Goal: Task Accomplishment & Management: Use online tool/utility

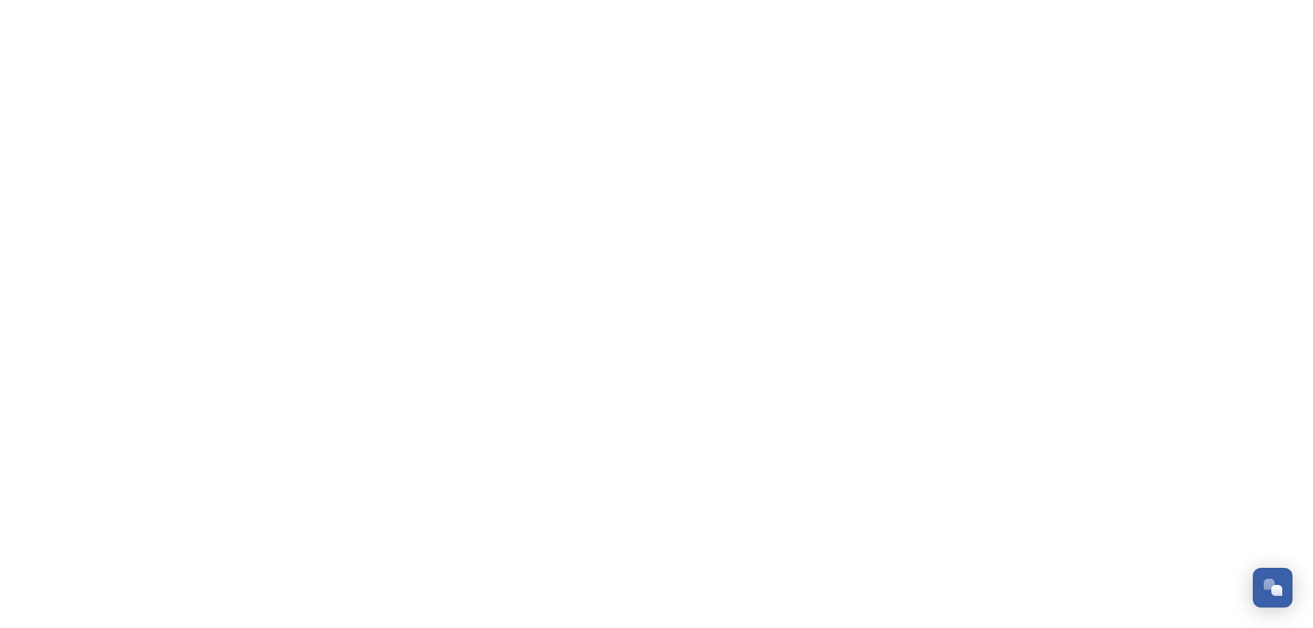
scroll to position [5419, 0]
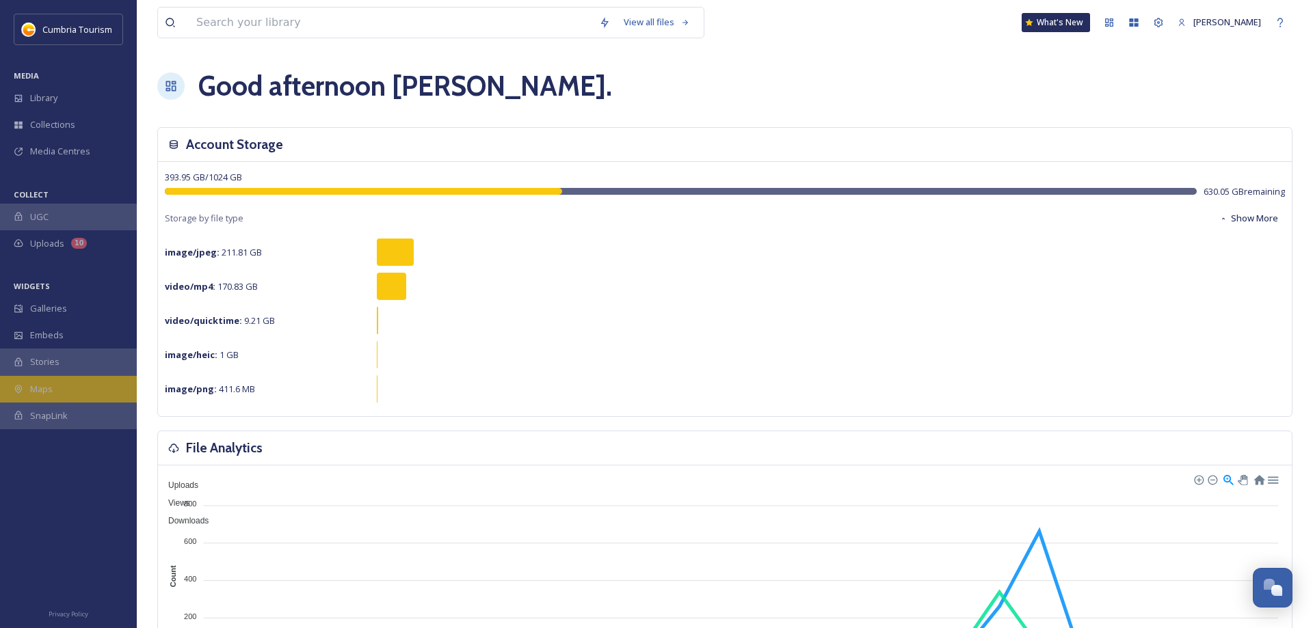
click at [38, 388] on span "Maps" at bounding box center [41, 389] width 23 height 13
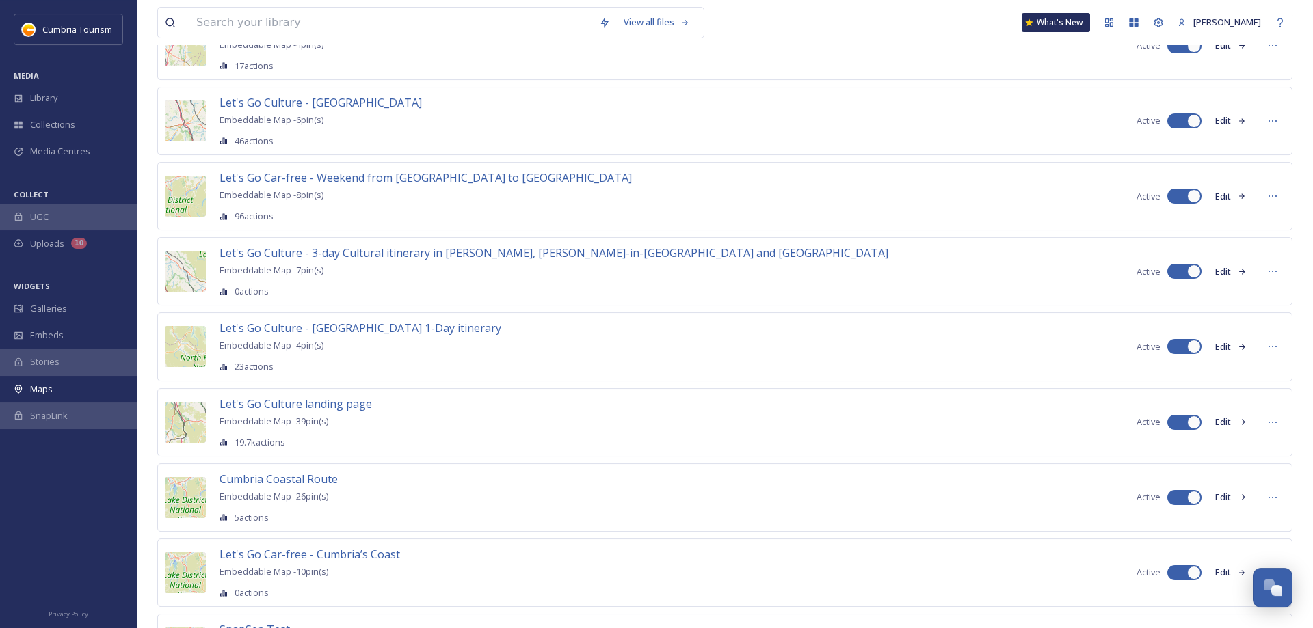
scroll to position [1258, 0]
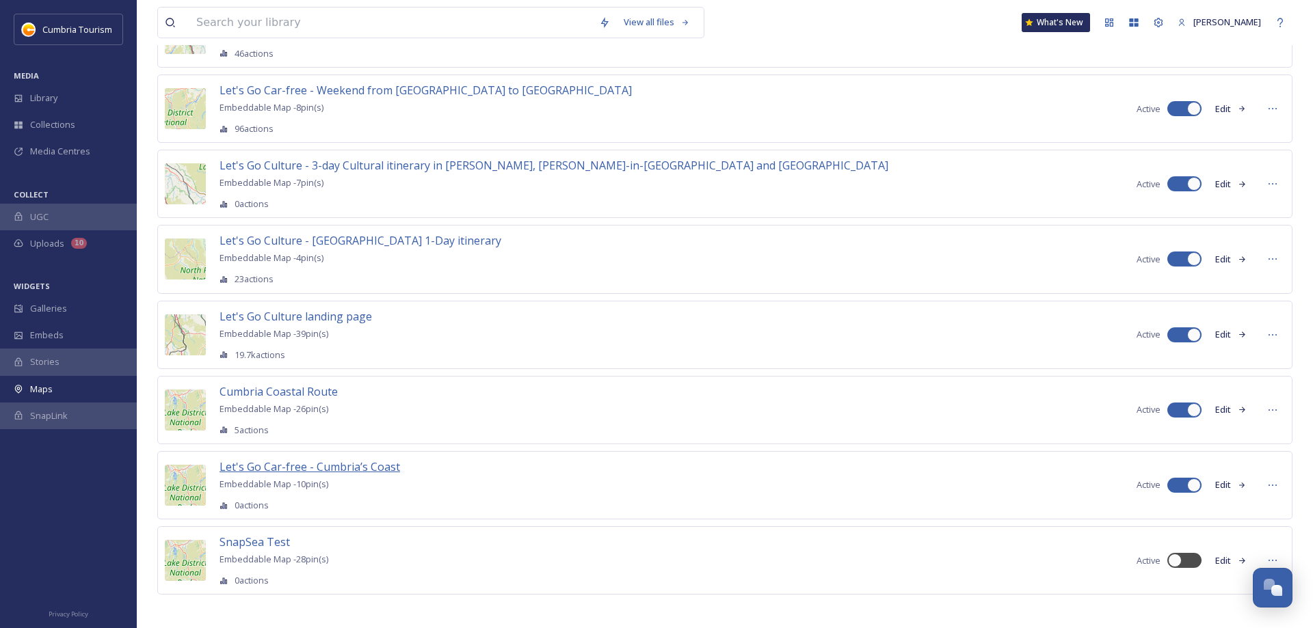
click at [380, 465] on span "Let's Go Car-free - Cumbria’s Coast" at bounding box center [310, 467] width 181 height 15
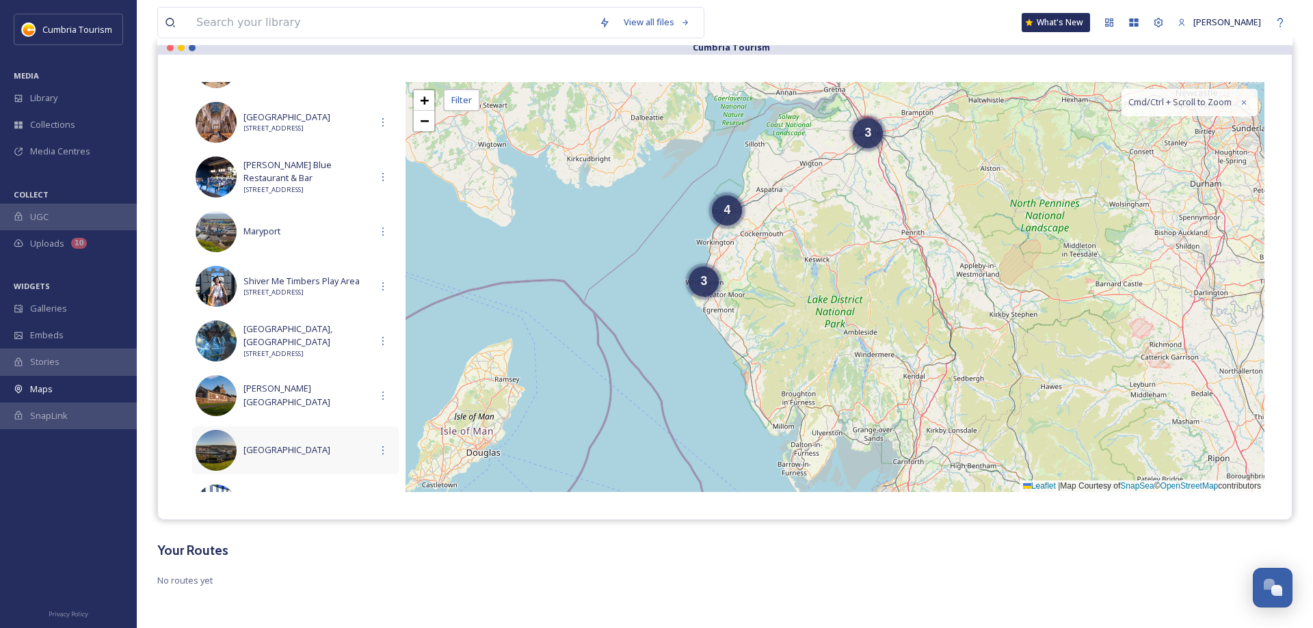
scroll to position [285, 0]
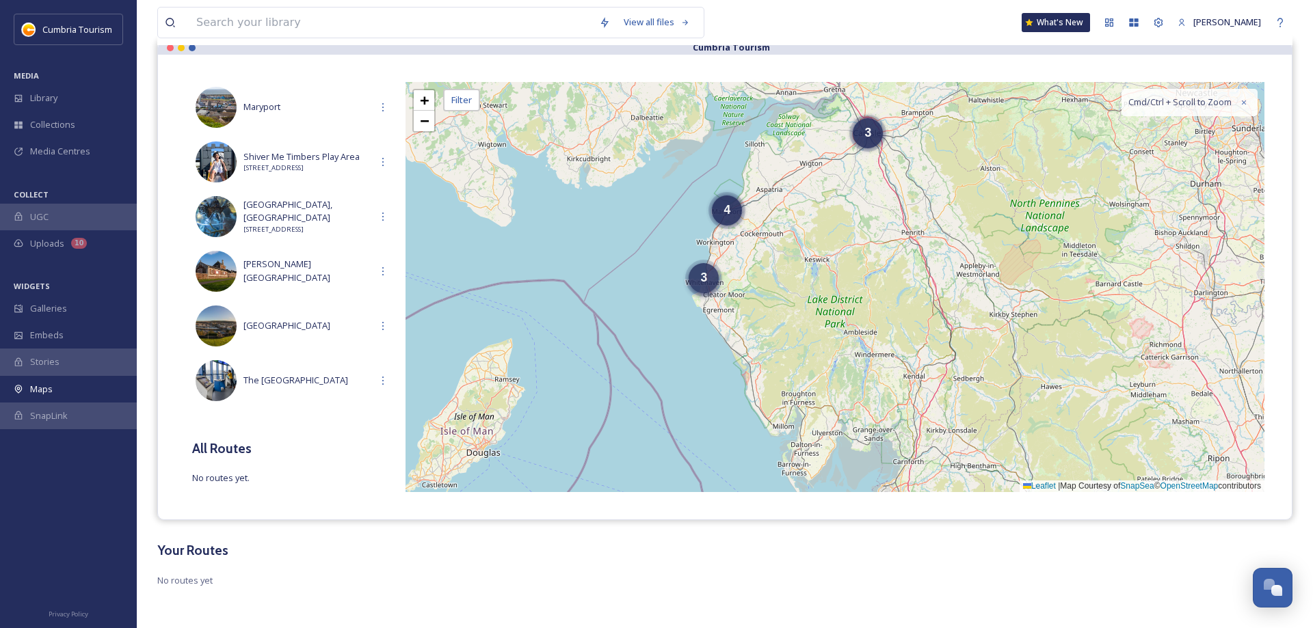
click at [705, 284] on span "3" at bounding box center [703, 278] width 7 height 14
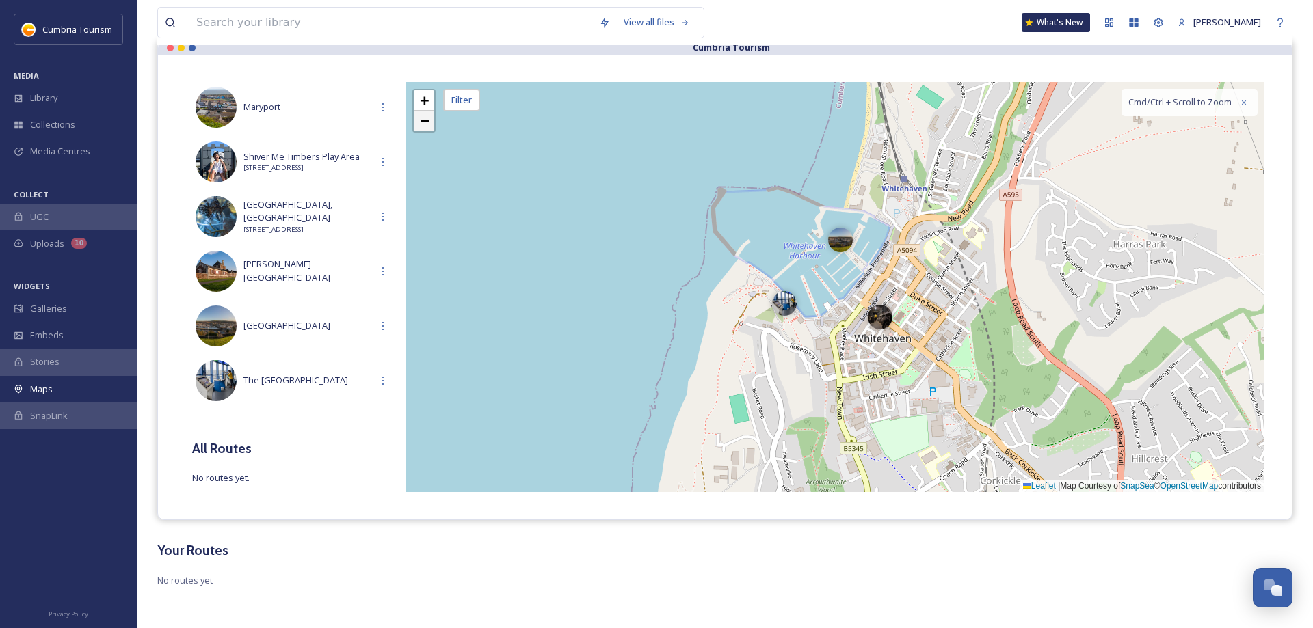
click at [425, 123] on span "−" at bounding box center [424, 120] width 9 height 17
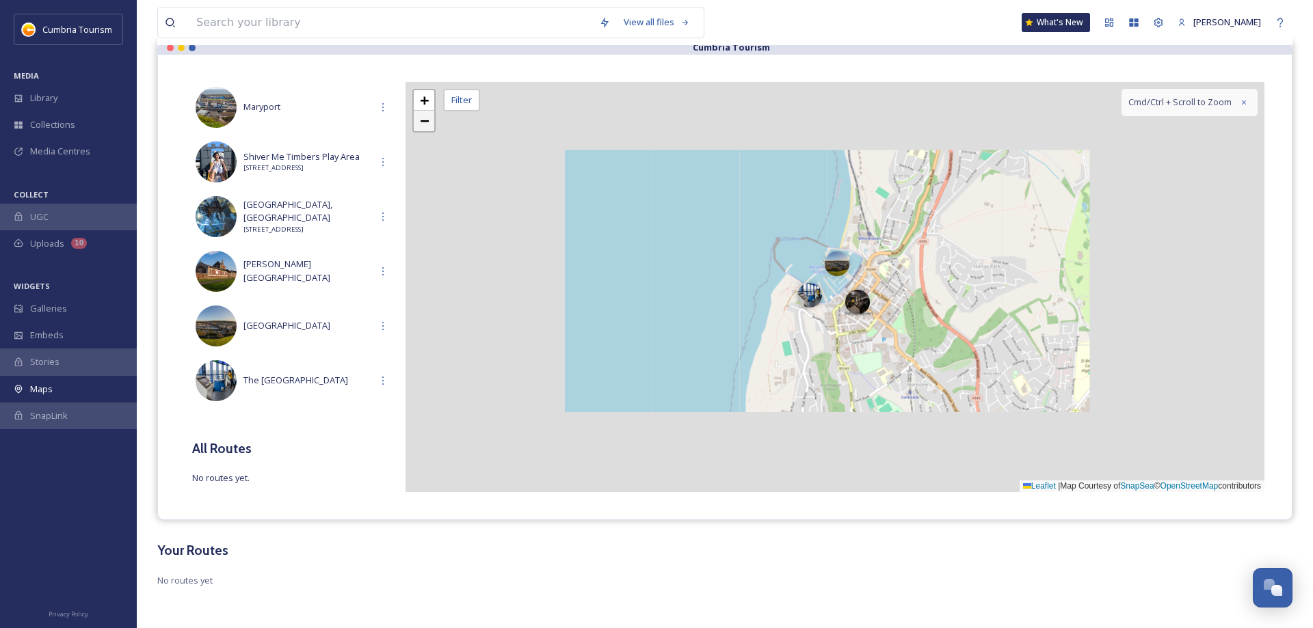
click at [425, 123] on span "−" at bounding box center [424, 120] width 9 height 17
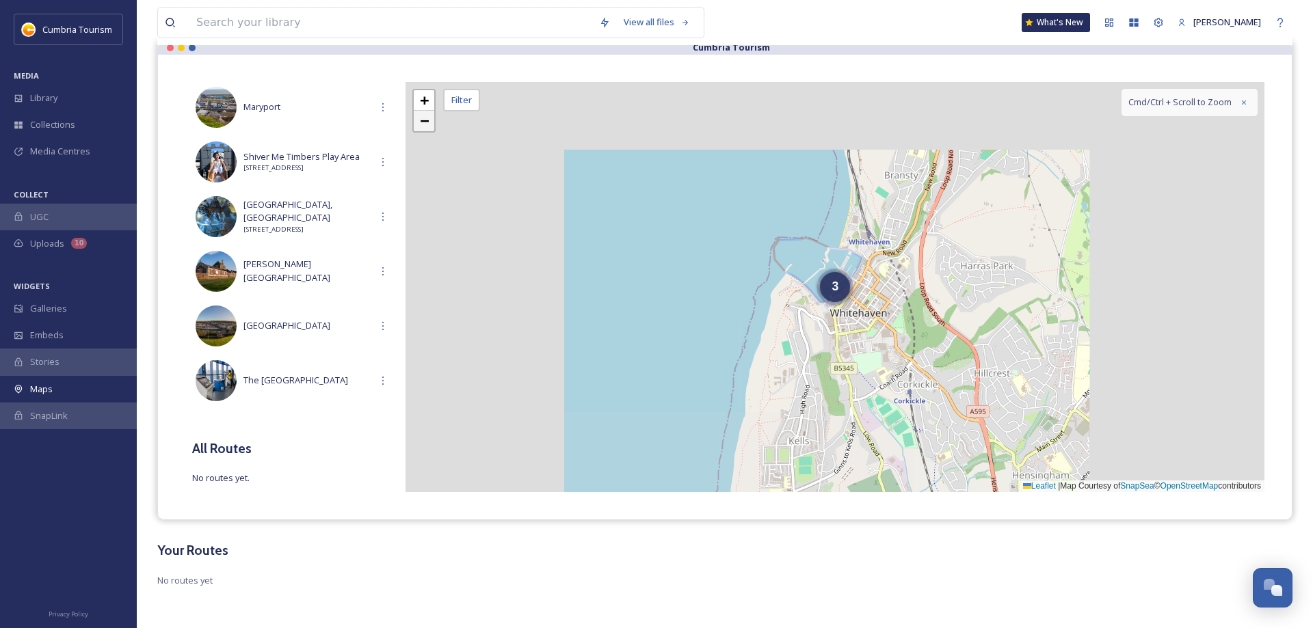
click at [425, 123] on span "−" at bounding box center [424, 120] width 9 height 17
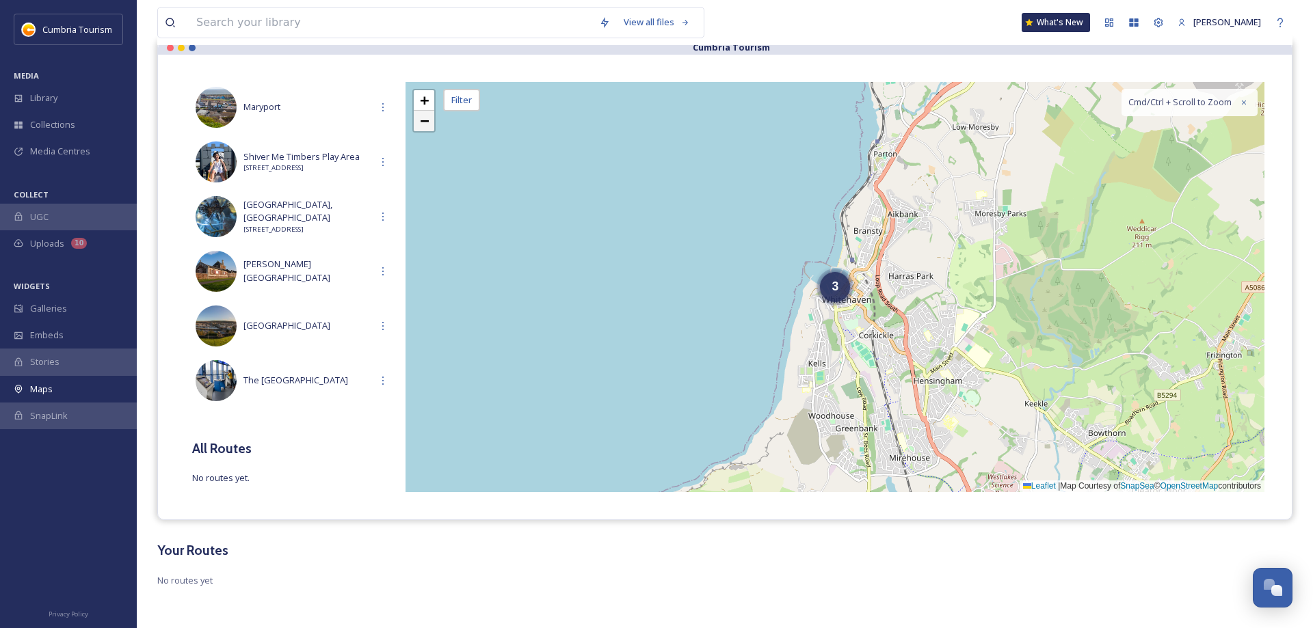
click at [425, 123] on span "−" at bounding box center [424, 120] width 9 height 17
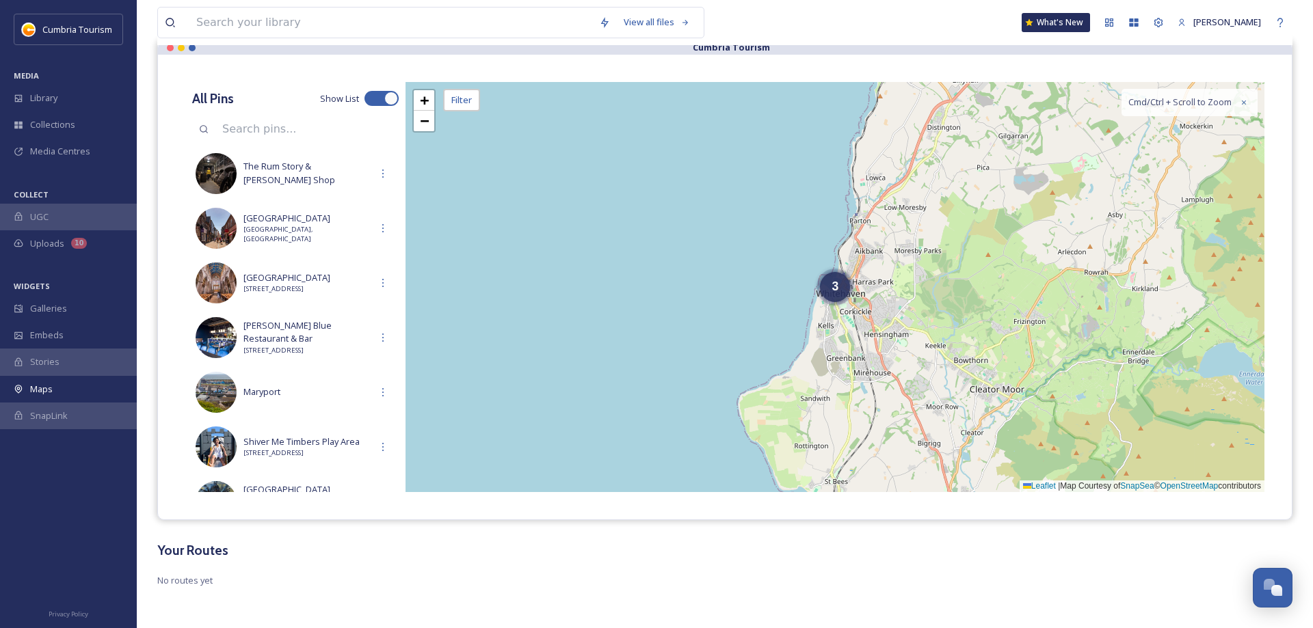
scroll to position [0, 0]
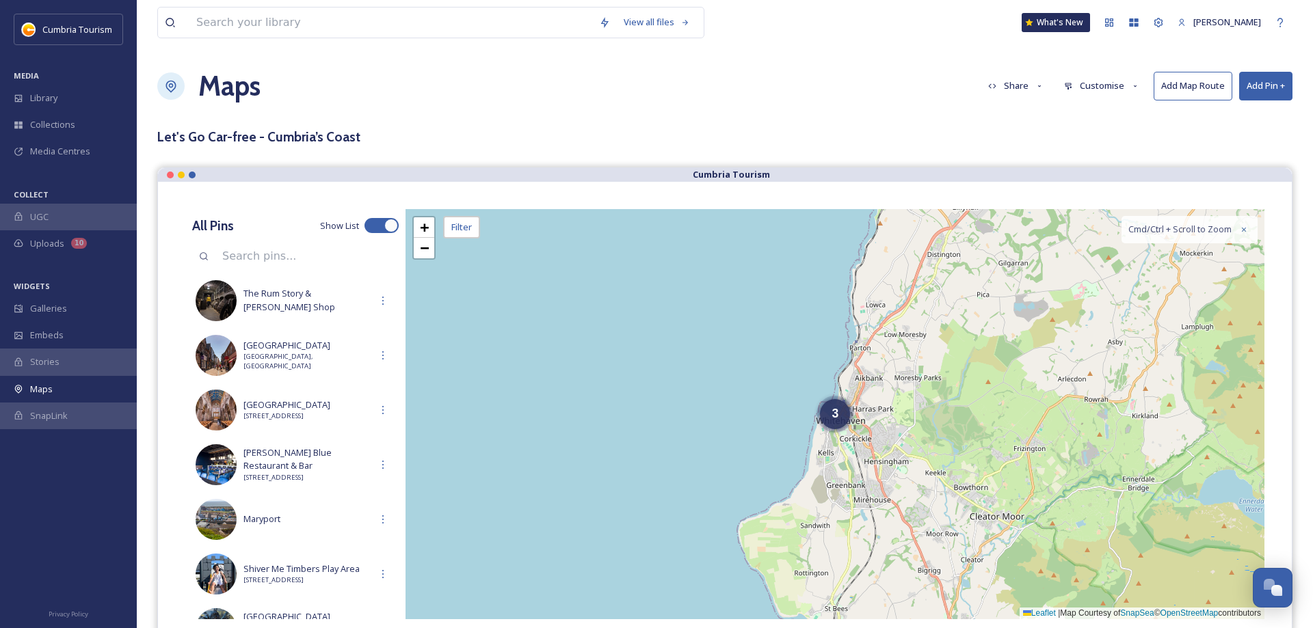
click at [1266, 86] on button "Add Pin +" at bounding box center [1265, 86] width 53 height 28
drag, startPoint x: 1227, startPoint y: 116, endPoint x: 1210, endPoint y: 127, distance: 19.4
click at [1226, 116] on span "Add New Pin" at bounding box center [1227, 117] width 52 height 13
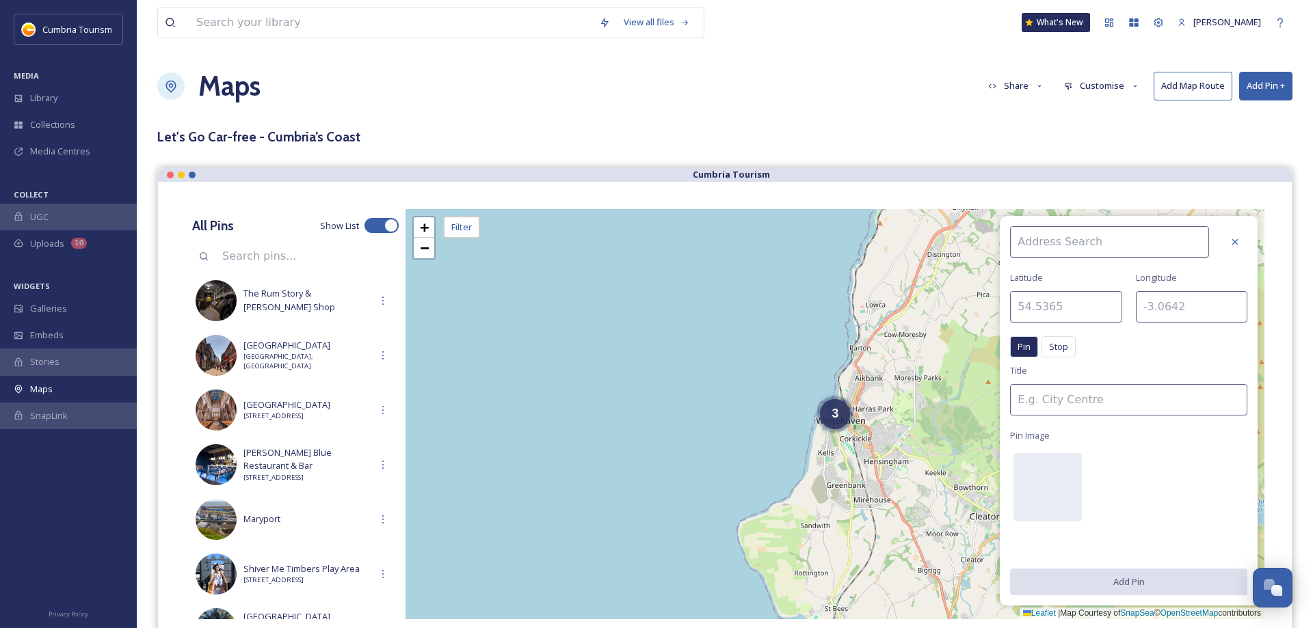
click at [1042, 252] on input at bounding box center [1109, 241] width 199 height 31
type input "[GEOGRAPHIC_DATA]"
click at [1093, 277] on div "[GEOGRAPHIC_DATA]" at bounding box center [1116, 274] width 211 height 24
type input "42.8738"
type input "-84.0566"
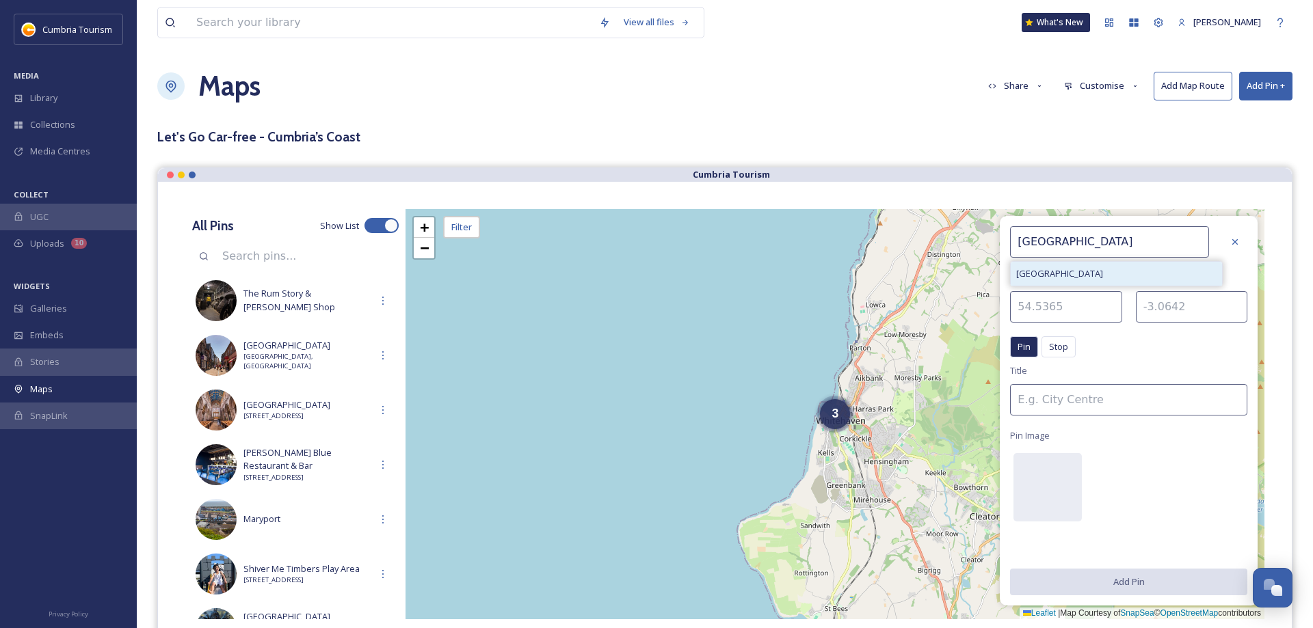
type input "[GEOGRAPHIC_DATA]"
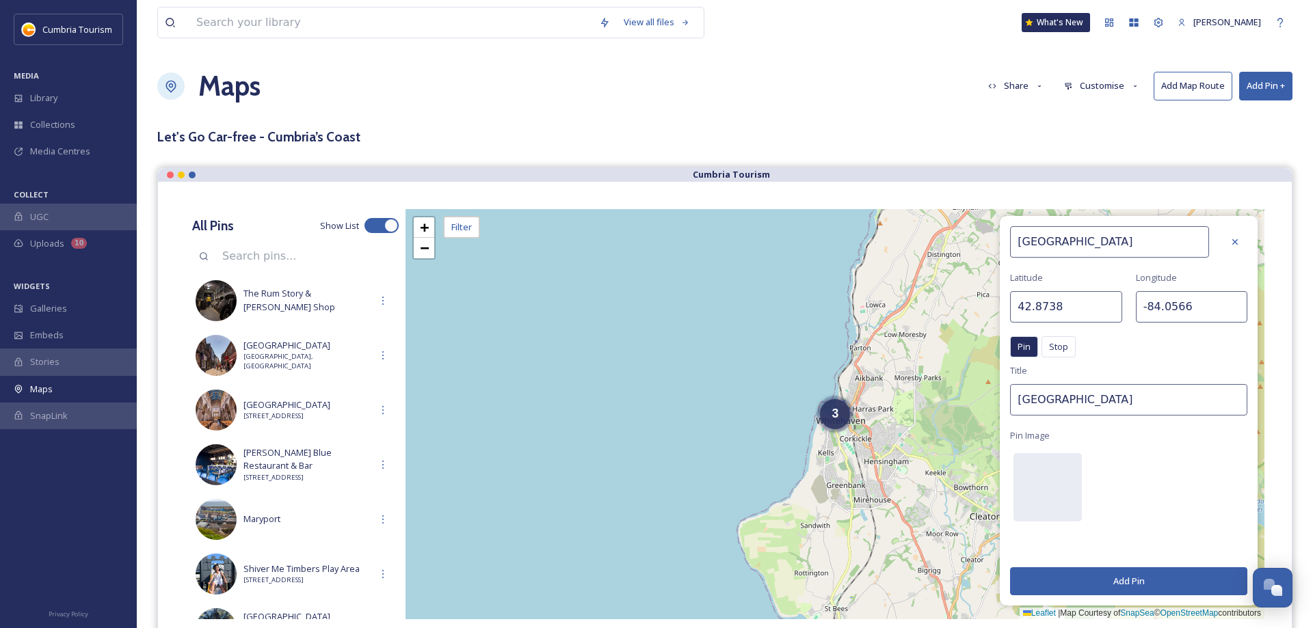
click at [1142, 581] on button "Add Pin" at bounding box center [1128, 582] width 237 height 28
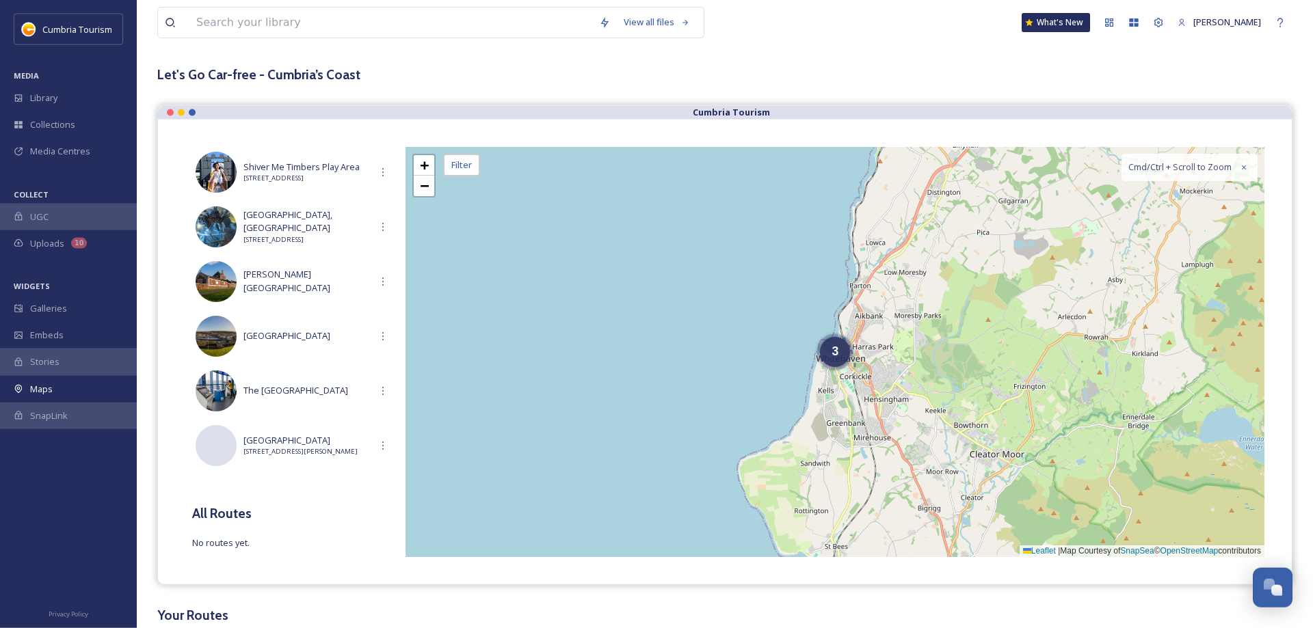
scroll to position [70, 0]
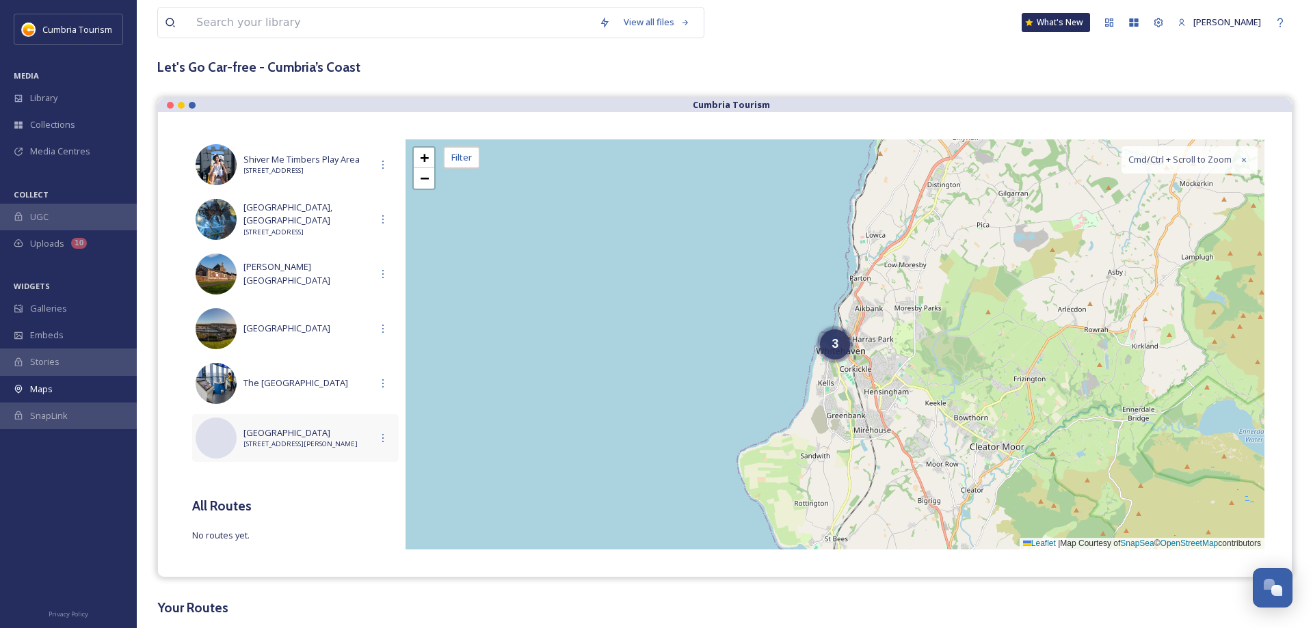
click at [282, 440] on span "[STREET_ADDRESS][PERSON_NAME]" at bounding box center [306, 445] width 127 height 10
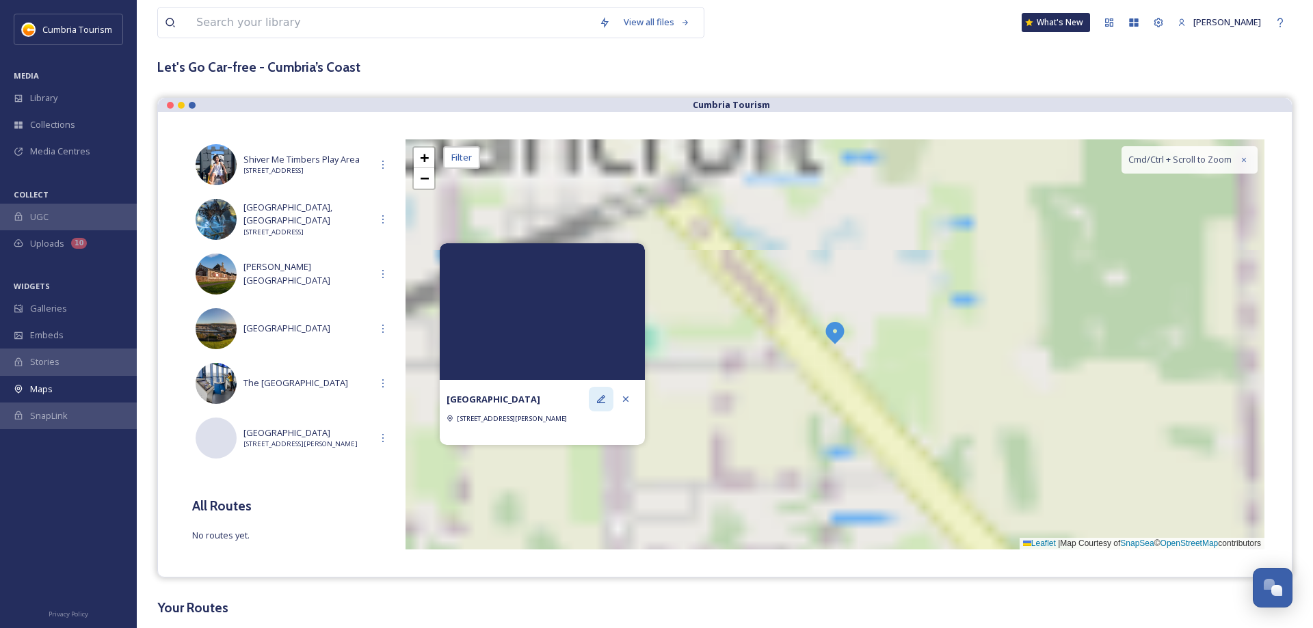
click at [600, 396] on icon at bounding box center [601, 399] width 11 height 11
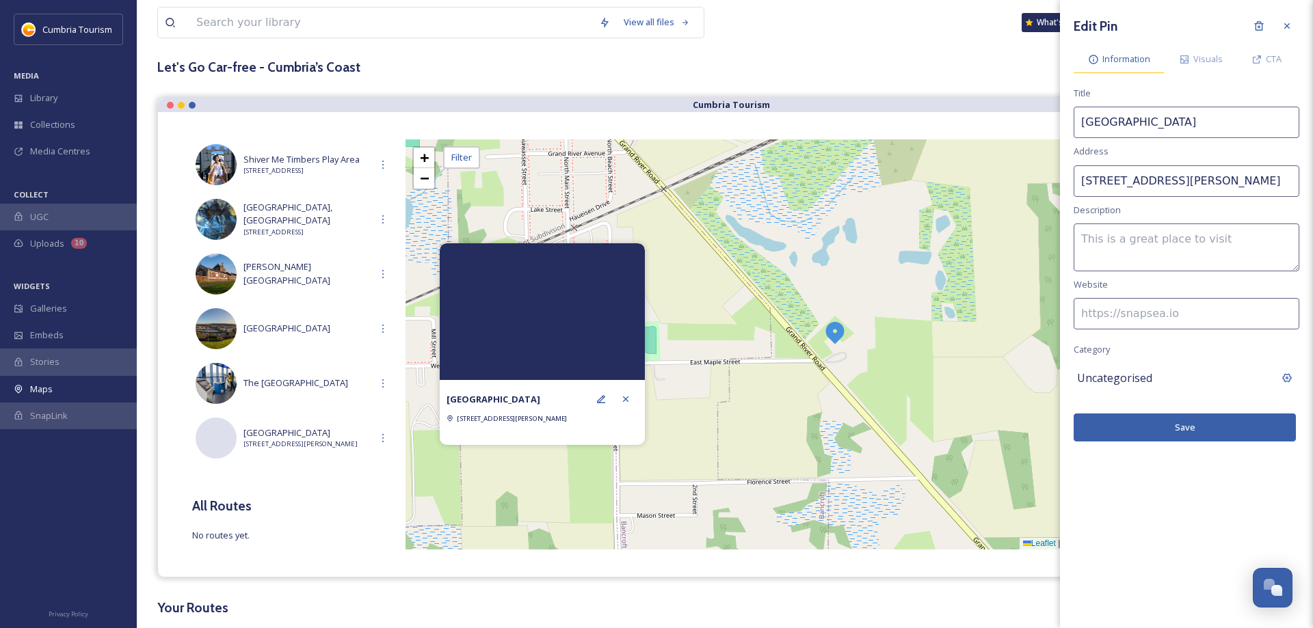
click at [1123, 55] on span "Information" at bounding box center [1126, 59] width 48 height 13
click at [1197, 427] on button "Save" at bounding box center [1185, 428] width 222 height 28
click at [621, 401] on icon at bounding box center [625, 399] width 11 height 11
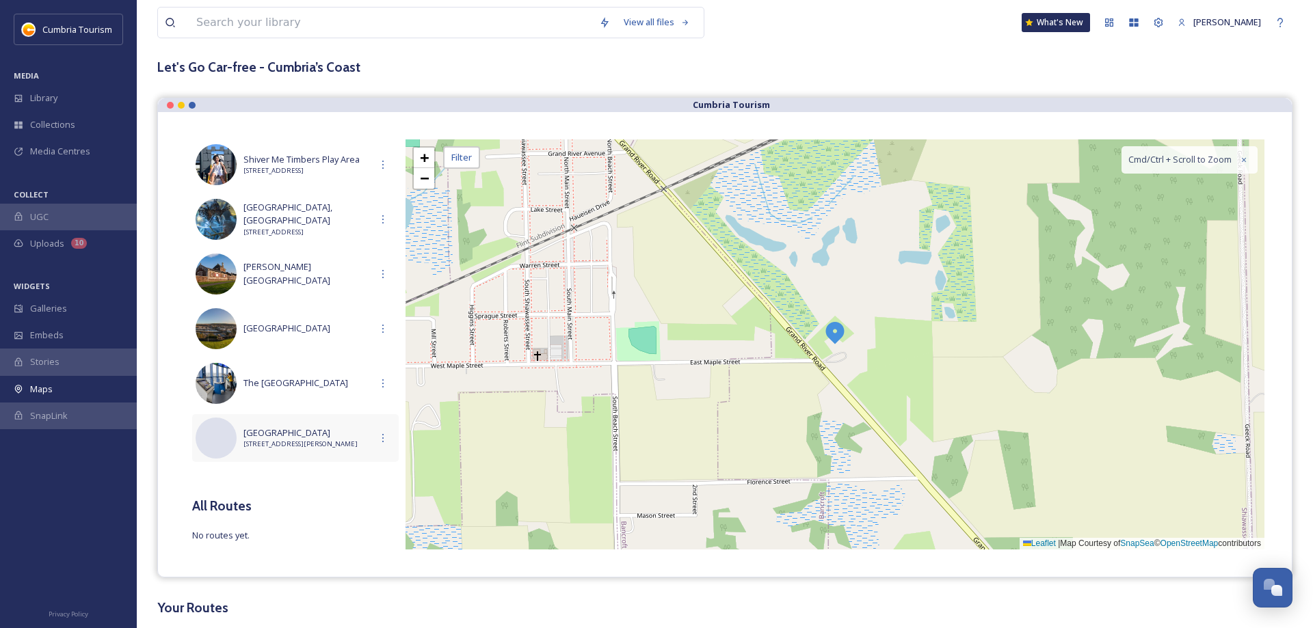
click at [244, 456] on div "No preview available for file of . [GEOGRAPHIC_DATA] [STREET_ADDRESS][PERSON_NA…" at bounding box center [295, 438] width 207 height 48
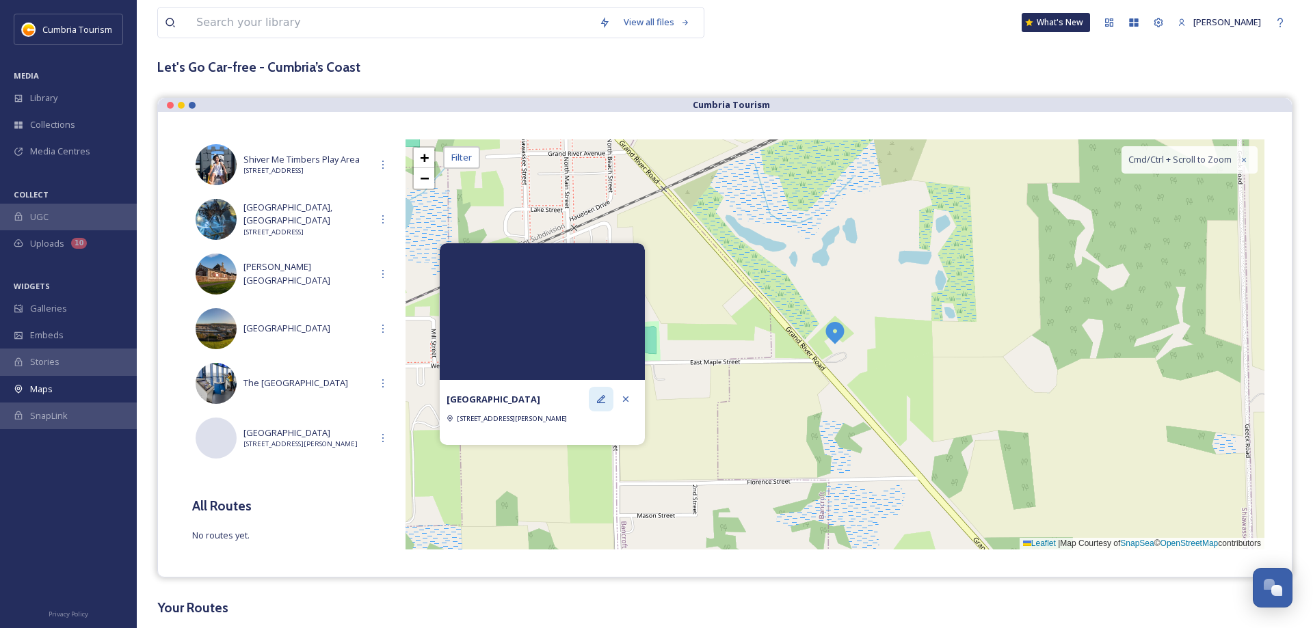
click at [607, 402] on icon at bounding box center [601, 399] width 11 height 11
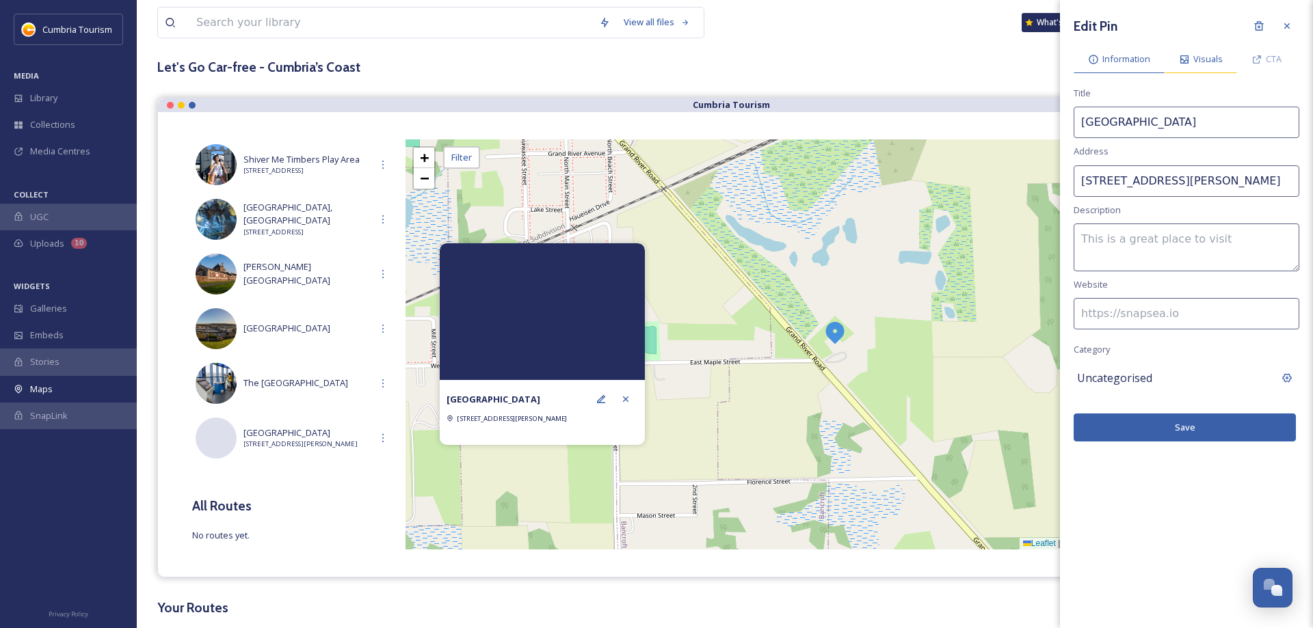
click at [1218, 61] on span "Visuals" at bounding box center [1207, 59] width 29 height 13
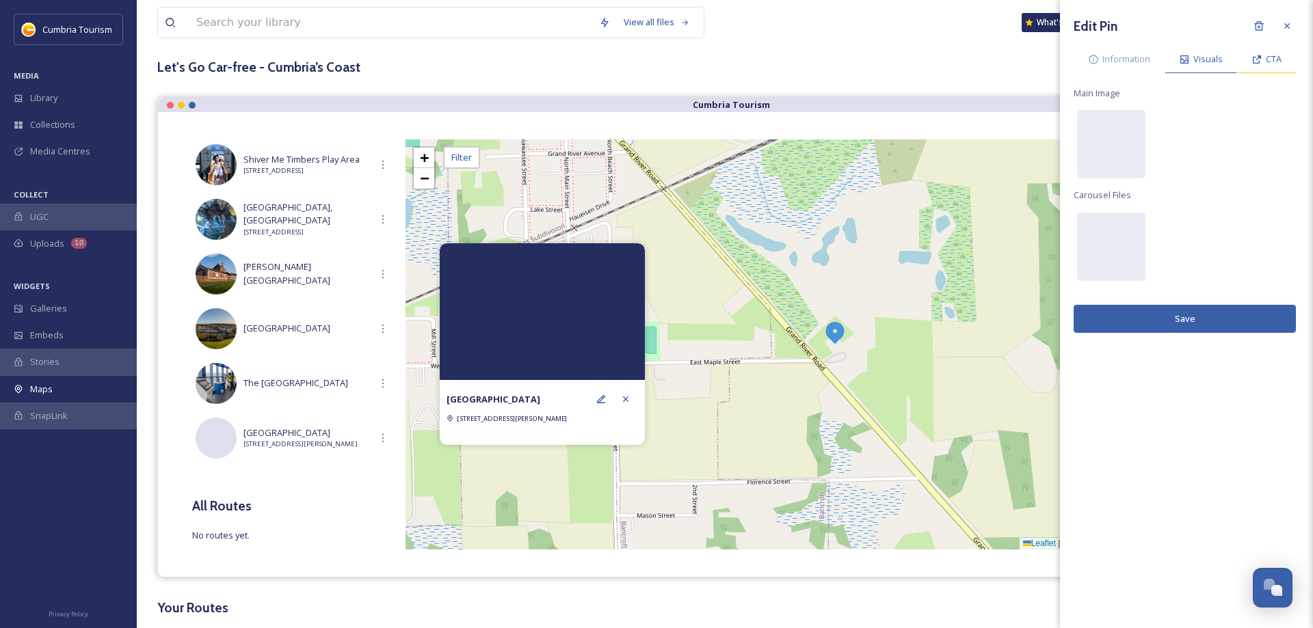
click at [1265, 63] on div "CTA" at bounding box center [1266, 59] width 59 height 28
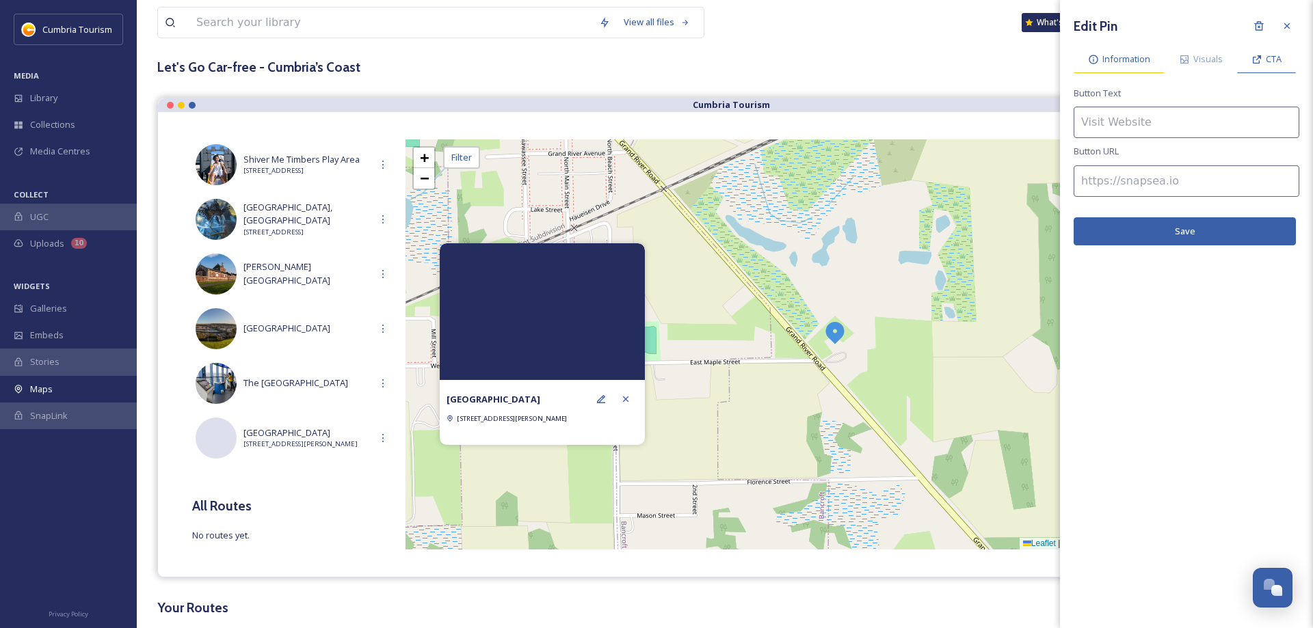
click at [1133, 66] on div "Information" at bounding box center [1119, 59] width 91 height 28
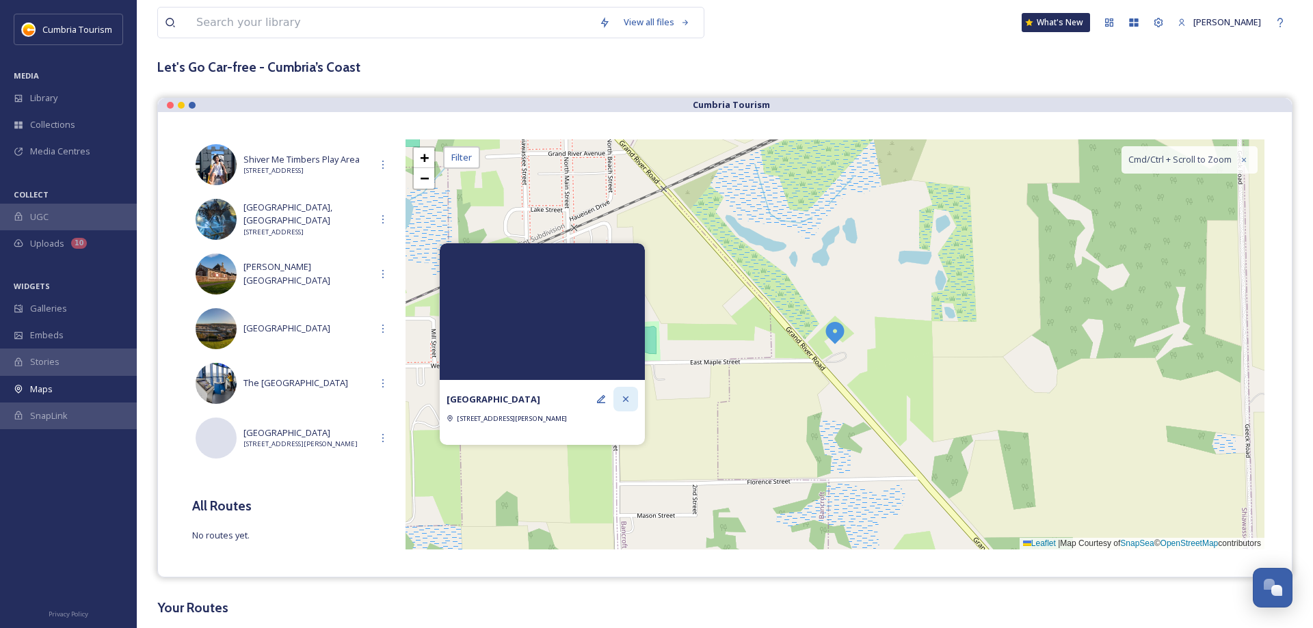
click at [622, 400] on icon at bounding box center [625, 399] width 11 height 11
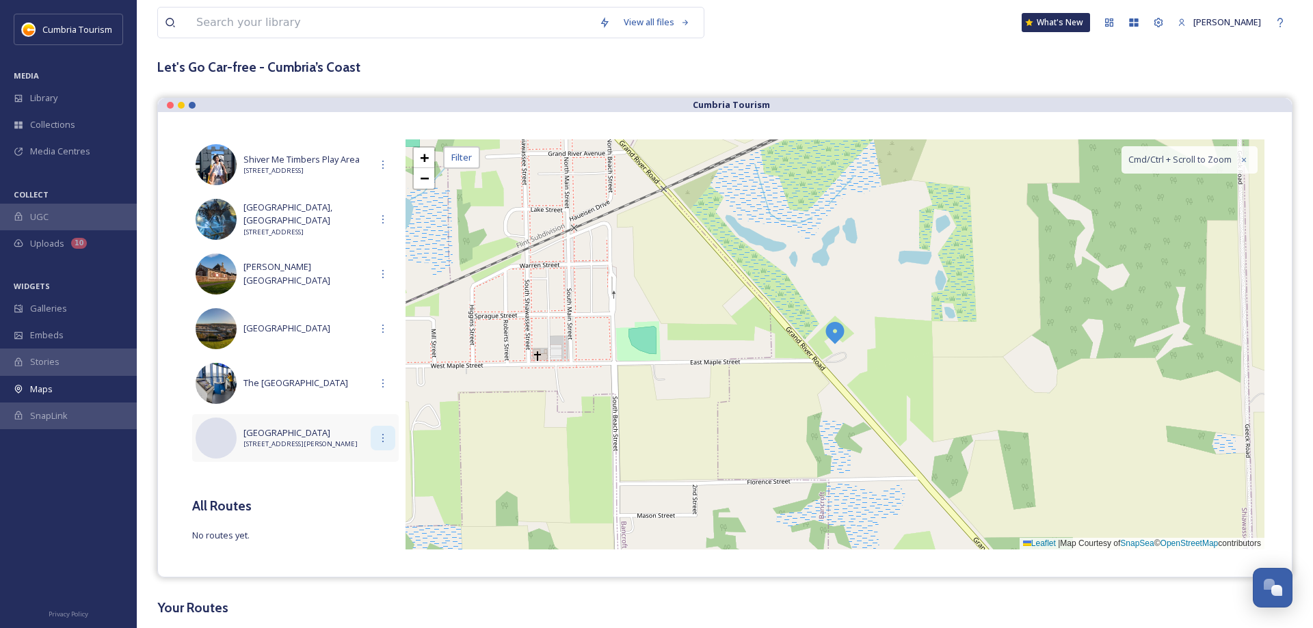
click at [376, 442] on div at bounding box center [383, 438] width 25 height 25
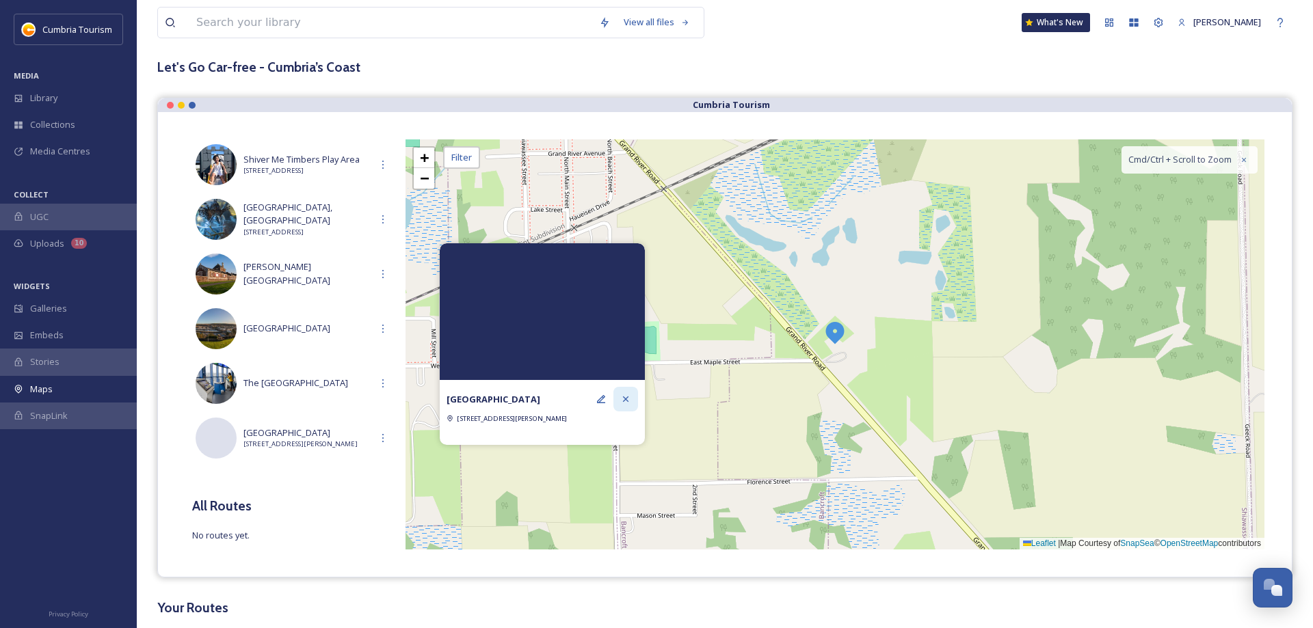
click at [632, 400] on div at bounding box center [625, 399] width 25 height 25
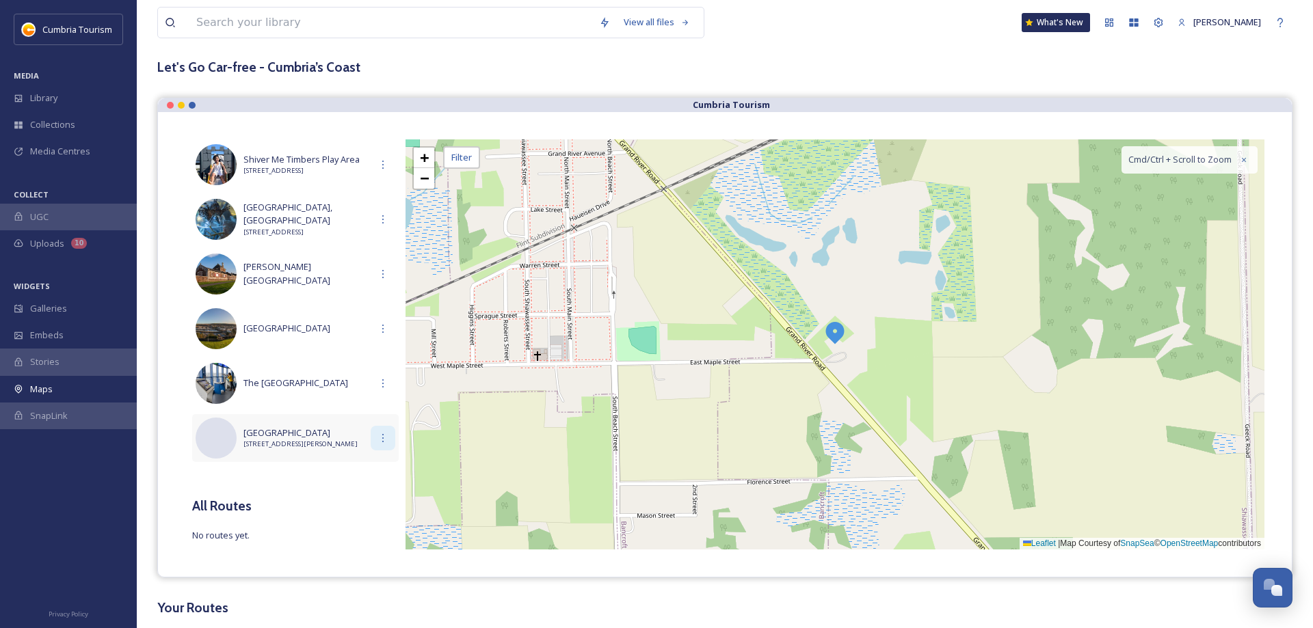
click at [385, 444] on div at bounding box center [383, 438] width 25 height 25
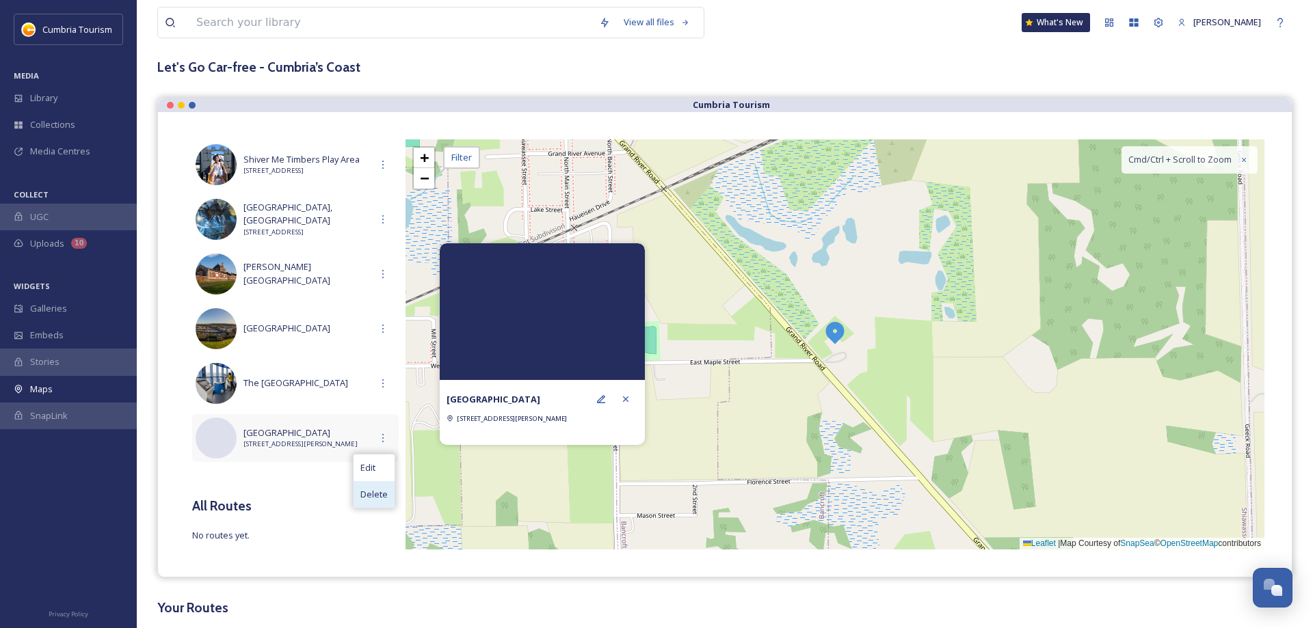
click at [367, 492] on span "Delete" at bounding box center [373, 494] width 27 height 13
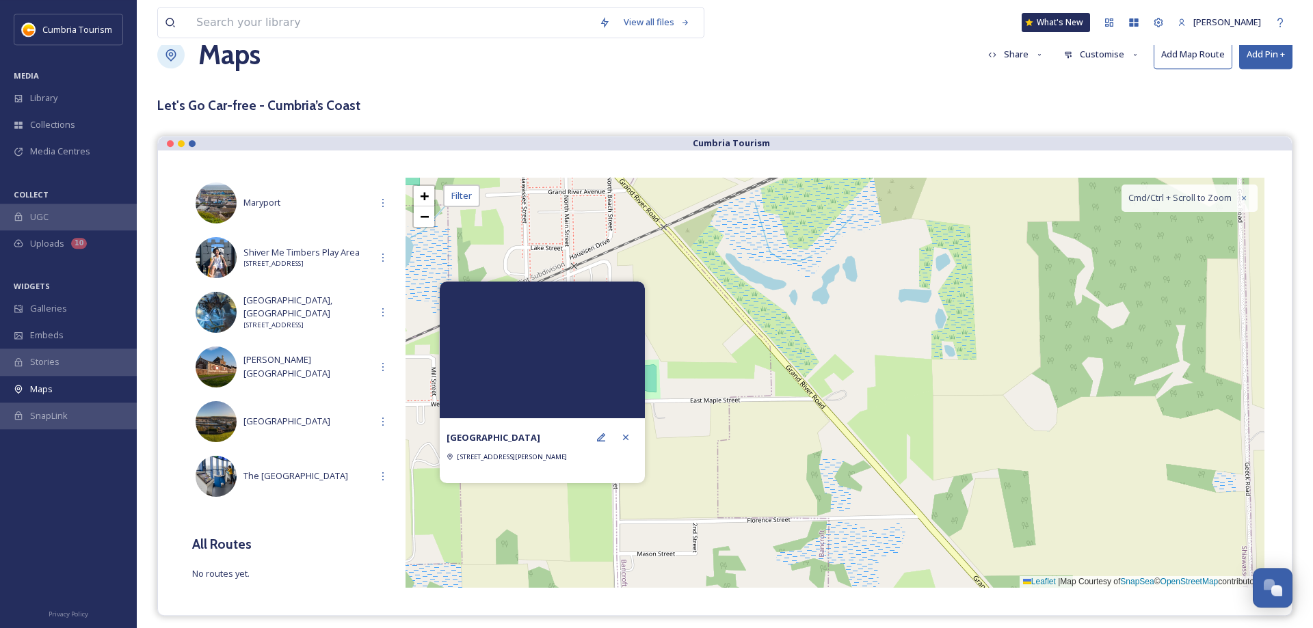
scroll to position [0, 0]
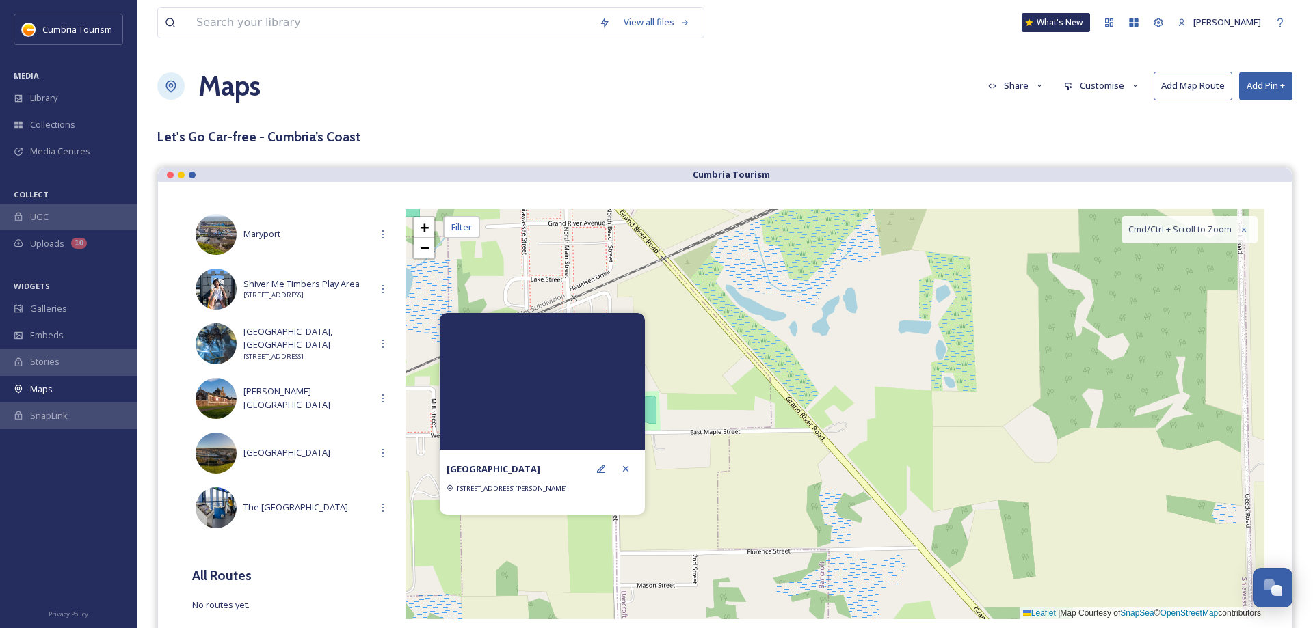
click at [1273, 83] on button "Add Pin +" at bounding box center [1265, 86] width 53 height 28
click at [1204, 114] on span "Add New Pin" at bounding box center [1227, 117] width 52 height 13
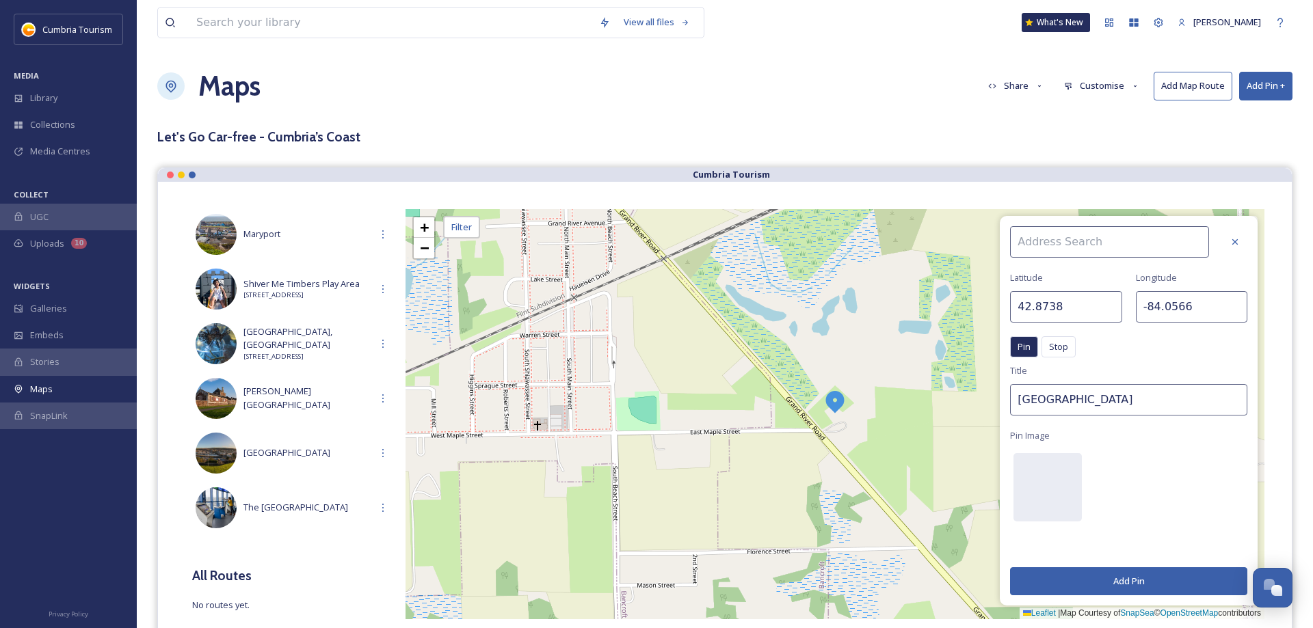
click at [1043, 245] on input at bounding box center [1109, 241] width 199 height 31
click at [1078, 274] on span "[GEOGRAPHIC_DATA]" at bounding box center [1059, 273] width 87 height 13
type input "[GEOGRAPHIC_DATA]"
type input "54.4923"
type input "-3.5907"
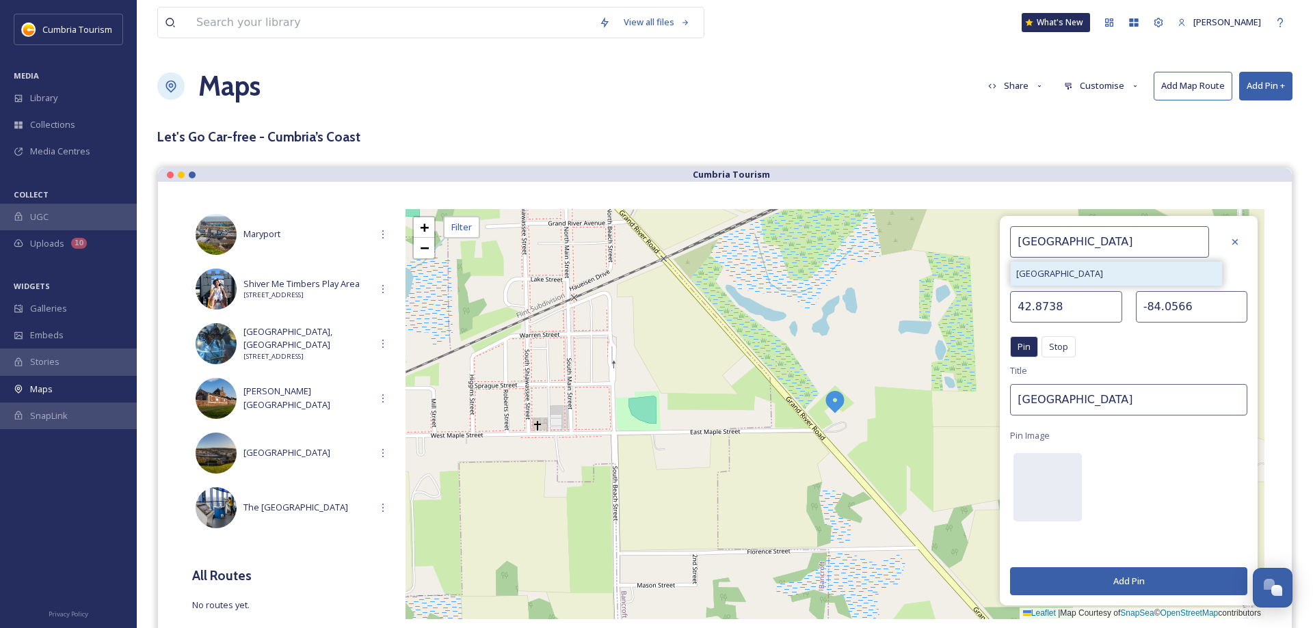
type input "[GEOGRAPHIC_DATA]"
click at [1103, 576] on button "Add Pin" at bounding box center [1128, 582] width 237 height 28
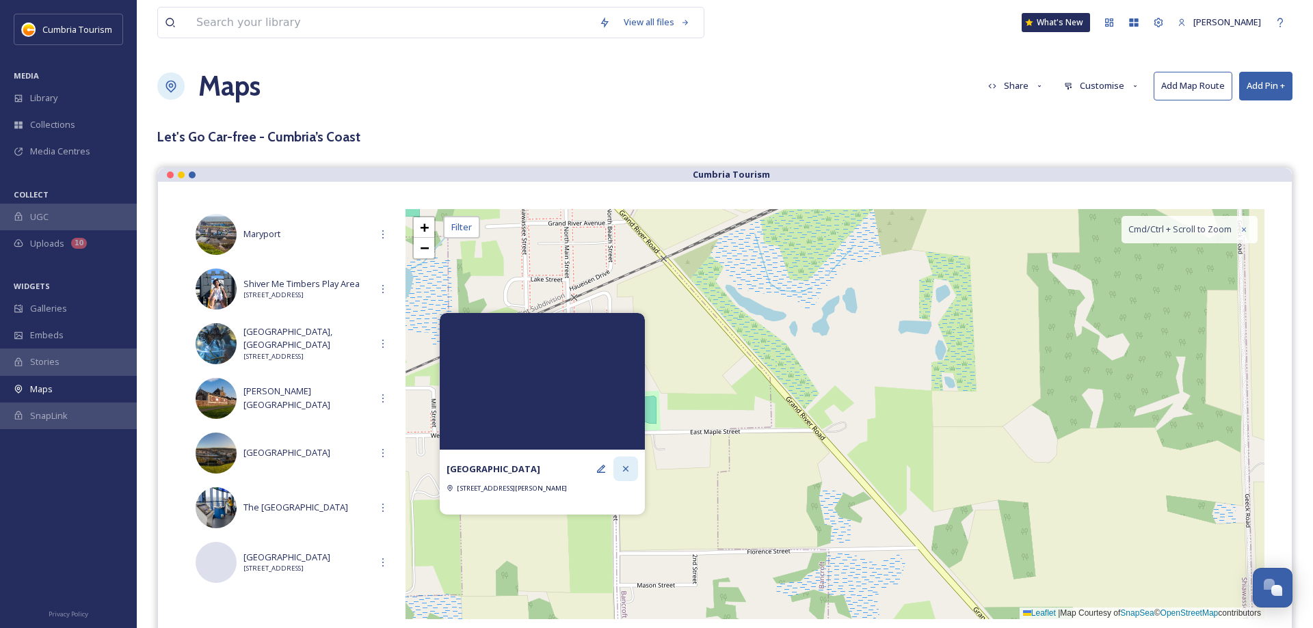
click at [626, 471] on icon at bounding box center [625, 469] width 11 height 11
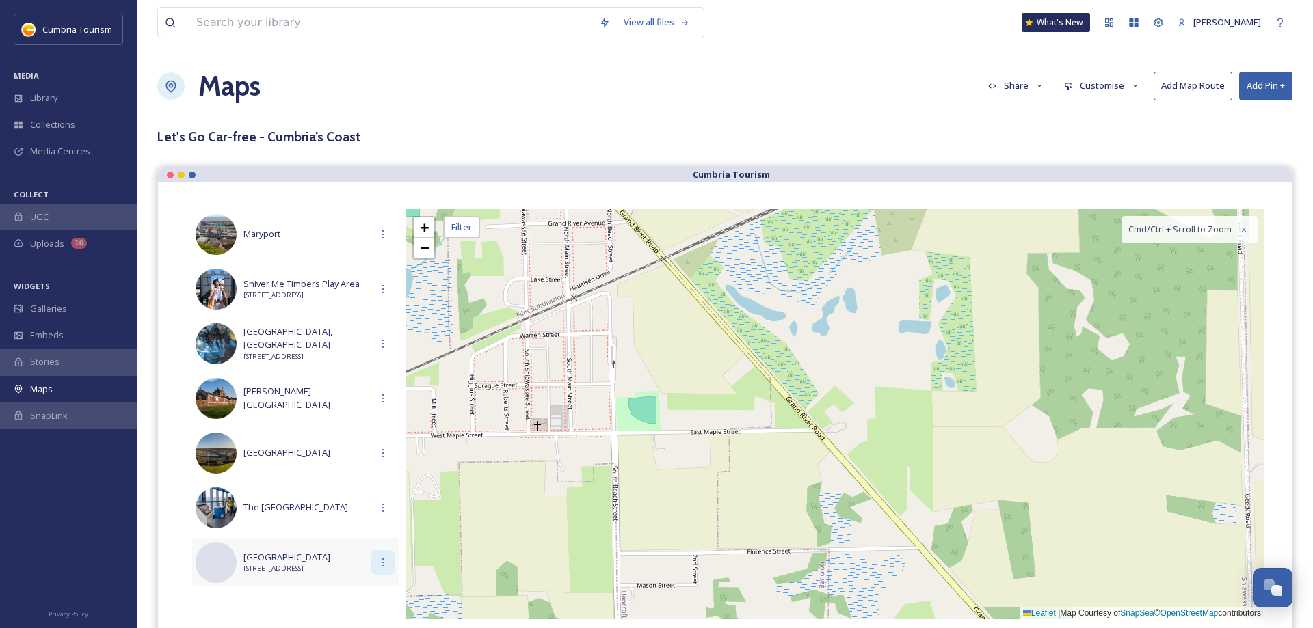
click at [390, 563] on div at bounding box center [383, 562] width 25 height 25
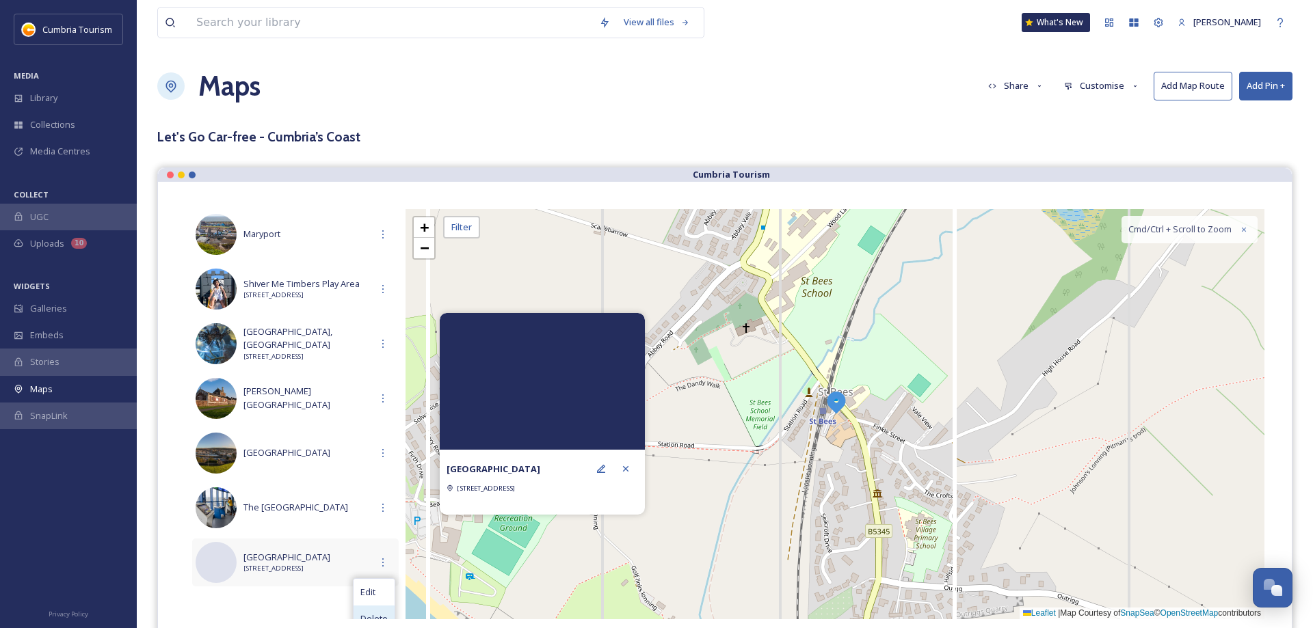
click at [373, 613] on span "Delete" at bounding box center [373, 619] width 27 height 13
click at [628, 473] on icon at bounding box center [625, 469] width 11 height 11
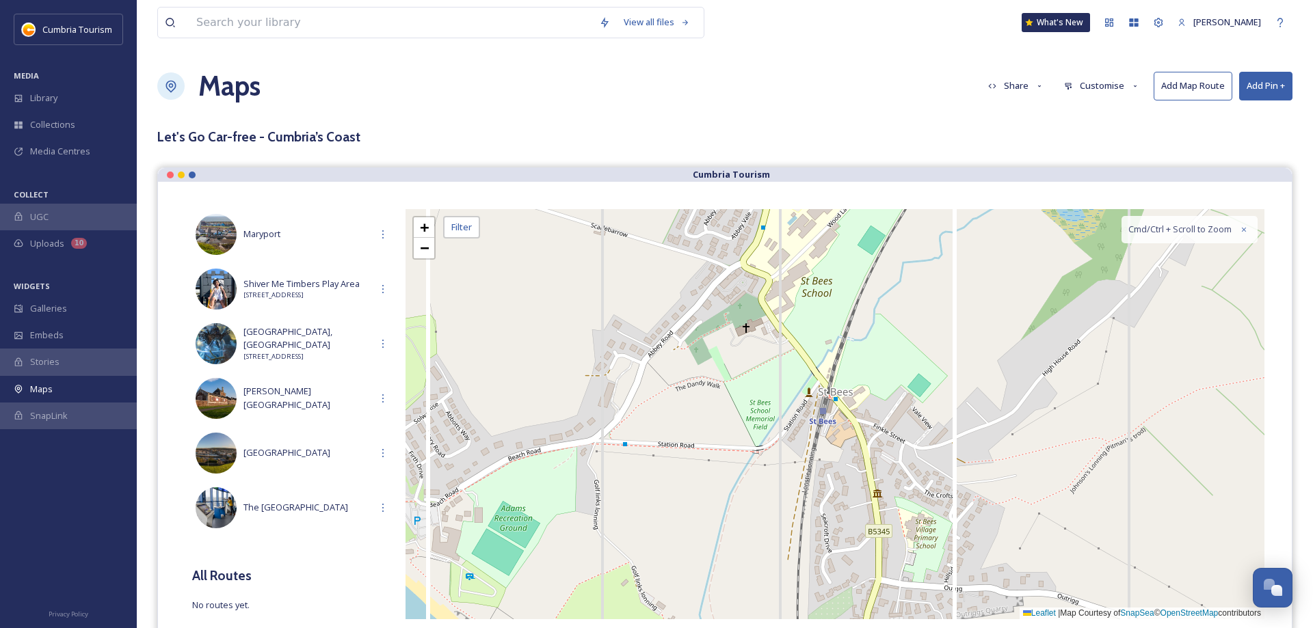
click at [1279, 85] on button "Add Pin +" at bounding box center [1265, 86] width 53 height 28
click at [746, 124] on div "View all files What's New [PERSON_NAME] Maps Share Customise Add Map Route Add …" at bounding box center [725, 378] width 1176 height 756
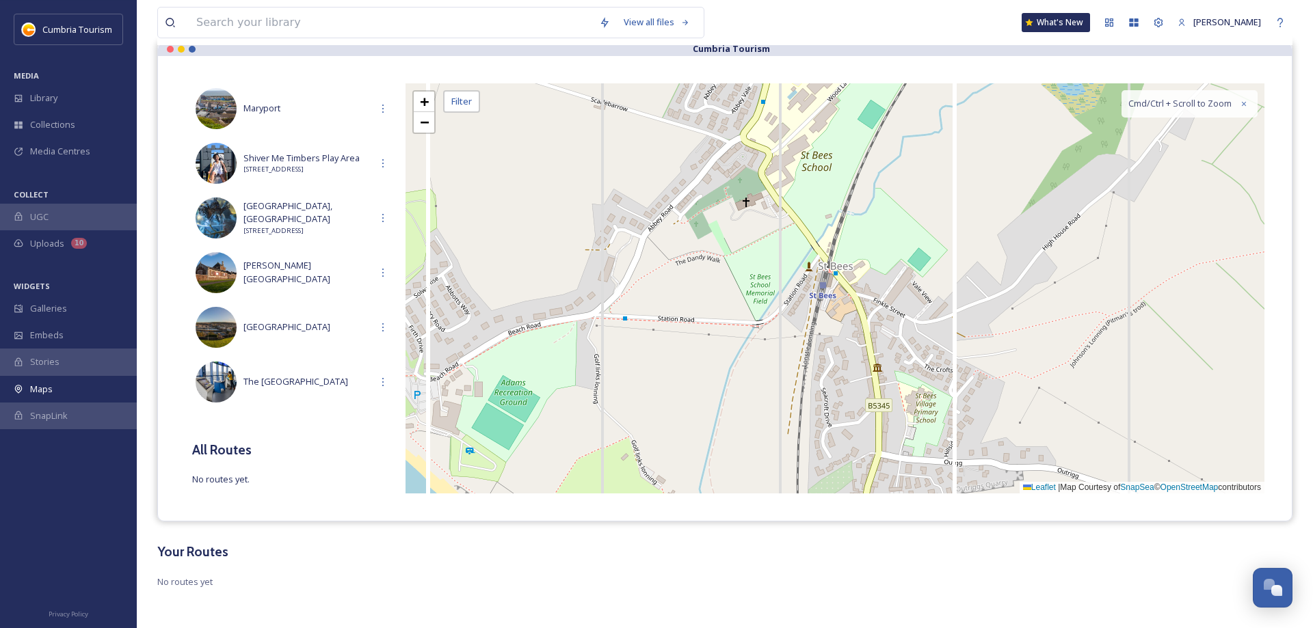
scroll to position [127, 0]
click at [422, 104] on span "+" at bounding box center [424, 100] width 9 height 17
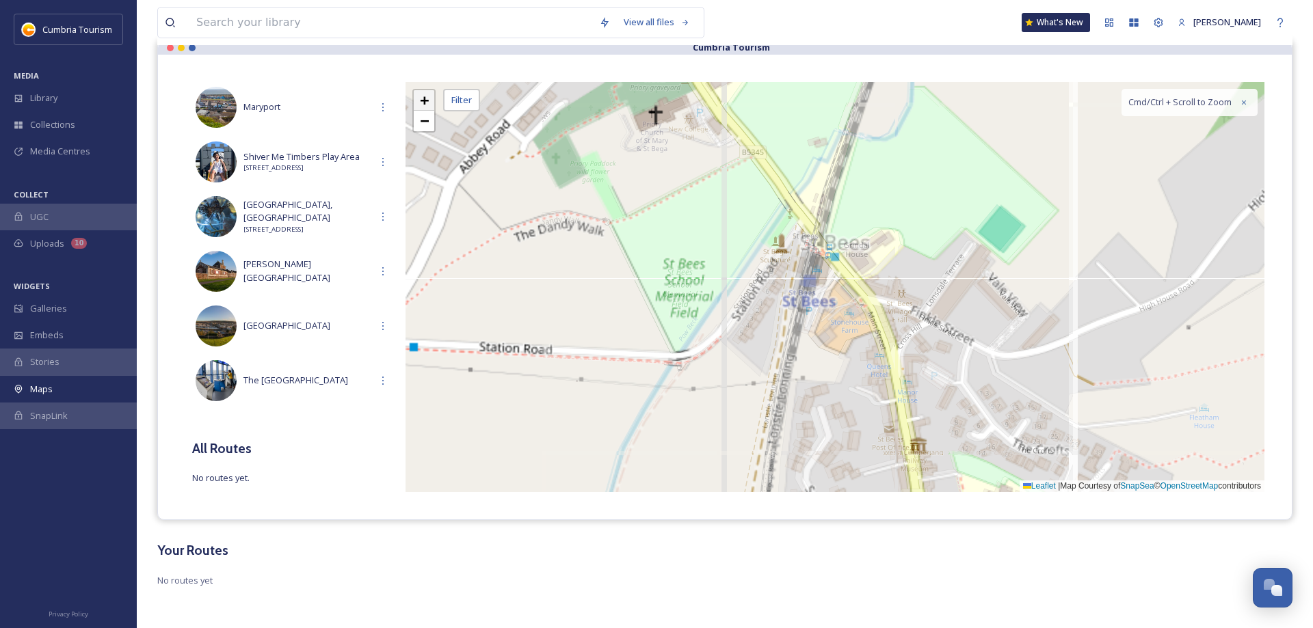
click at [421, 104] on span "+" at bounding box center [424, 100] width 9 height 17
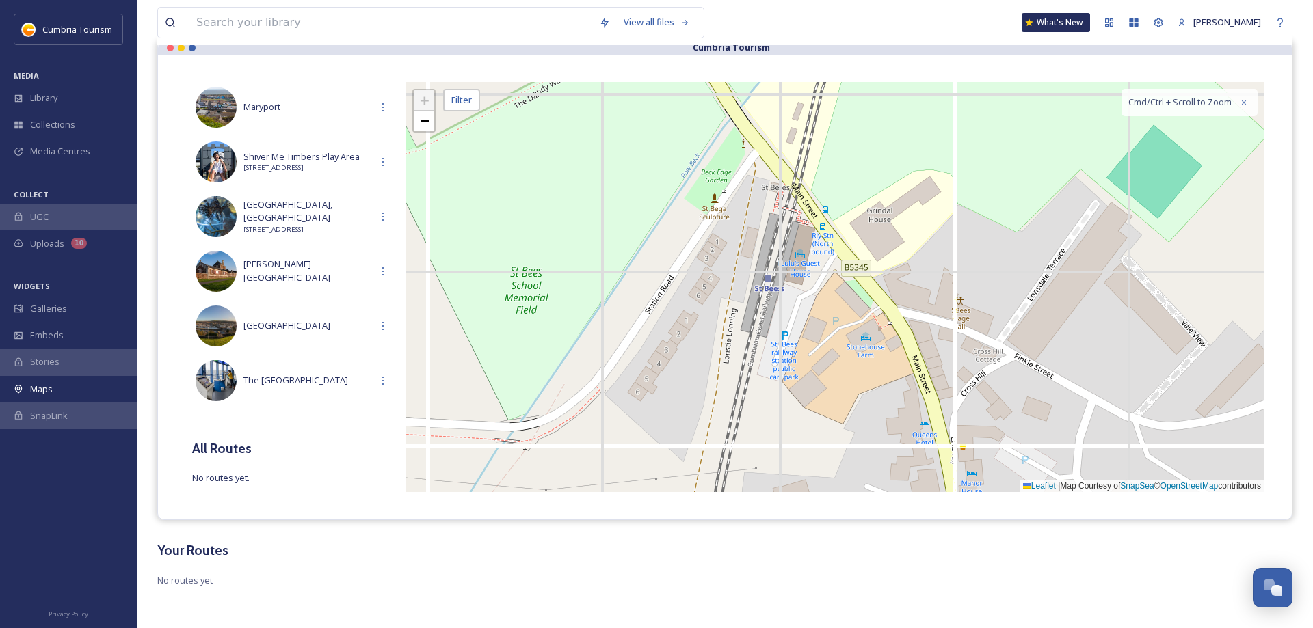
click at [421, 104] on span "+" at bounding box center [424, 100] width 9 height 17
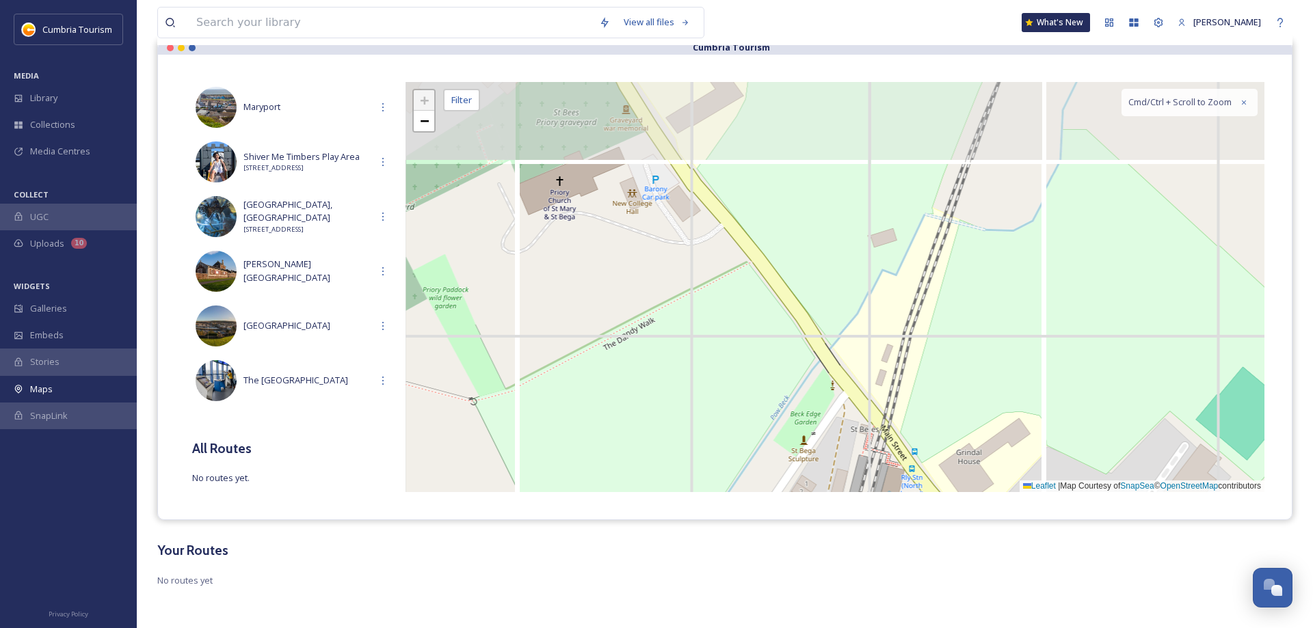
drag, startPoint x: 765, startPoint y: 220, endPoint x: 834, endPoint y: 404, distance: 197.1
click at [834, 404] on div "+ − Leaflet | Map Courtesy of SnapSea © OpenStreetMap contributors Cmd/Ctrl + S…" at bounding box center [835, 287] width 859 height 410
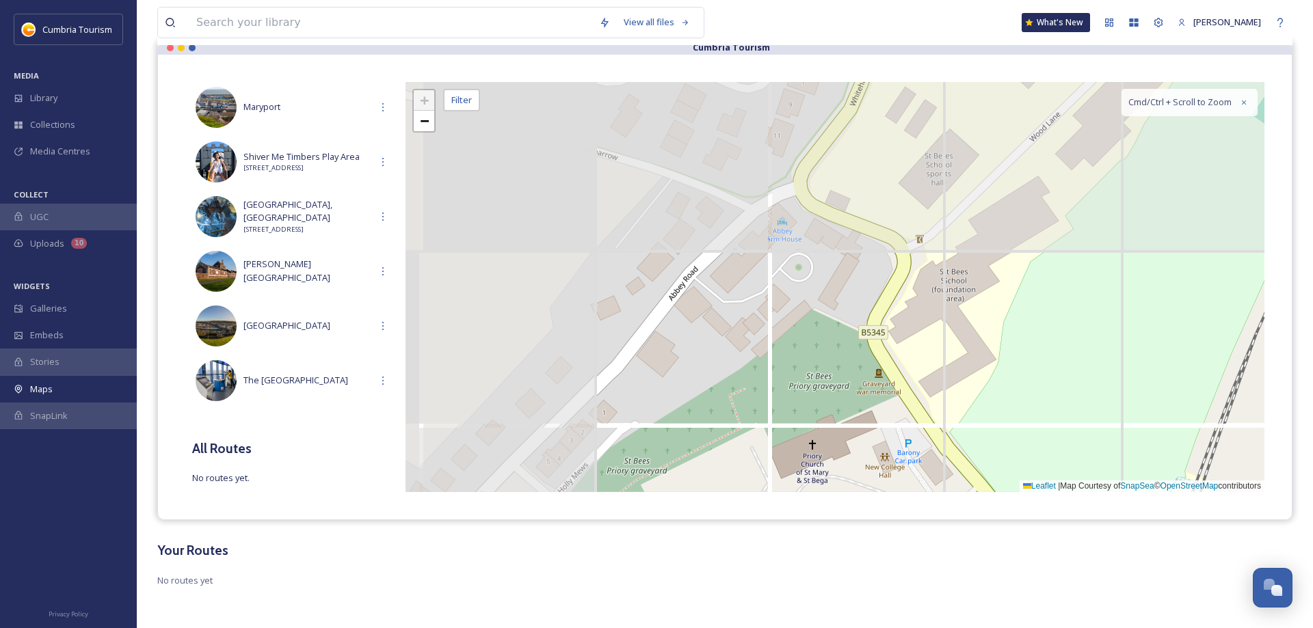
drag, startPoint x: 688, startPoint y: 221, endPoint x: 937, endPoint y: 479, distance: 358.4
click at [937, 479] on div "+ − Leaflet | Map Courtesy of SnapSea © OpenStreetMap contributors Cmd/Ctrl + S…" at bounding box center [835, 287] width 859 height 410
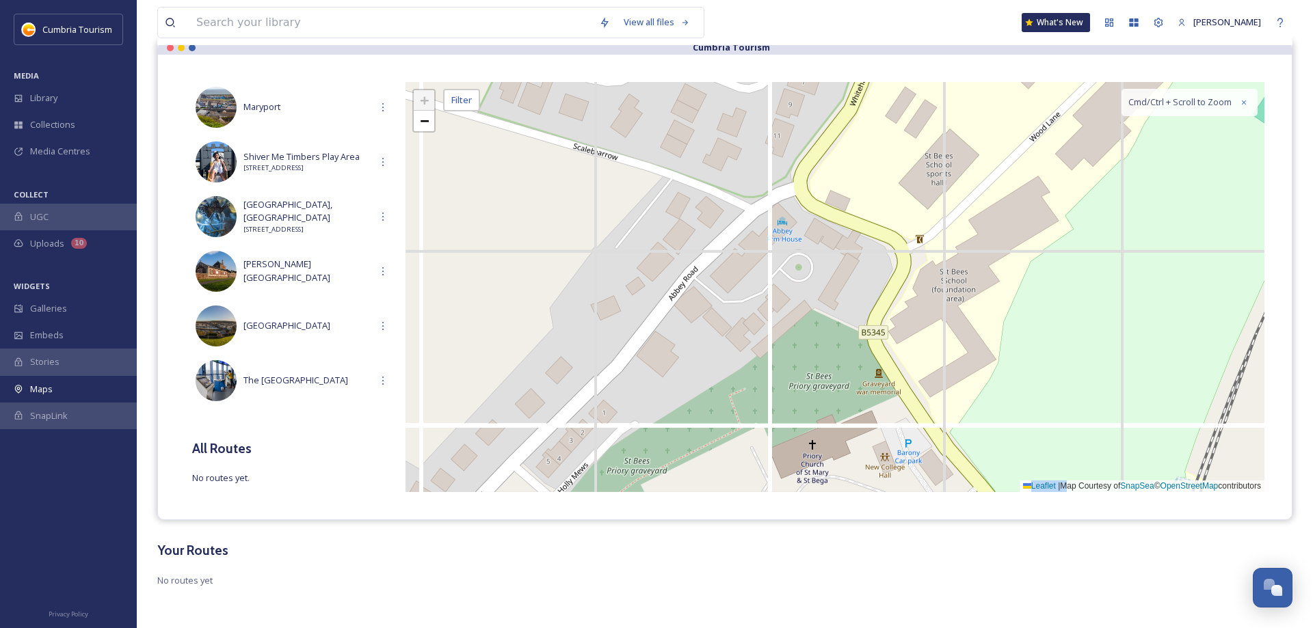
click at [1052, 483] on div "All Pins Show List The Rum Story & Jefferson's Shop [GEOGRAPHIC_DATA] [GEOGRAPH…" at bounding box center [725, 287] width 1134 height 465
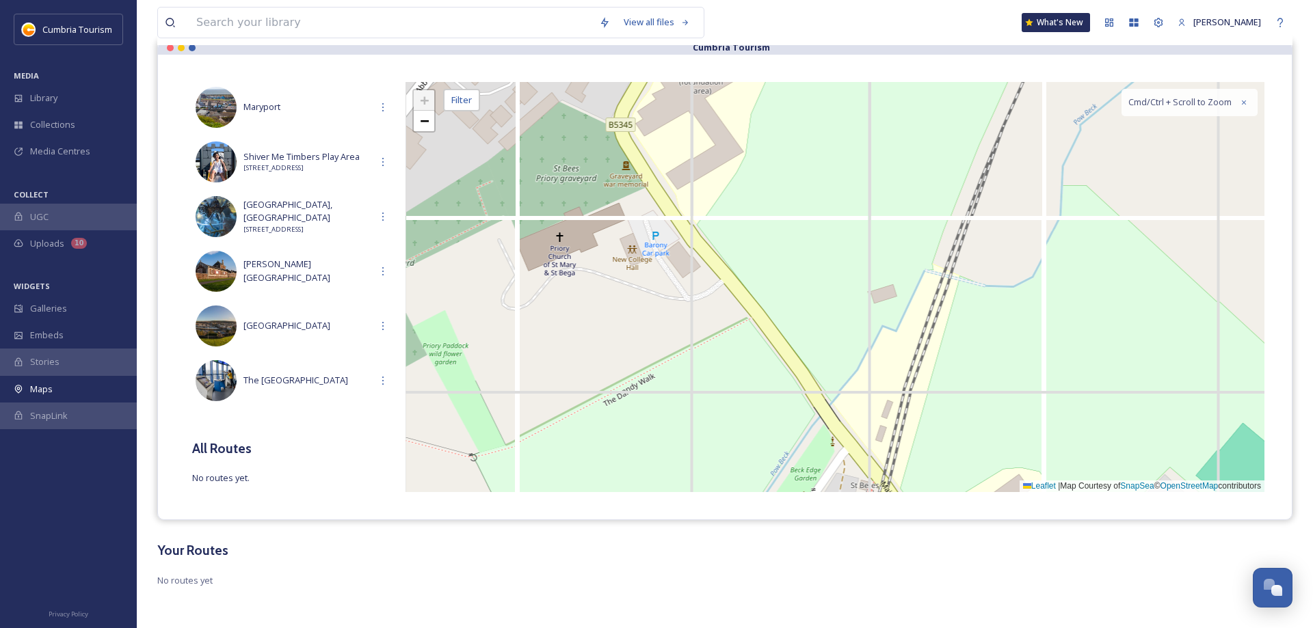
drag, startPoint x: 1037, startPoint y: 334, endPoint x: 832, endPoint y: 189, distance: 251.6
click at [812, 159] on div "+ − Leaflet | Map Courtesy of SnapSea © OpenStreetMap contributors Cmd/Ctrl + S…" at bounding box center [835, 287] width 859 height 410
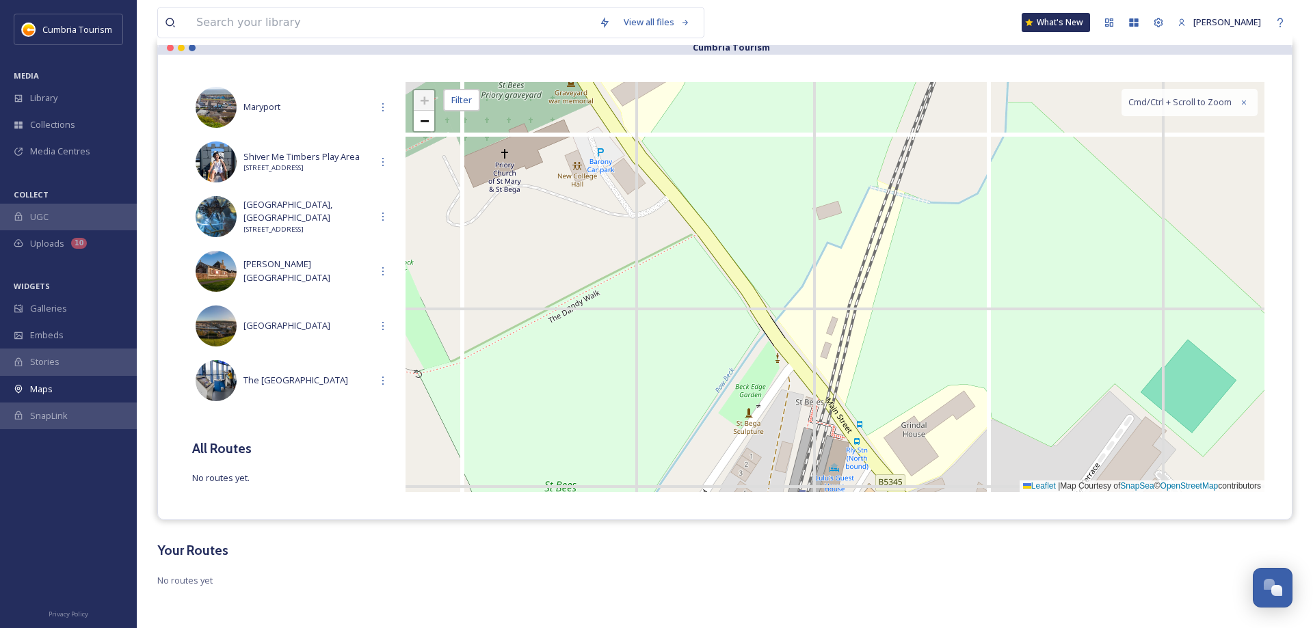
drag, startPoint x: 898, startPoint y: 251, endPoint x: 855, endPoint y: 178, distance: 84.0
click at [857, 174] on div "+ − Leaflet | Map Courtesy of SnapSea © OpenStreetMap contributors Cmd/Ctrl + S…" at bounding box center [835, 287] width 859 height 410
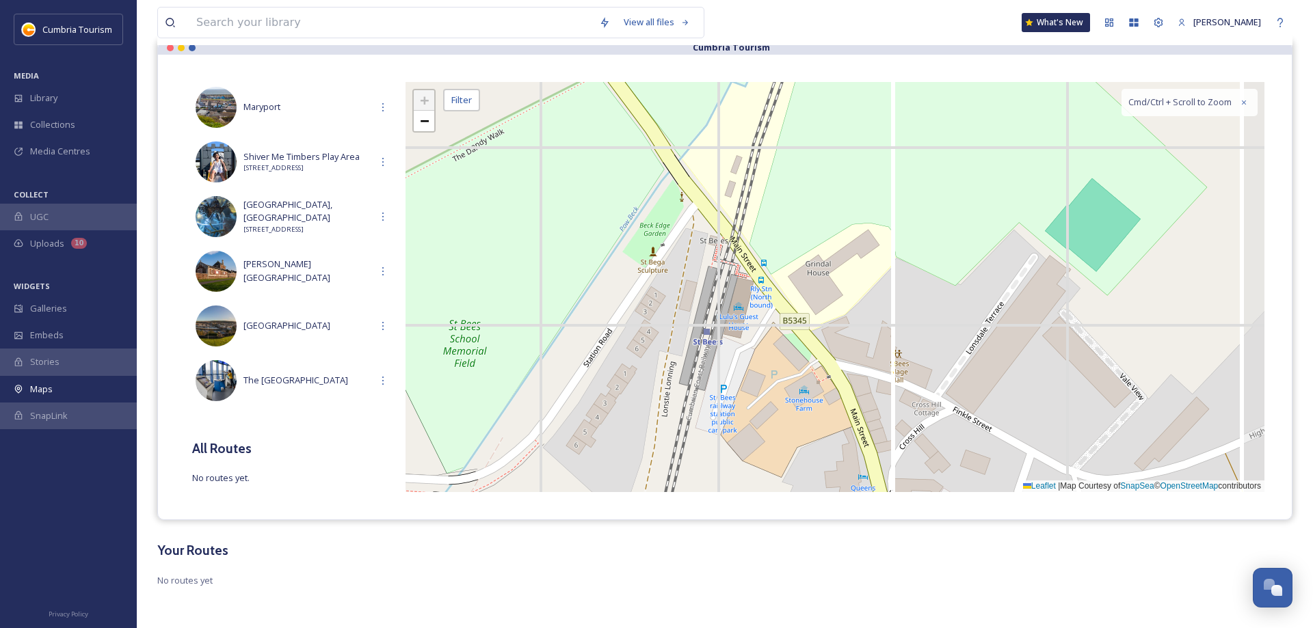
drag, startPoint x: 976, startPoint y: 336, endPoint x: 926, endPoint y: 252, distance: 97.8
click at [926, 252] on div "+ − Leaflet | Map Courtesy of SnapSea © OpenStreetMap contributors Cmd/Ctrl + S…" at bounding box center [835, 287] width 859 height 410
click at [824, 376] on div "+ − Leaflet | Map Courtesy of SnapSea © OpenStreetMap contributors Cmd/Ctrl + S…" at bounding box center [835, 287] width 859 height 410
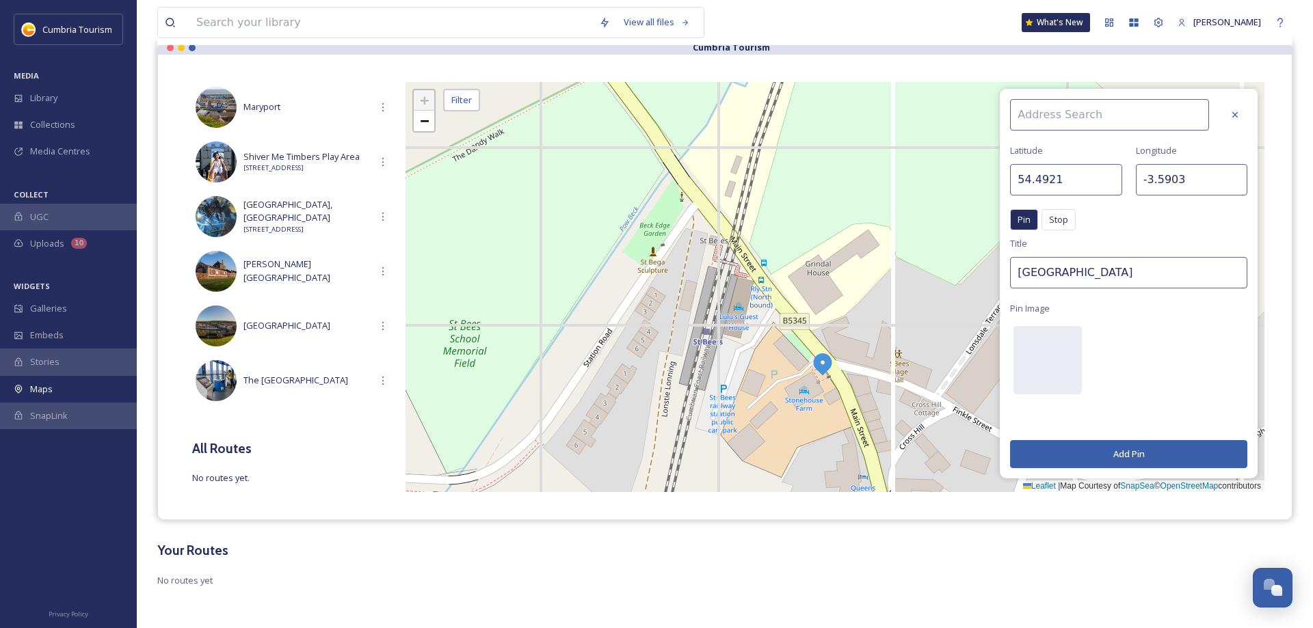
click at [1060, 112] on input at bounding box center [1109, 114] width 199 height 31
click at [1058, 174] on span "[GEOGRAPHIC_DATA]" at bounding box center [1059, 170] width 87 height 13
type input "[GEOGRAPHIC_DATA]"
type input "12.8605"
type input "77.4502"
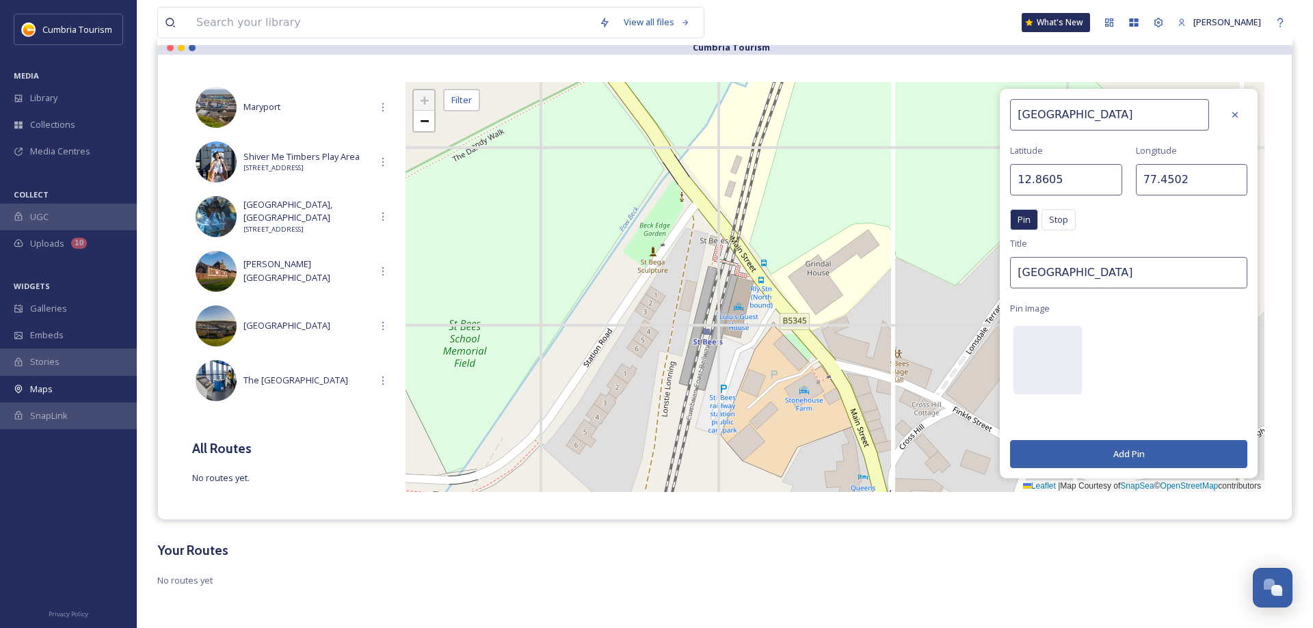
drag, startPoint x: 1067, startPoint y: 174, endPoint x: 890, endPoint y: 189, distance: 178.4
click at [1010, 173] on input "12.8605" at bounding box center [1065, 179] width 111 height 31
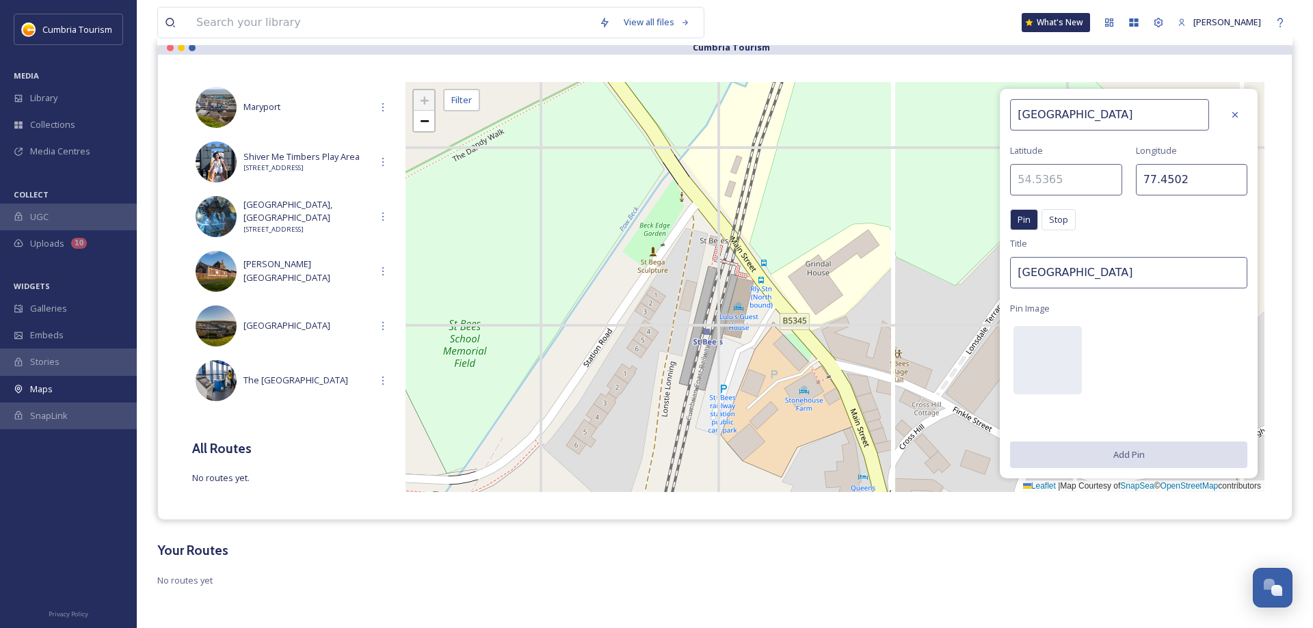
drag, startPoint x: 1184, startPoint y: 178, endPoint x: 938, endPoint y: 181, distance: 246.2
click at [1136, 181] on input "77.4502" at bounding box center [1191, 179] width 111 height 31
click at [748, 306] on div "+ − Leaflet | Map Courtesy of SnapSea © OpenStreetMap contributors Cmd/Ctrl + S…" at bounding box center [835, 287] width 859 height 410
type input "54.4925"
type input "-3.5909"
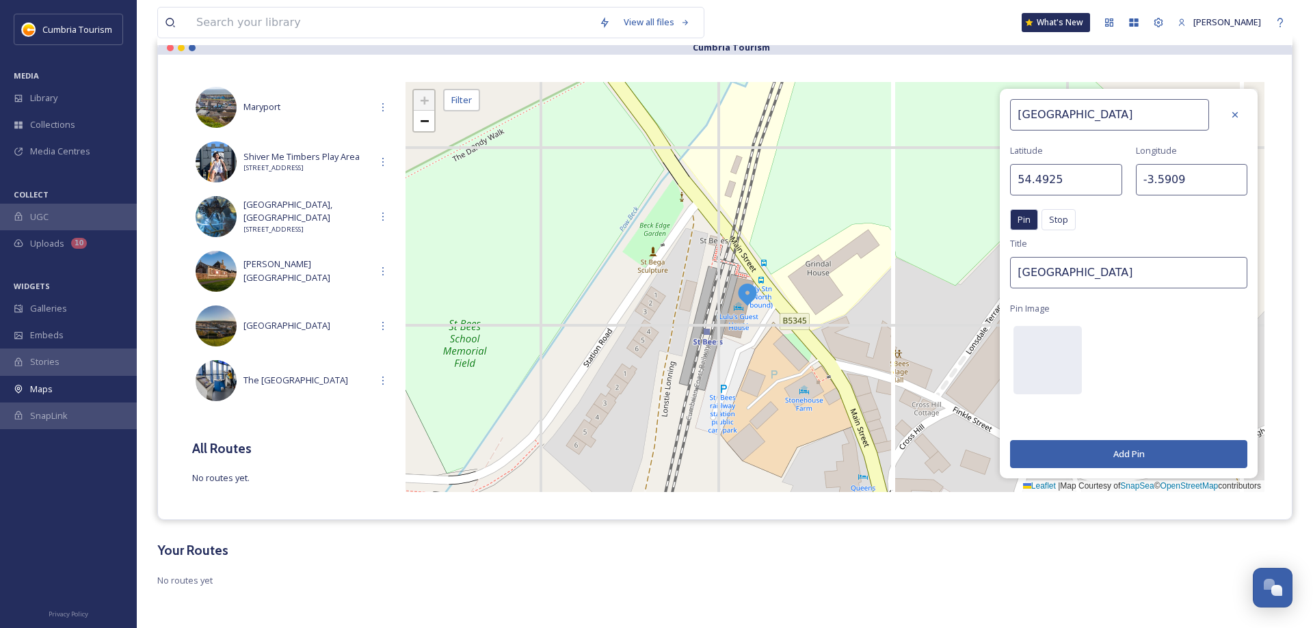
click at [1120, 453] on button "Add Pin" at bounding box center [1128, 454] width 237 height 28
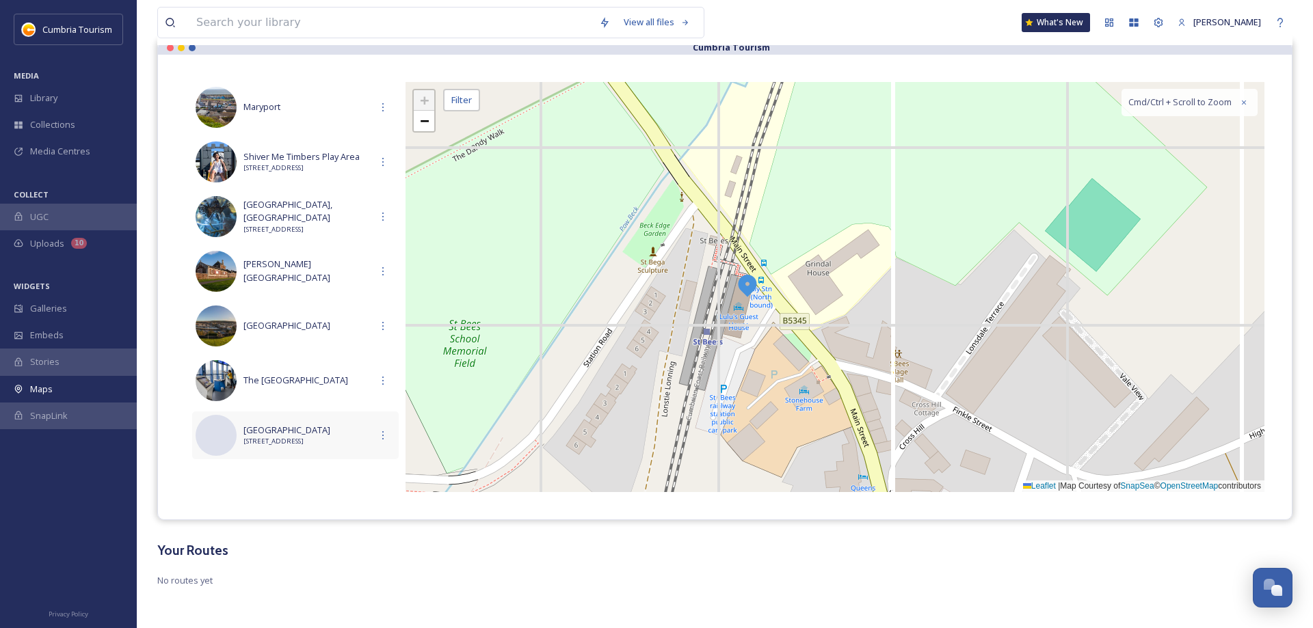
click at [325, 439] on span "[STREET_ADDRESS]" at bounding box center [306, 442] width 127 height 10
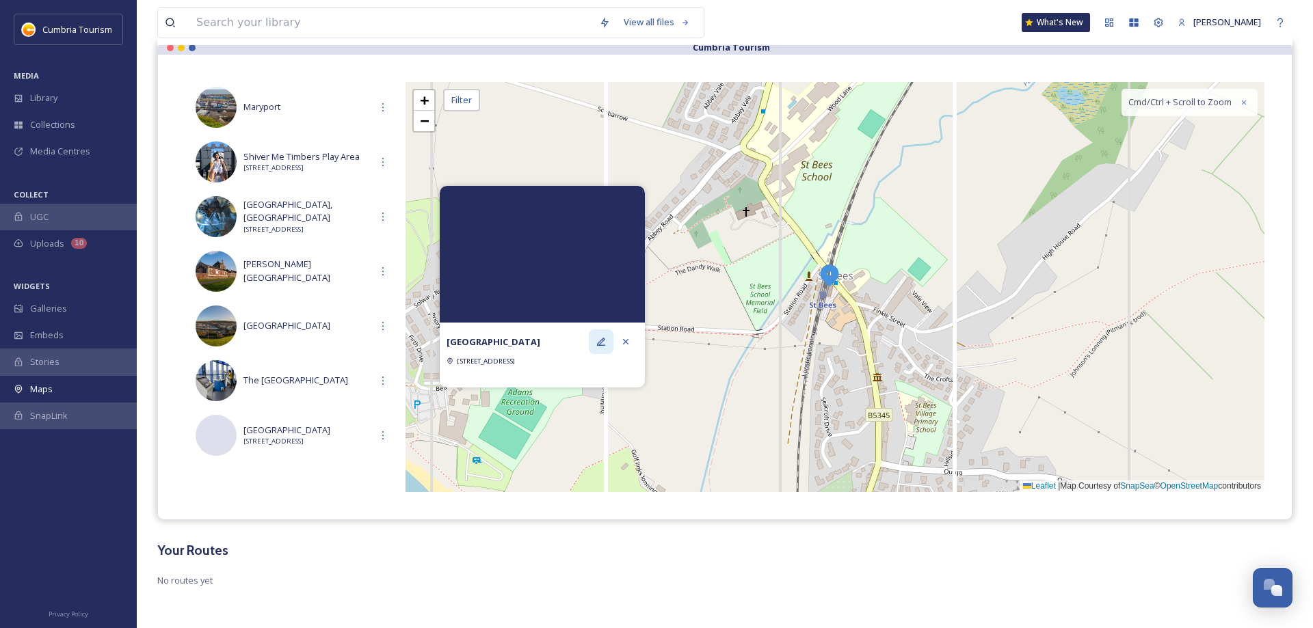
click at [605, 337] on icon at bounding box center [601, 341] width 11 height 11
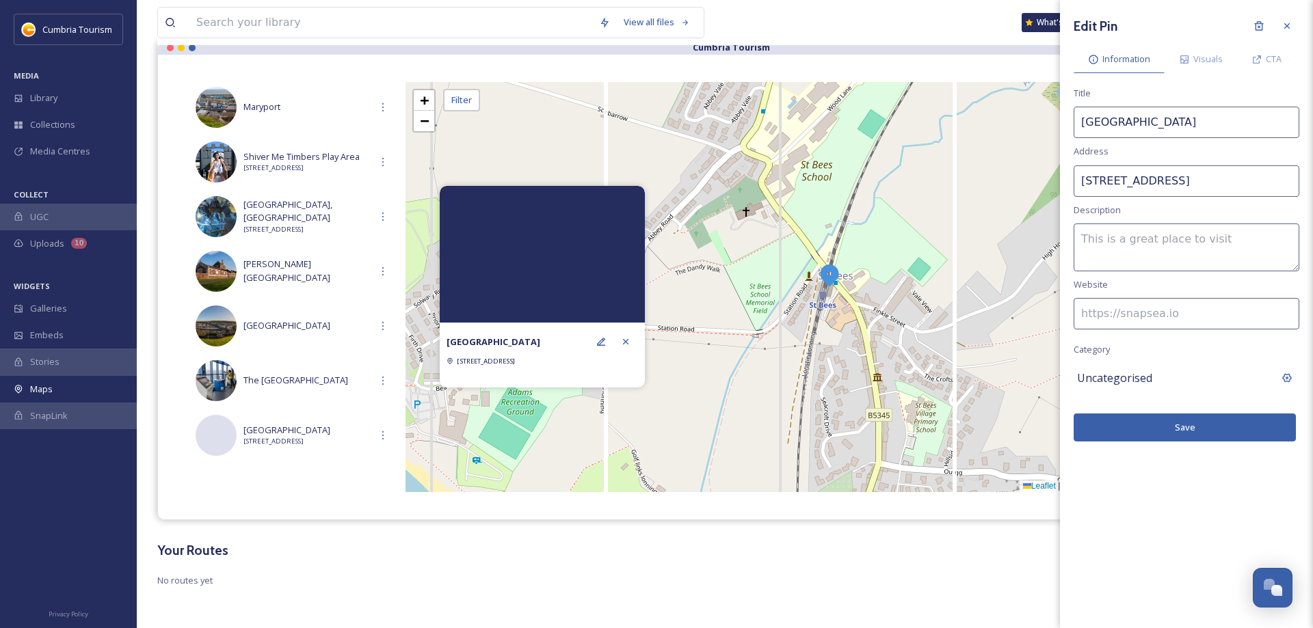
click at [1115, 184] on input "[STREET_ADDRESS]" at bounding box center [1187, 180] width 226 height 31
click at [1113, 184] on input "[STREET_ADDRESS]" at bounding box center [1187, 180] width 226 height 31
paste input "[STREET_ADDRESS]"
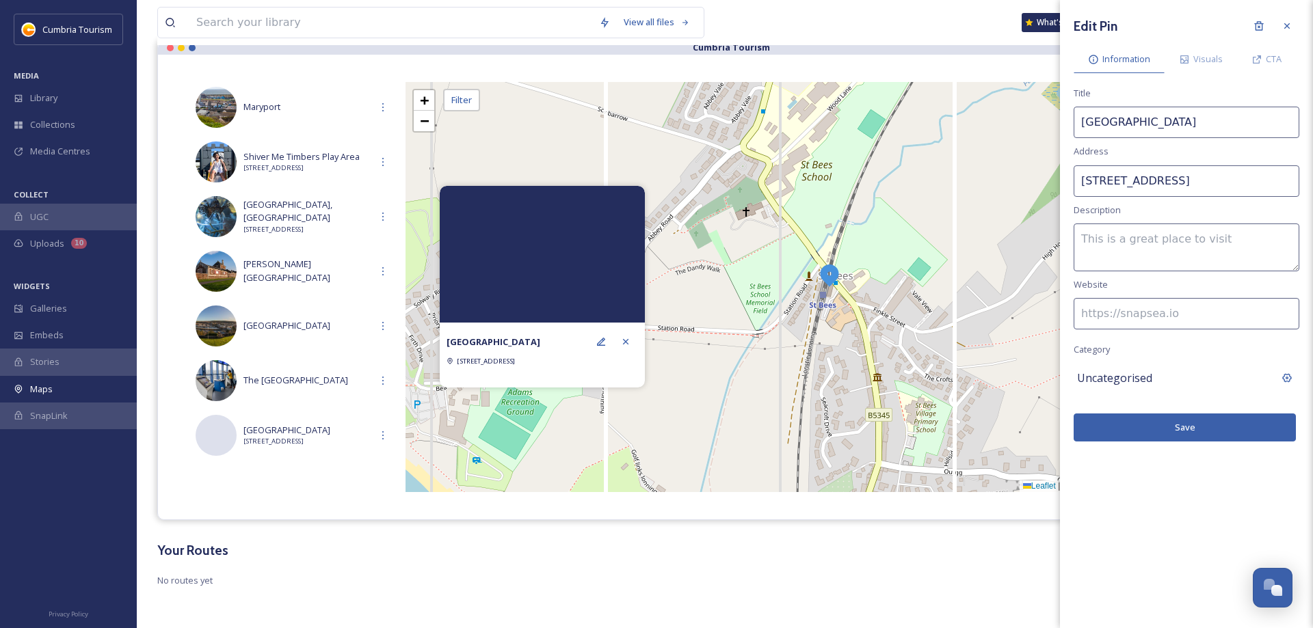
type input "[STREET_ADDRESS]"
click at [1170, 229] on textarea at bounding box center [1187, 248] width 226 height 48
paste textarea "[GEOGRAPHIC_DATA] is a friendly family-run B&B in a large modernised Georgian f…"
type textarea "[GEOGRAPHIC_DATA] is a friendly family-run B&B in a large modernised Georgian f…"
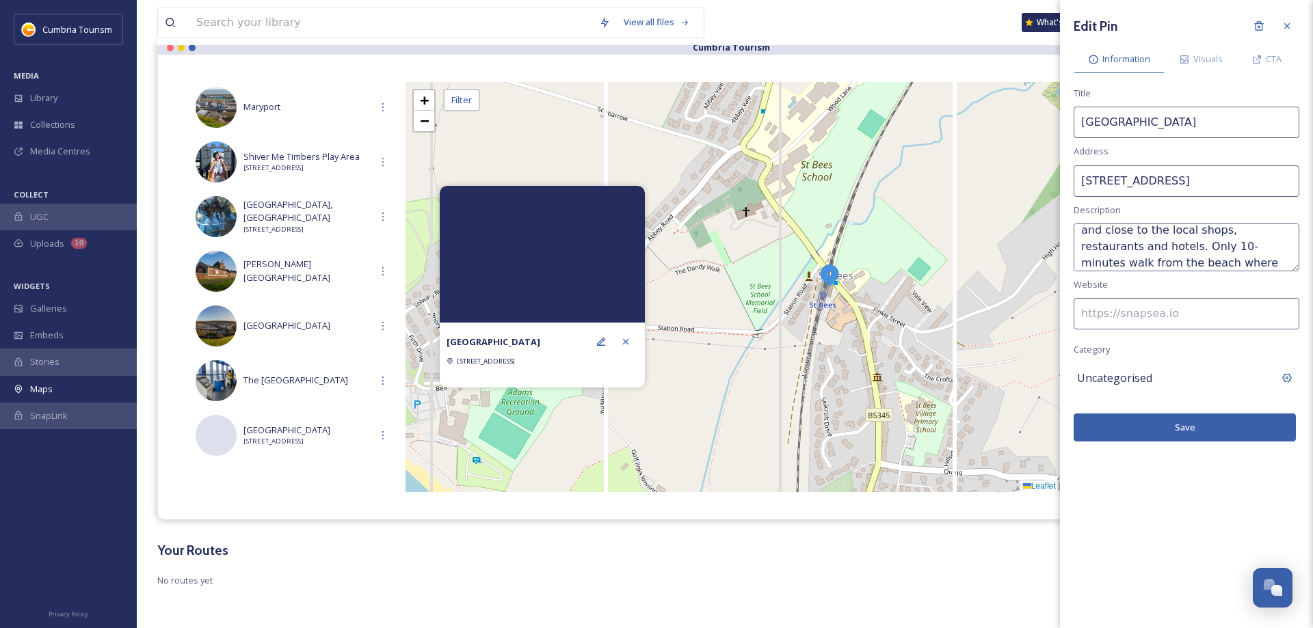
click at [1136, 313] on input at bounding box center [1187, 313] width 226 height 31
paste input "[URL][DOMAIN_NAME]"
type input "[URL][DOMAIN_NAME]"
click at [1271, 64] on span "CTA" at bounding box center [1274, 59] width 16 height 13
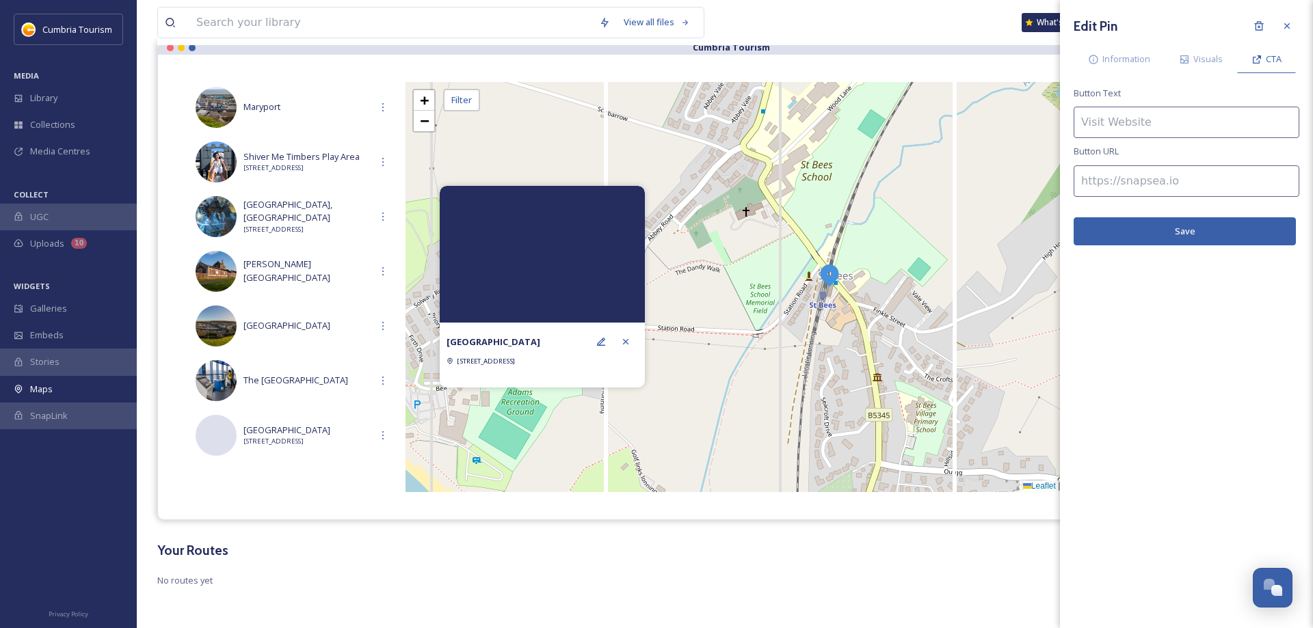
click at [1121, 123] on input at bounding box center [1187, 122] width 226 height 31
type input "Find out more"
click at [1156, 177] on input at bounding box center [1187, 180] width 226 height 31
paste input "[URL][DOMAIN_NAME]"
type input "[URL][DOMAIN_NAME]"
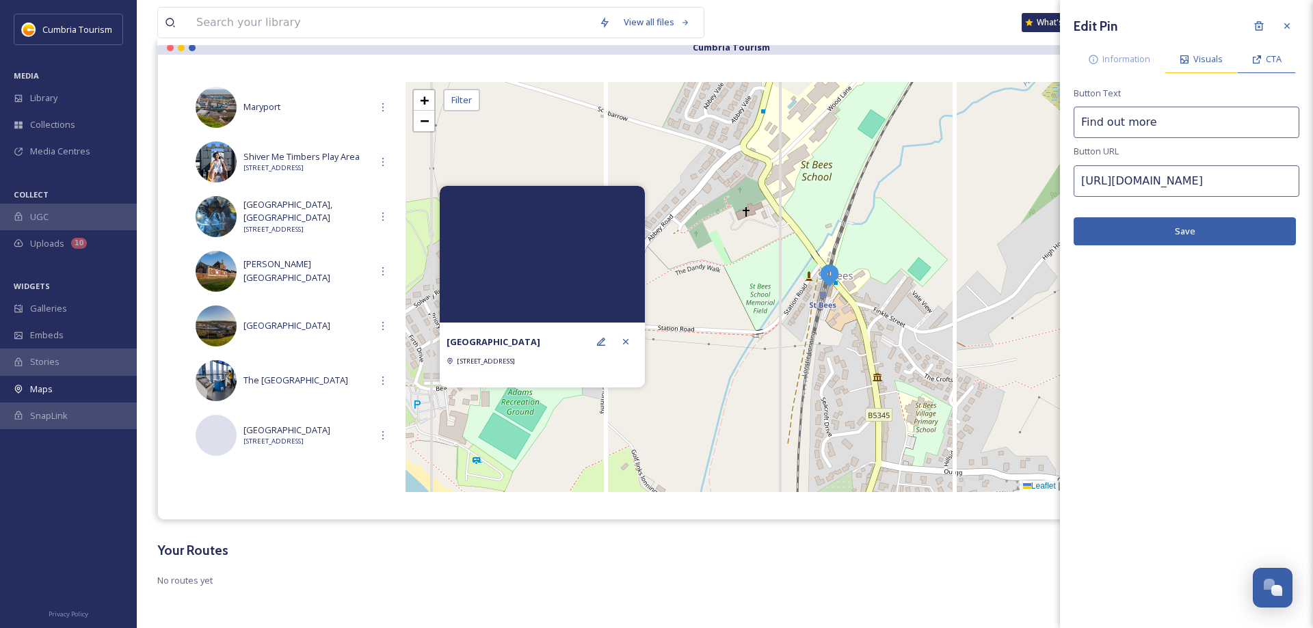
click at [1199, 67] on div "Visuals" at bounding box center [1201, 59] width 72 height 28
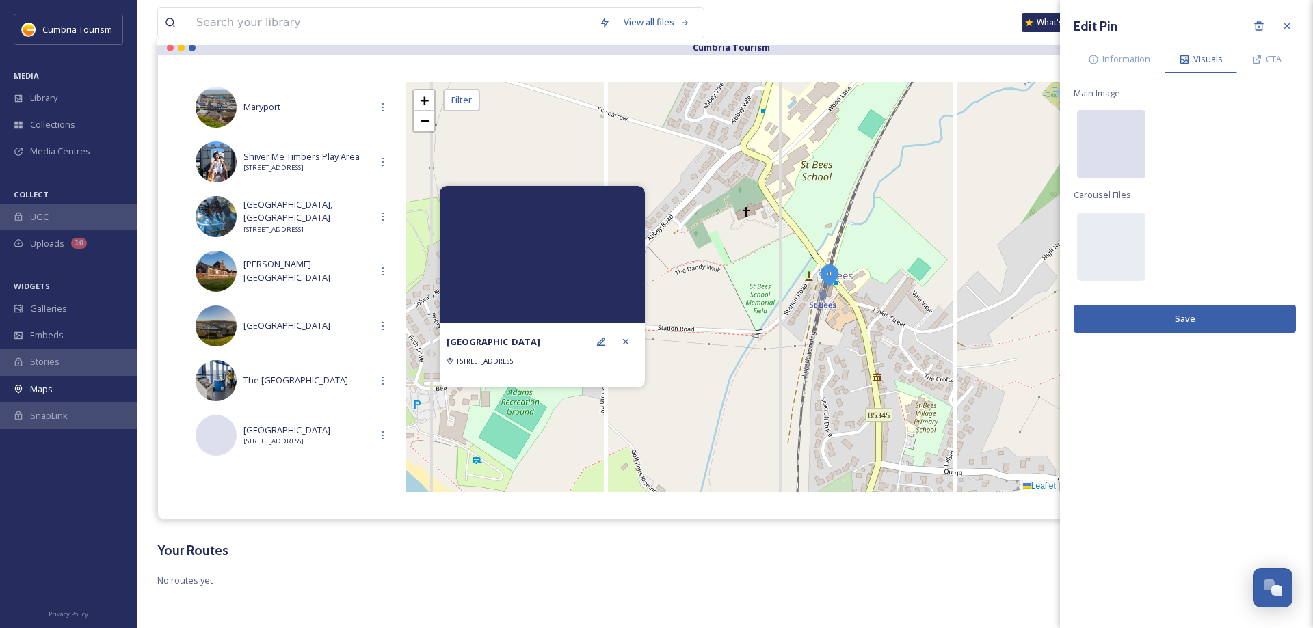
click at [1102, 144] on div at bounding box center [1111, 144] width 68 height 68
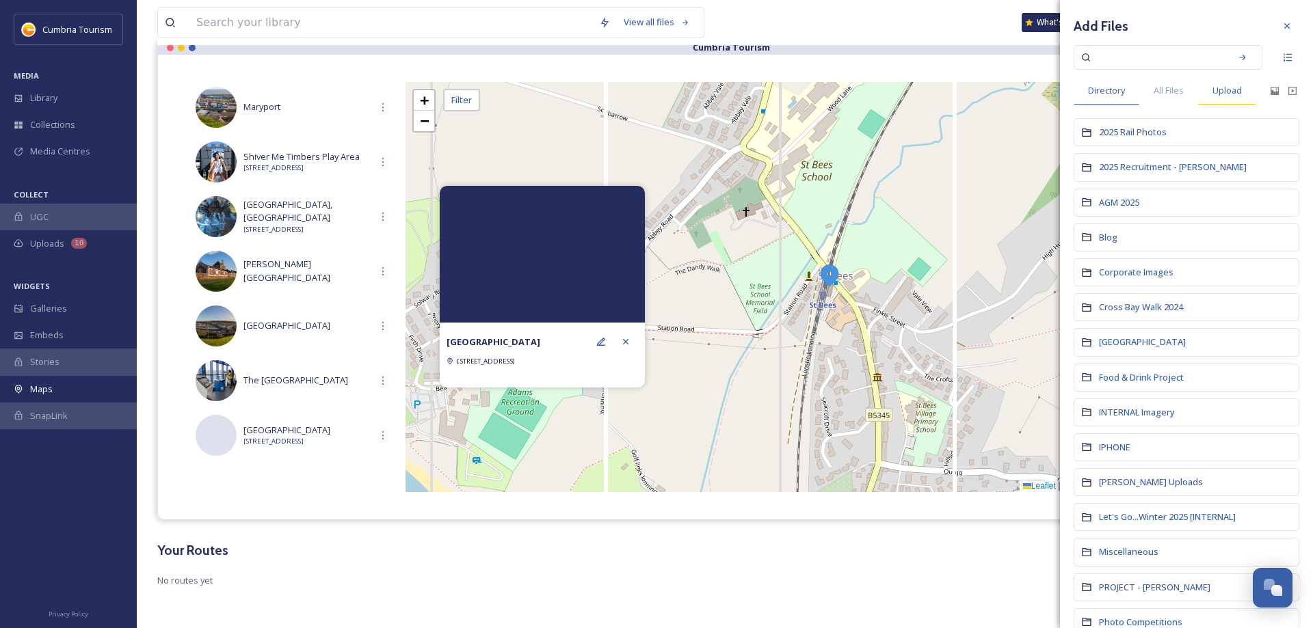
click at [1225, 96] on span "Upload" at bounding box center [1226, 90] width 29 height 13
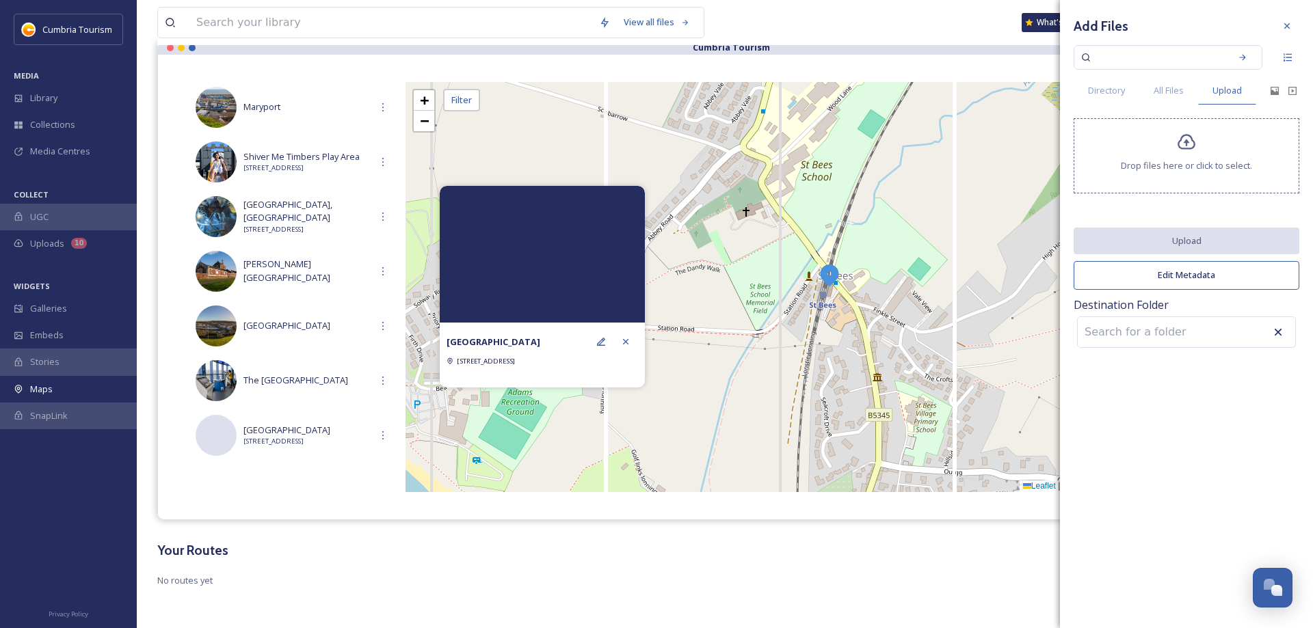
click at [1178, 169] on span "Drop files here or click to select." at bounding box center [1186, 165] width 131 height 13
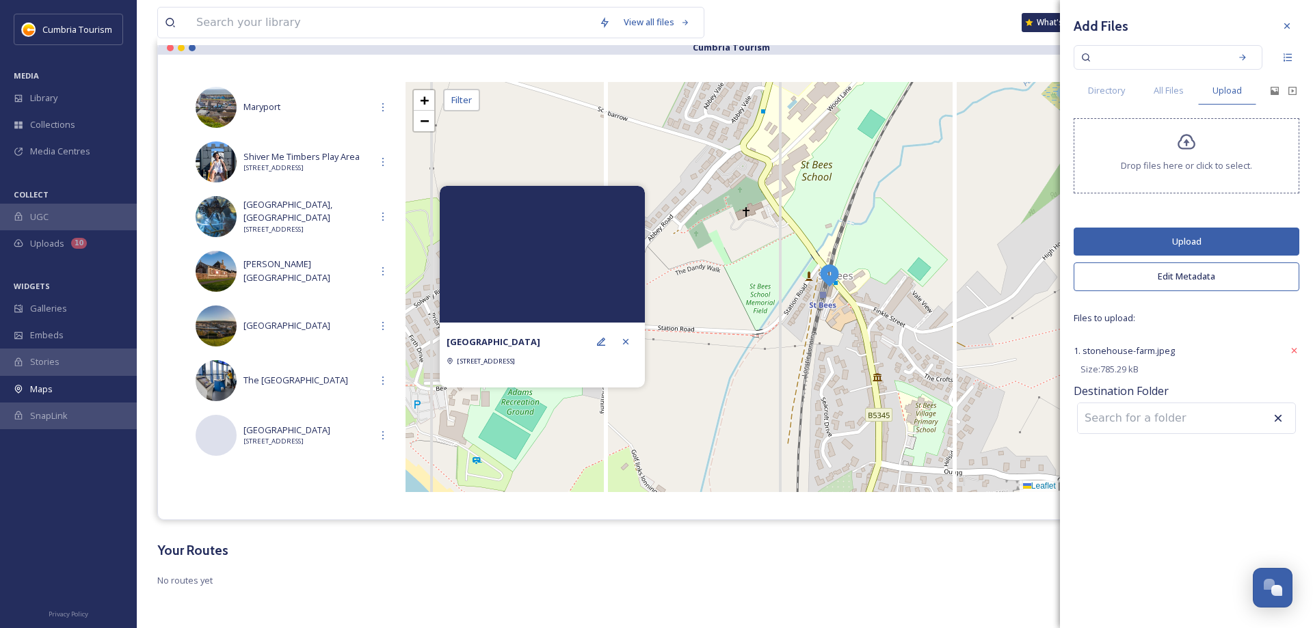
click at [1166, 239] on button "Upload" at bounding box center [1187, 242] width 226 height 28
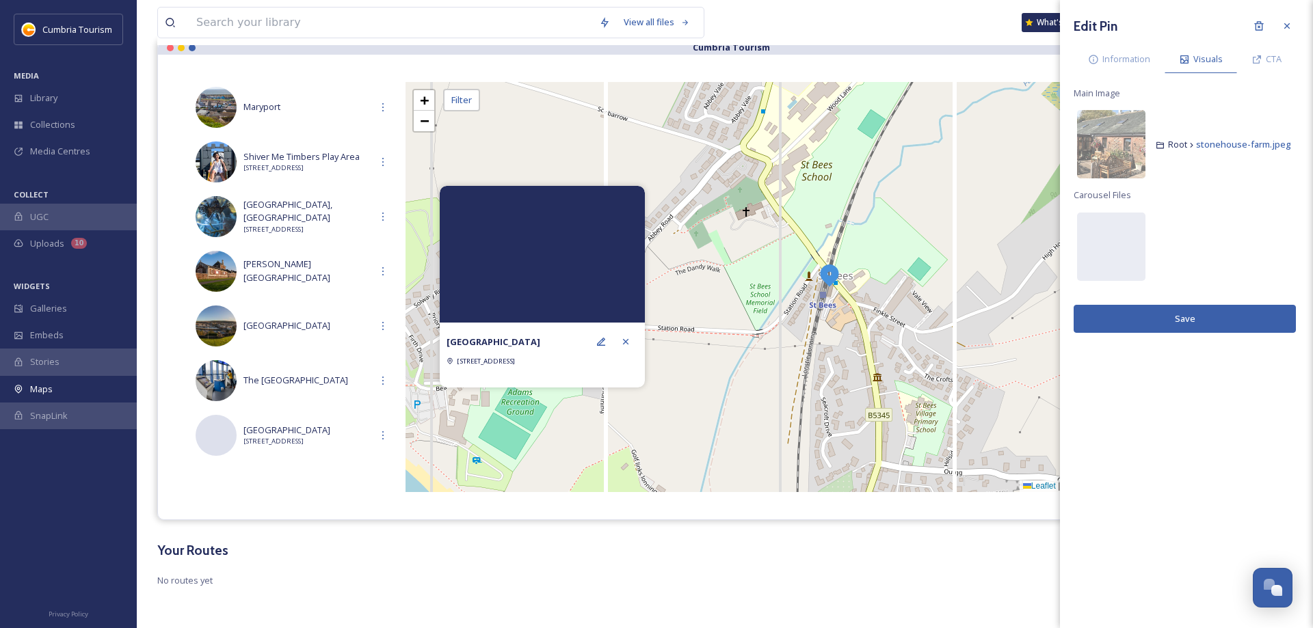
click at [1198, 313] on button "Save" at bounding box center [1185, 319] width 222 height 28
click at [1195, 320] on button "Save" at bounding box center [1185, 319] width 222 height 28
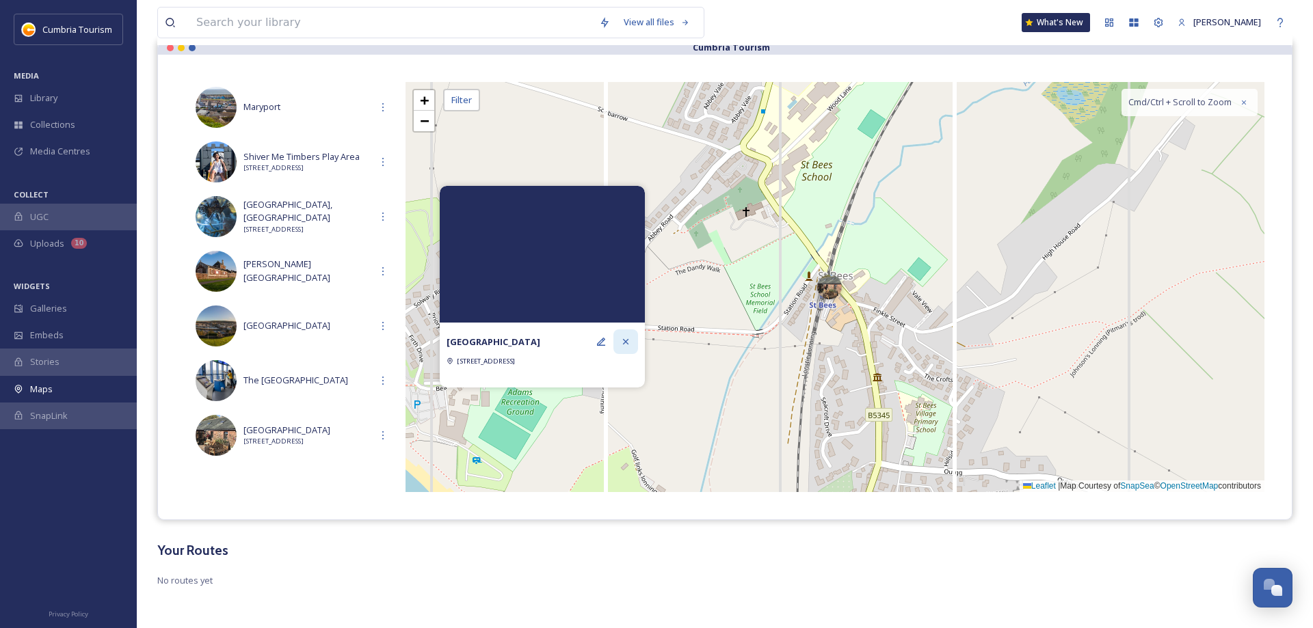
click at [627, 336] on icon at bounding box center [625, 341] width 11 height 11
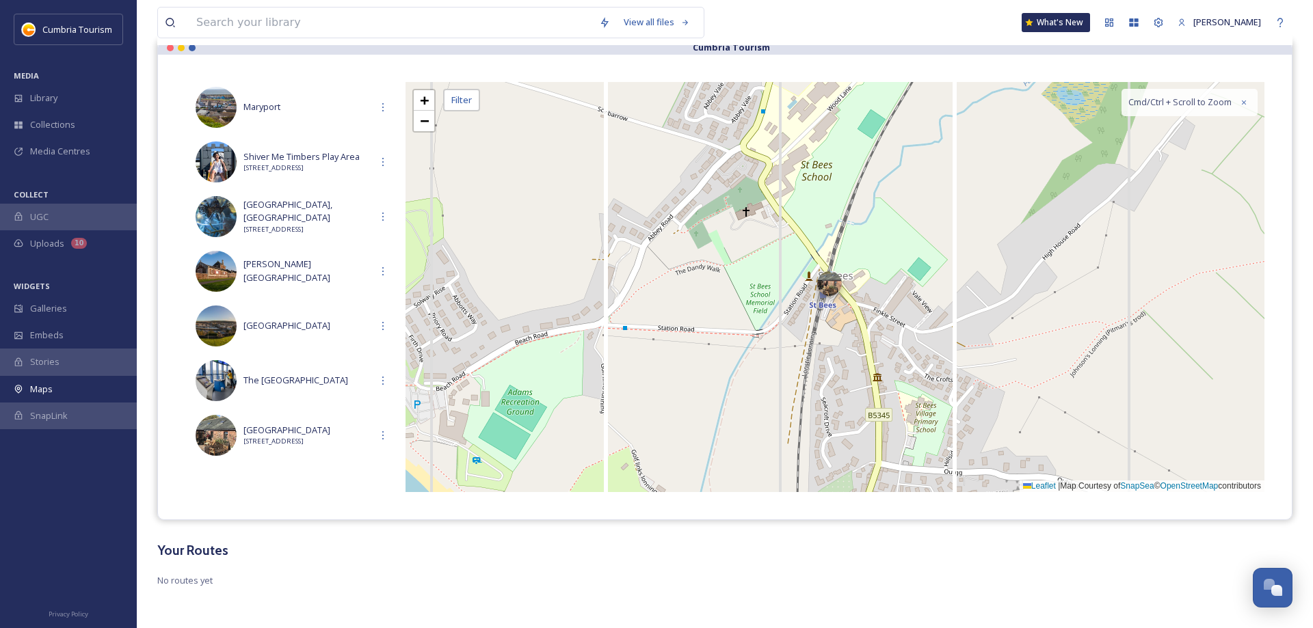
click at [832, 295] on div at bounding box center [829, 283] width 25 height 25
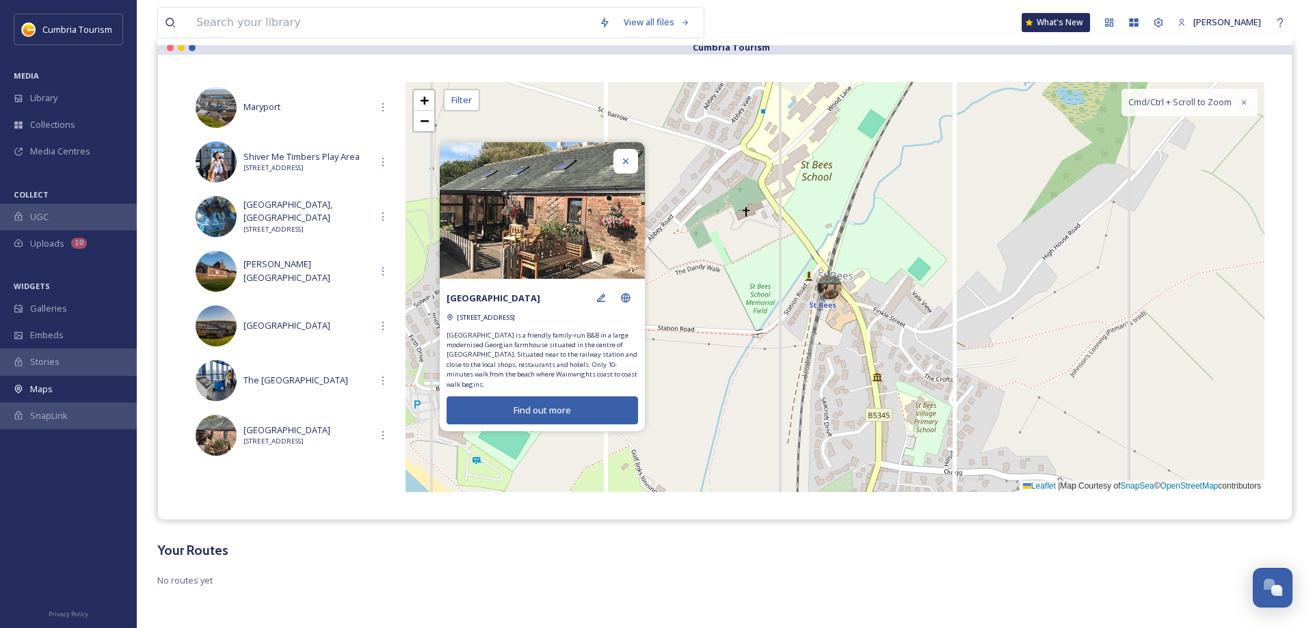
click at [628, 167] on icon at bounding box center [625, 161] width 11 height 11
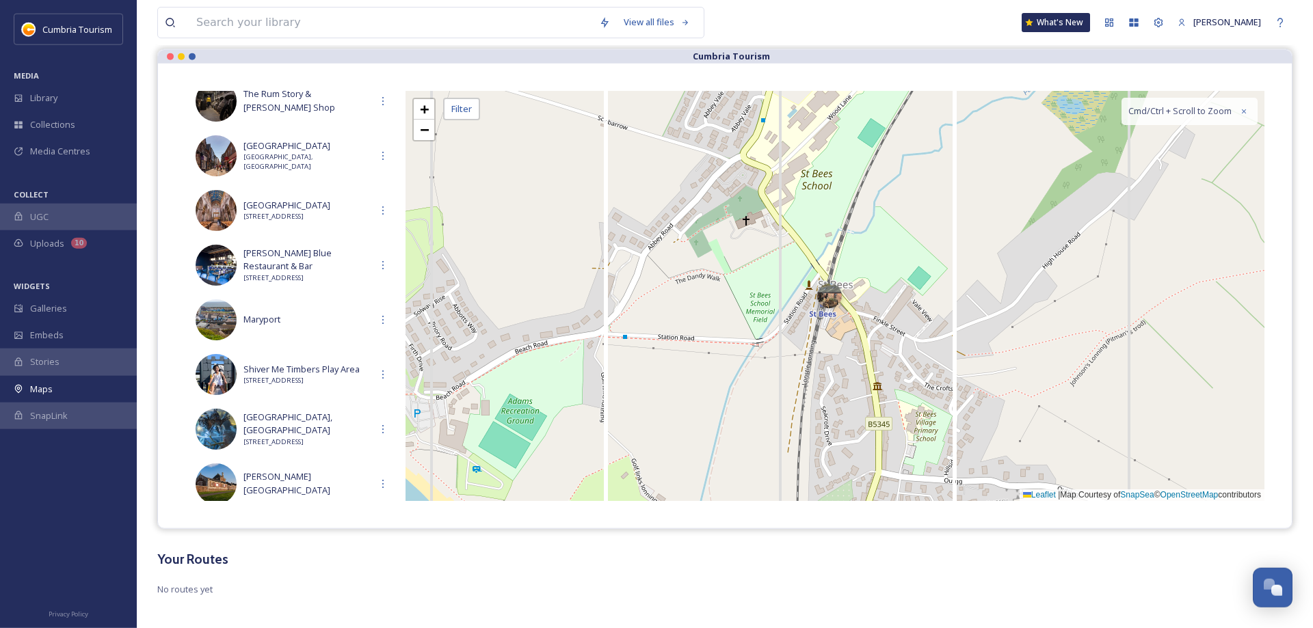
scroll to position [0, 0]
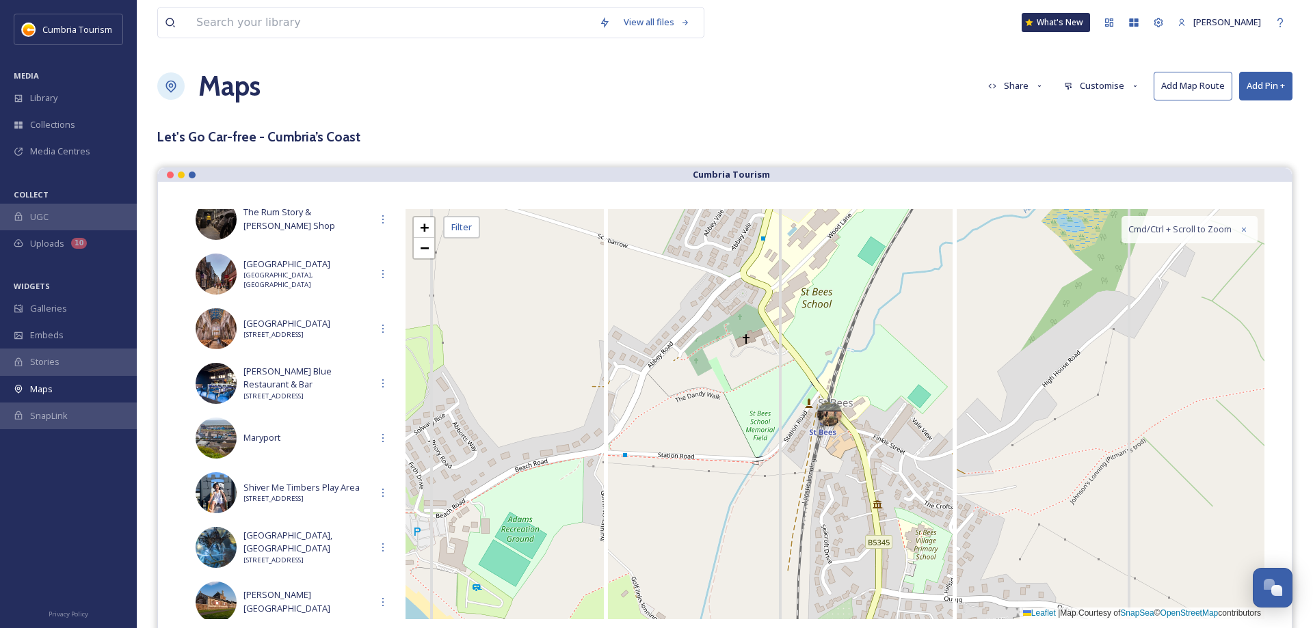
click at [1262, 88] on button "Add Pin +" at bounding box center [1265, 86] width 53 height 28
click at [1245, 115] on span "Add New Pin" at bounding box center [1227, 117] width 52 height 13
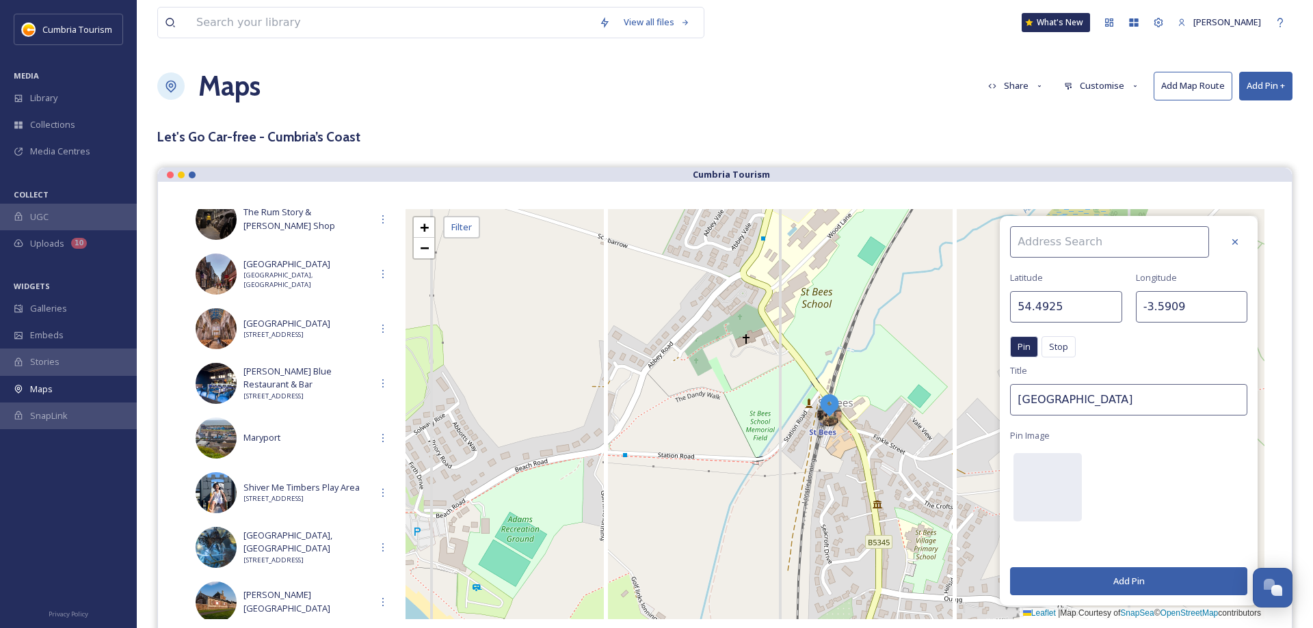
click at [1067, 252] on input at bounding box center [1109, 241] width 199 height 31
click at [1049, 271] on span "[GEOGRAPHIC_DATA], Church" at bounding box center [1076, 273] width 120 height 13
type input "[GEOGRAPHIC_DATA], Church"
type input "54.4939"
type input "-3.5933"
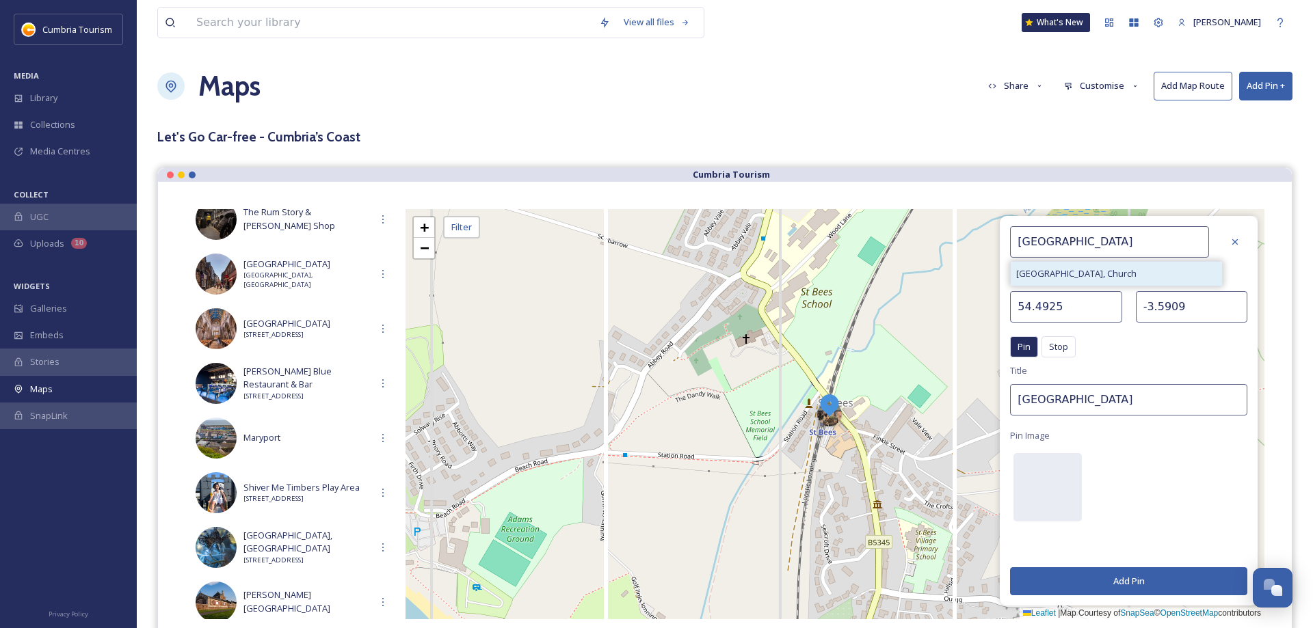
type input "[GEOGRAPHIC_DATA], Church"
click at [1123, 578] on button "Add Pin" at bounding box center [1128, 582] width 237 height 28
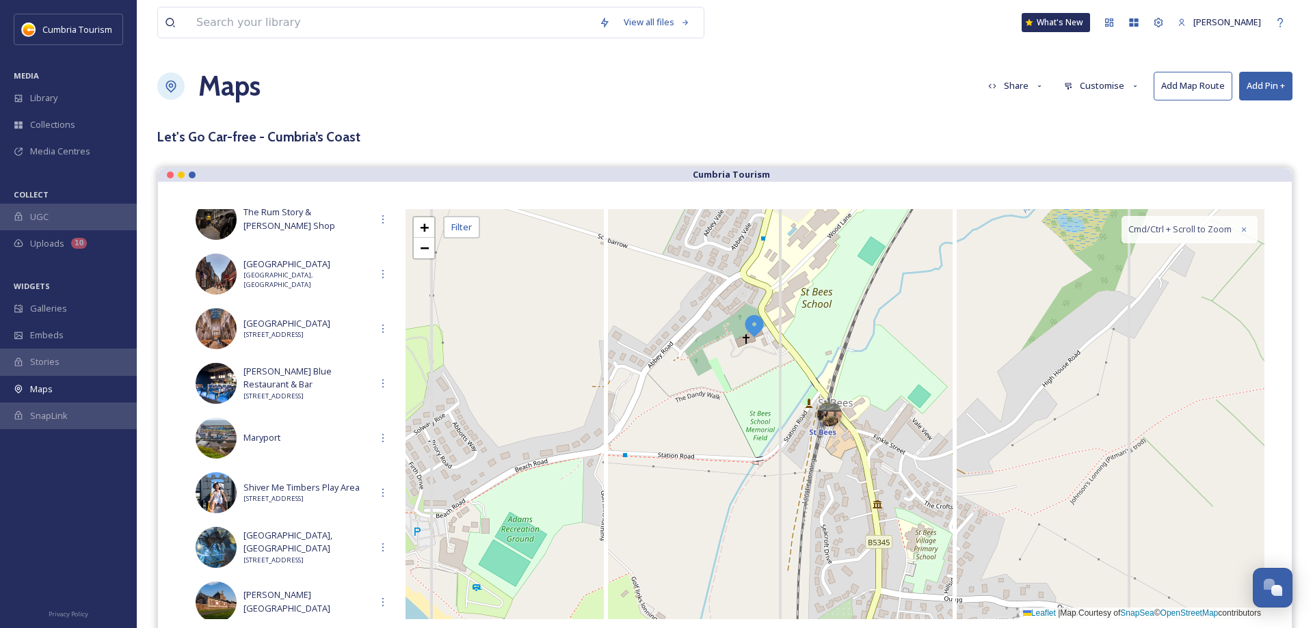
click at [754, 327] on img at bounding box center [754, 325] width 25 height 25
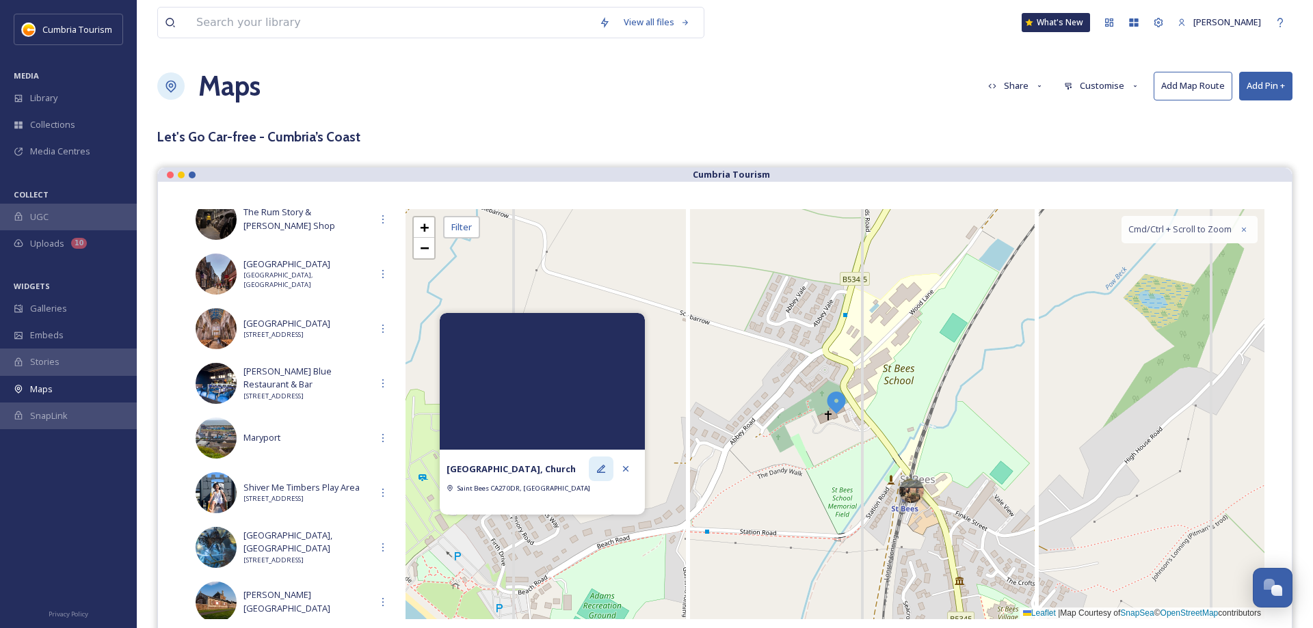
click at [603, 468] on icon at bounding box center [601, 469] width 8 height 8
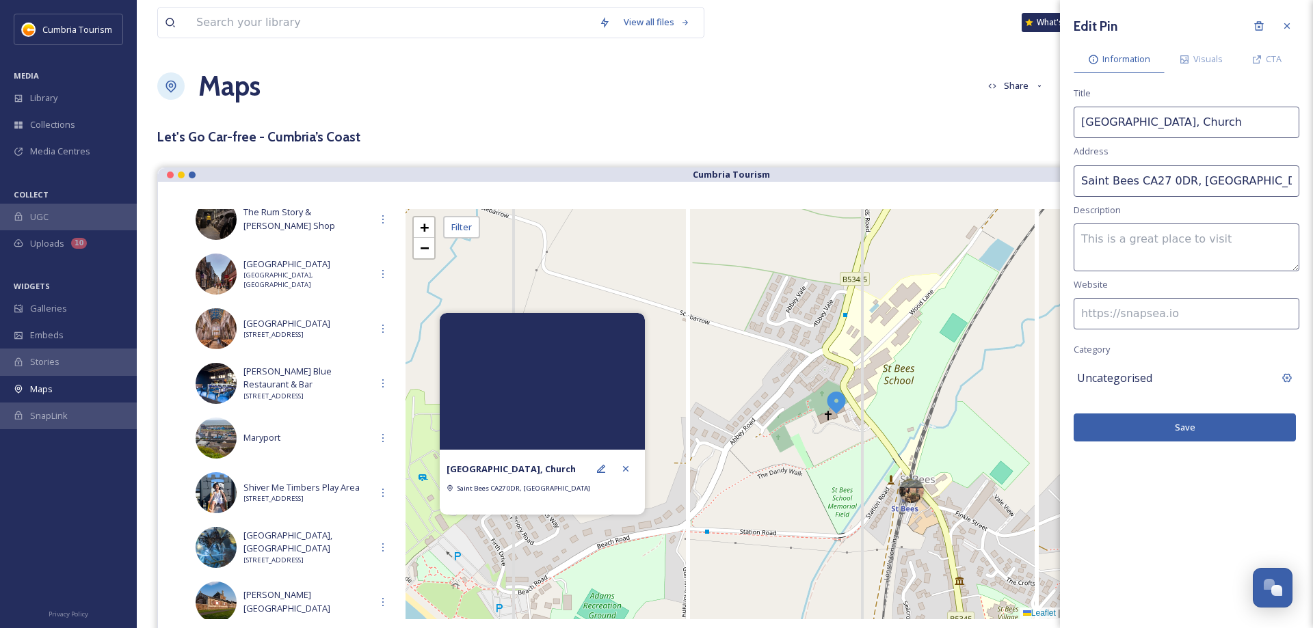
click at [1122, 235] on textarea at bounding box center [1187, 248] width 226 height 48
paste textarea "The priory is one of the architectural jewels in [GEOGRAPHIC_DATA] and well wor…"
type textarea "The priory is one of the architectural jewels in [GEOGRAPHIC_DATA] and well wor…"
click at [1128, 316] on input at bounding box center [1187, 313] width 226 height 31
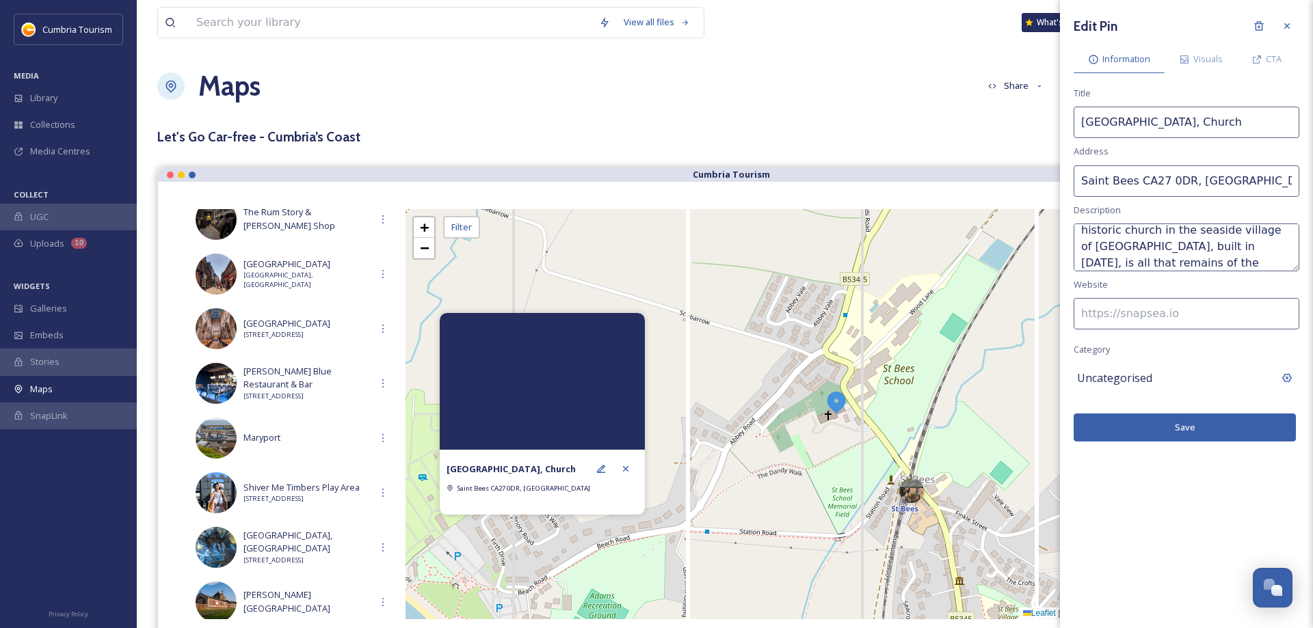
paste input "[URL][DOMAIN_NAME]"
type input "[URL][DOMAIN_NAME]"
click at [1145, 386] on span "Uncategorised" at bounding box center [1114, 378] width 75 height 16
click at [1134, 385] on input at bounding box center [1187, 378] width 226 height 31
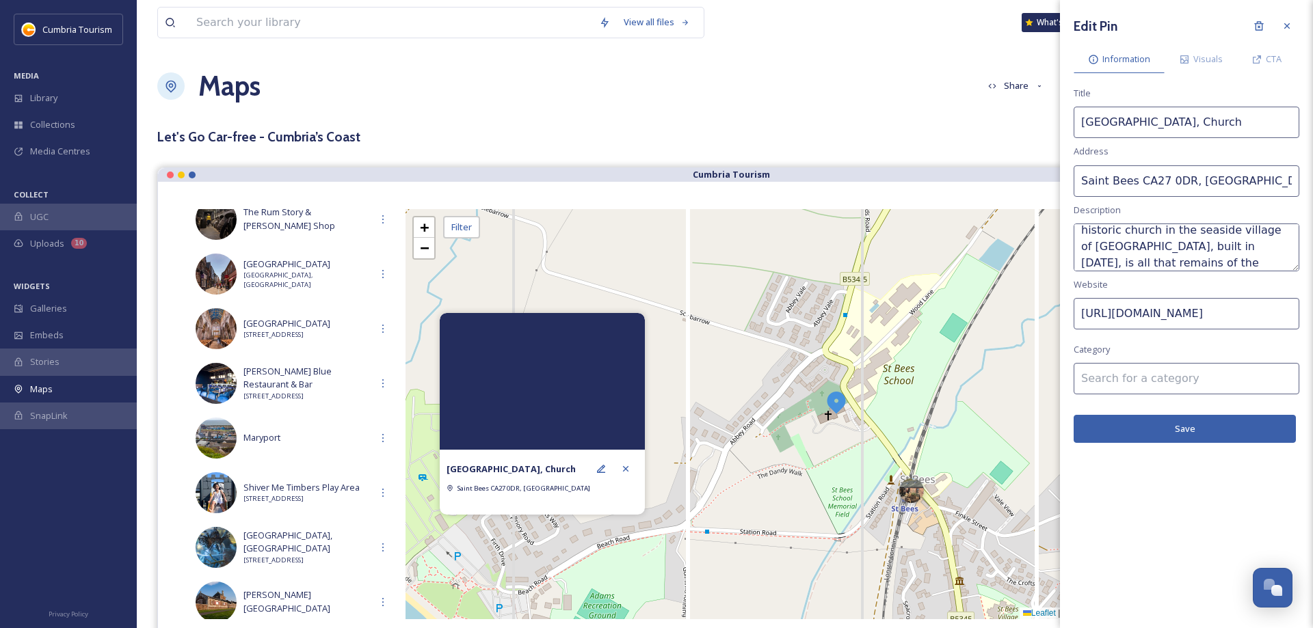
type input "C"
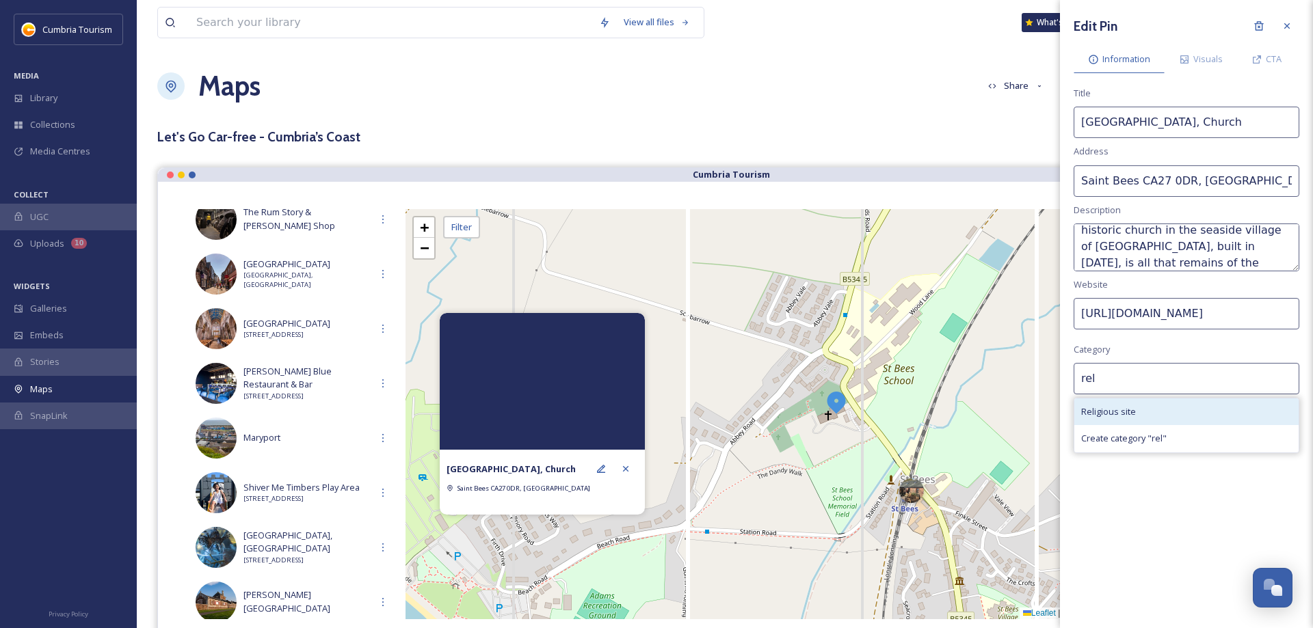
type input "rel"
click at [1117, 410] on span "Religious site" at bounding box center [1108, 412] width 55 height 13
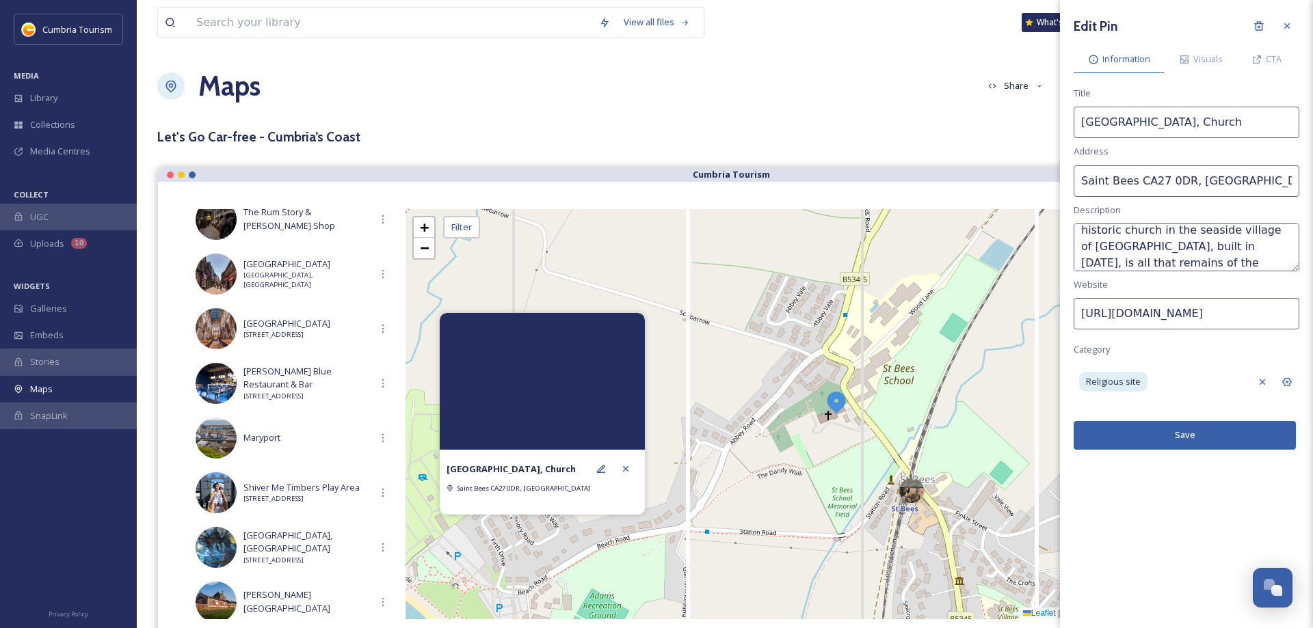
click at [1167, 431] on button "Save" at bounding box center [1185, 435] width 222 height 28
click at [1199, 55] on span "Visuals" at bounding box center [1207, 59] width 29 height 13
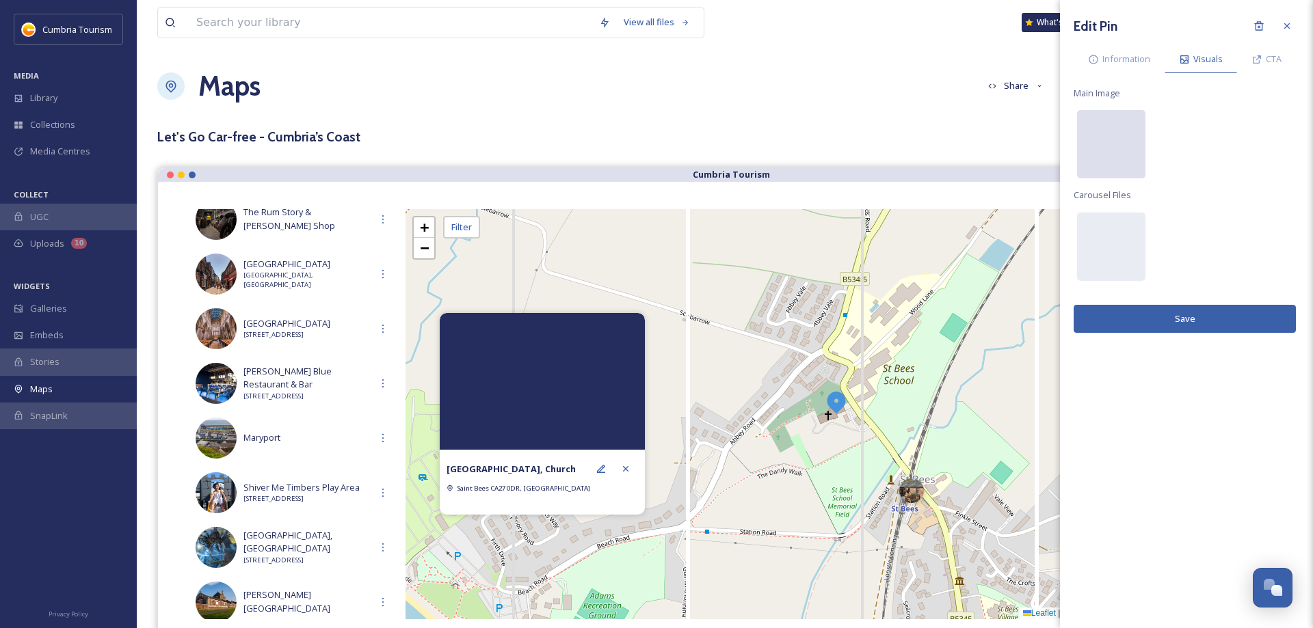
click at [1128, 143] on div at bounding box center [1111, 144] width 68 height 68
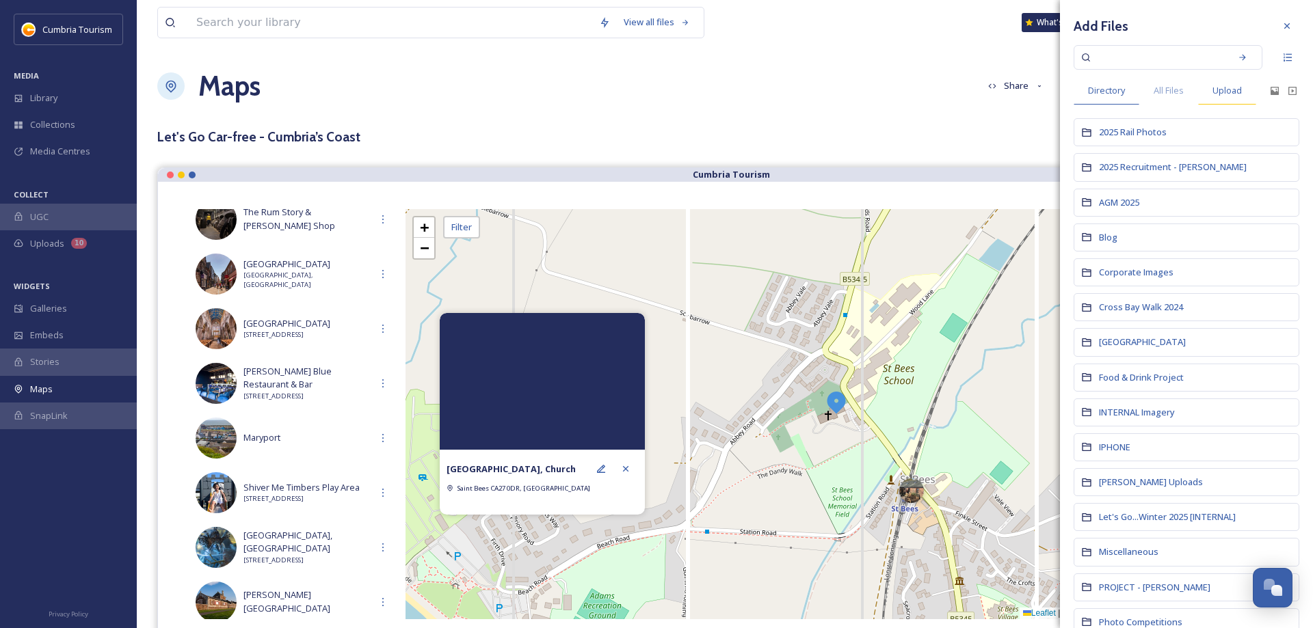
click at [1219, 90] on span "Upload" at bounding box center [1226, 90] width 29 height 13
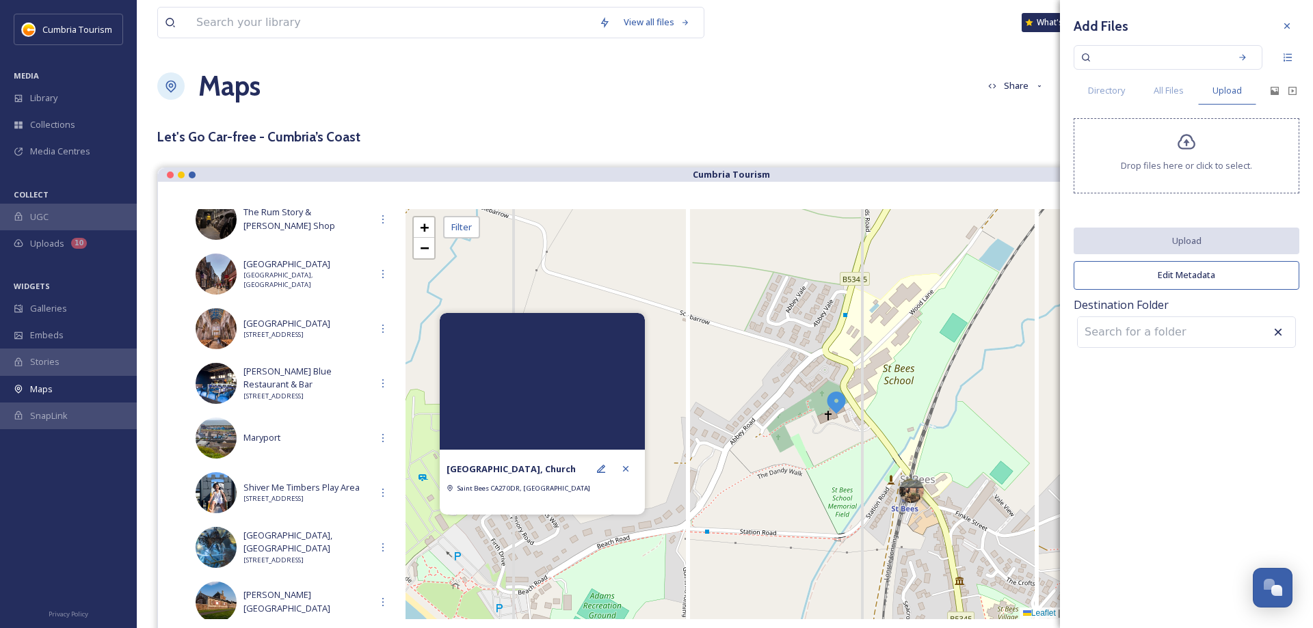
click at [1147, 148] on div "Drop files here or click to select." at bounding box center [1187, 155] width 226 height 75
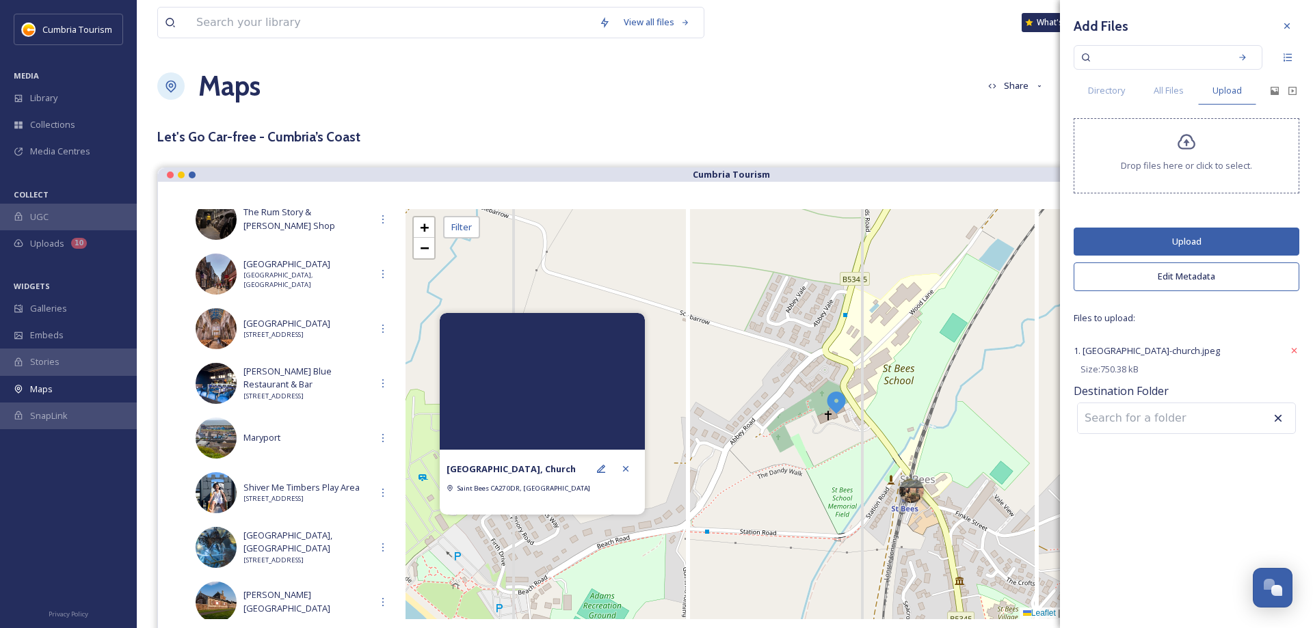
click at [1138, 421] on input at bounding box center [1153, 418] width 150 height 30
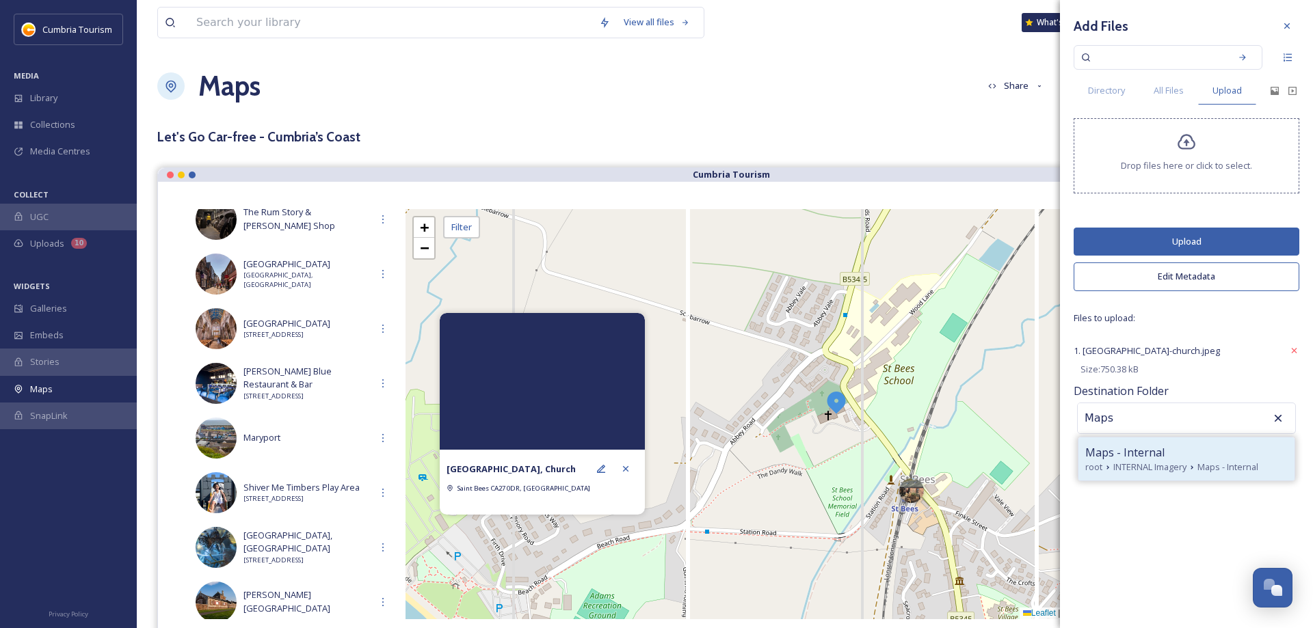
click at [1123, 462] on span "INTERNAL Imagery" at bounding box center [1149, 467] width 73 height 13
type input "Maps - Internal"
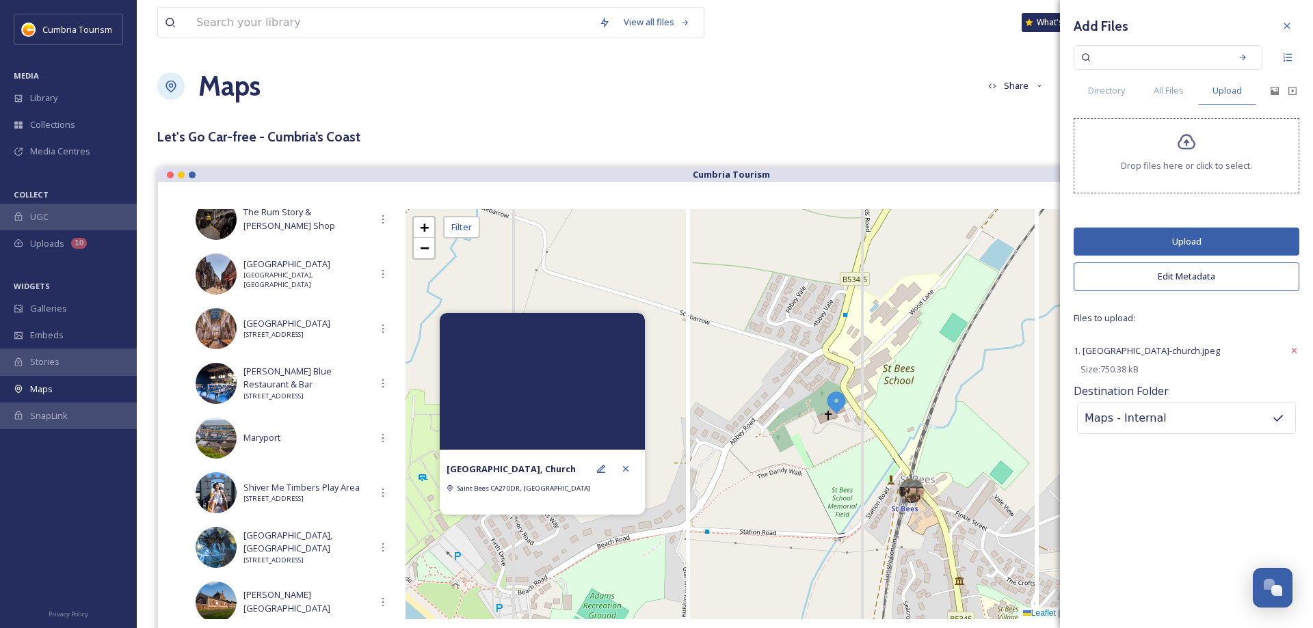
click at [1178, 247] on button "Upload" at bounding box center [1187, 242] width 226 height 28
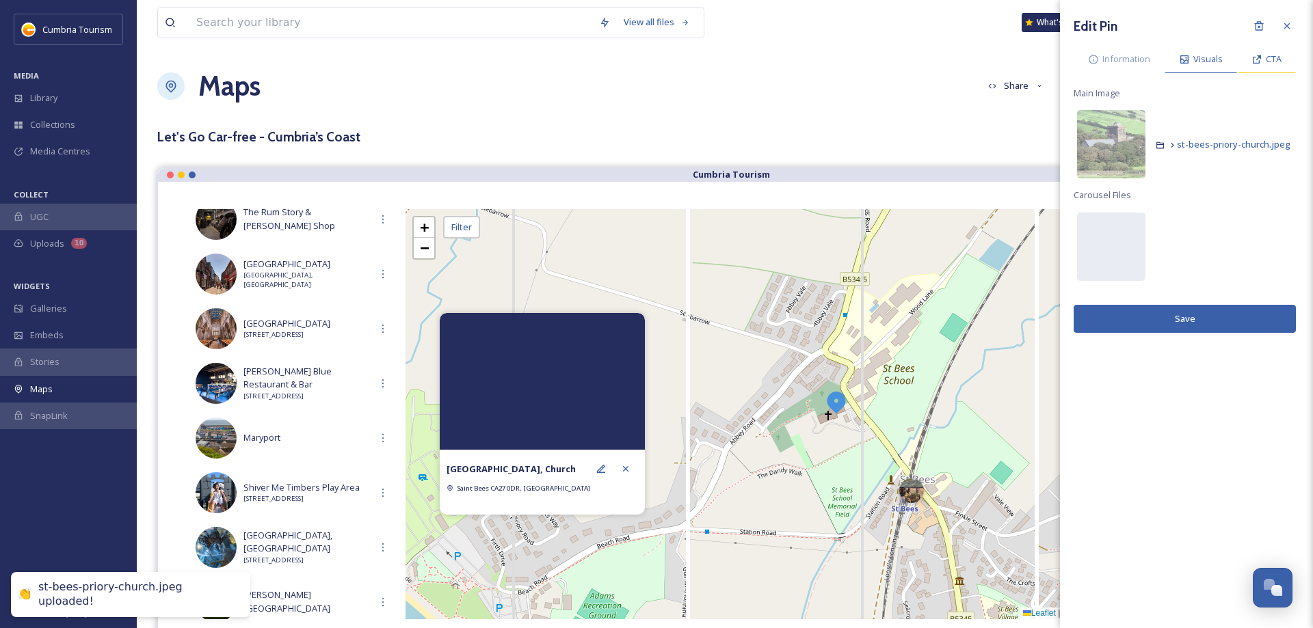
click at [1257, 65] on div "CTA" at bounding box center [1266, 59] width 59 height 28
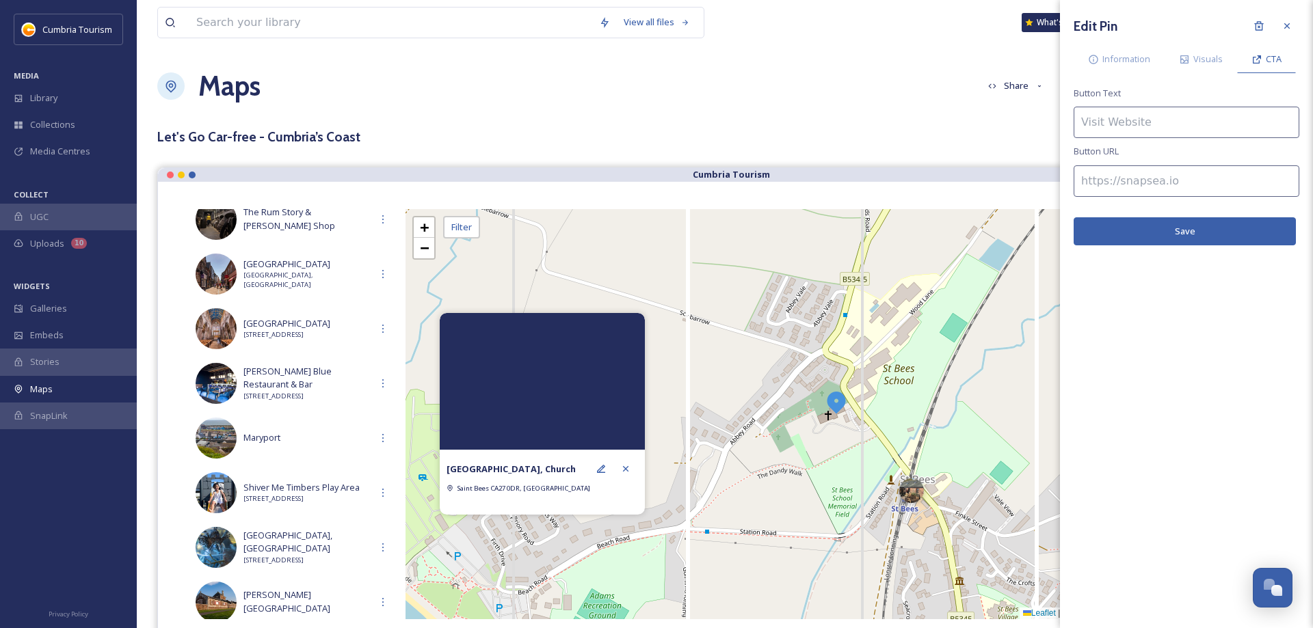
click at [1104, 122] on input at bounding box center [1187, 122] width 226 height 31
type input "Find out more"
click at [1145, 183] on input at bounding box center [1187, 180] width 226 height 31
paste input "[URL][DOMAIN_NAME]"
type input "[URL][DOMAIN_NAME]"
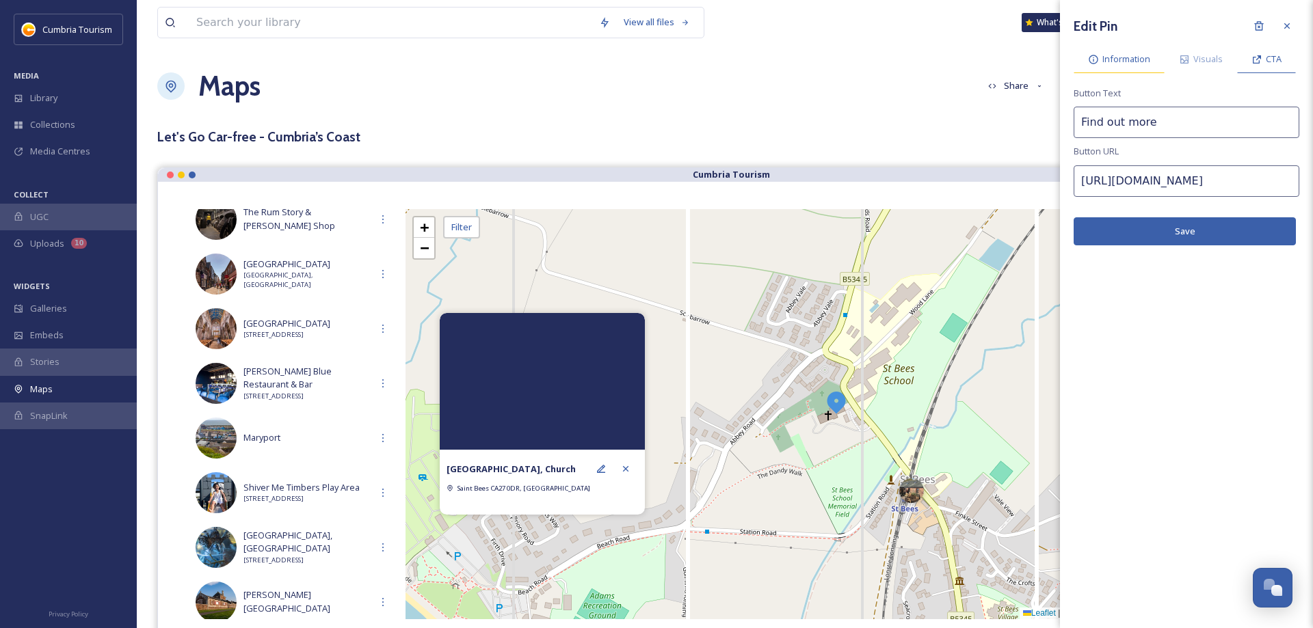
click at [1132, 59] on span "Information" at bounding box center [1126, 59] width 48 height 13
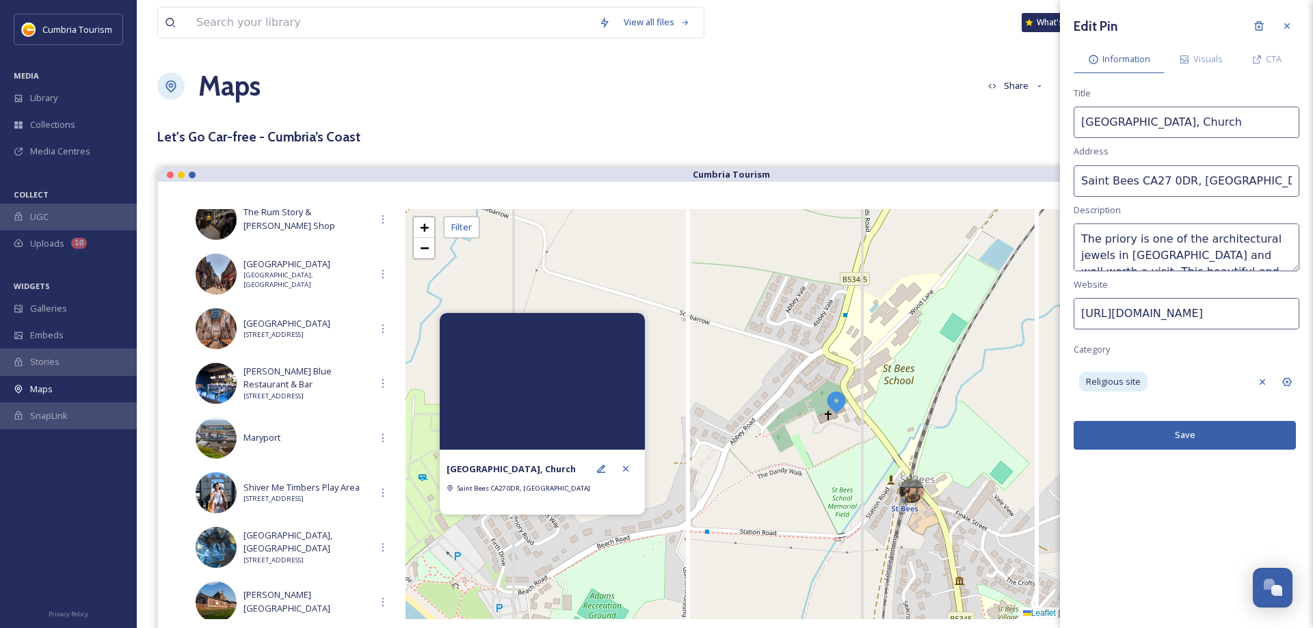
click at [1170, 319] on input "[URL][DOMAIN_NAME]" at bounding box center [1187, 313] width 226 height 31
click at [1176, 430] on button "Save" at bounding box center [1185, 435] width 222 height 28
click at [625, 466] on icon at bounding box center [625, 469] width 11 height 11
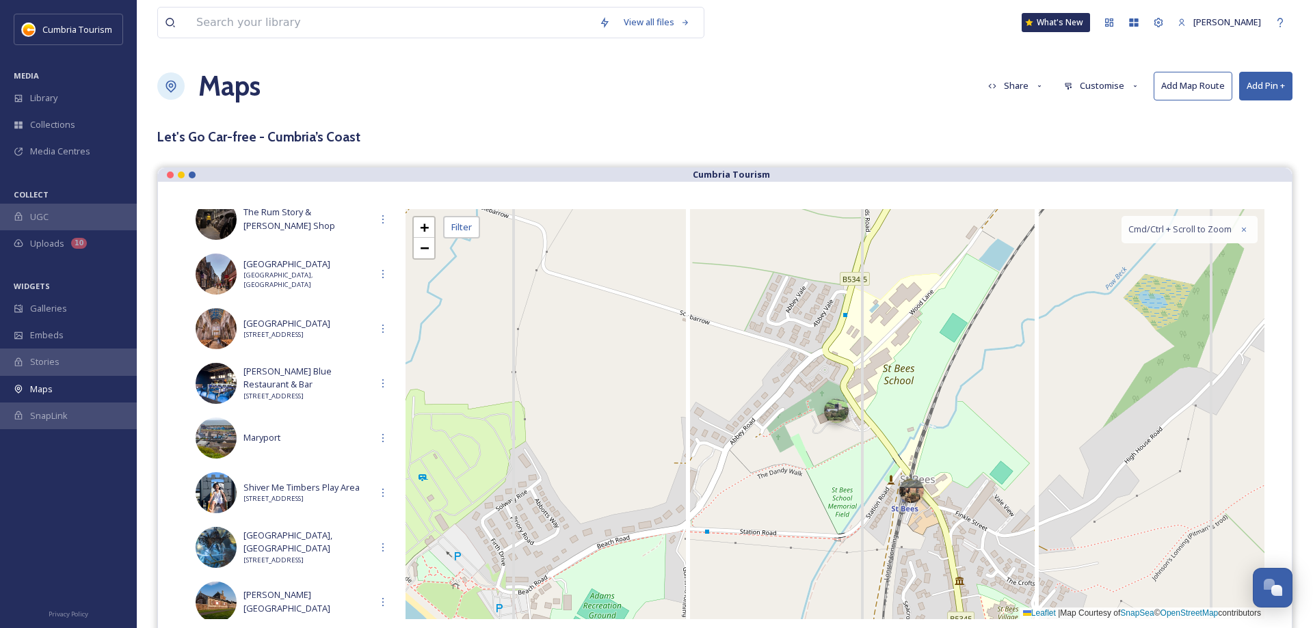
click at [836, 418] on div at bounding box center [836, 411] width 25 height 25
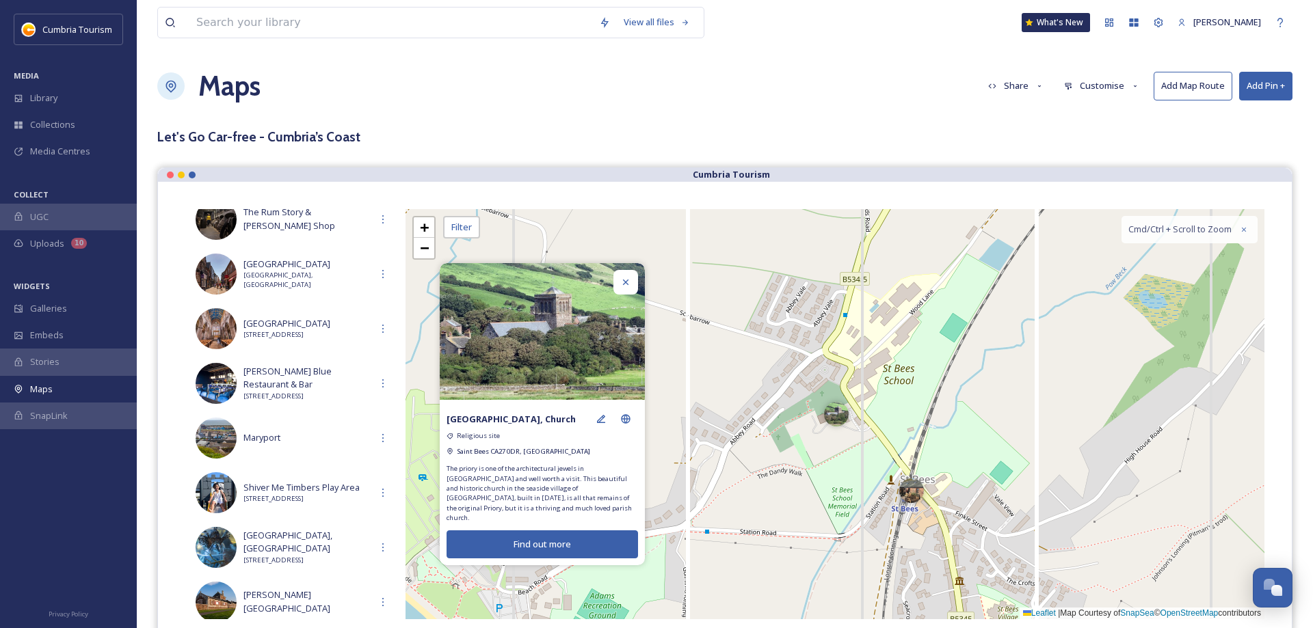
click at [620, 280] on div at bounding box center [625, 282] width 25 height 25
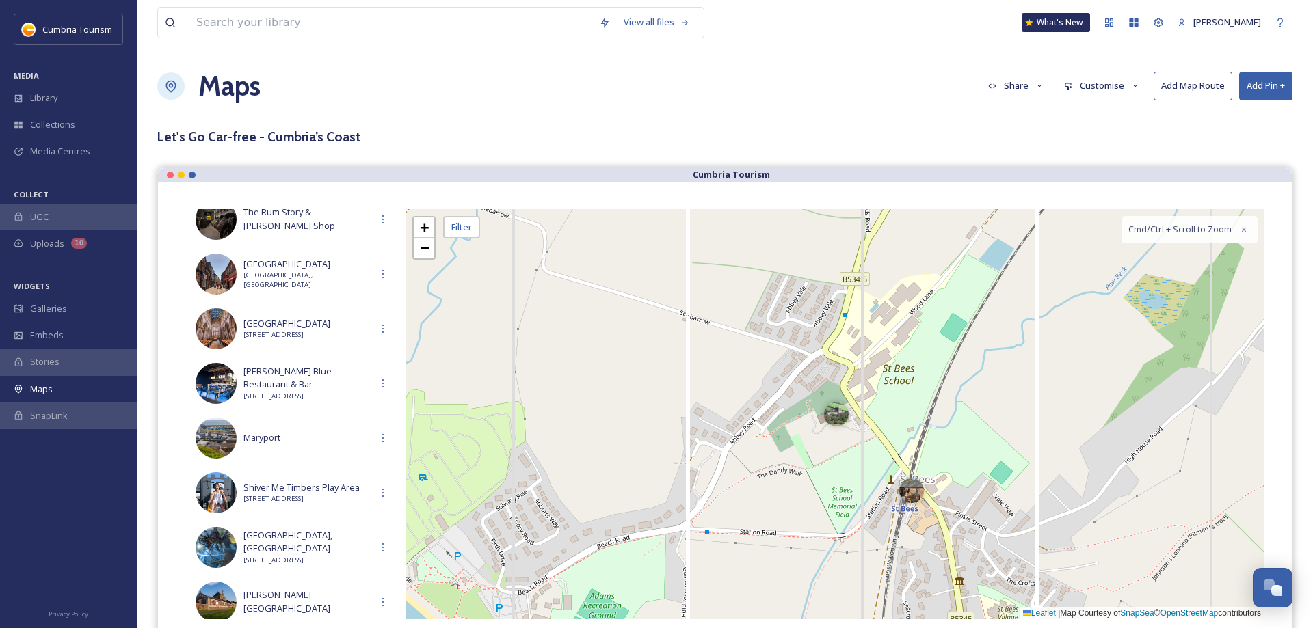
click at [1266, 102] on div "Maps Share Customise Add Map Route Add Pin +" at bounding box center [724, 86] width 1135 height 41
click at [1261, 96] on button "Add Pin +" at bounding box center [1265, 86] width 53 height 28
click at [1249, 137] on div "Add Pin From Library" at bounding box center [1243, 144] width 97 height 27
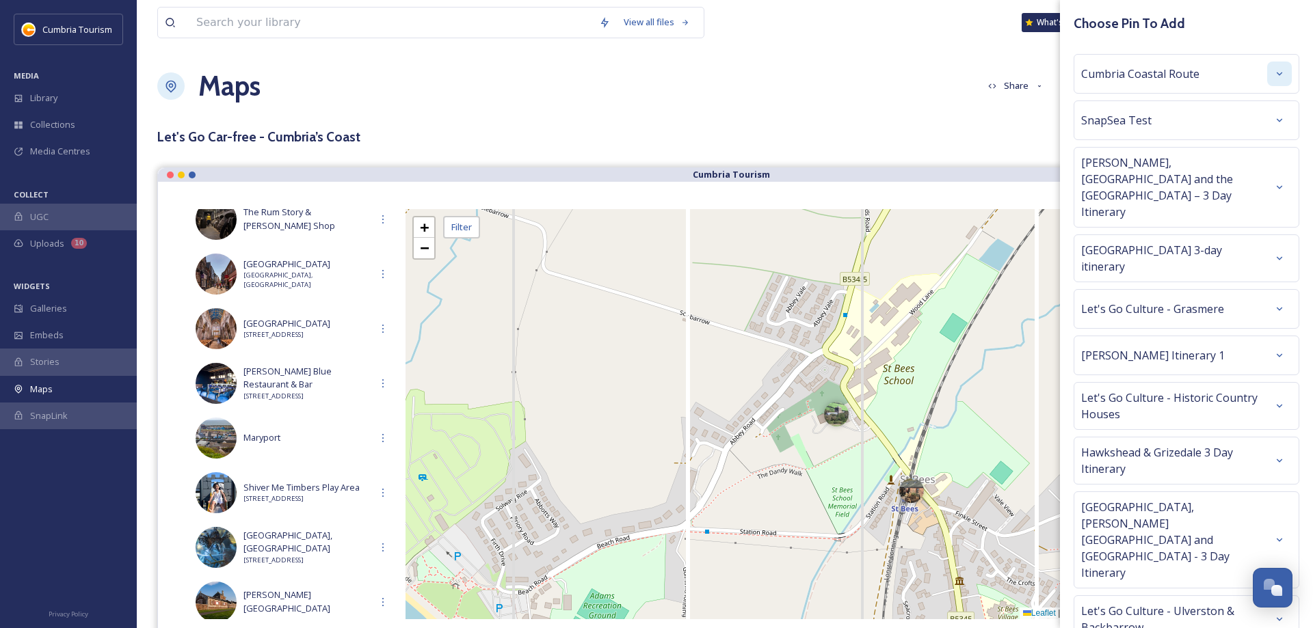
click at [1280, 79] on icon at bounding box center [1279, 73] width 11 height 11
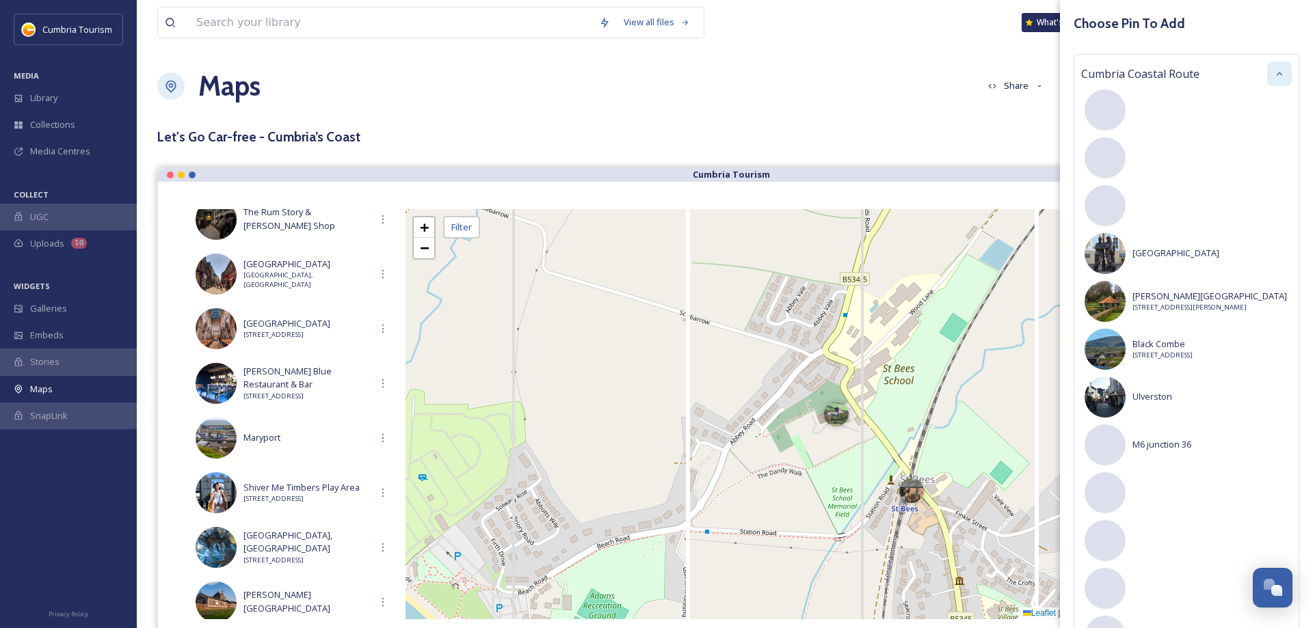
click at [1280, 78] on icon at bounding box center [1279, 73] width 11 height 11
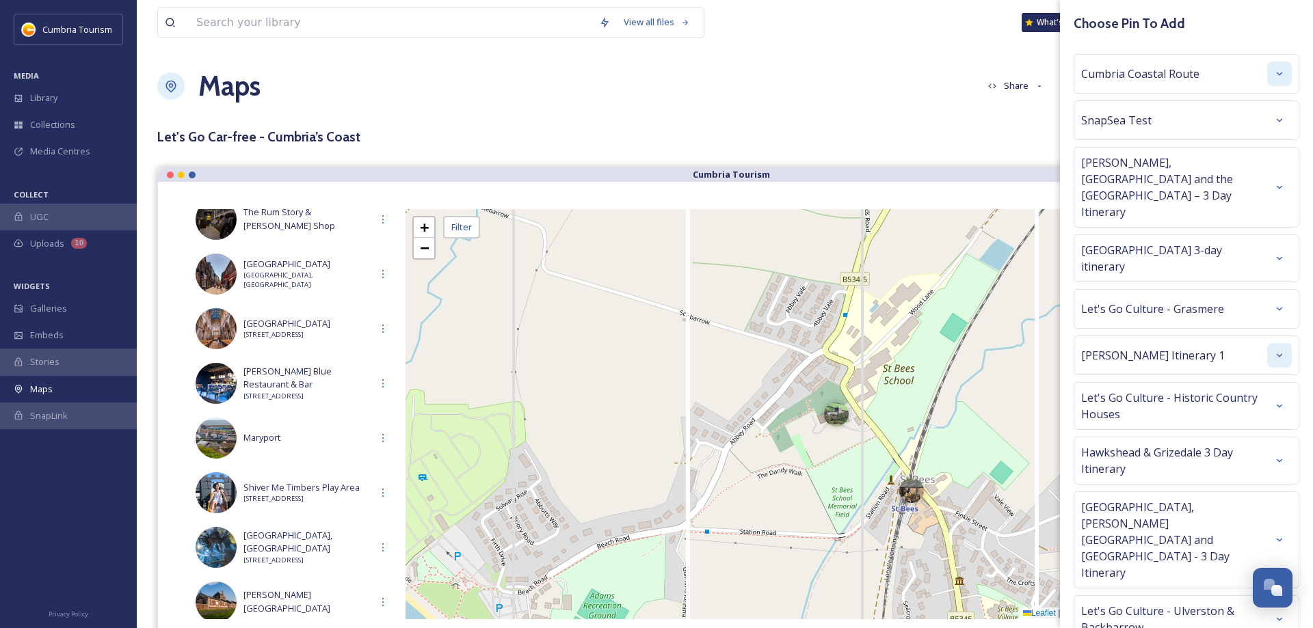
click at [1280, 350] on icon at bounding box center [1279, 355] width 11 height 11
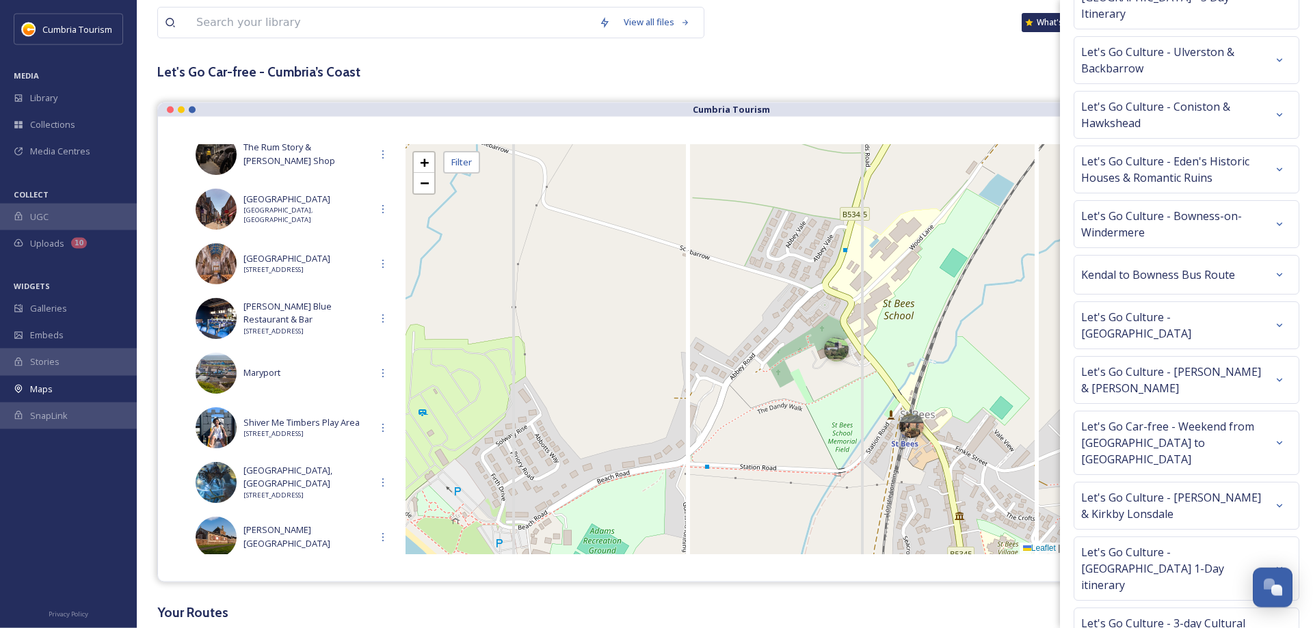
scroll to position [70, 0]
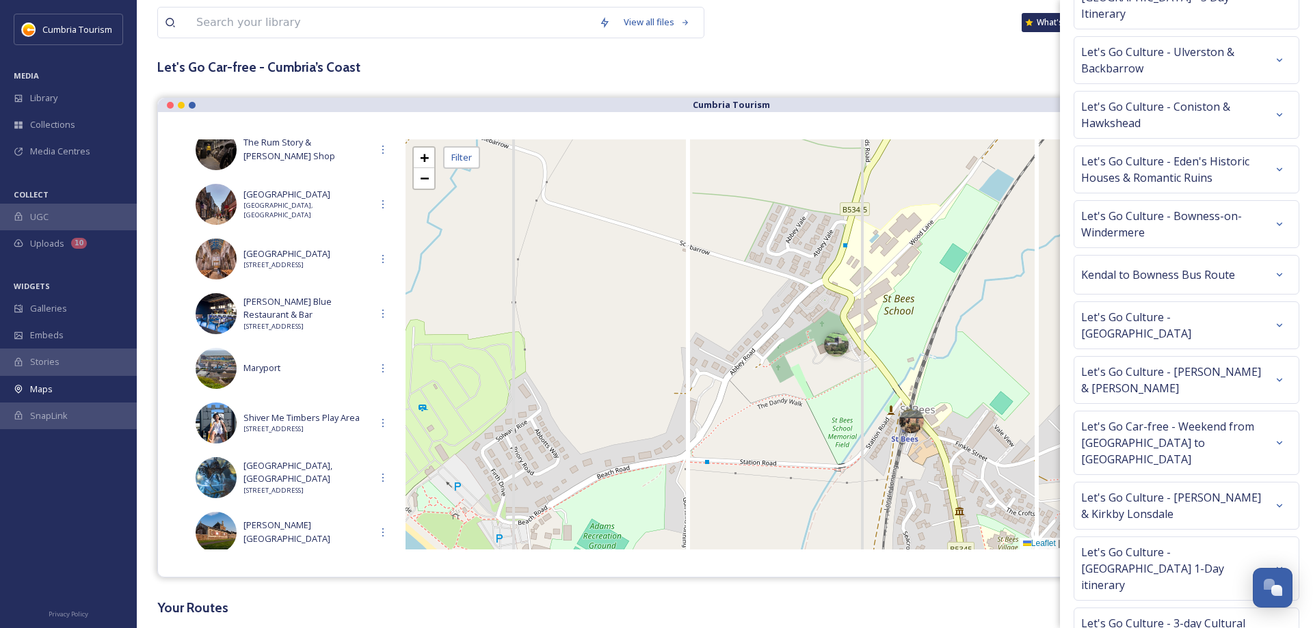
click at [858, 58] on div "Let's Go Car-free - Cumbria’s Coast" at bounding box center [724, 67] width 1135 height 20
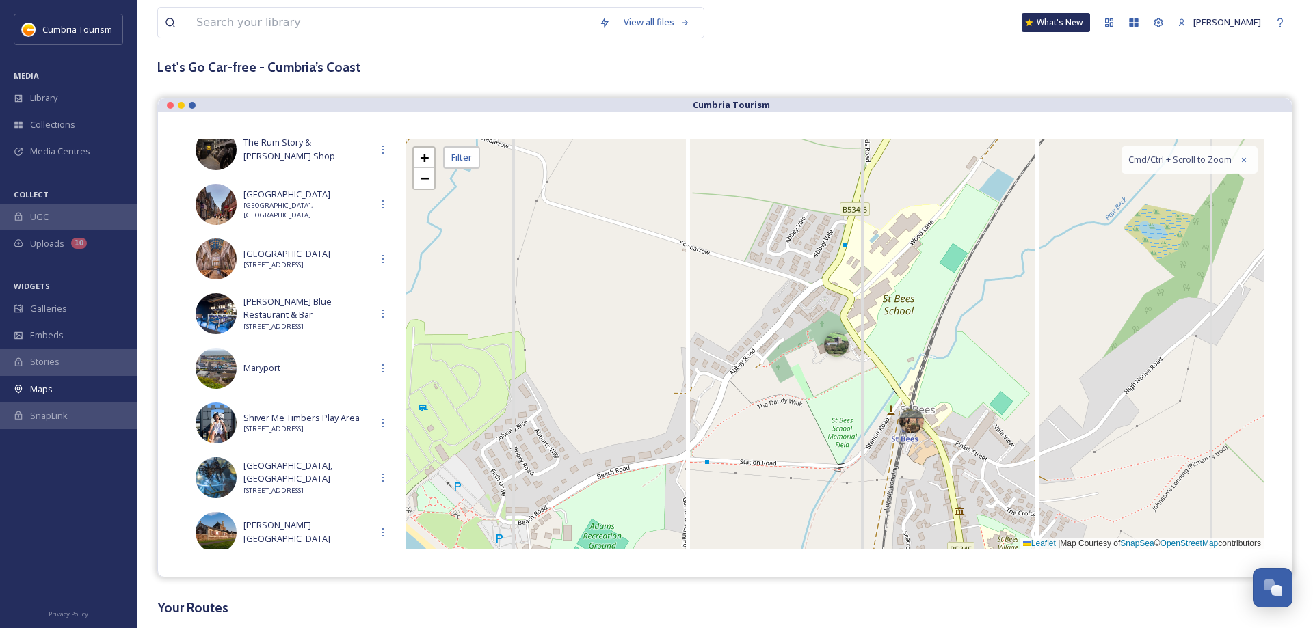
scroll to position [0, 0]
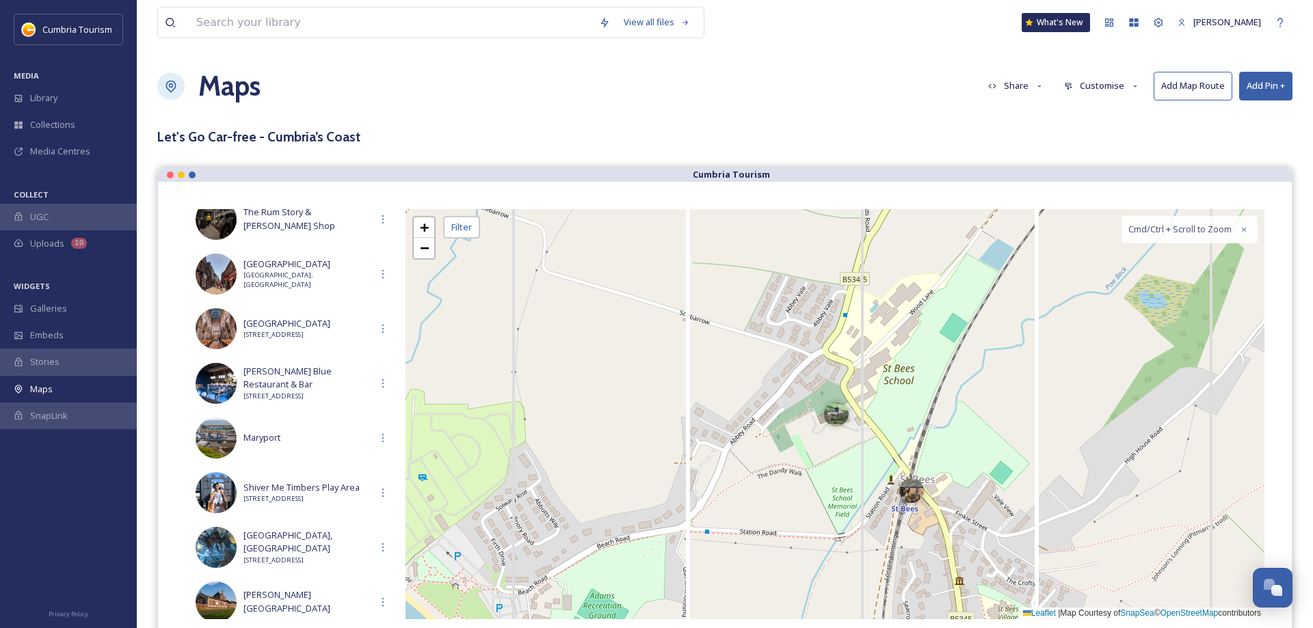
click at [1271, 83] on button "Add Pin +" at bounding box center [1265, 86] width 53 height 28
click at [1221, 115] on span "Add New Pin" at bounding box center [1227, 117] width 52 height 13
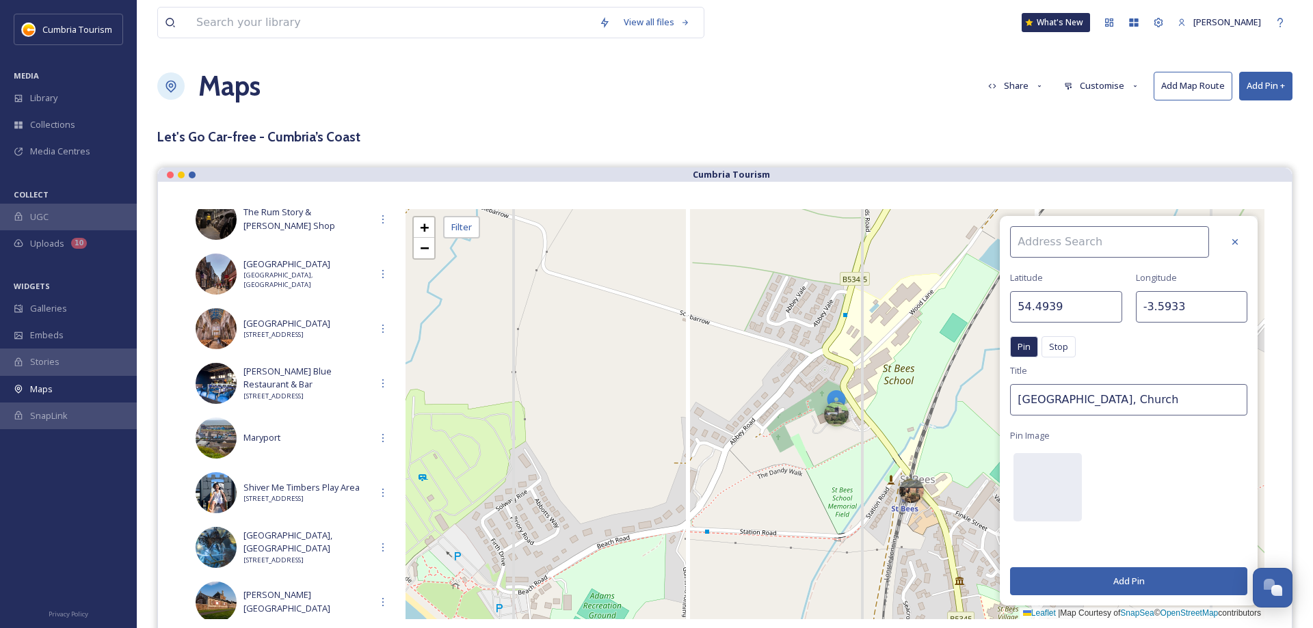
click at [1042, 245] on input at bounding box center [1109, 241] width 199 height 31
type input "Ravenglass"
click at [1072, 272] on div "Ravenglass" at bounding box center [1116, 274] width 211 height 24
type input "54.3563"
type input "-3.4058"
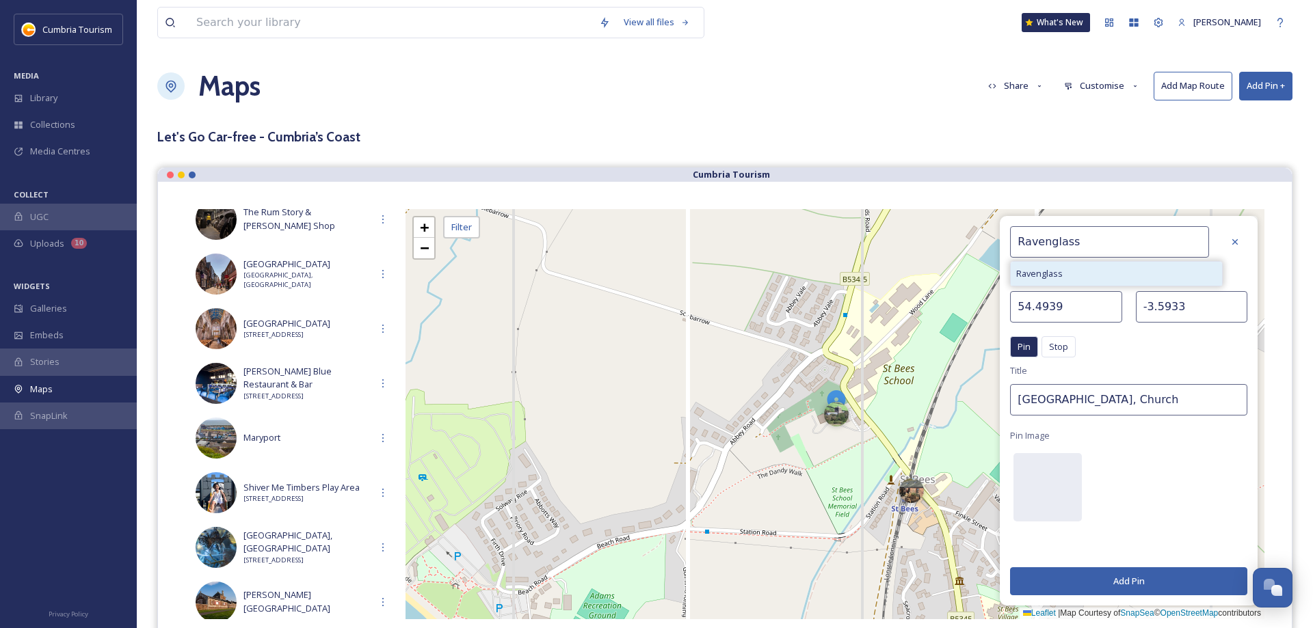
type input "Ravenglass"
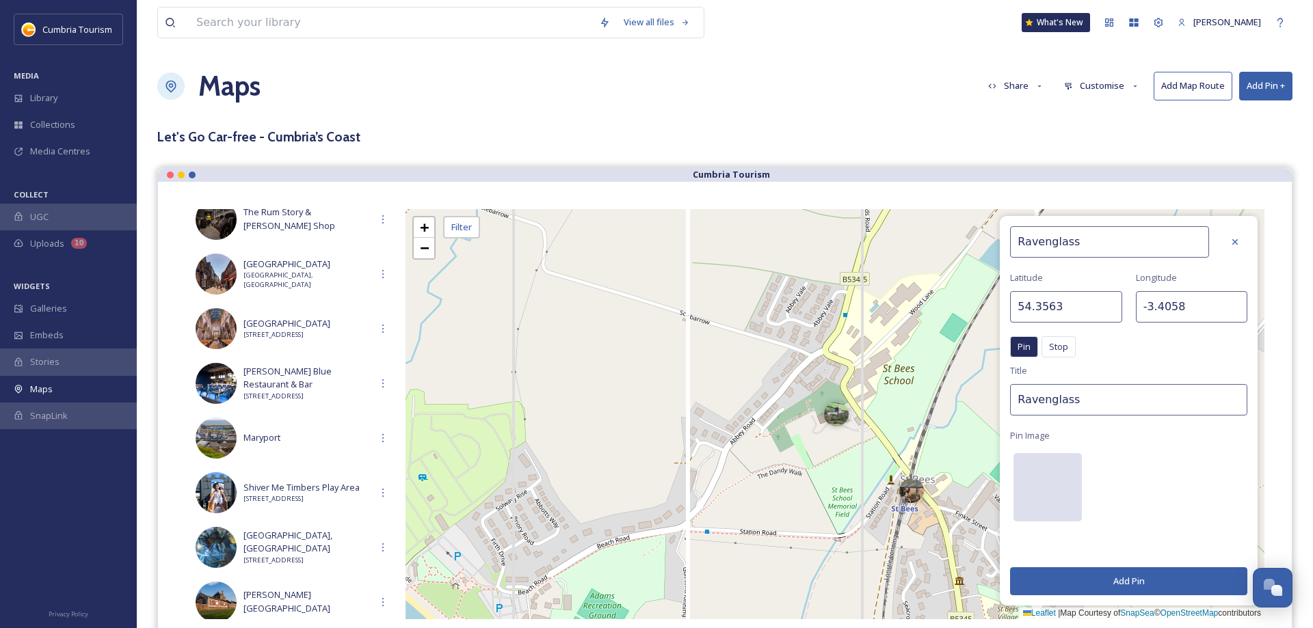
click at [1049, 473] on div at bounding box center [1047, 487] width 68 height 68
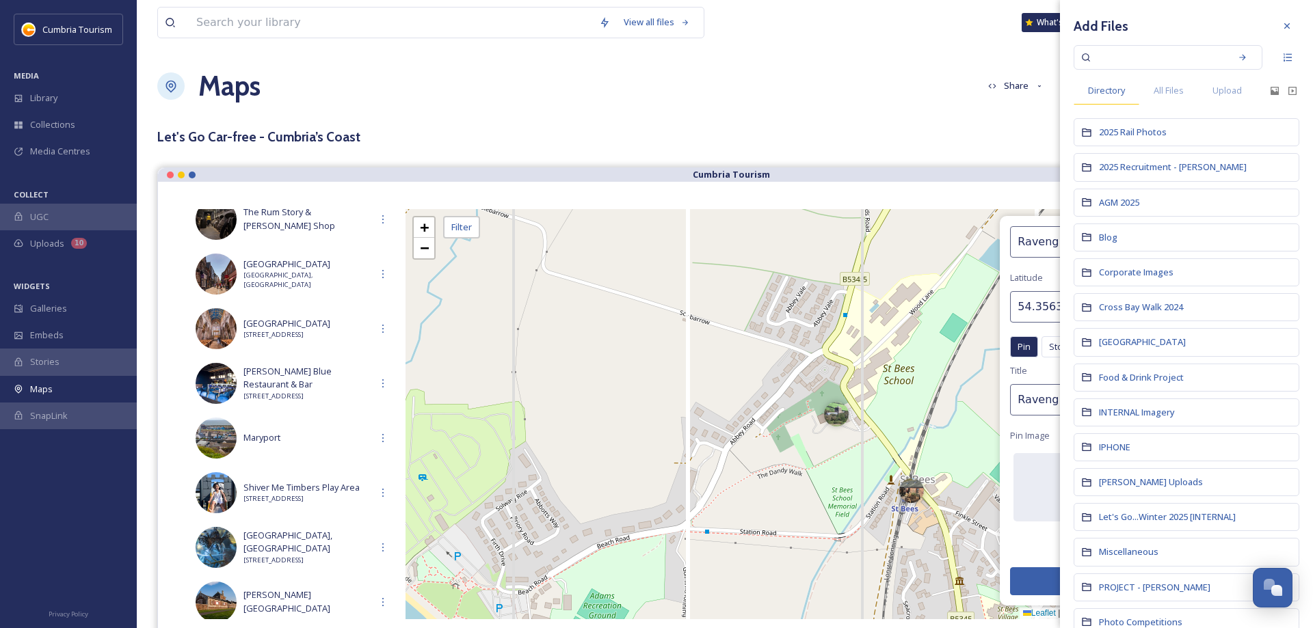
click at [1117, 96] on span "Directory" at bounding box center [1106, 90] width 37 height 13
click at [1168, 94] on span "All Files" at bounding box center [1169, 90] width 30 height 13
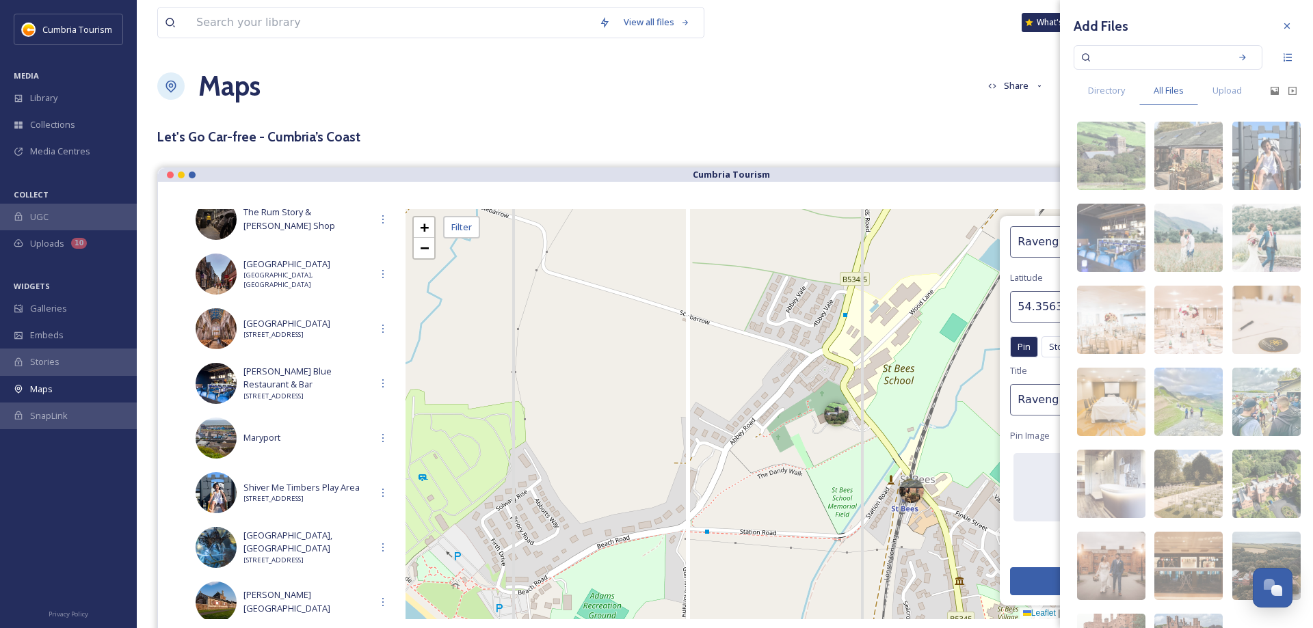
click at [1142, 57] on input at bounding box center [1158, 57] width 129 height 30
paste input "CUMBRIATOURISM_240817_PaulMitchell_Ravenglass-5.jpg"
type input "CUMBRIATOURISM_240817_PaulMitchell_Ravenglass-5.jpg"
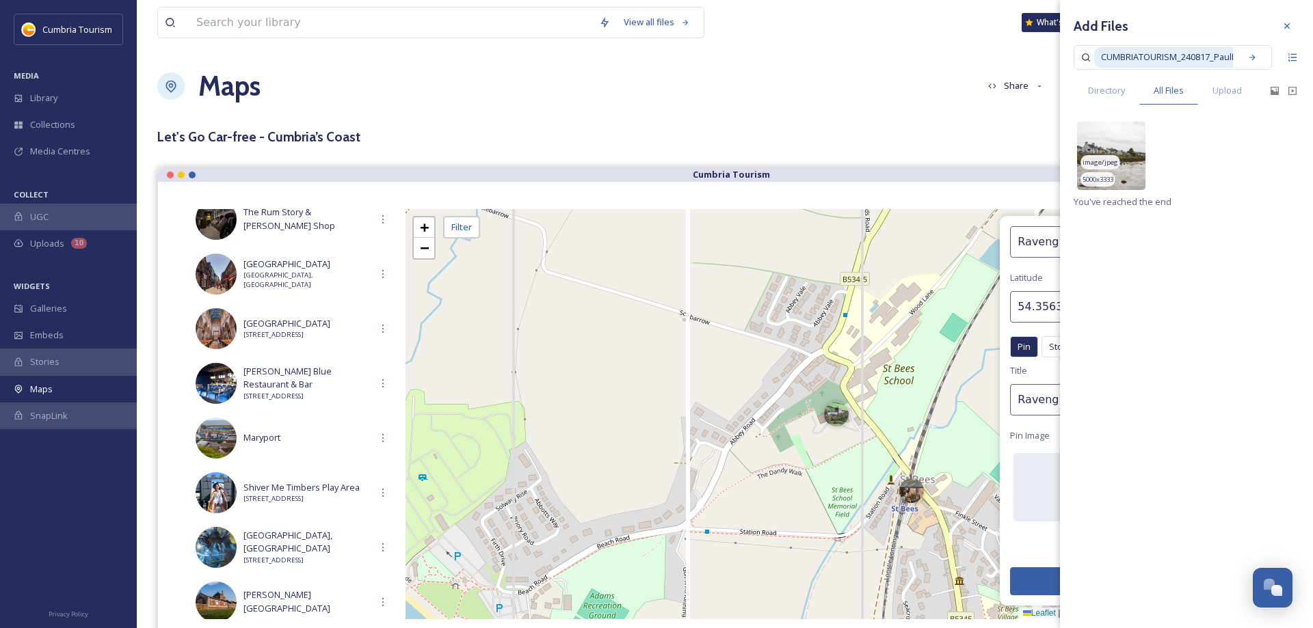
click at [1104, 154] on img at bounding box center [1111, 156] width 68 height 68
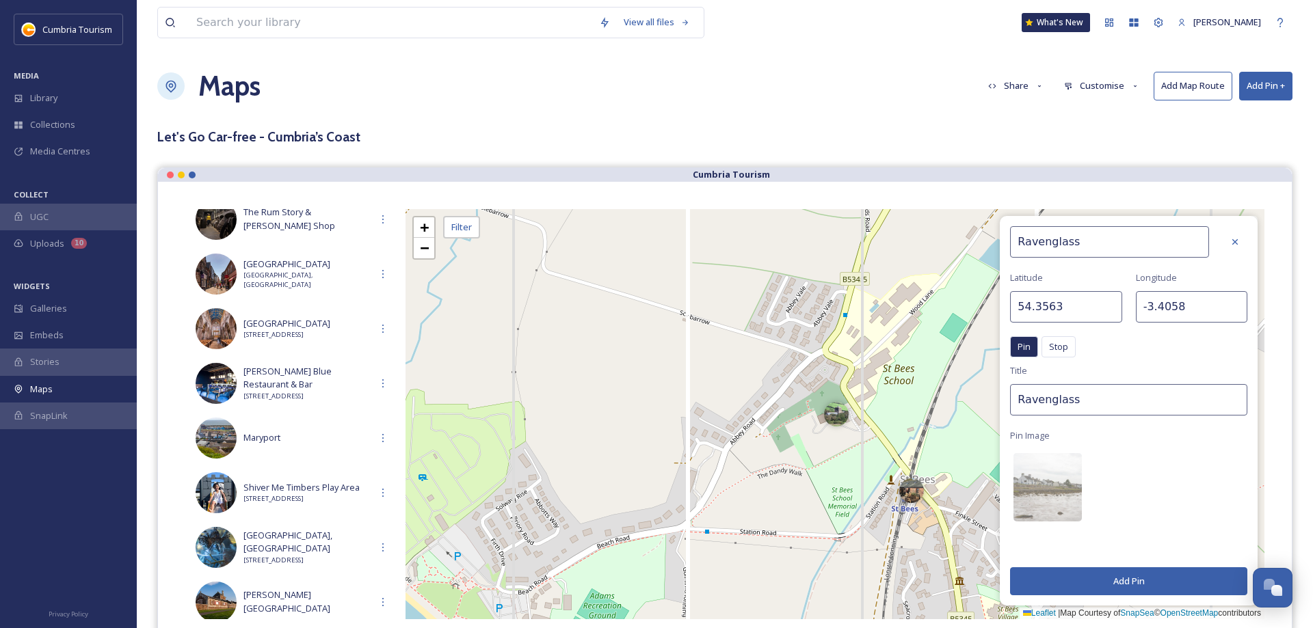
click at [1146, 585] on button "Add Pin" at bounding box center [1128, 582] width 237 height 28
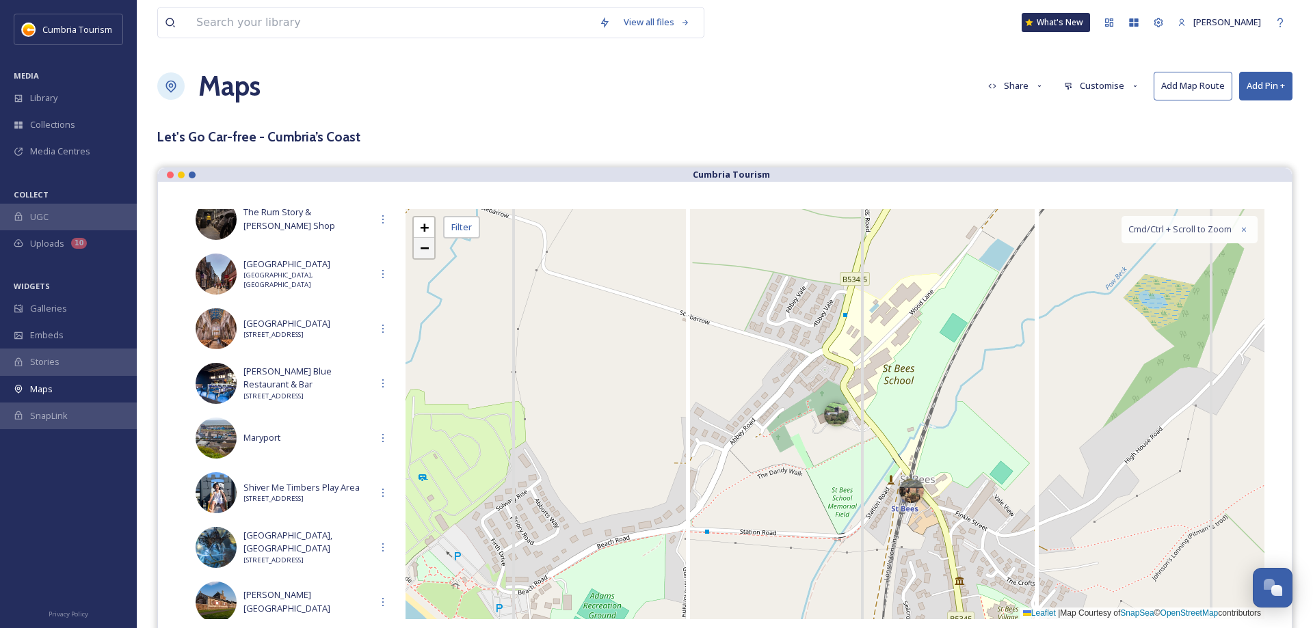
click at [423, 252] on span "−" at bounding box center [424, 247] width 9 height 17
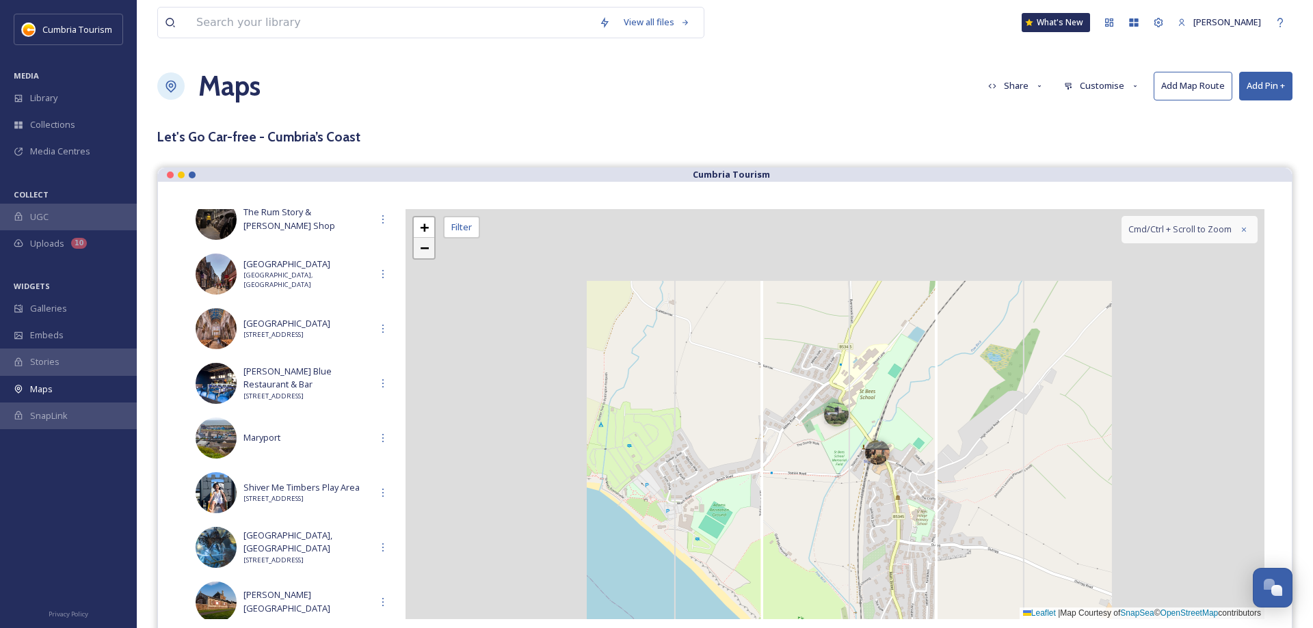
click at [423, 252] on span "−" at bounding box center [424, 247] width 9 height 17
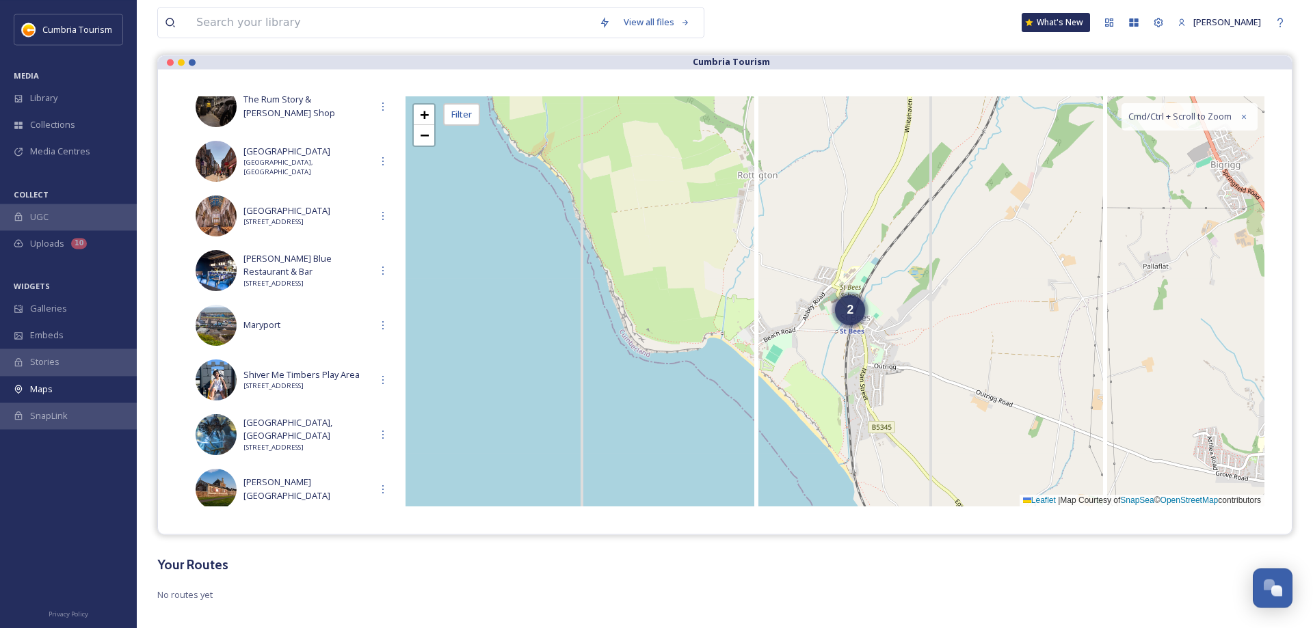
scroll to position [127, 0]
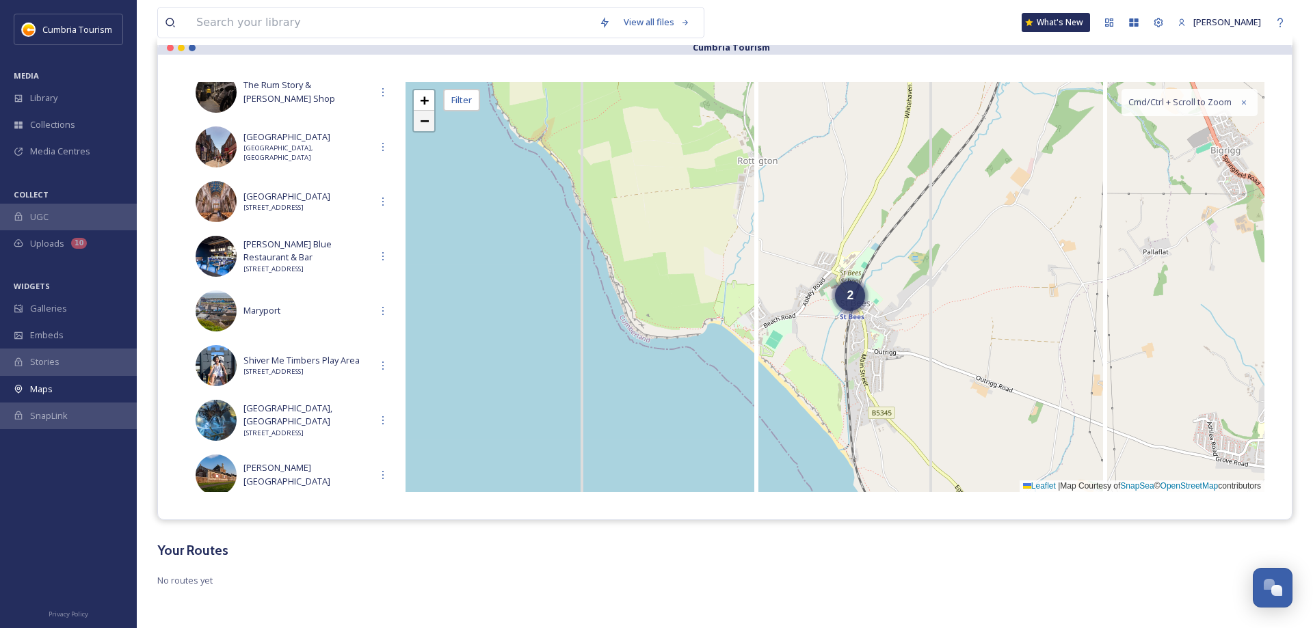
click at [426, 120] on span "−" at bounding box center [424, 120] width 9 height 17
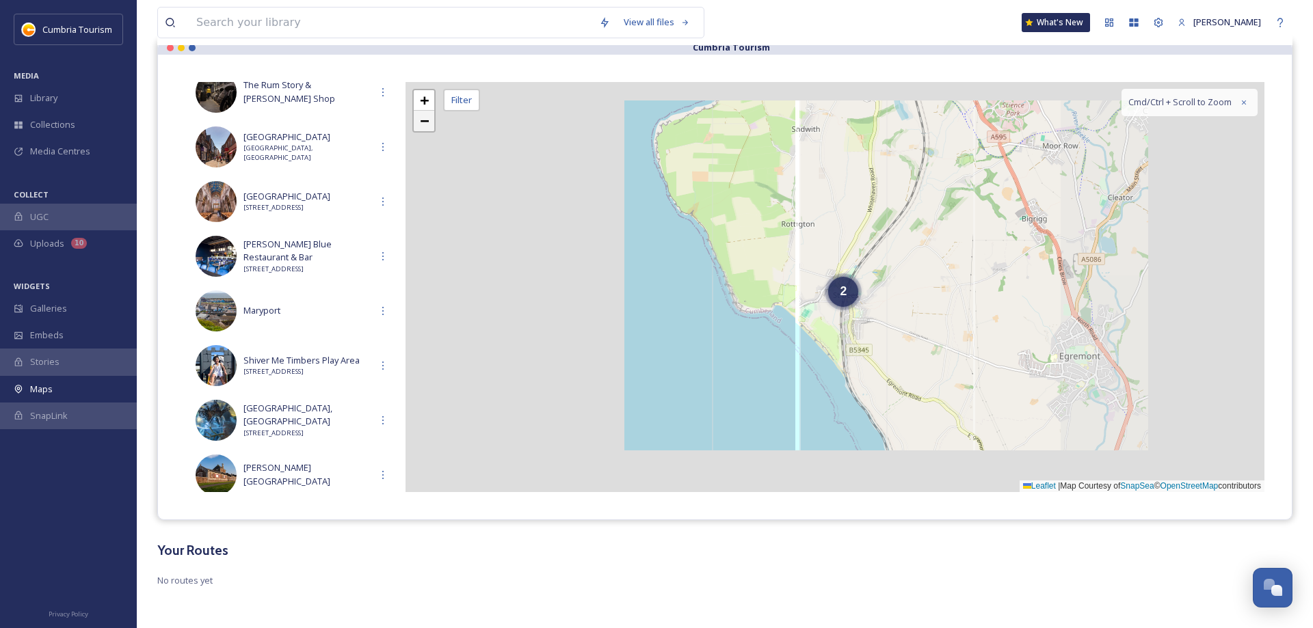
click at [426, 120] on span "−" at bounding box center [424, 120] width 9 height 17
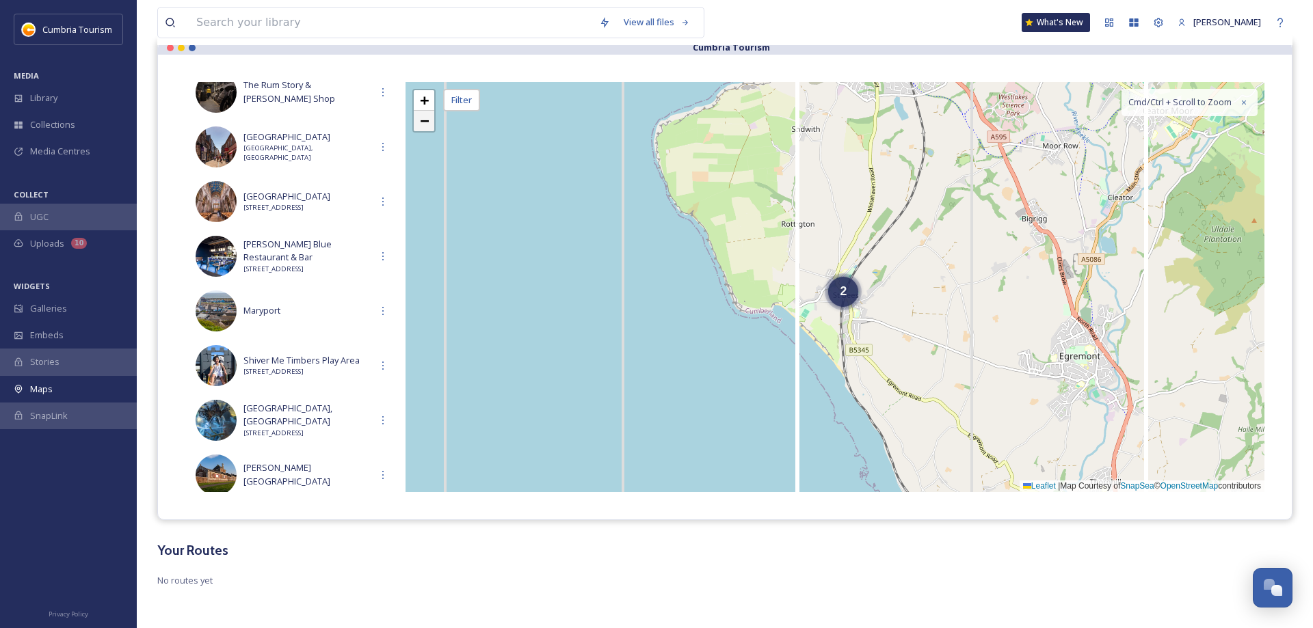
click at [426, 120] on span "−" at bounding box center [424, 120] width 9 height 17
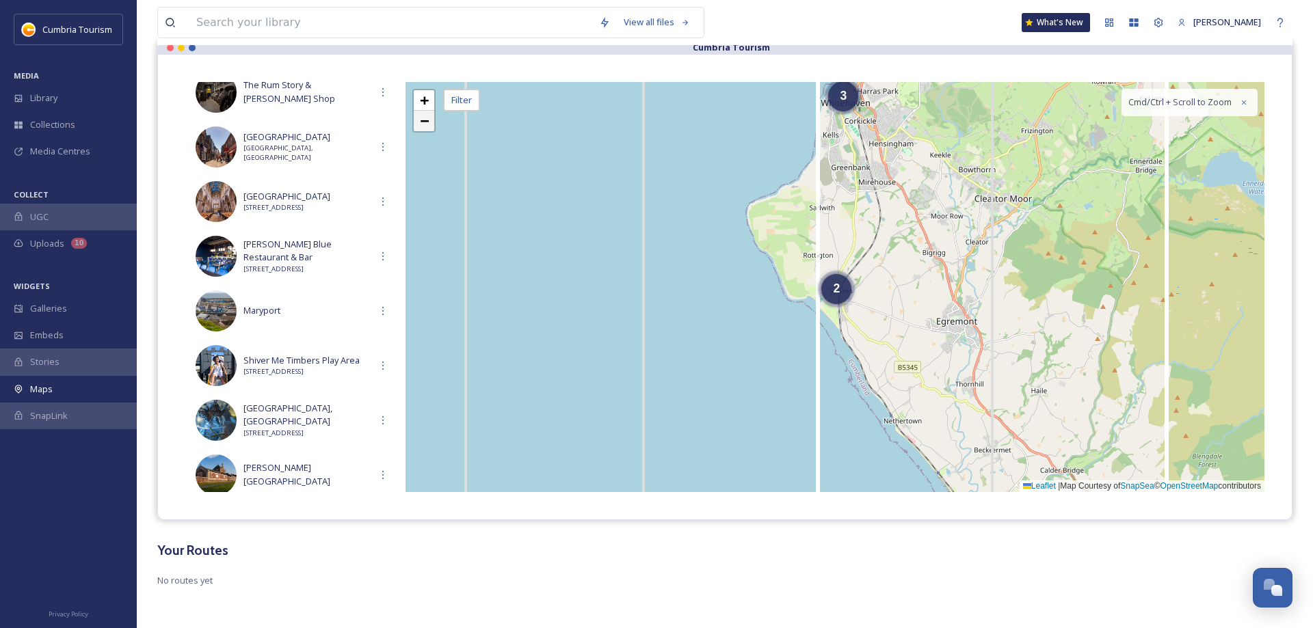
click at [426, 120] on span "−" at bounding box center [424, 120] width 9 height 17
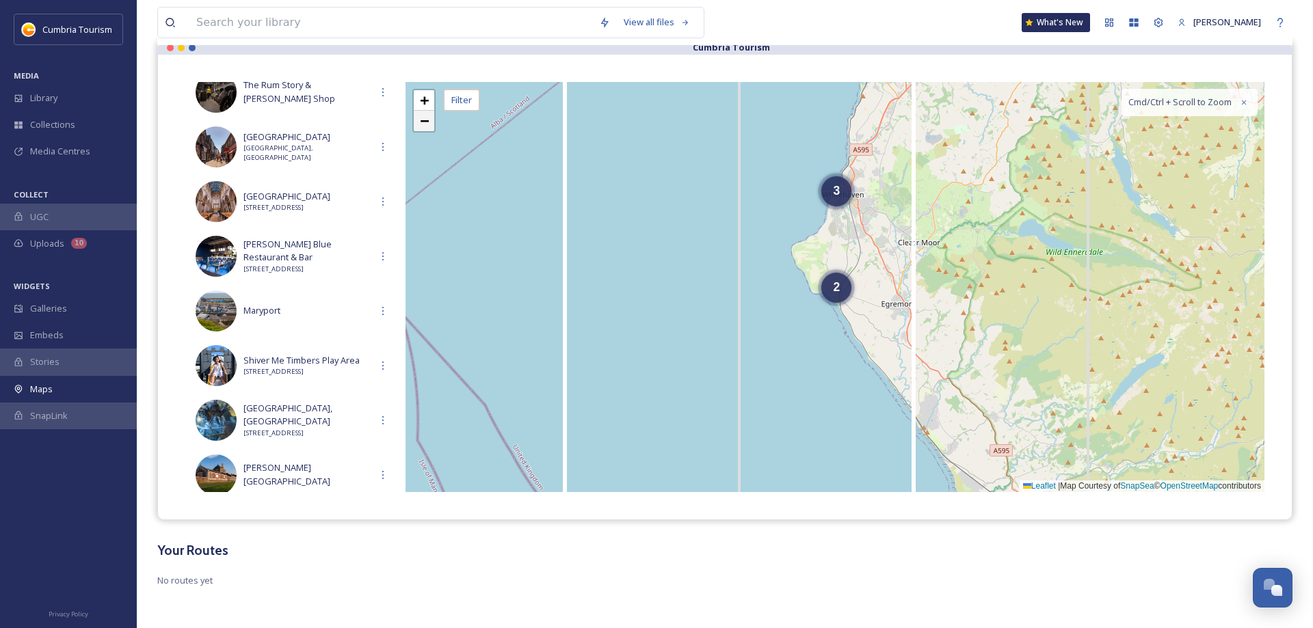
click at [426, 120] on span "−" at bounding box center [424, 120] width 9 height 17
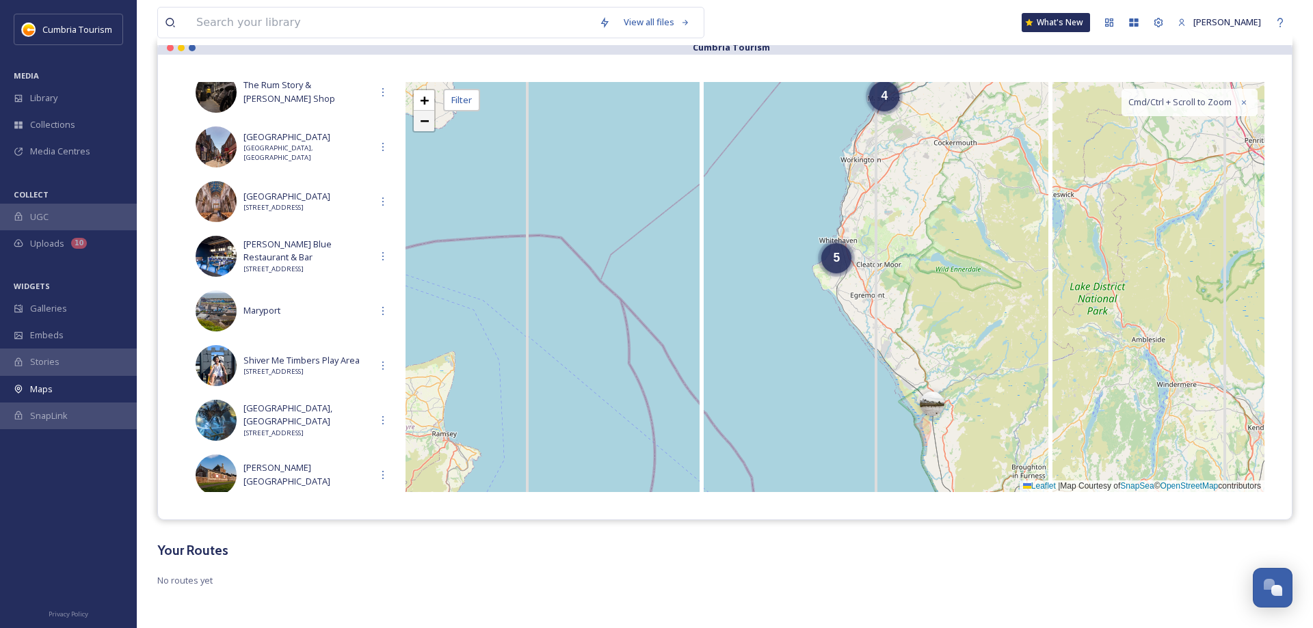
click at [426, 120] on span "−" at bounding box center [424, 120] width 9 height 17
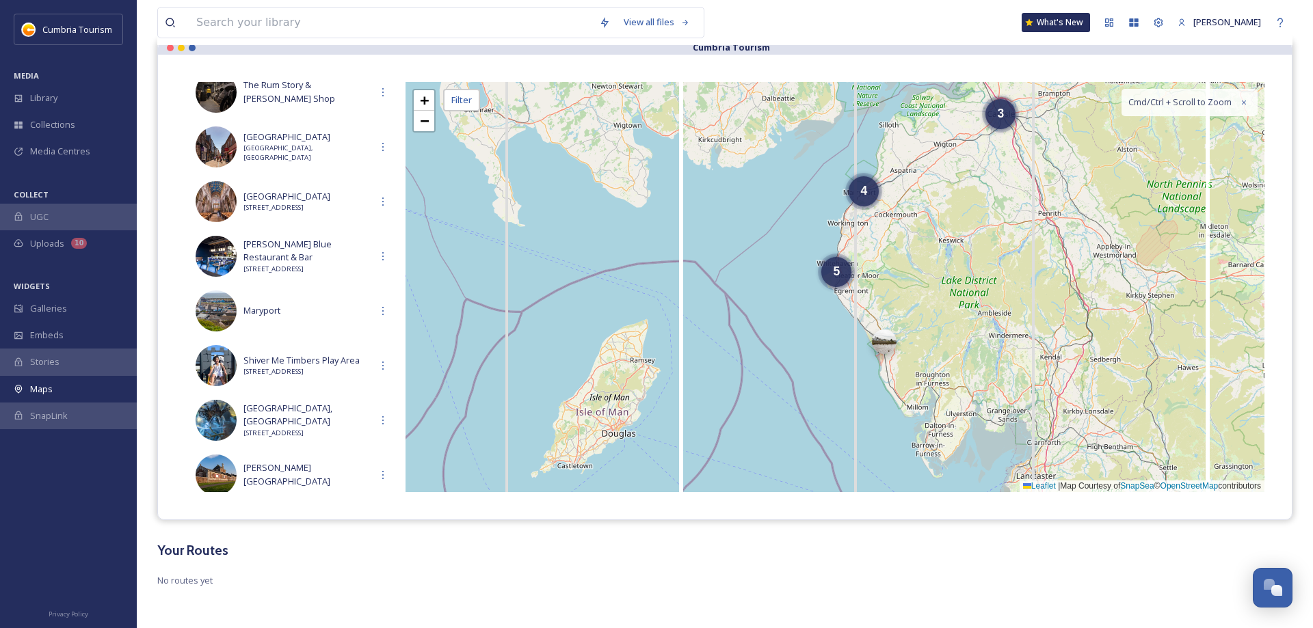
click at [879, 346] on div at bounding box center [884, 342] width 25 height 25
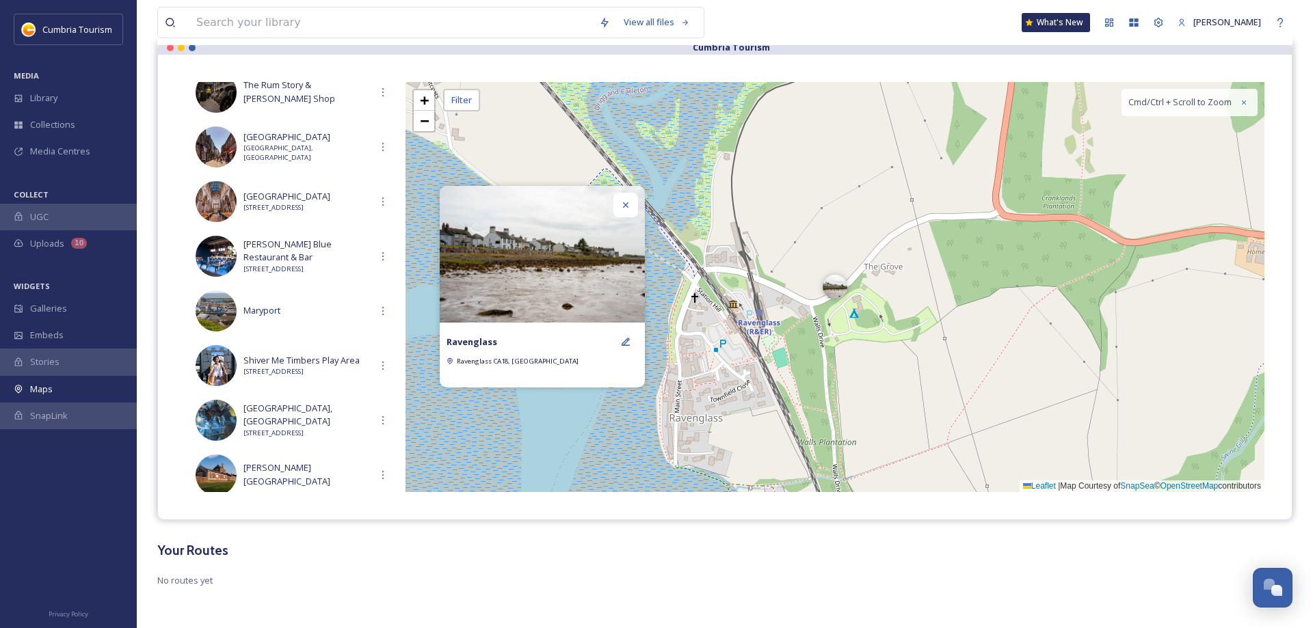
click at [622, 213] on div at bounding box center [625, 205] width 25 height 25
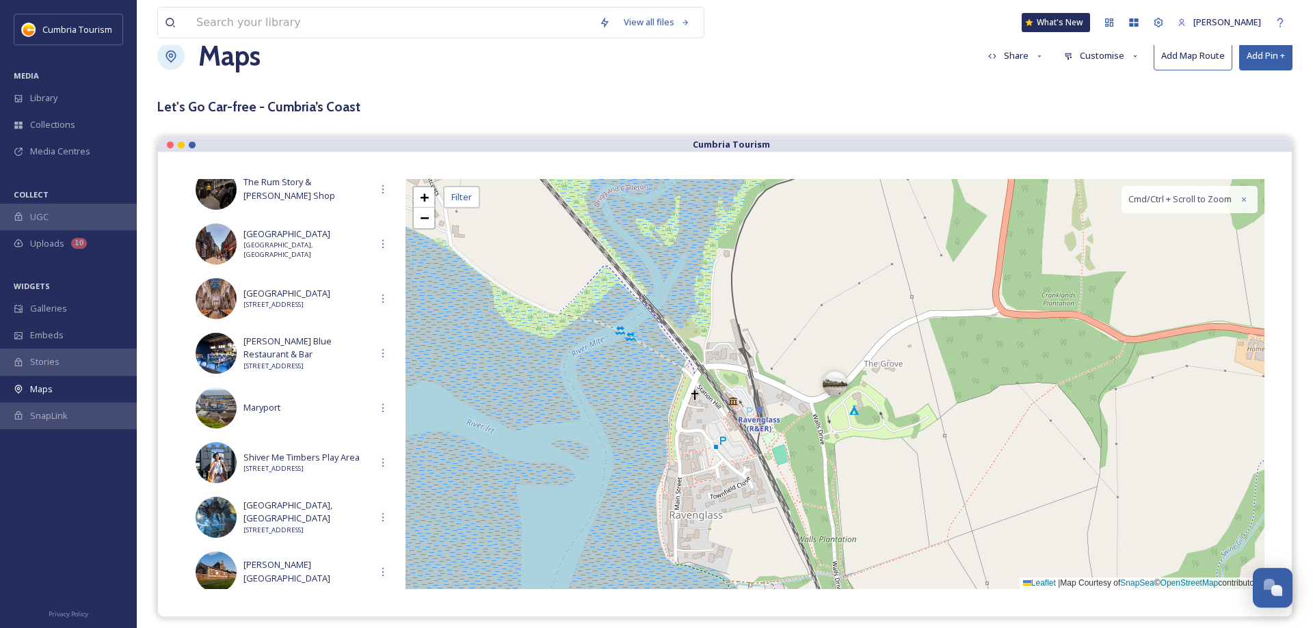
scroll to position [0, 0]
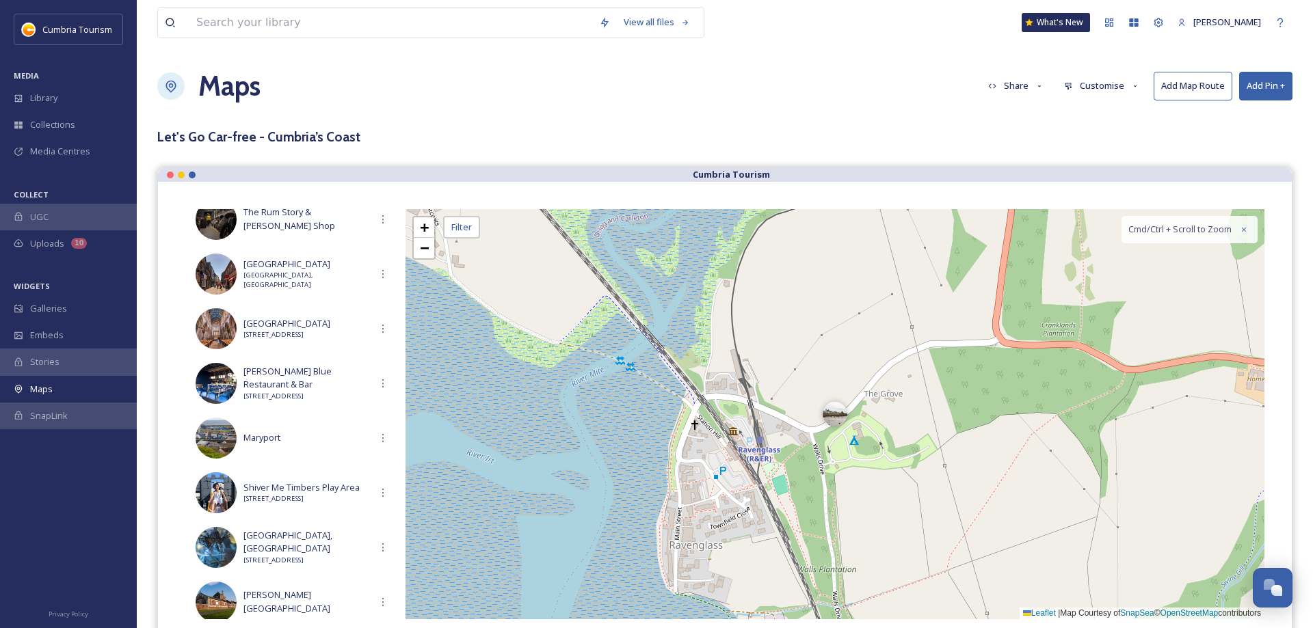
click at [1272, 88] on button "Add Pin +" at bounding box center [1265, 86] width 53 height 28
click at [1251, 146] on span "Add Pin From Library" at bounding box center [1242, 144] width 83 height 13
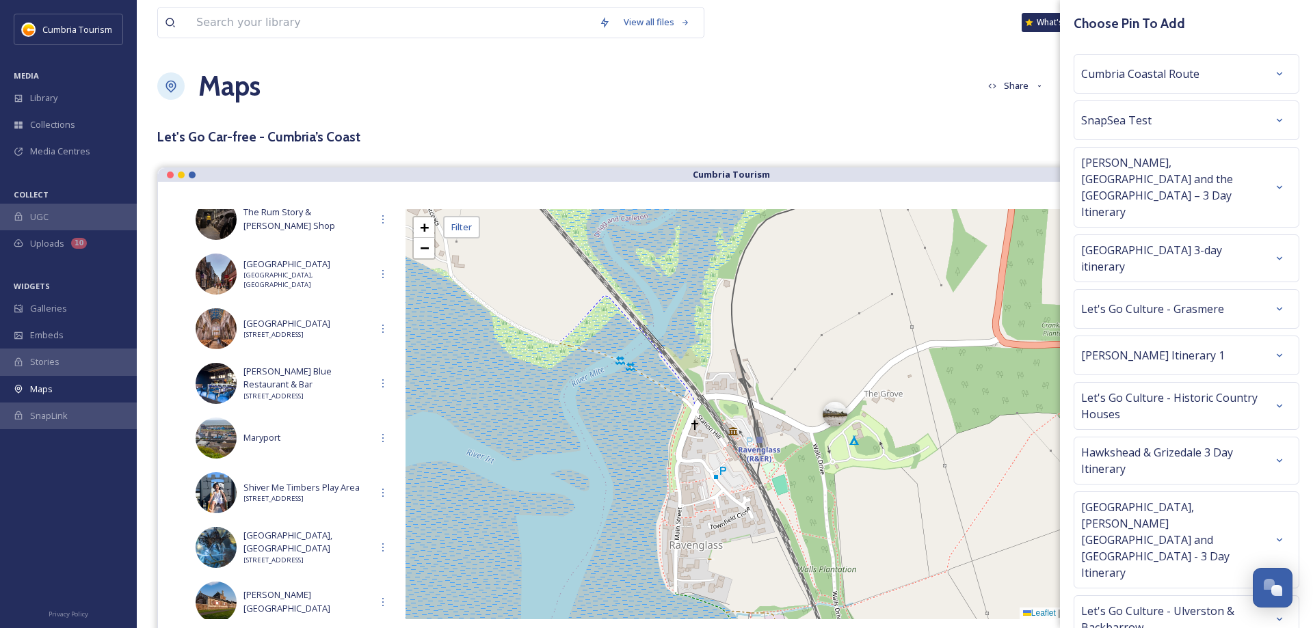
click at [1254, 343] on div "[PERSON_NAME] Itinerary 1" at bounding box center [1186, 355] width 211 height 25
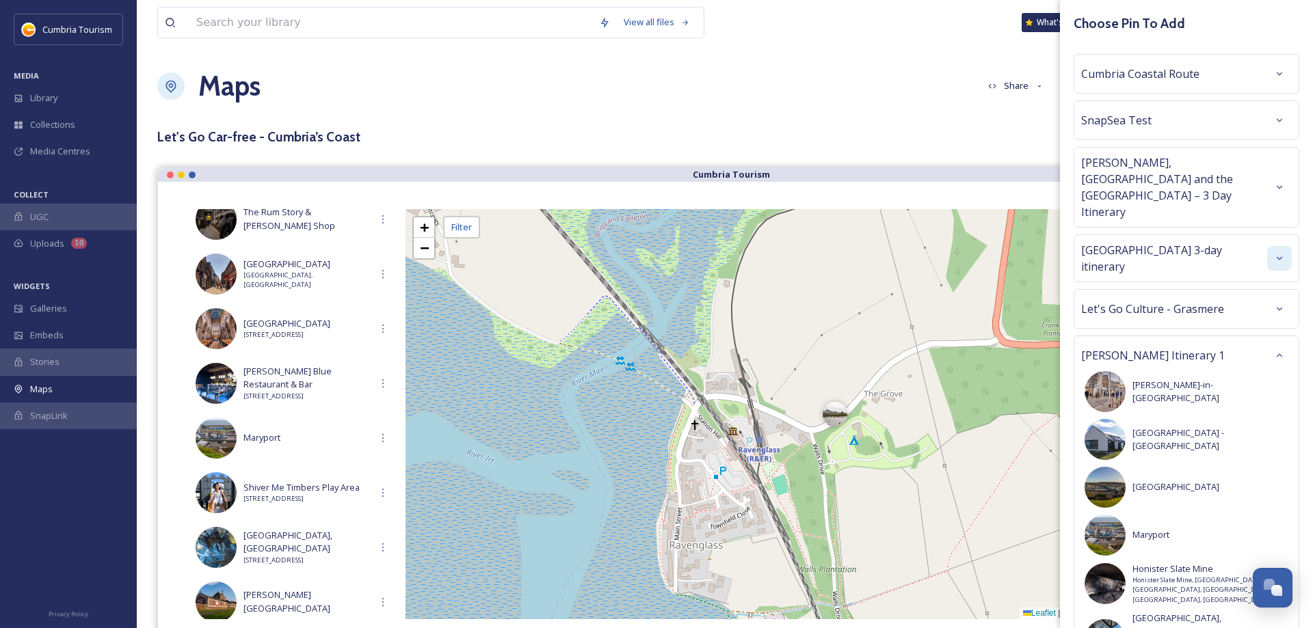
click at [1279, 246] on div at bounding box center [1279, 258] width 25 height 25
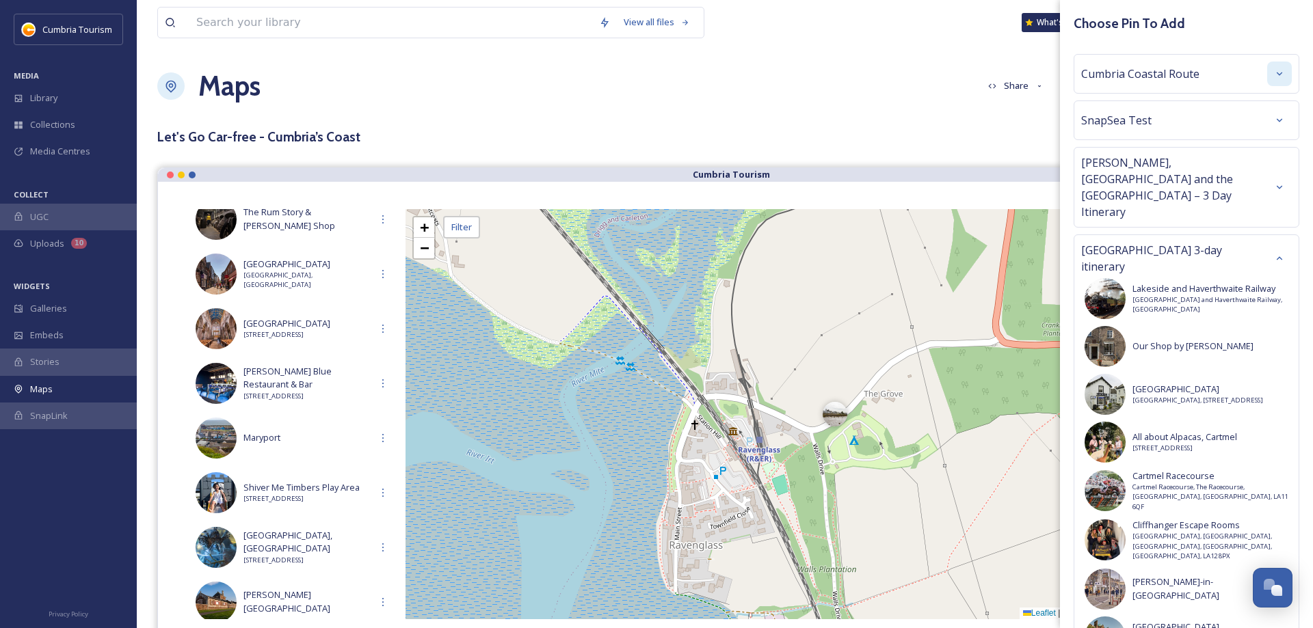
click at [1281, 80] on div at bounding box center [1279, 74] width 25 height 25
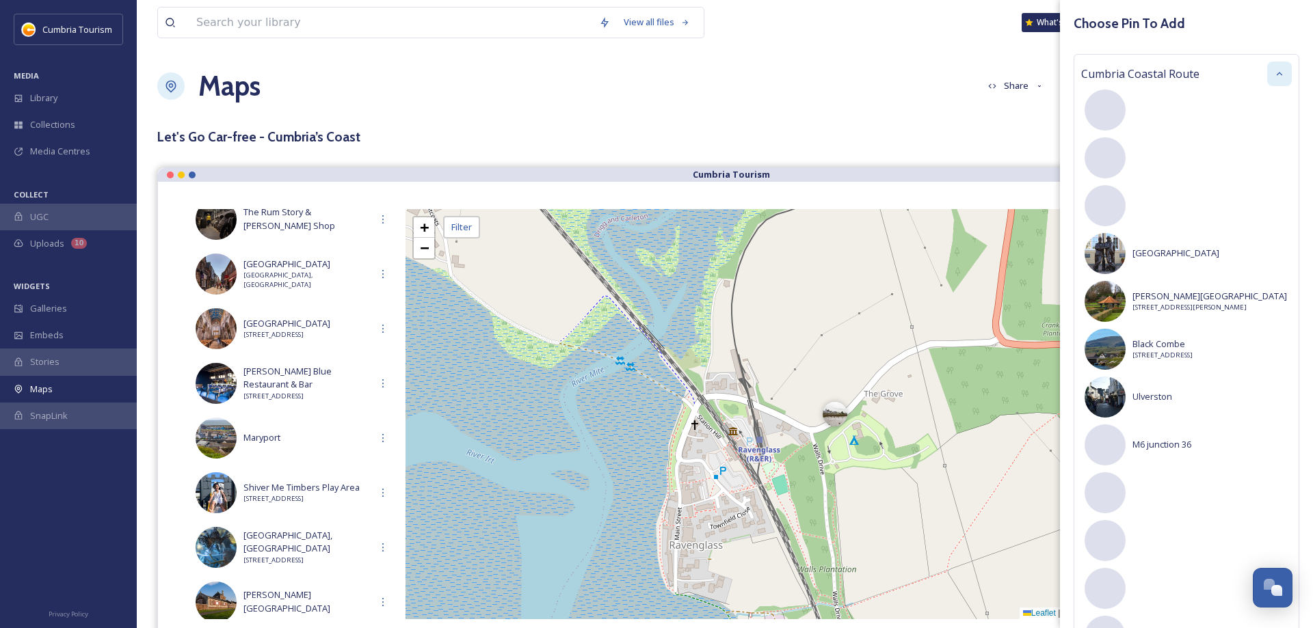
click at [1277, 73] on icon at bounding box center [1279, 73] width 11 height 11
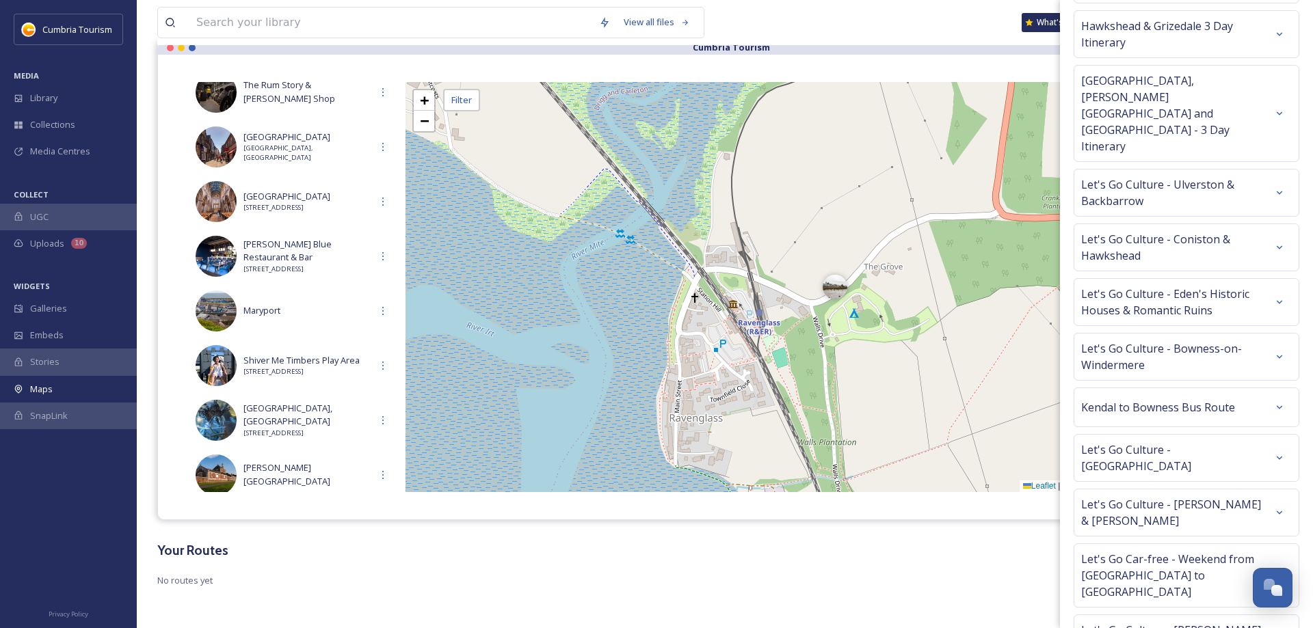
scroll to position [3257, 0]
click at [1274, 510] on icon at bounding box center [1279, 515] width 11 height 11
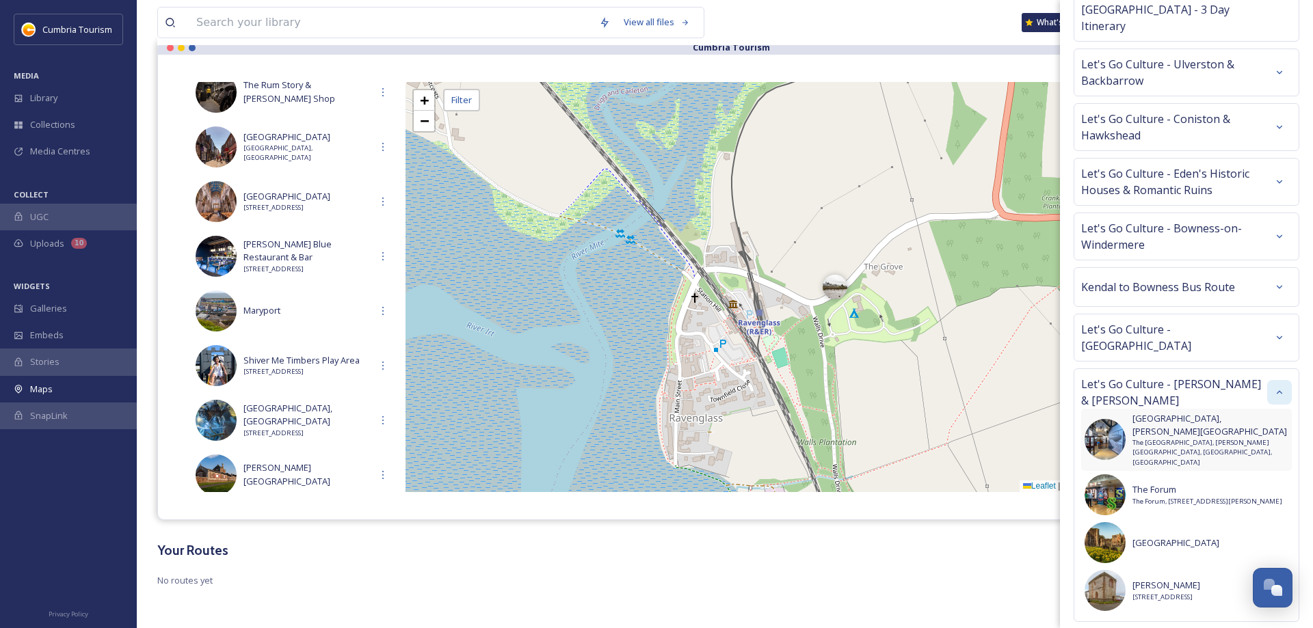
scroll to position [3429, 0]
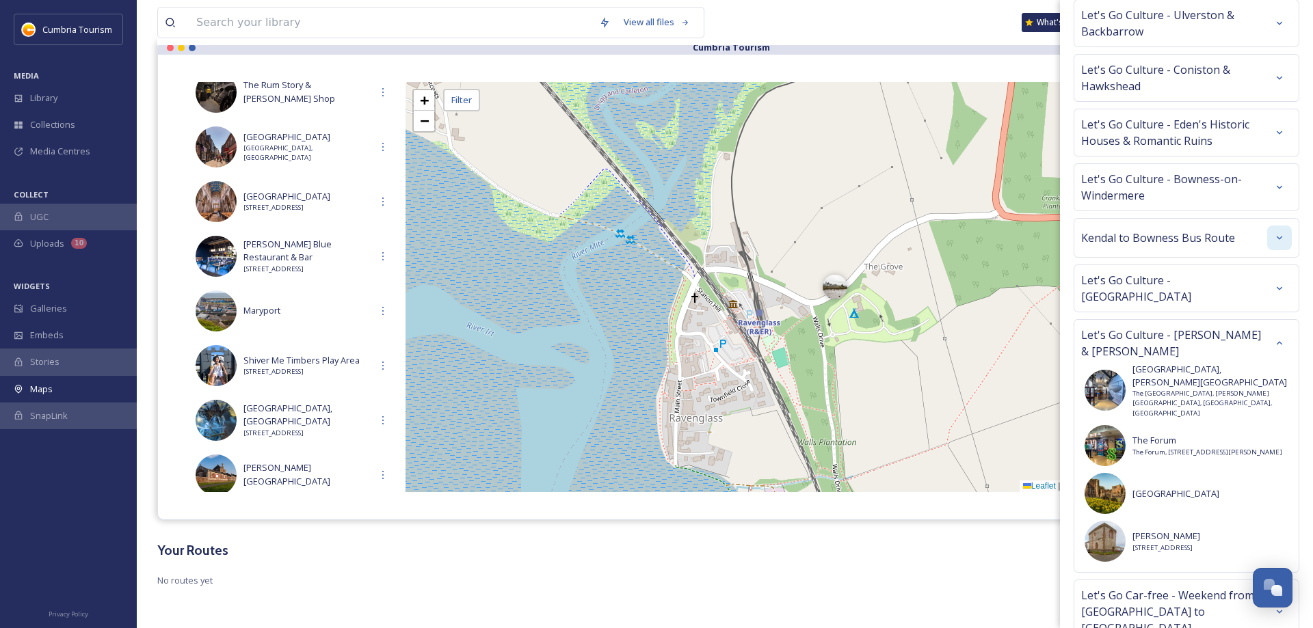
click at [1284, 338] on icon at bounding box center [1279, 343] width 11 height 11
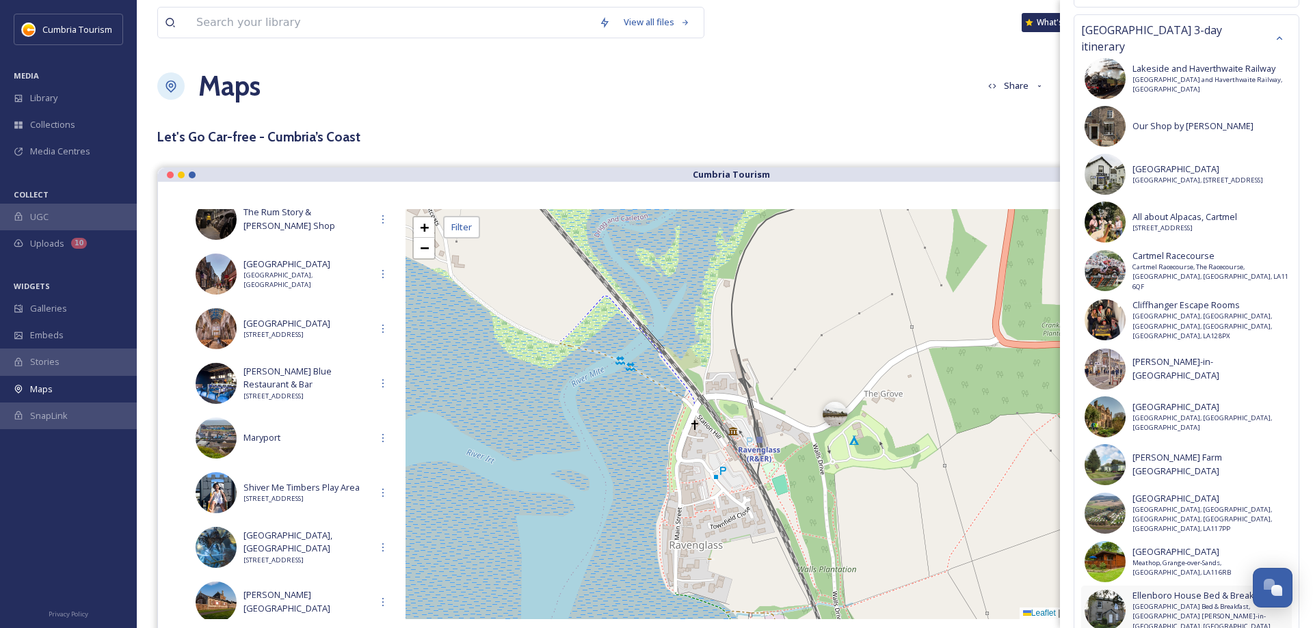
scroll to position [0, 0]
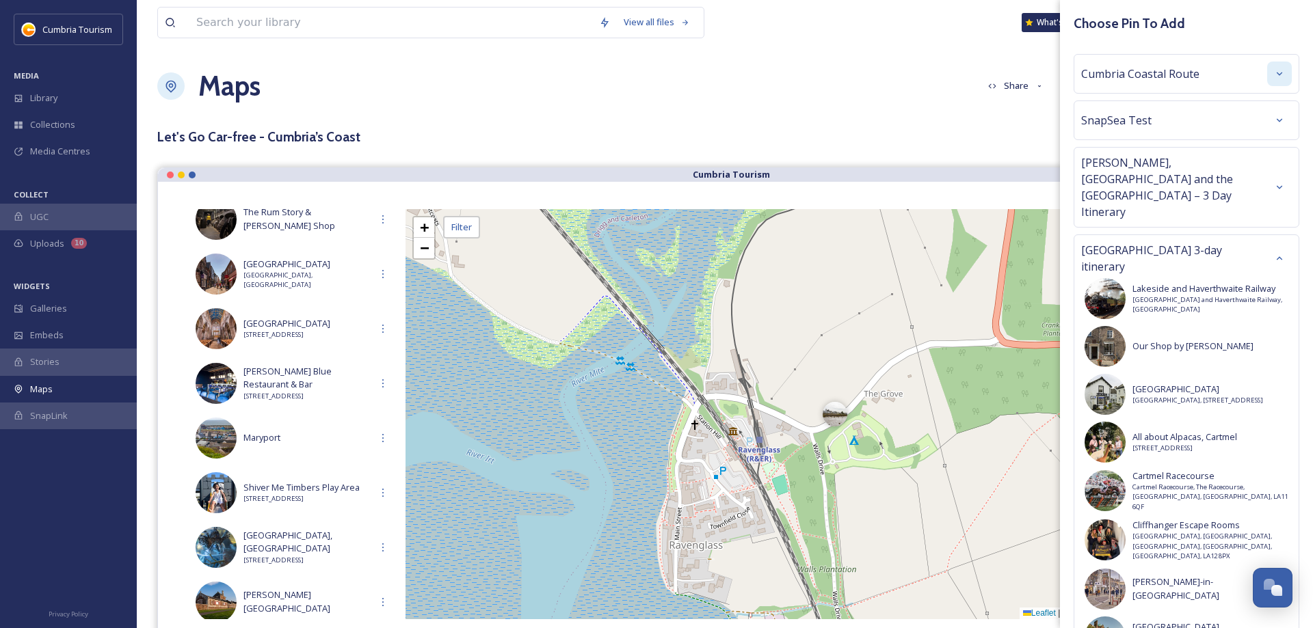
click at [942, 123] on div "View all files What's New [PERSON_NAME] Maps Share Customise Add Map Route Add …" at bounding box center [725, 378] width 1176 height 756
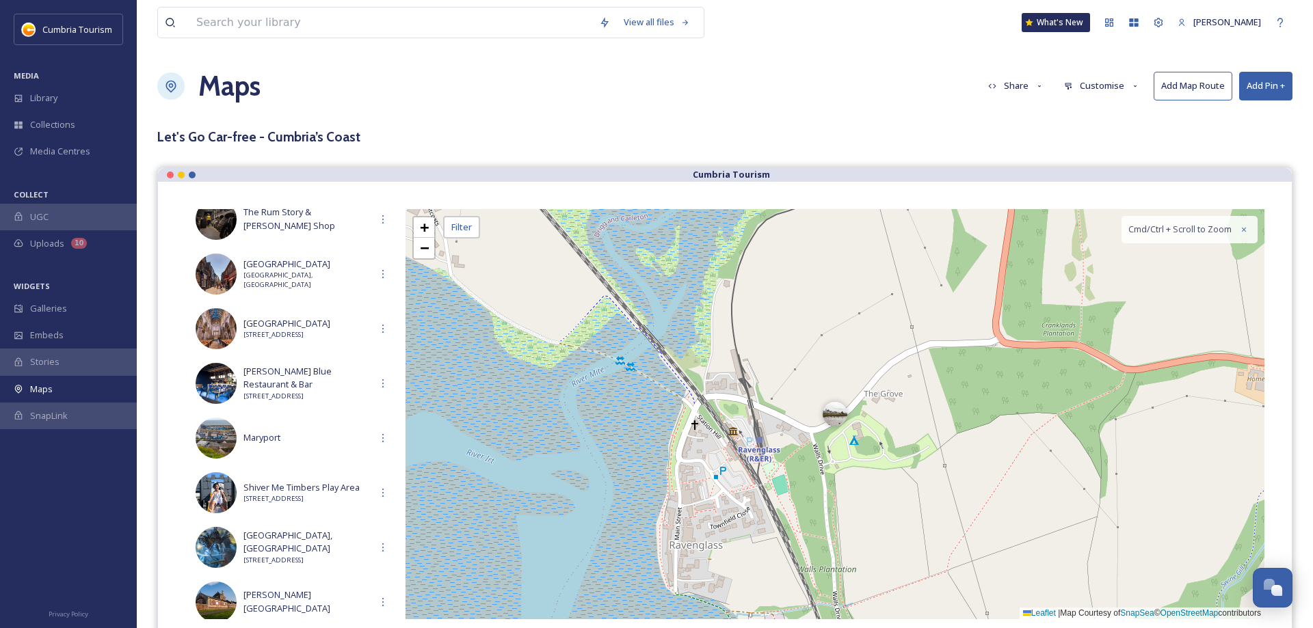
click at [1266, 85] on button "Add Pin +" at bounding box center [1265, 86] width 53 height 28
click at [1243, 116] on span "Add New Pin" at bounding box center [1227, 117] width 52 height 13
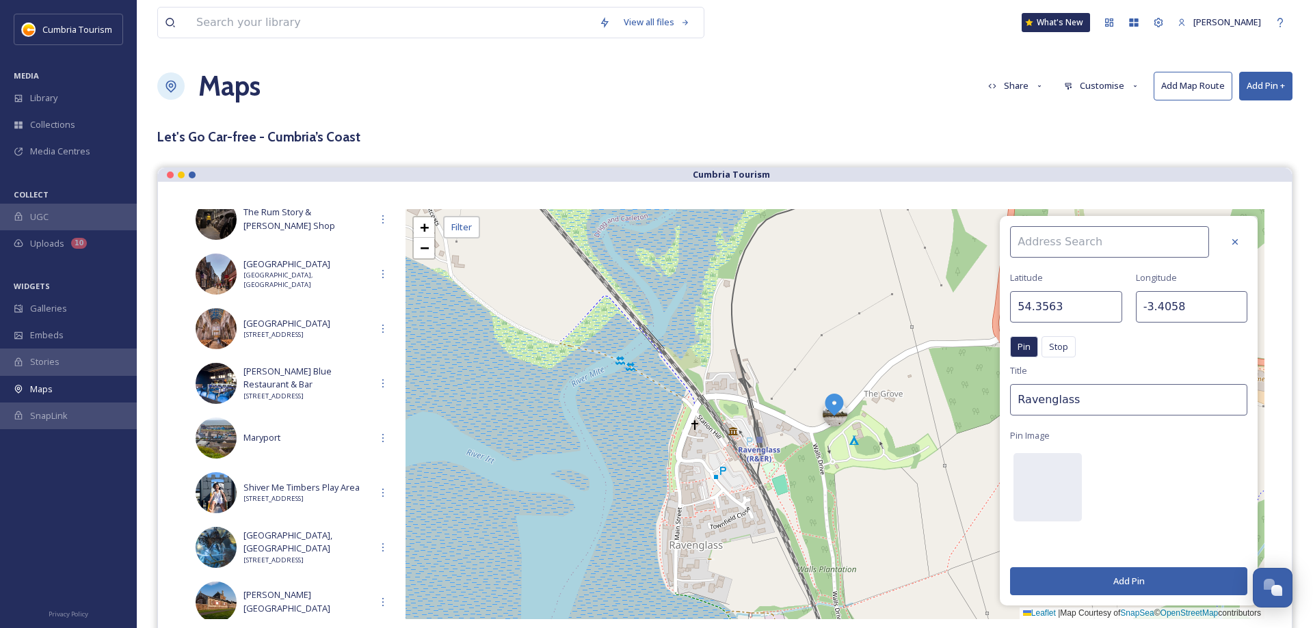
click at [1115, 243] on input at bounding box center [1109, 241] width 199 height 31
click at [1069, 275] on span "Ravenglass & Eskdale Steam Railway" at bounding box center [1090, 273] width 149 height 13
type input "Ravenglass & Eskdale Steam Railway"
type input "54.3559"
type input "-3.4082"
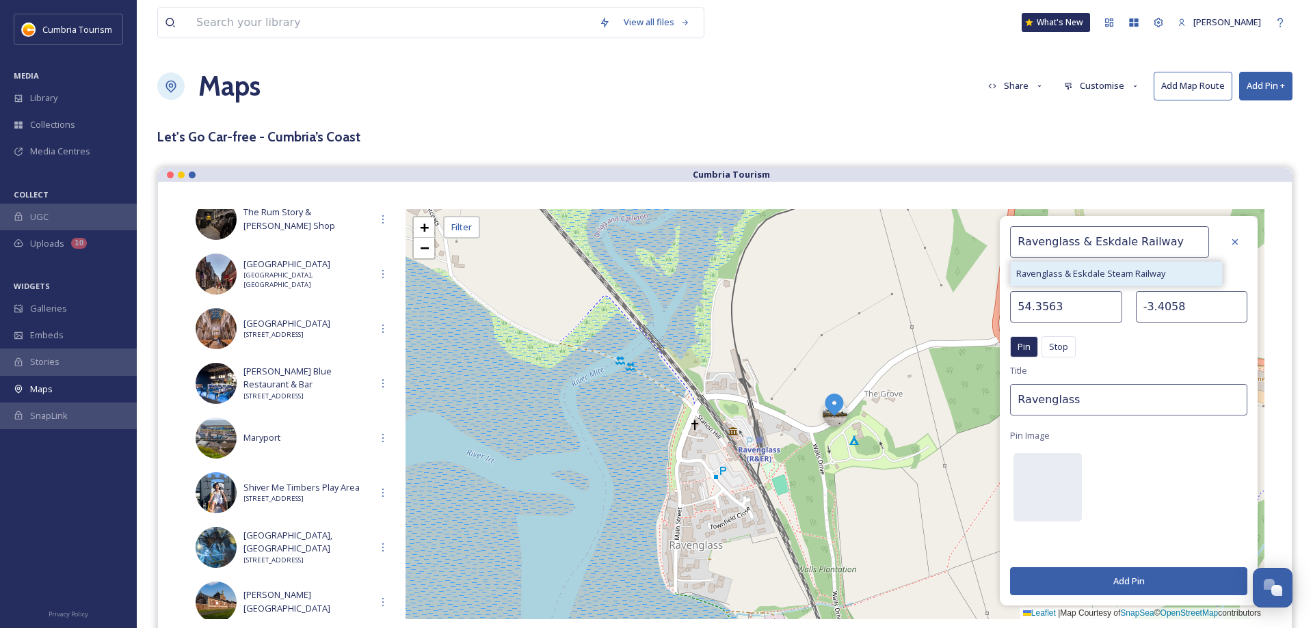
type input "Ravenglass & Eskdale Steam Railway"
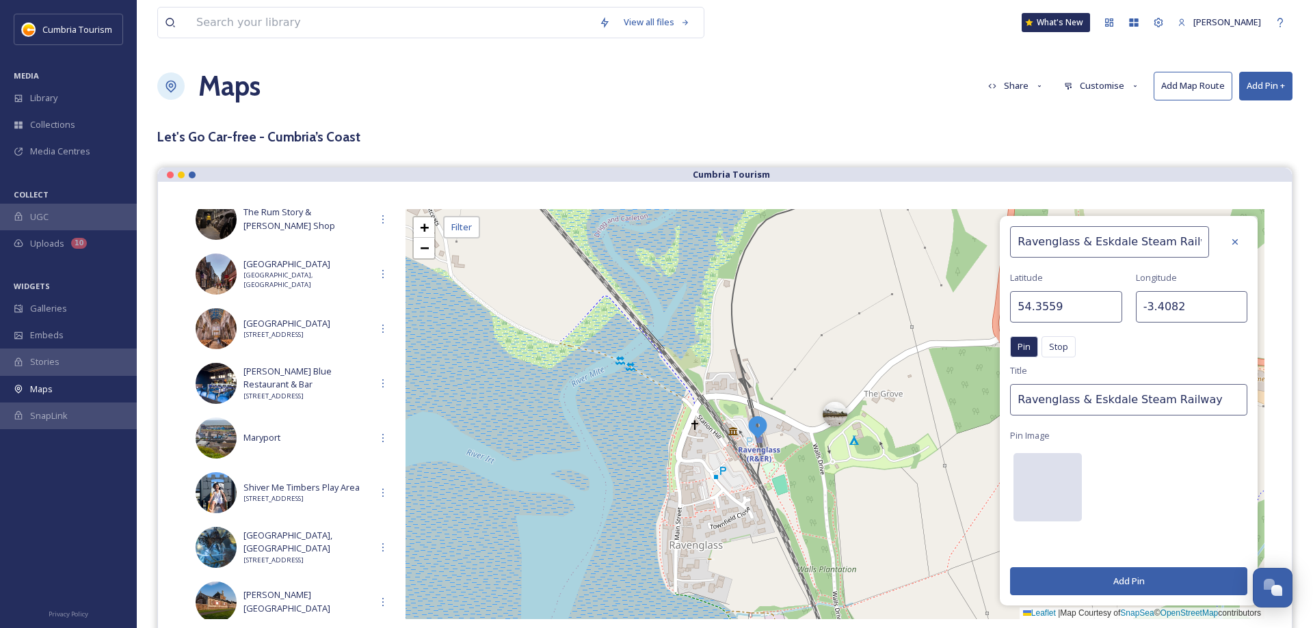
click at [1034, 476] on div at bounding box center [1047, 487] width 68 height 68
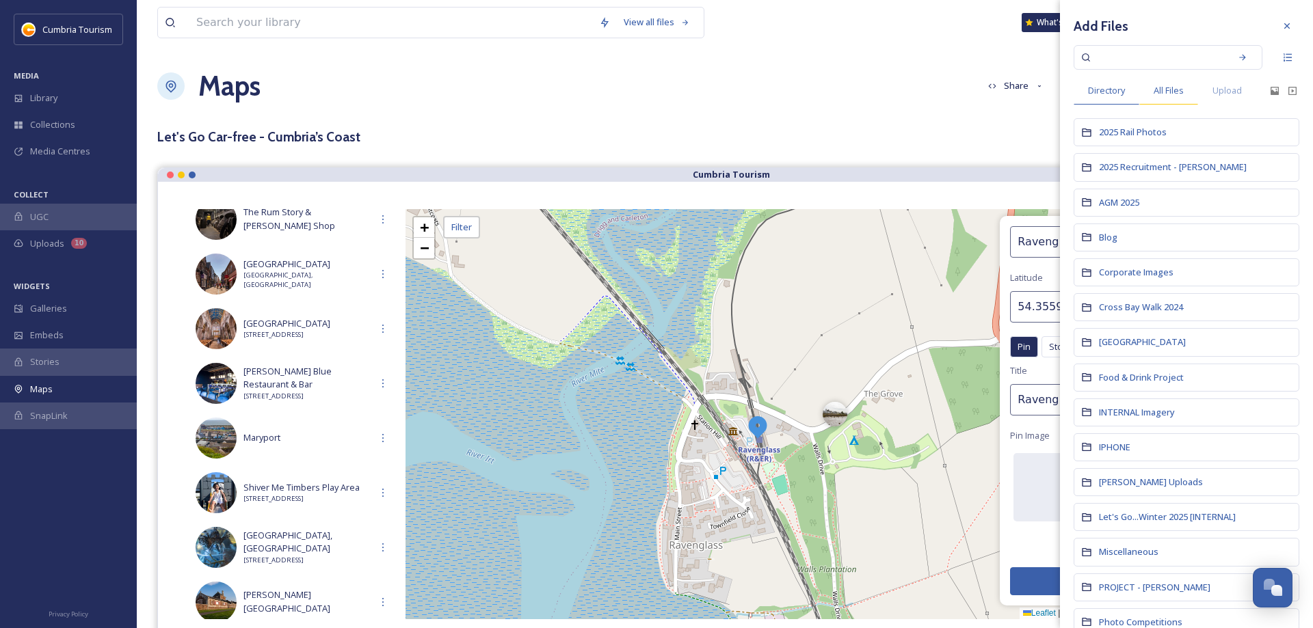
click at [1173, 85] on span "All Files" at bounding box center [1169, 90] width 30 height 13
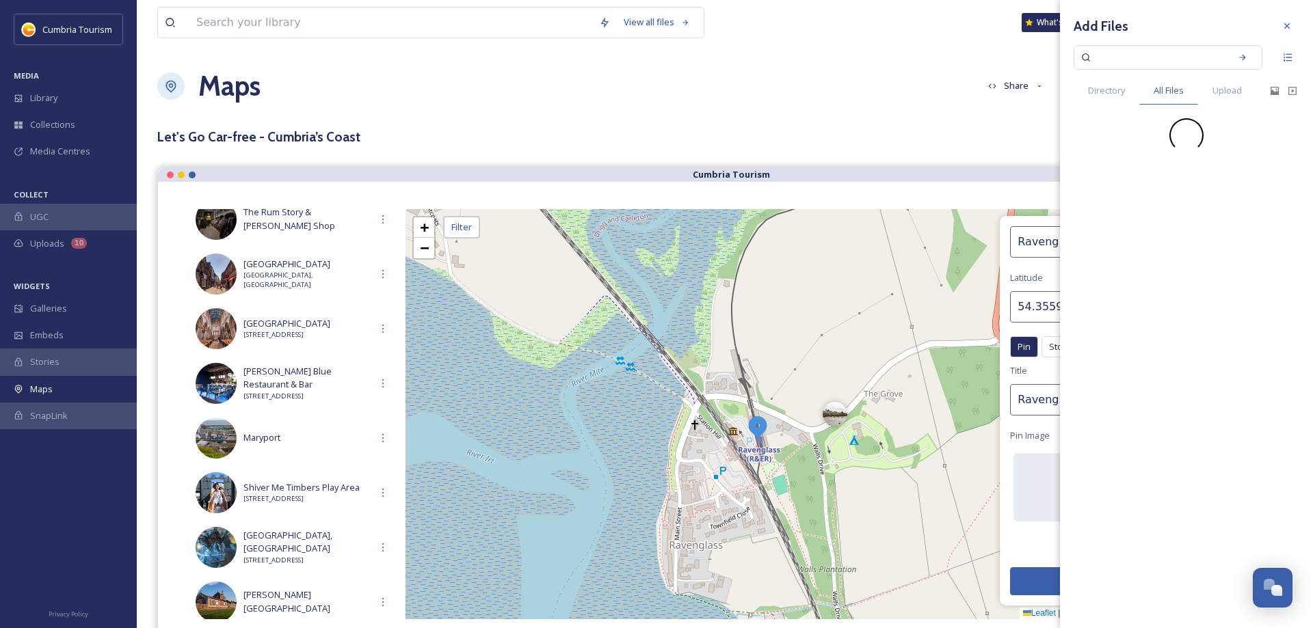
click at [1158, 59] on input at bounding box center [1158, 57] width 129 height 30
paste input "6 - Ravenglass and Eskdale Railway credit VisitLakeDistrict.com.jpg"
type input "6 - Ravenglass and Eskdale Railway credit VisitLakeDistrict.com.jpg"
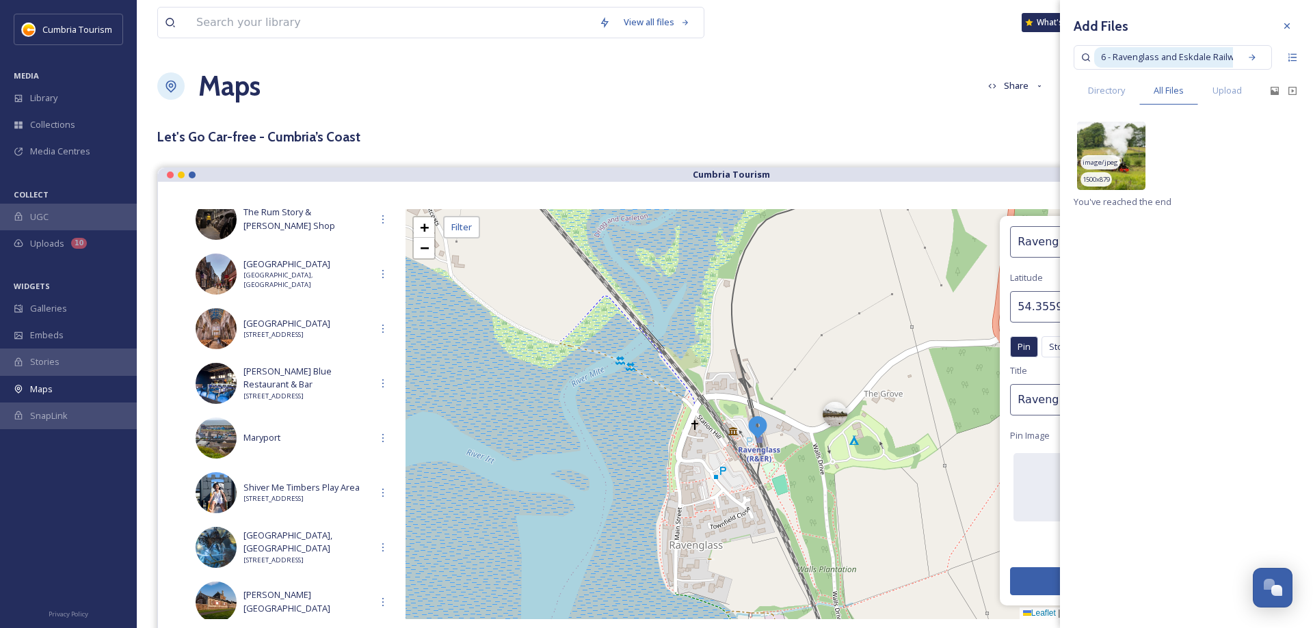
click at [1132, 152] on img at bounding box center [1111, 156] width 68 height 68
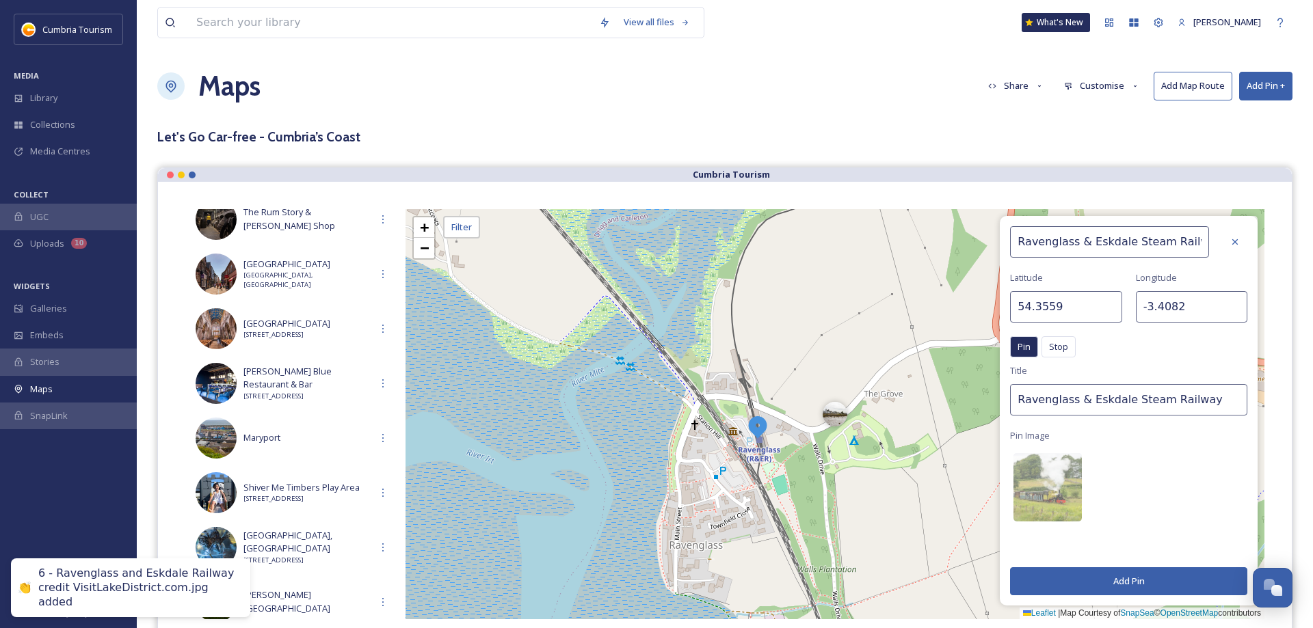
click at [1108, 592] on button "Add Pin" at bounding box center [1128, 582] width 237 height 28
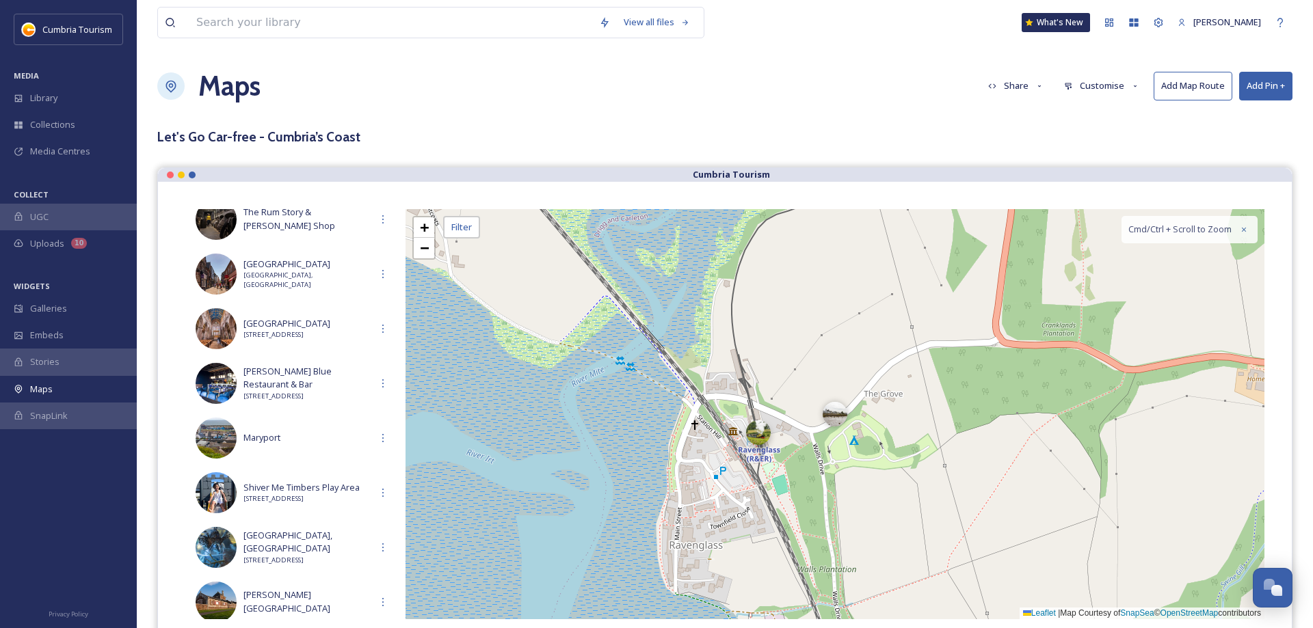
click at [764, 440] on div at bounding box center [758, 433] width 25 height 25
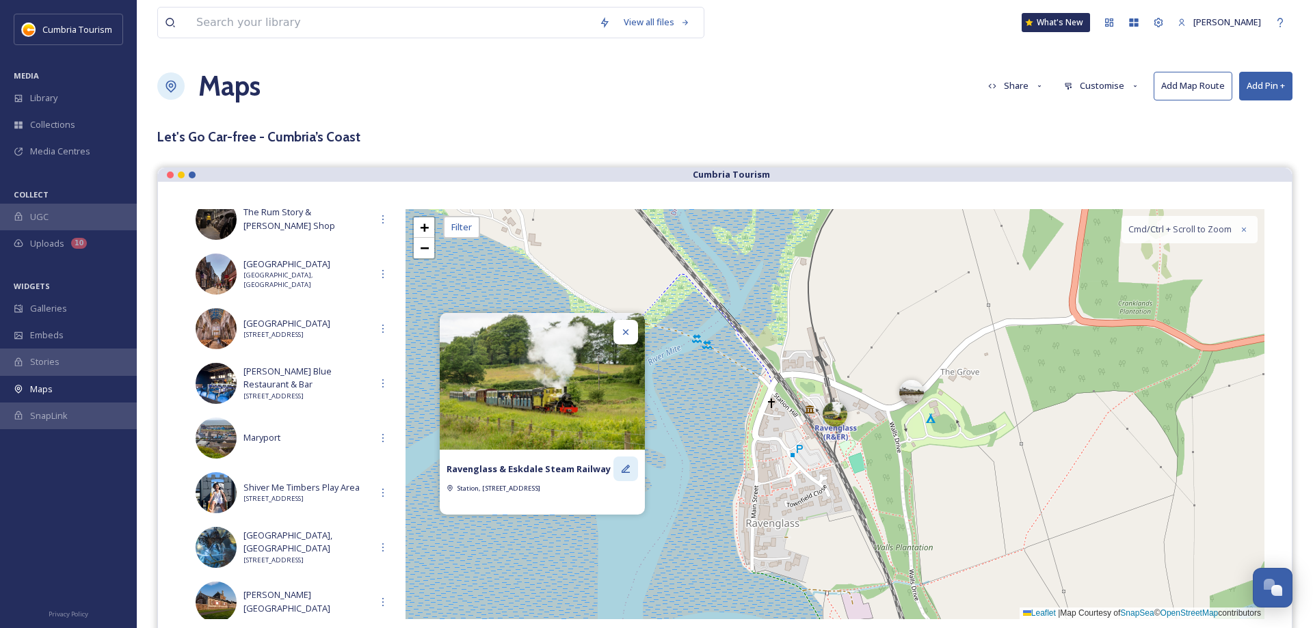
click at [624, 471] on icon at bounding box center [626, 469] width 8 height 8
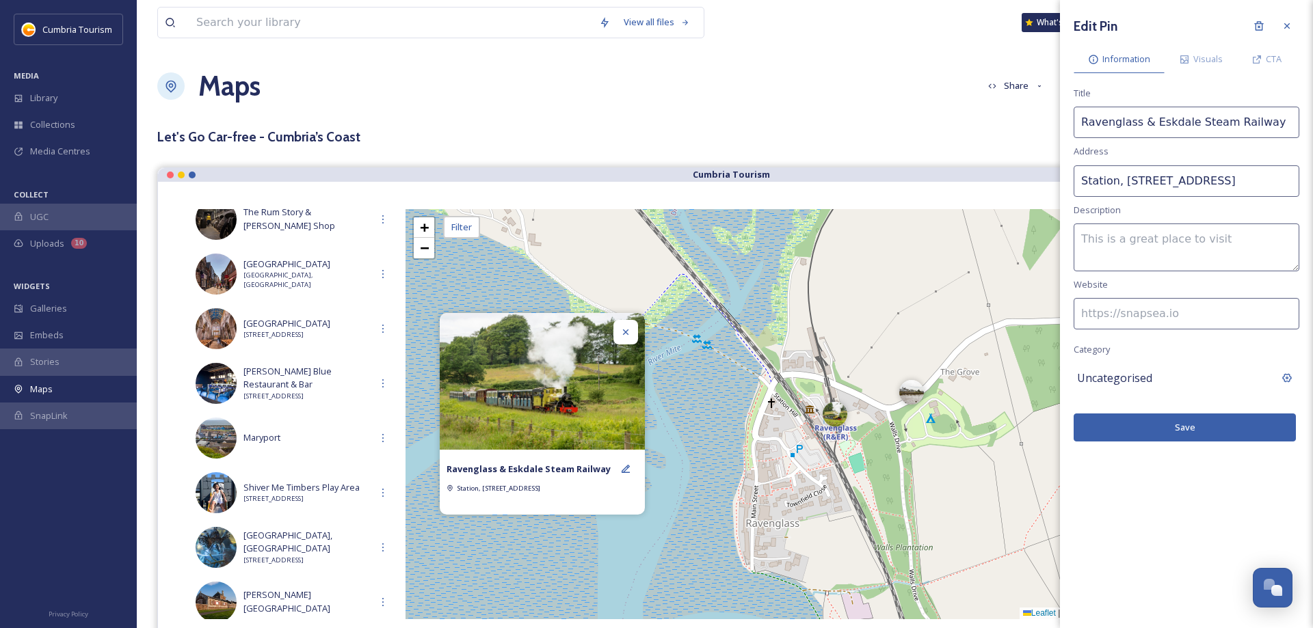
click at [1137, 385] on span "Uncategorised" at bounding box center [1114, 378] width 75 height 16
click at [1143, 370] on input at bounding box center [1187, 378] width 226 height 31
drag, startPoint x: 1107, startPoint y: 382, endPoint x: 1044, endPoint y: 377, distance: 63.1
click at [1074, 377] on input "Rai" at bounding box center [1187, 378] width 226 height 31
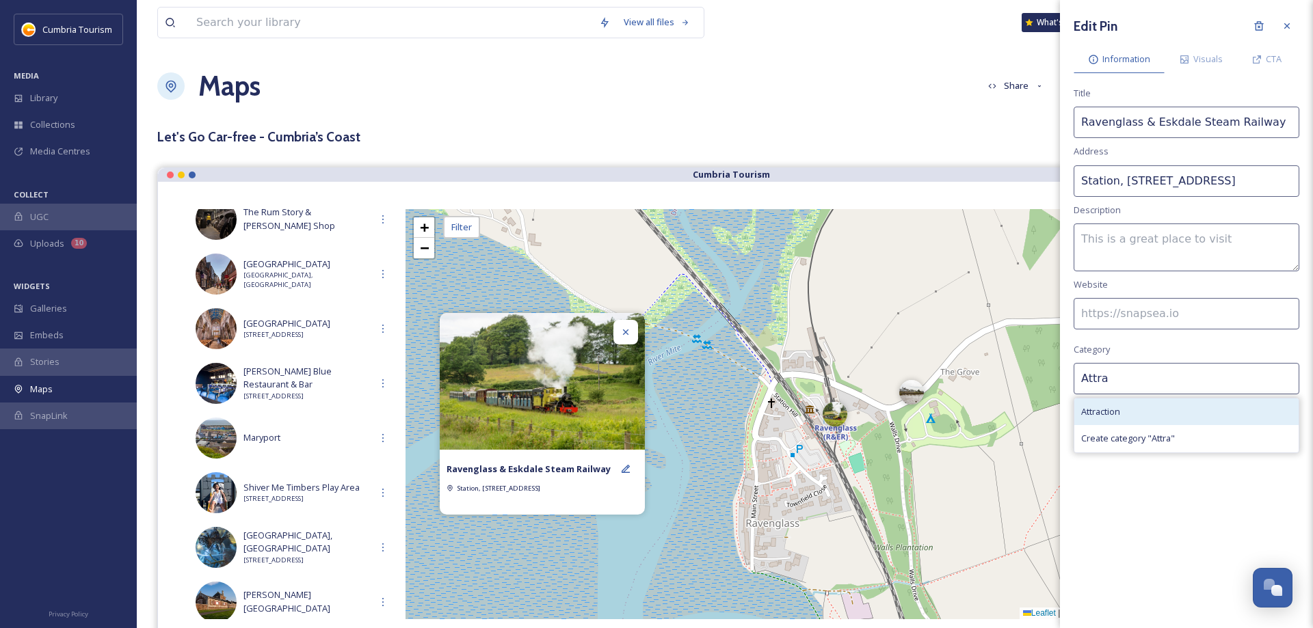
type input "Attra"
click at [1091, 412] on span "Attraction" at bounding box center [1100, 412] width 39 height 13
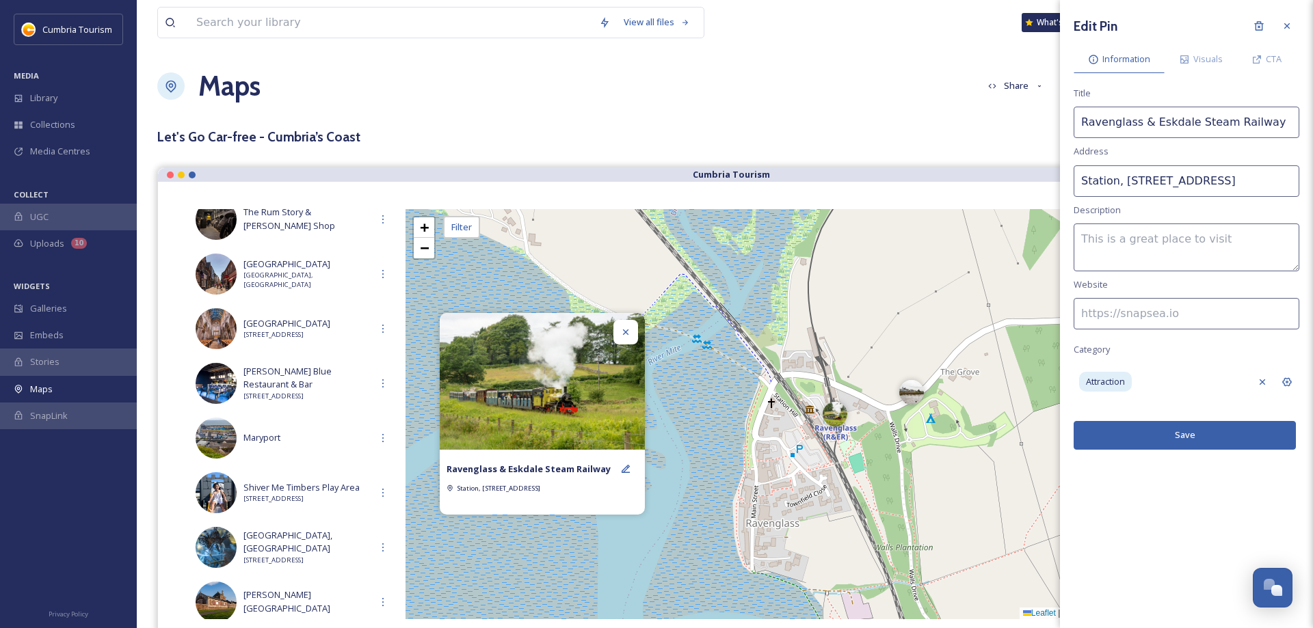
click at [1133, 236] on textarea at bounding box center [1187, 248] width 226 height 48
click at [1118, 383] on span "Attraction" at bounding box center [1105, 381] width 39 height 13
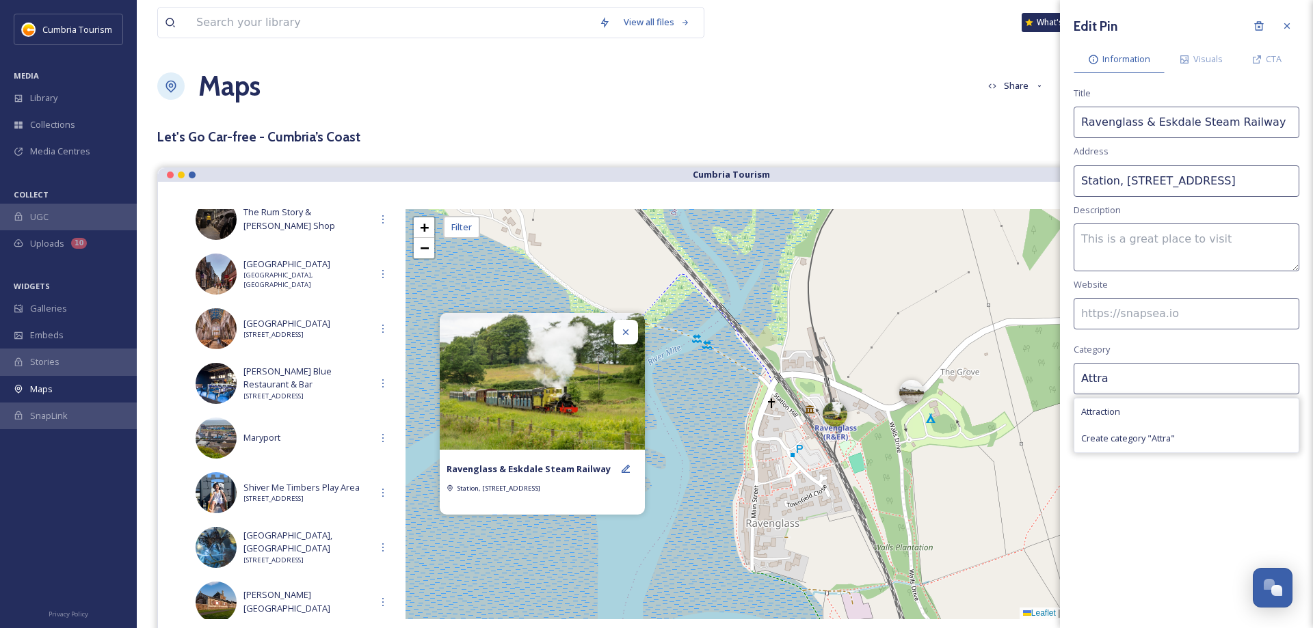
drag, startPoint x: 1121, startPoint y: 382, endPoint x: 969, endPoint y: 380, distance: 151.8
click at [1074, 380] on input "Attra" at bounding box center [1187, 378] width 226 height 31
type input "H"
click at [1117, 381] on input at bounding box center [1187, 378] width 226 height 31
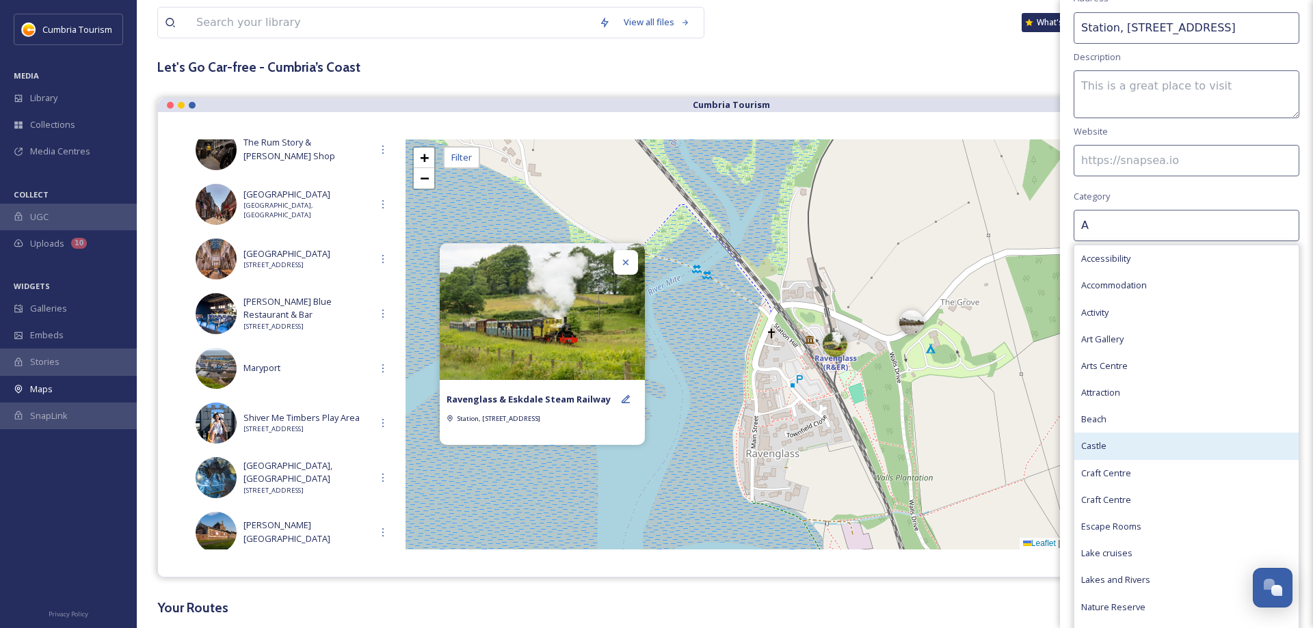
scroll to position [172, 0]
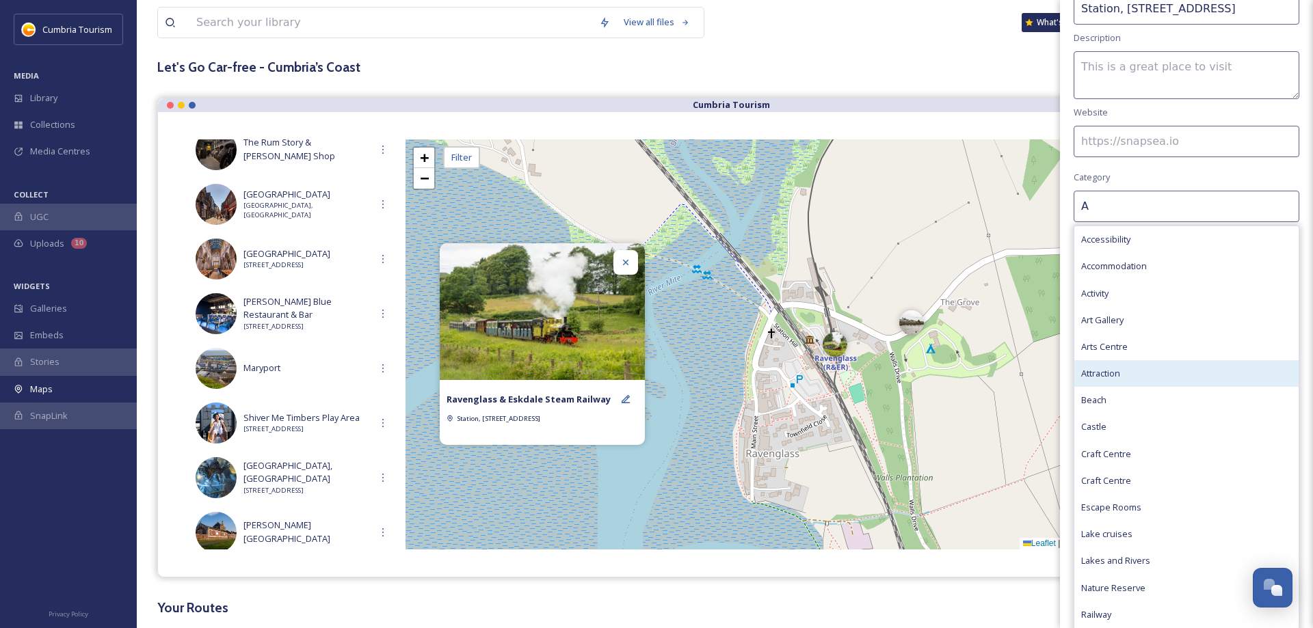
type input "A"
click at [1117, 379] on span "Attraction" at bounding box center [1100, 373] width 39 height 13
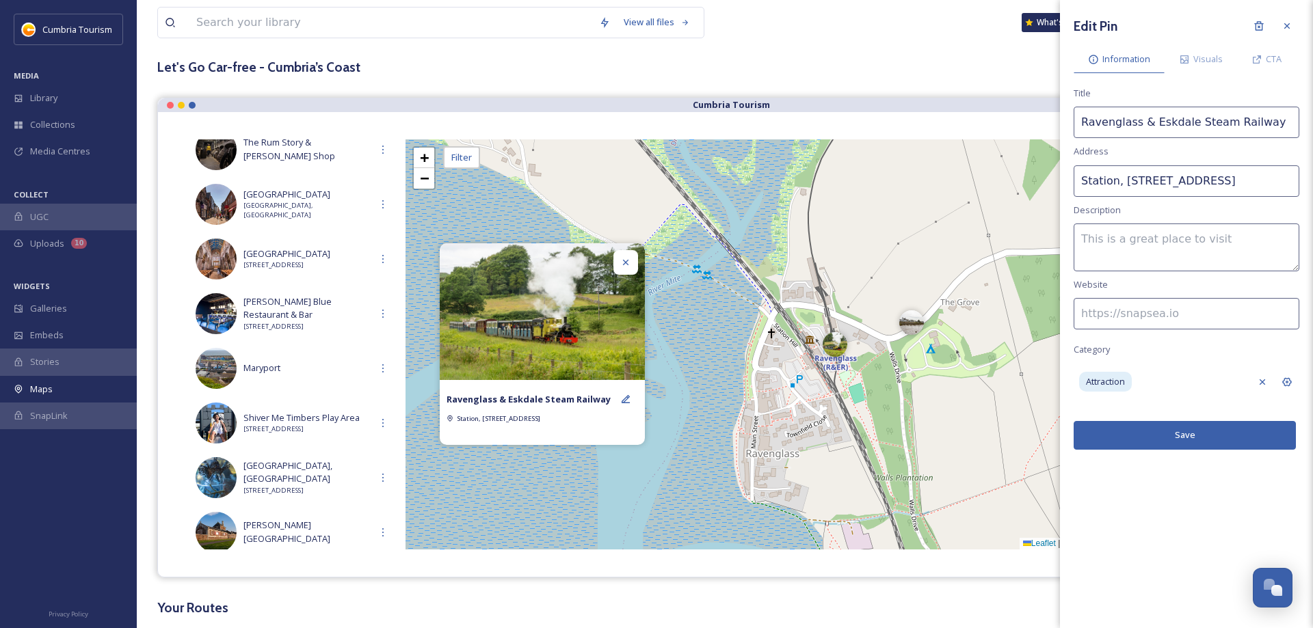
scroll to position [0, 0]
click at [1135, 225] on textarea at bounding box center [1187, 248] width 226 height 48
paste textarea "Steam to the hills on board one of the oldest and longest narrow gauge railways…"
type textarea "Steam to the hills on board one of the oldest and longest narrow gauge railways…"
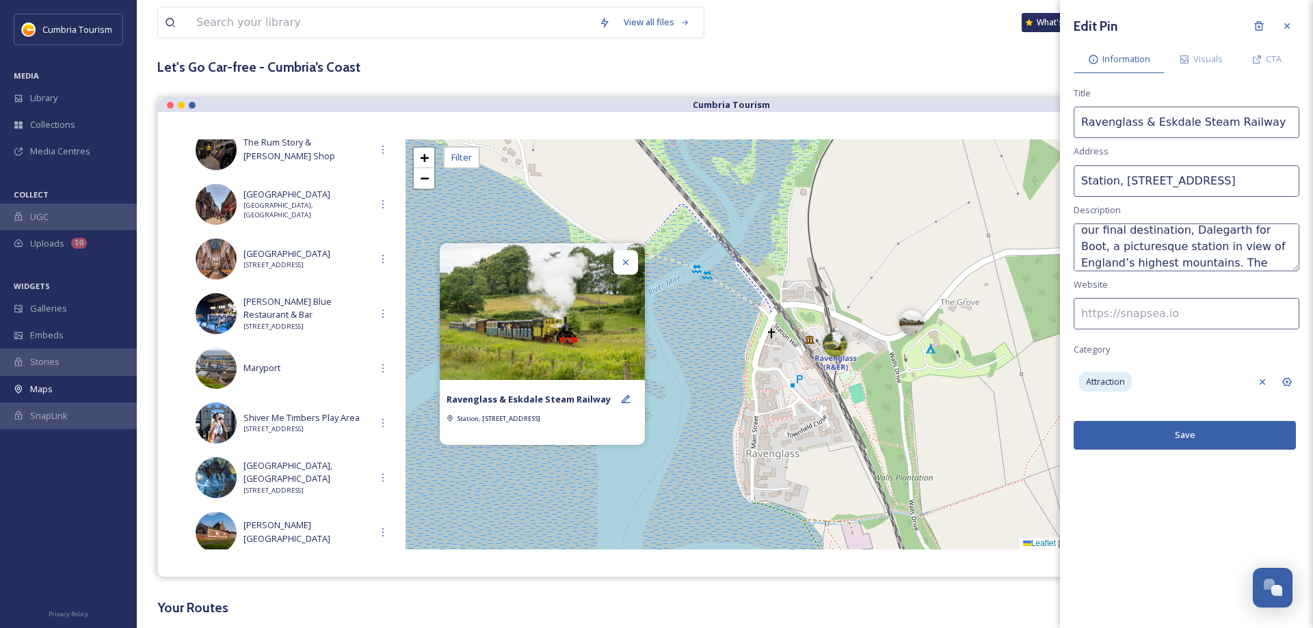
drag, startPoint x: 1136, startPoint y: 313, endPoint x: 1126, endPoint y: 319, distance: 11.0
click at [1136, 313] on input at bounding box center [1187, 313] width 226 height 31
paste input "[URL][DOMAIN_NAME]"
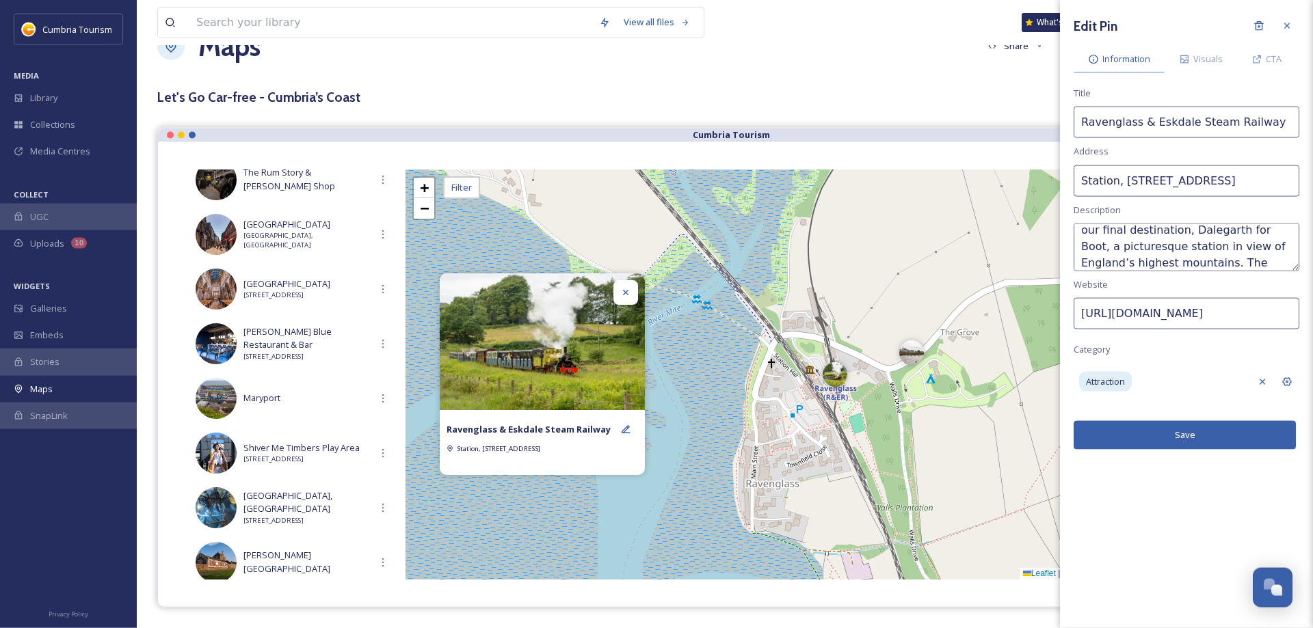
scroll to position [0, 0]
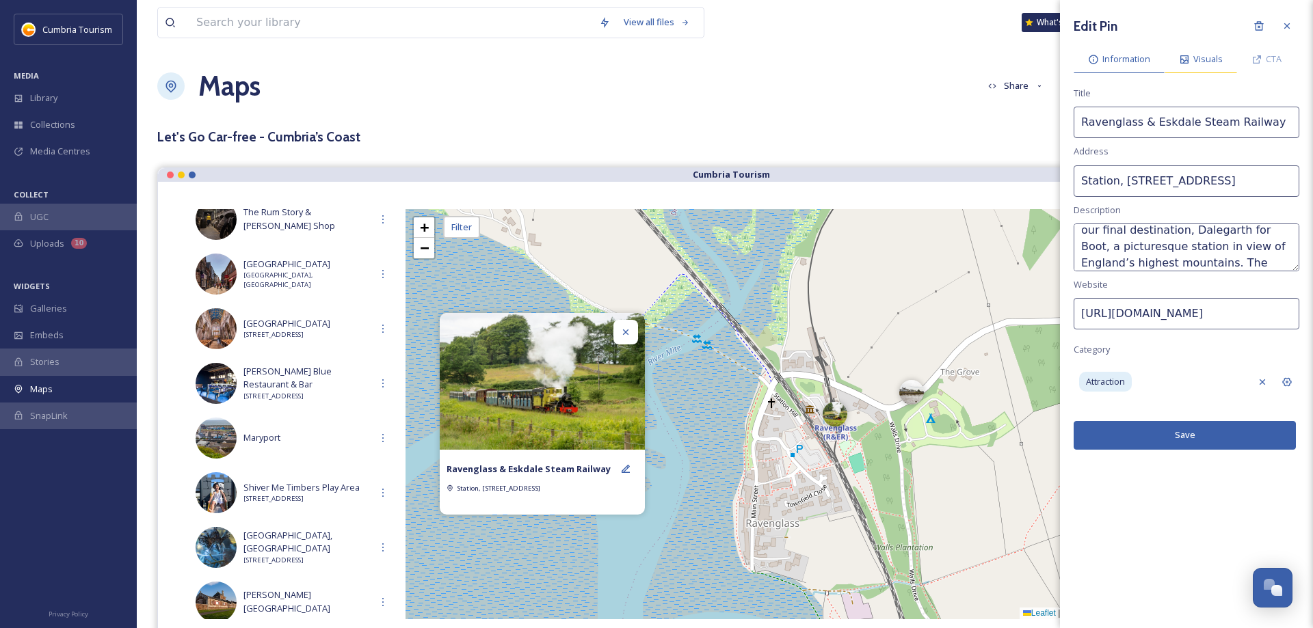
type input "[URL][DOMAIN_NAME]"
click at [1208, 61] on span "Visuals" at bounding box center [1207, 59] width 29 height 13
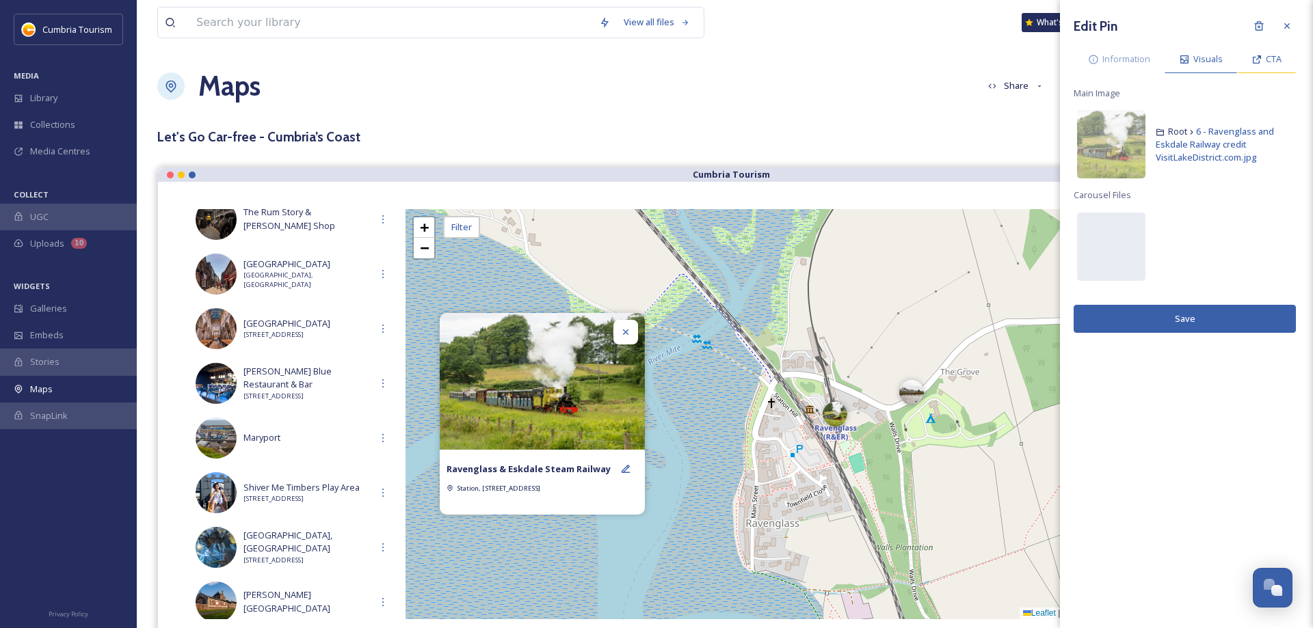
click at [1256, 54] on icon at bounding box center [1256, 59] width 11 height 11
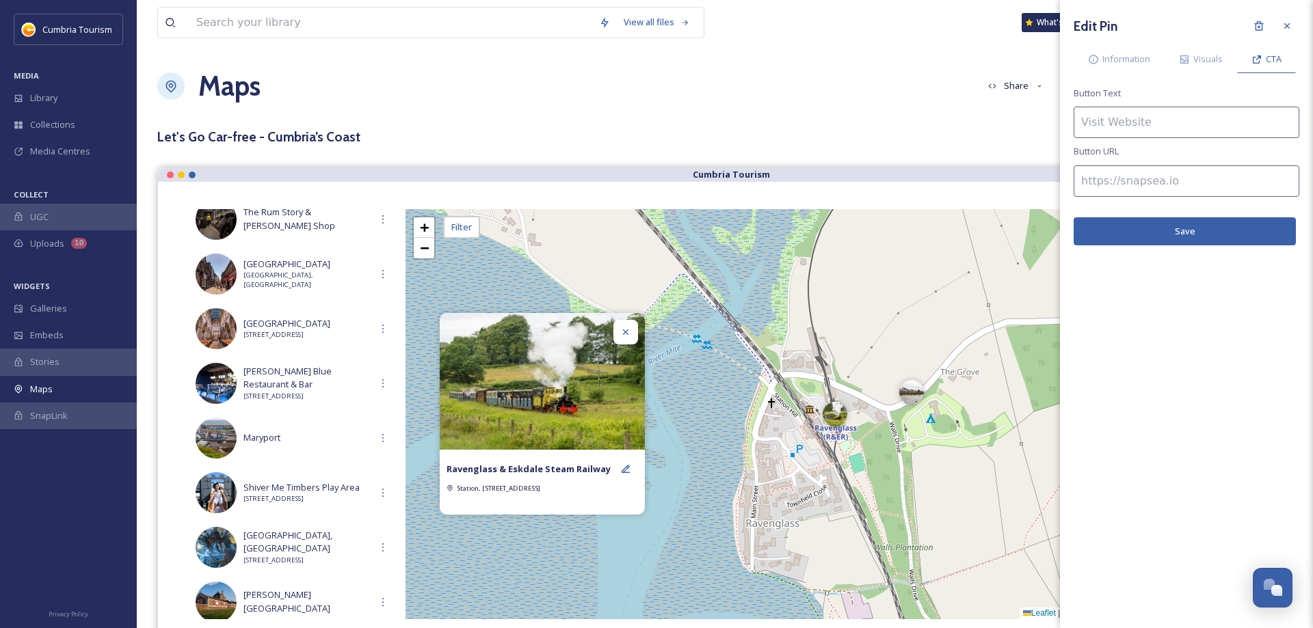
click at [1156, 129] on input at bounding box center [1187, 122] width 226 height 31
type input "Find out more"
paste input "[URL][DOMAIN_NAME]"
type input "[URL][DOMAIN_NAME]"
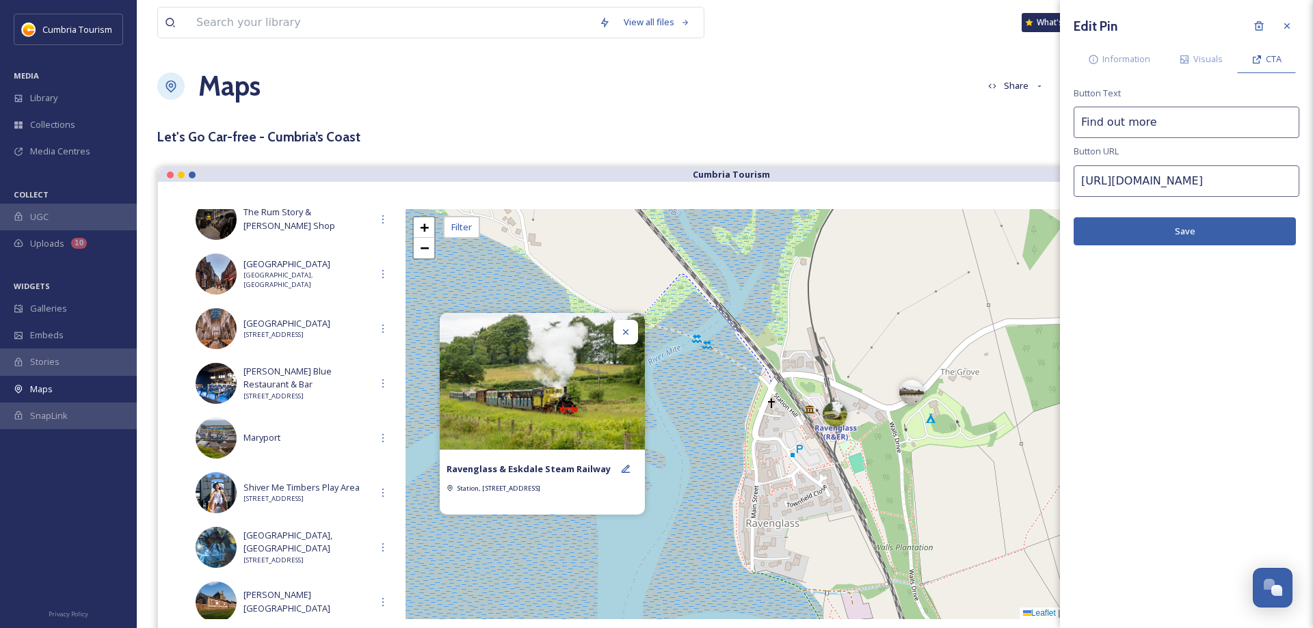
click at [1183, 224] on button "Save" at bounding box center [1185, 231] width 222 height 28
click at [1183, 228] on button "Save" at bounding box center [1185, 231] width 222 height 28
click at [1120, 63] on span "Information" at bounding box center [1126, 59] width 48 height 13
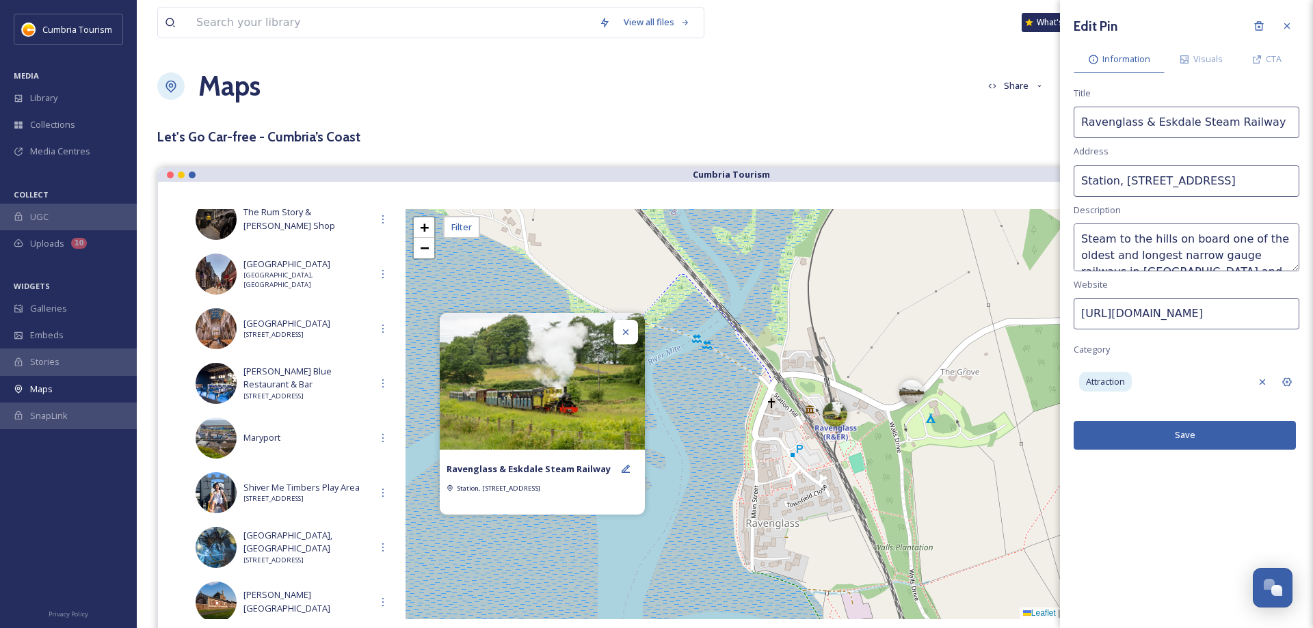
click at [1288, 23] on icon at bounding box center [1286, 26] width 11 height 11
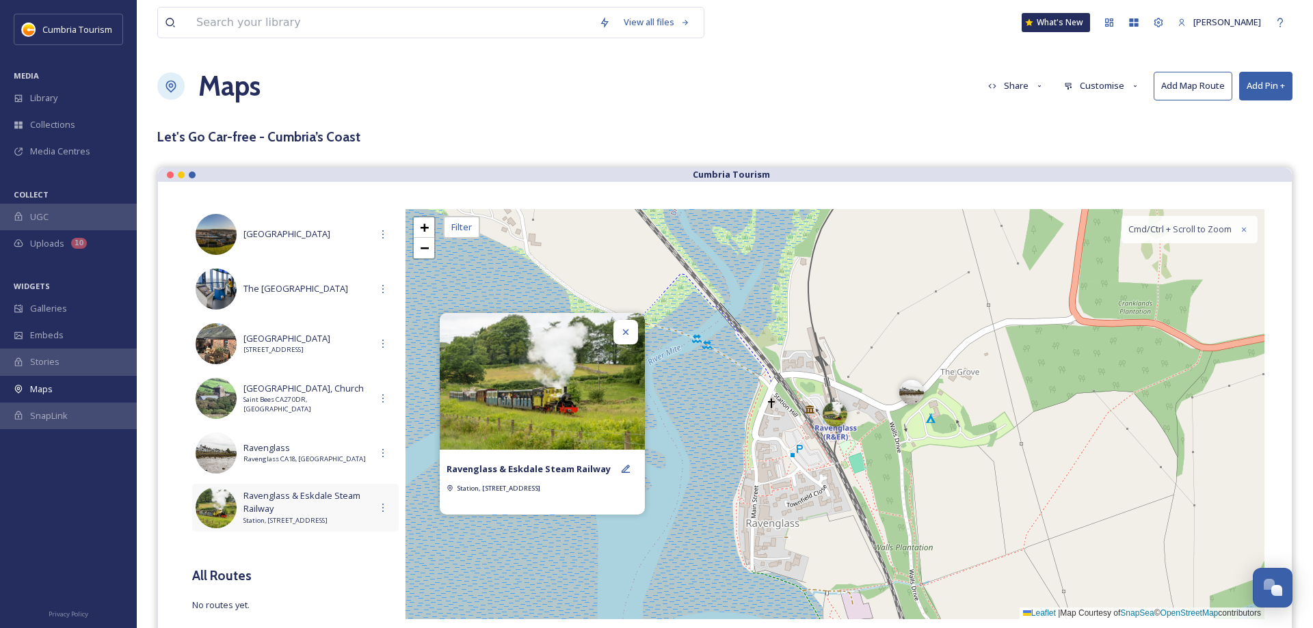
scroll to position [70, 0]
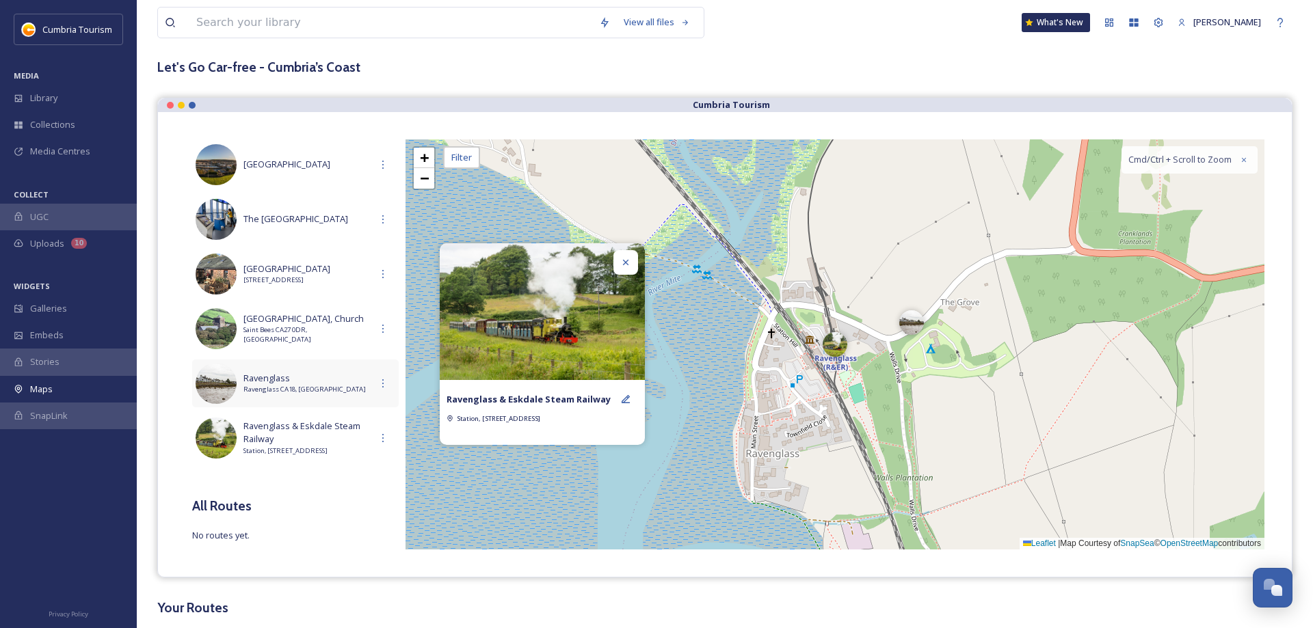
click at [267, 380] on span "Ravenglass" at bounding box center [306, 378] width 127 height 13
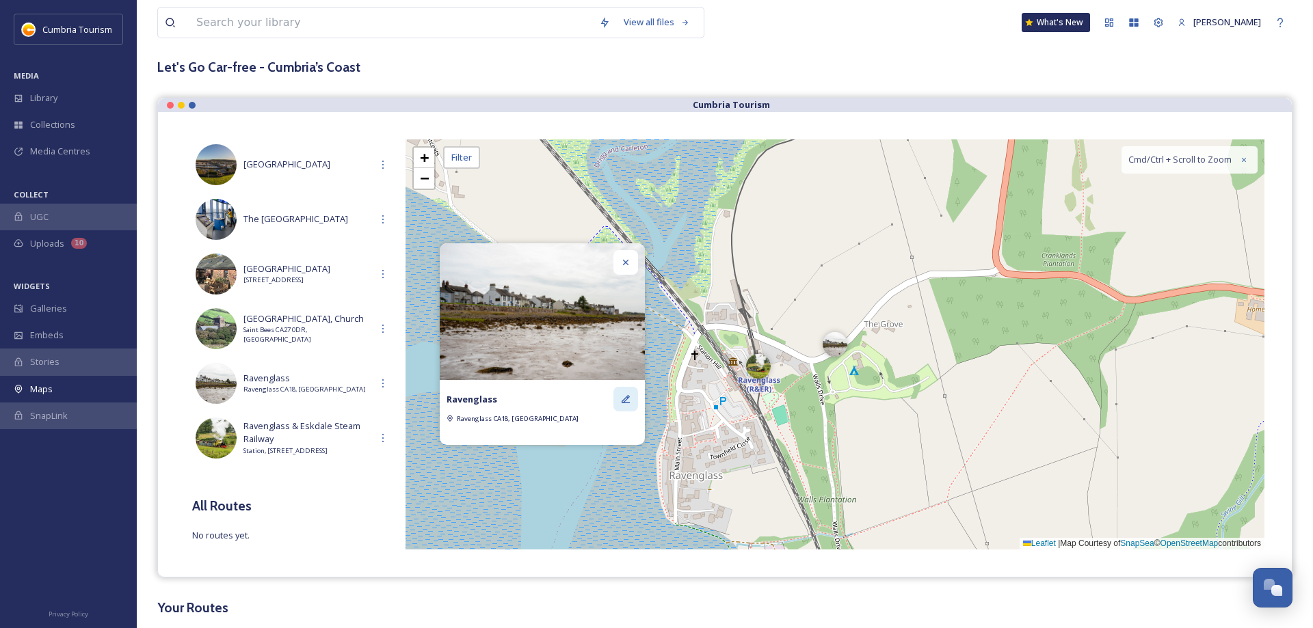
click at [631, 393] on div at bounding box center [625, 399] width 25 height 25
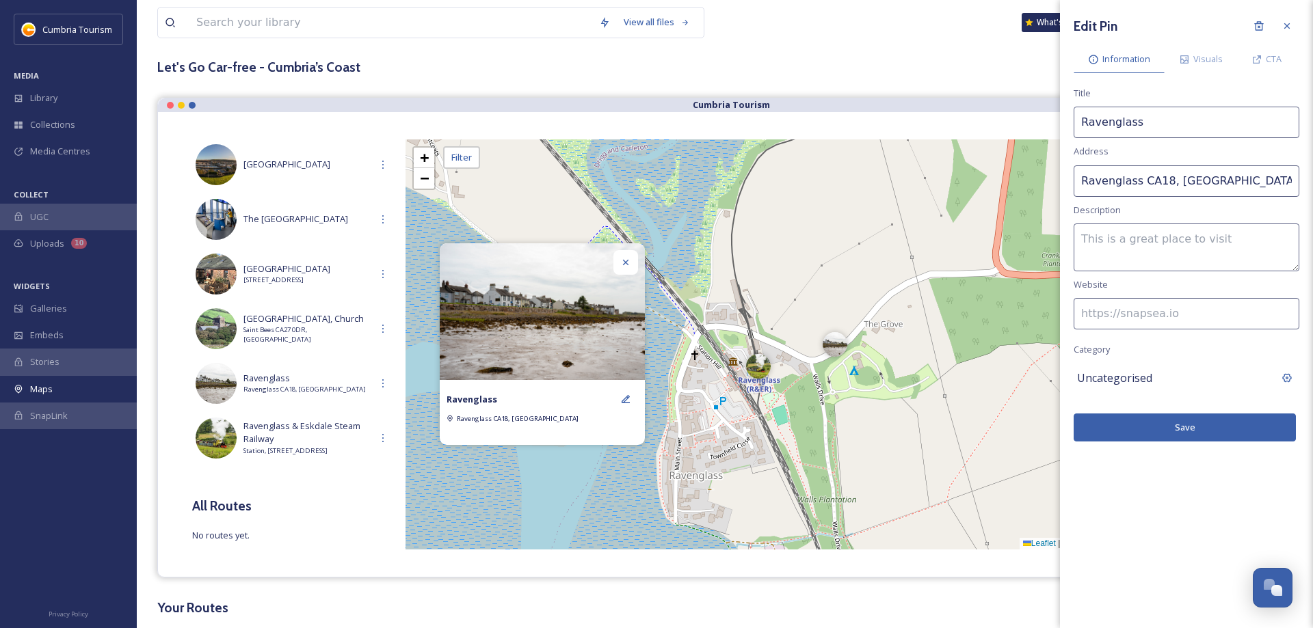
click at [1163, 377] on div "Uncategorised" at bounding box center [1174, 378] width 194 height 23
click at [1145, 380] on input at bounding box center [1187, 378] width 226 height 31
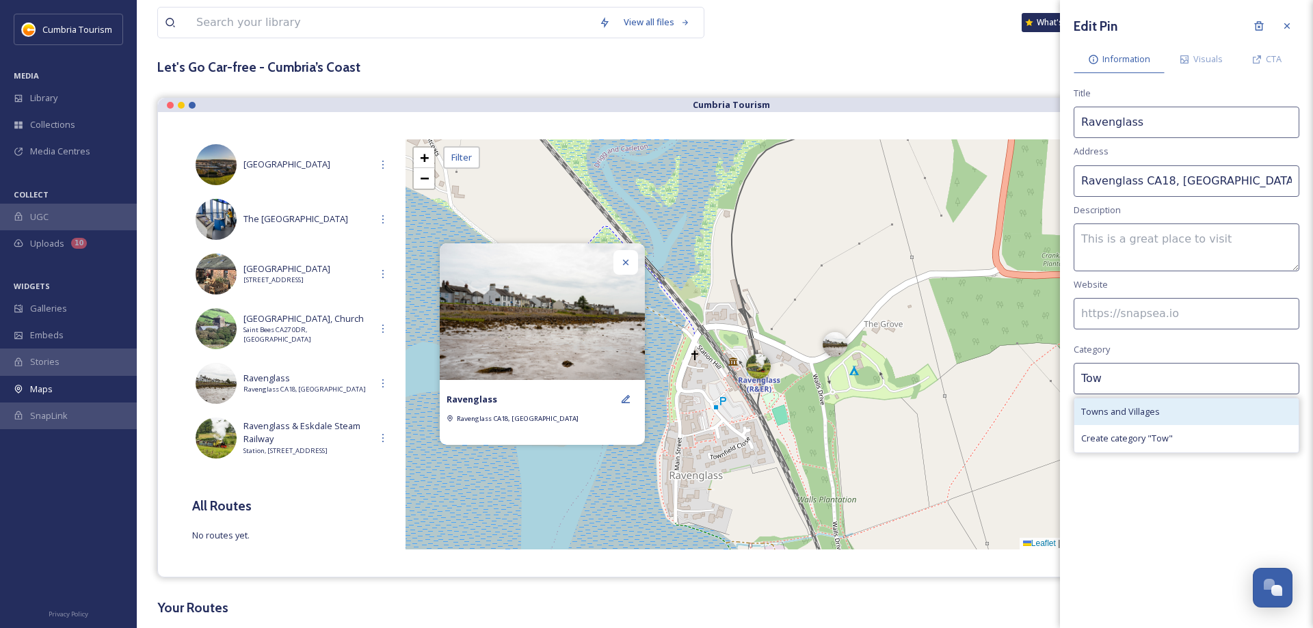
type input "Tow"
click at [1151, 409] on span "Towns and Villages" at bounding box center [1120, 412] width 79 height 13
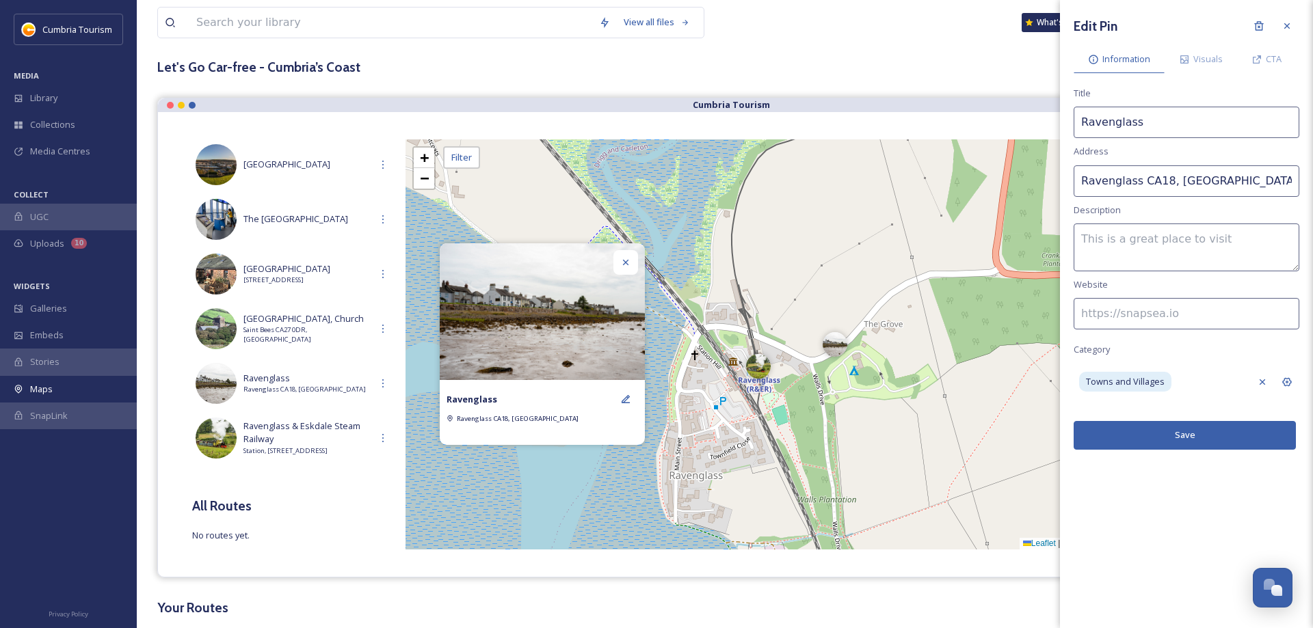
click at [1171, 439] on button "Save" at bounding box center [1185, 435] width 222 height 28
click at [274, 323] on span "[GEOGRAPHIC_DATA], Church" at bounding box center [306, 319] width 127 height 13
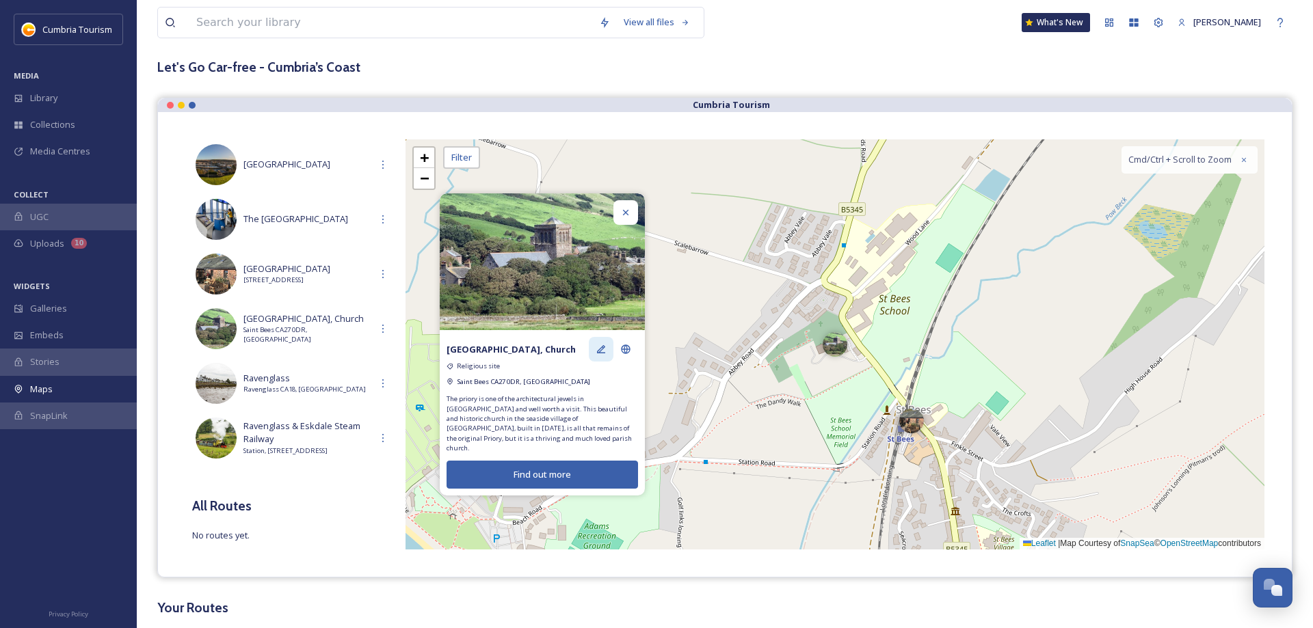
click at [606, 355] on icon at bounding box center [601, 349] width 11 height 11
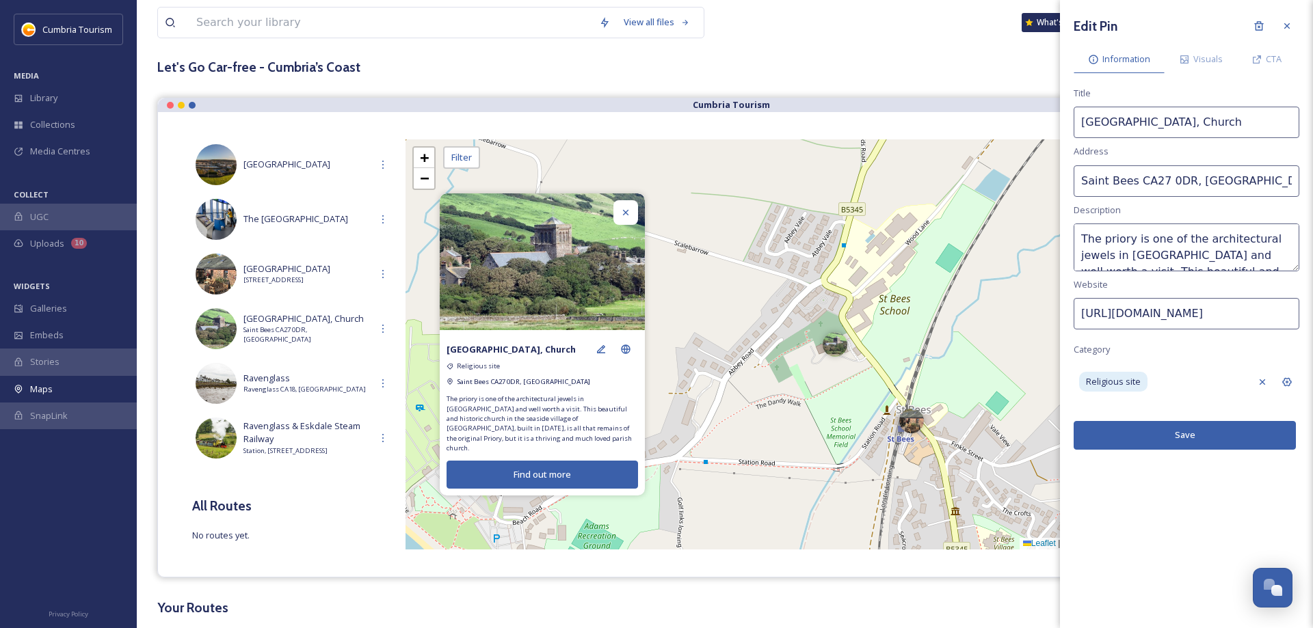
click at [630, 217] on icon at bounding box center [625, 212] width 11 height 11
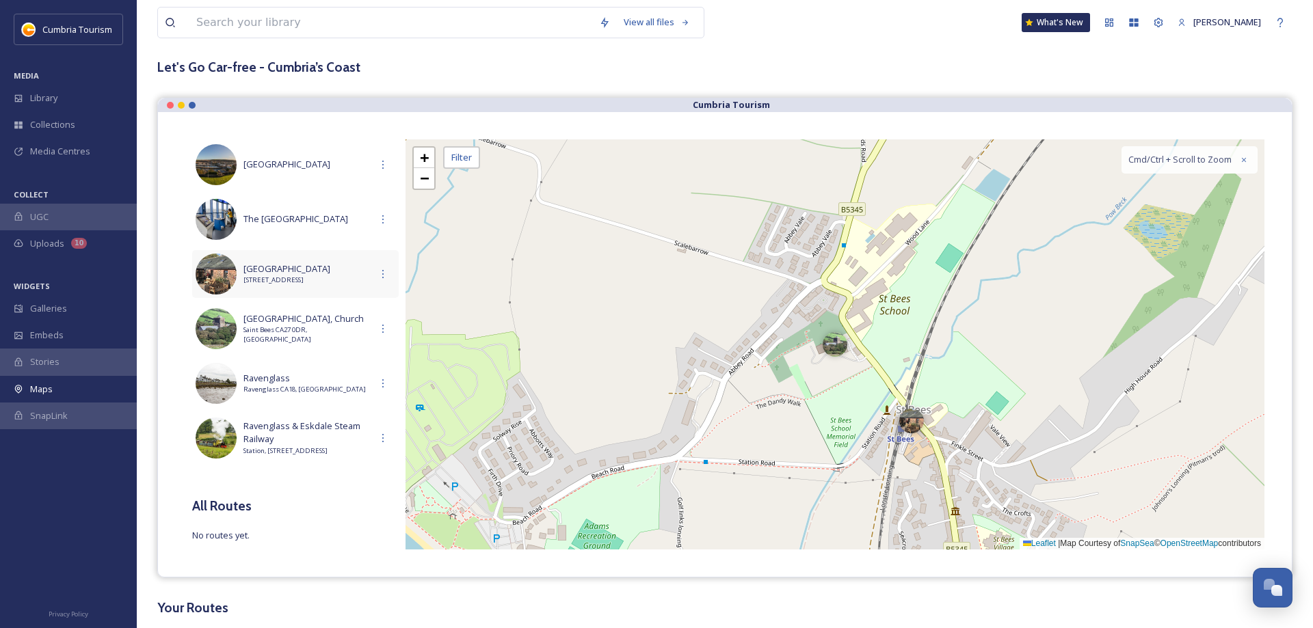
click at [302, 264] on span "[GEOGRAPHIC_DATA]" at bounding box center [306, 269] width 127 height 13
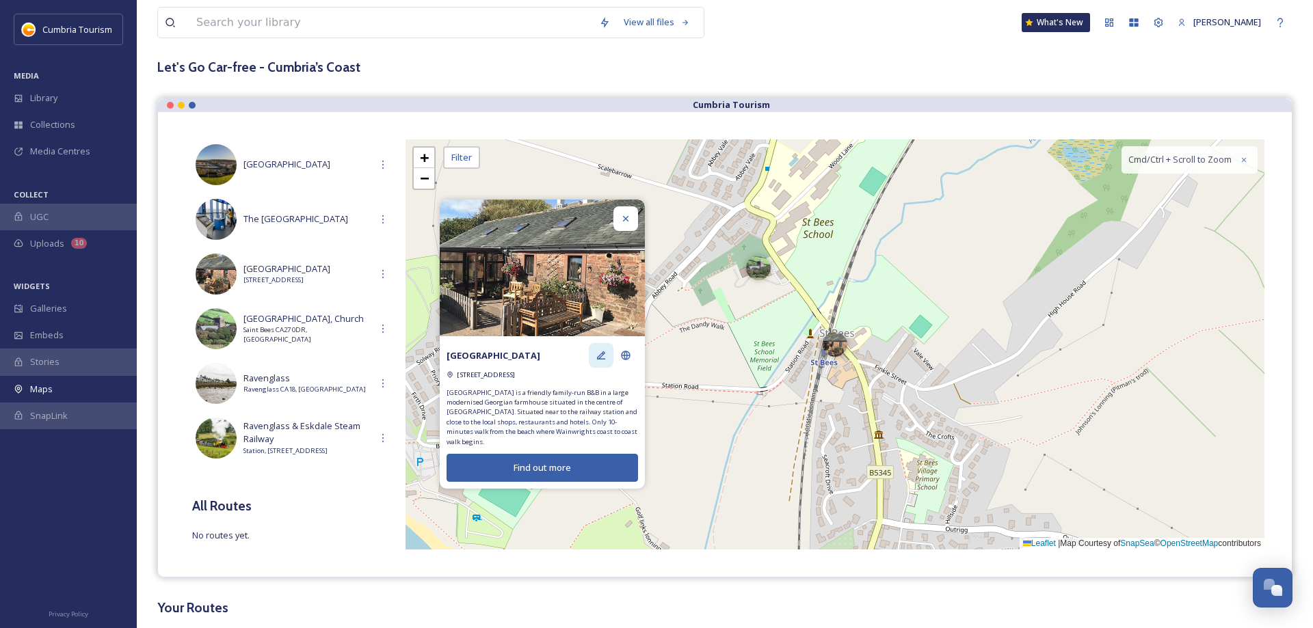
click at [598, 361] on icon at bounding box center [601, 355] width 11 height 11
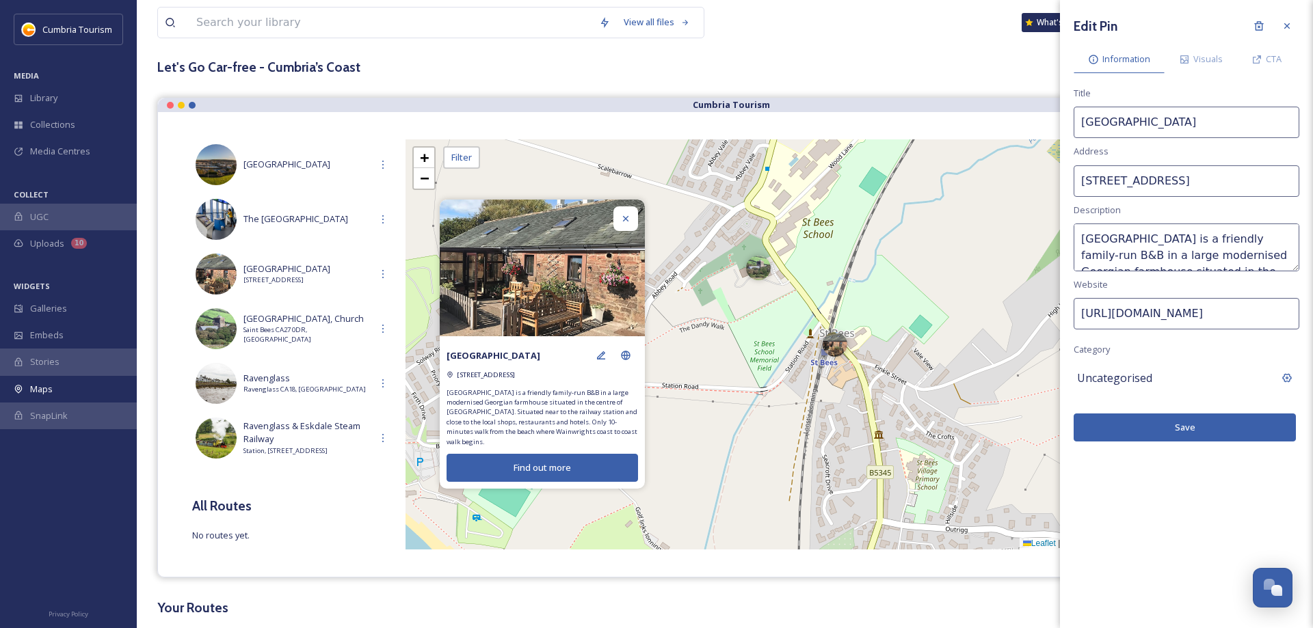
click at [1137, 377] on span "Uncategorised" at bounding box center [1114, 378] width 75 height 16
click at [1137, 377] on input at bounding box center [1187, 378] width 226 height 31
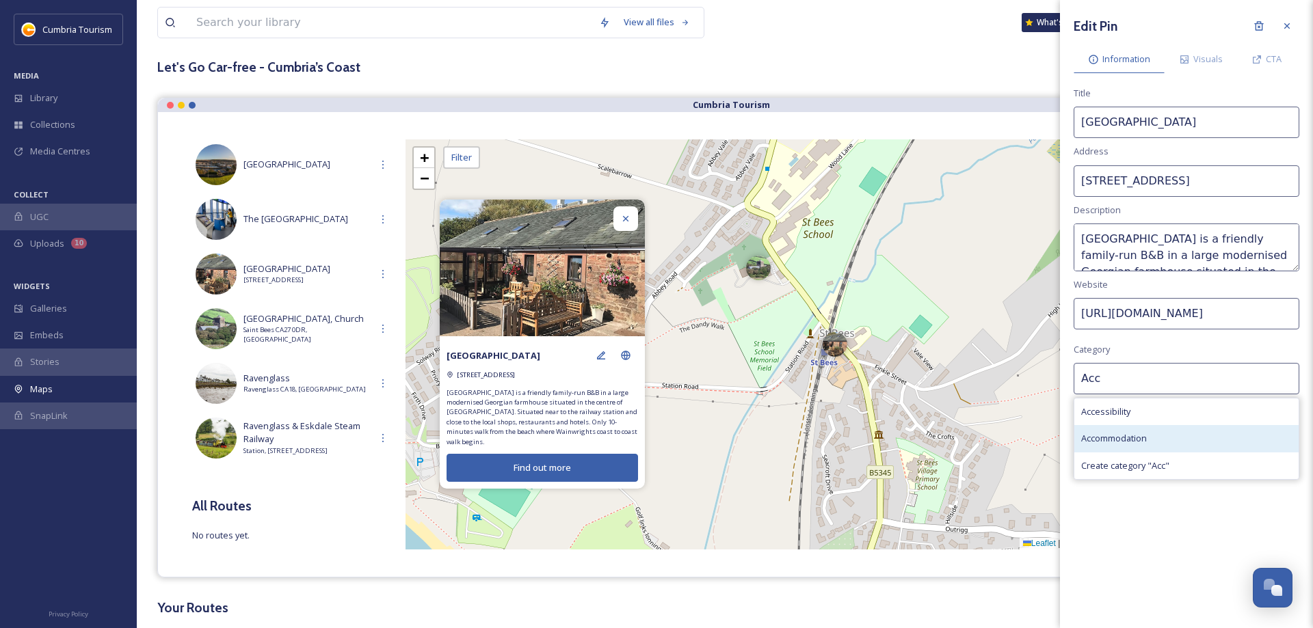
type input "Acc"
click at [1143, 442] on span "Accommodation" at bounding box center [1114, 438] width 66 height 13
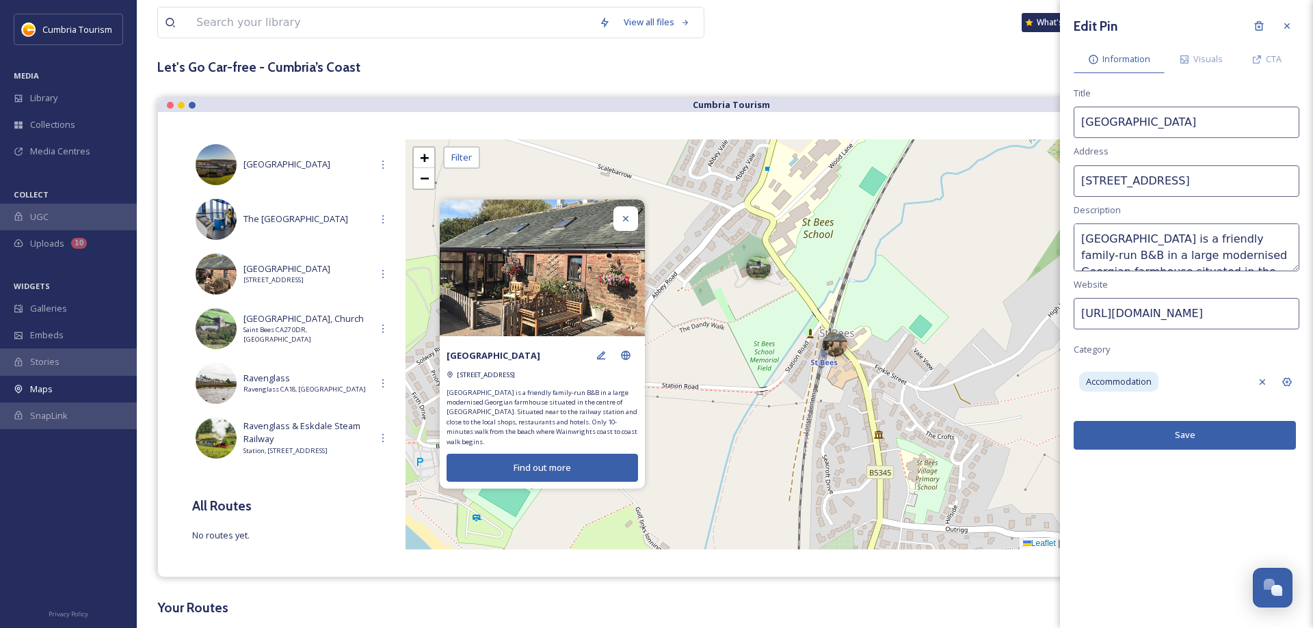
click at [1169, 436] on button "Save" at bounding box center [1185, 435] width 222 height 28
click at [251, 228] on div "The [GEOGRAPHIC_DATA]" at bounding box center [295, 220] width 207 height 48
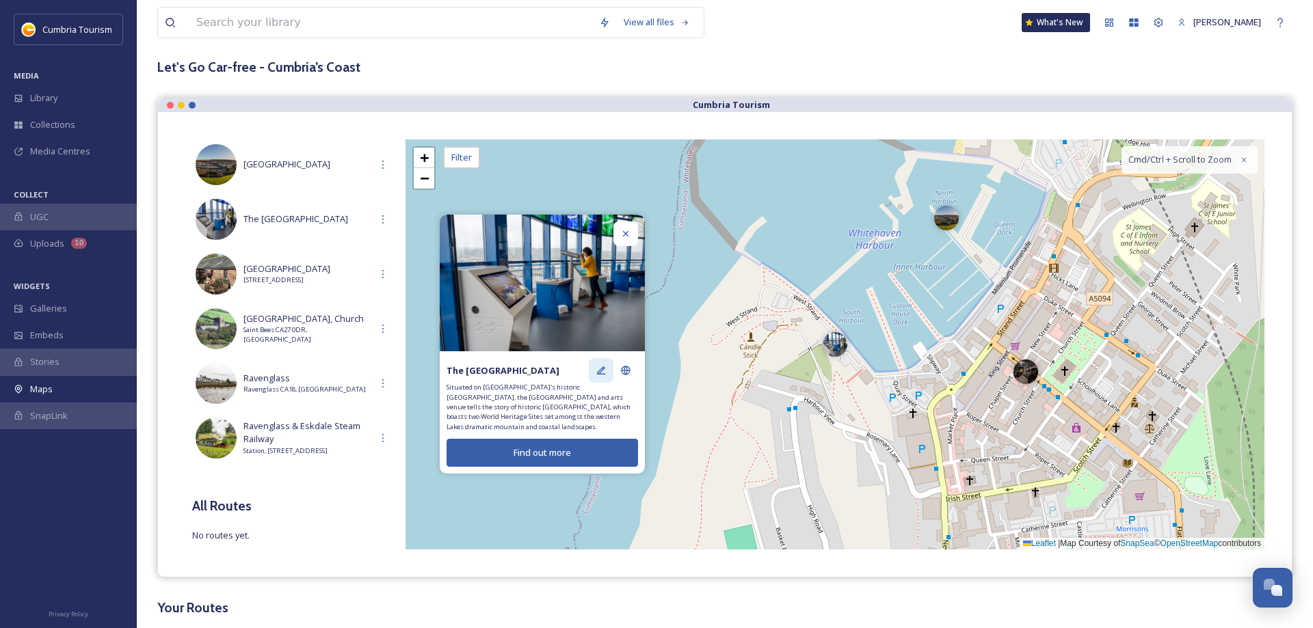
click at [602, 375] on icon at bounding box center [601, 371] width 8 height 8
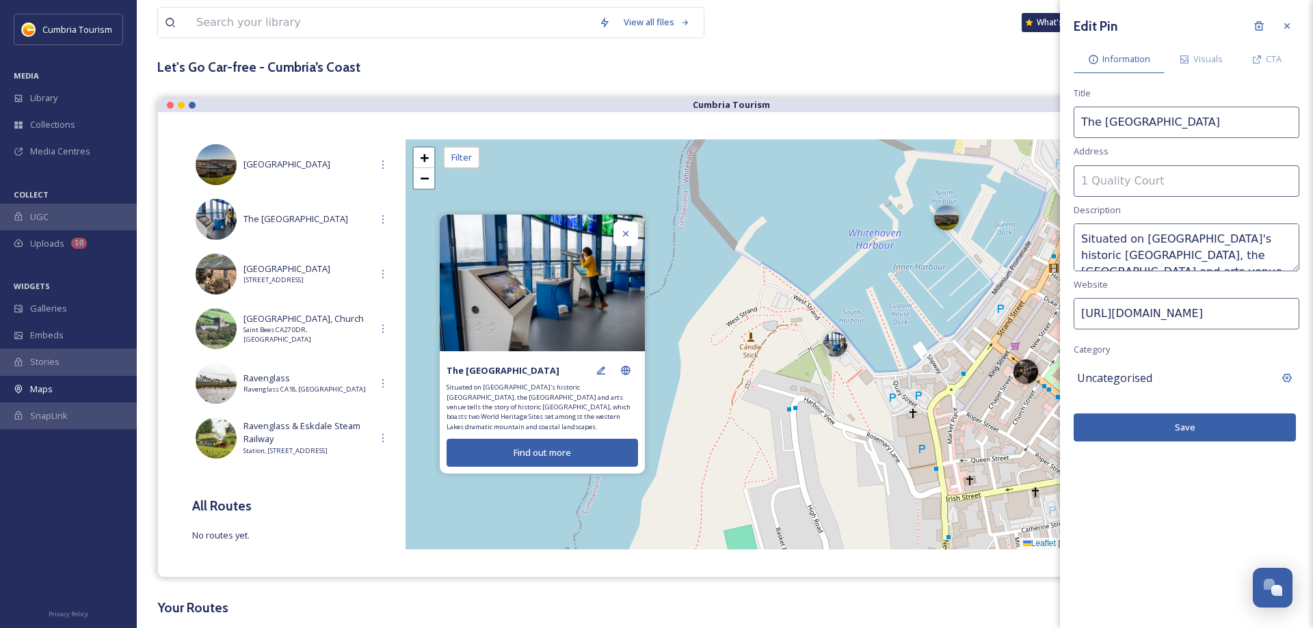
click at [1108, 384] on span "Uncategorised" at bounding box center [1114, 378] width 75 height 16
click at [1127, 378] on input at bounding box center [1187, 378] width 226 height 31
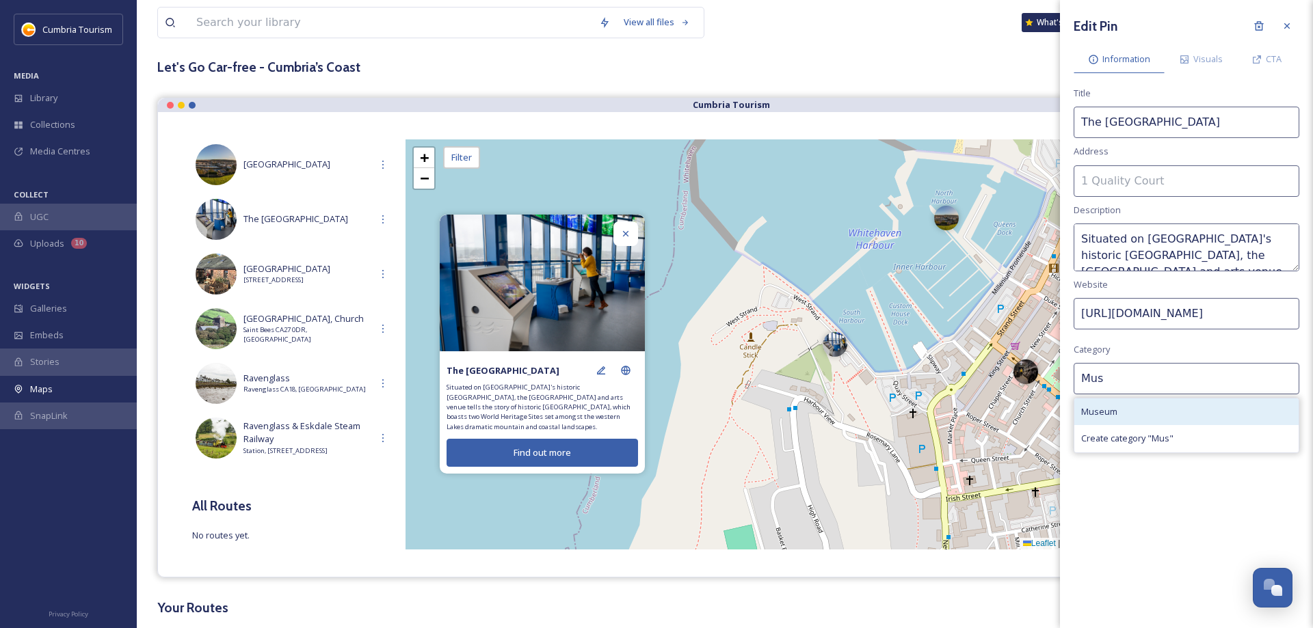
type input "Mus"
click at [1116, 408] on span "Museum" at bounding box center [1099, 412] width 36 height 13
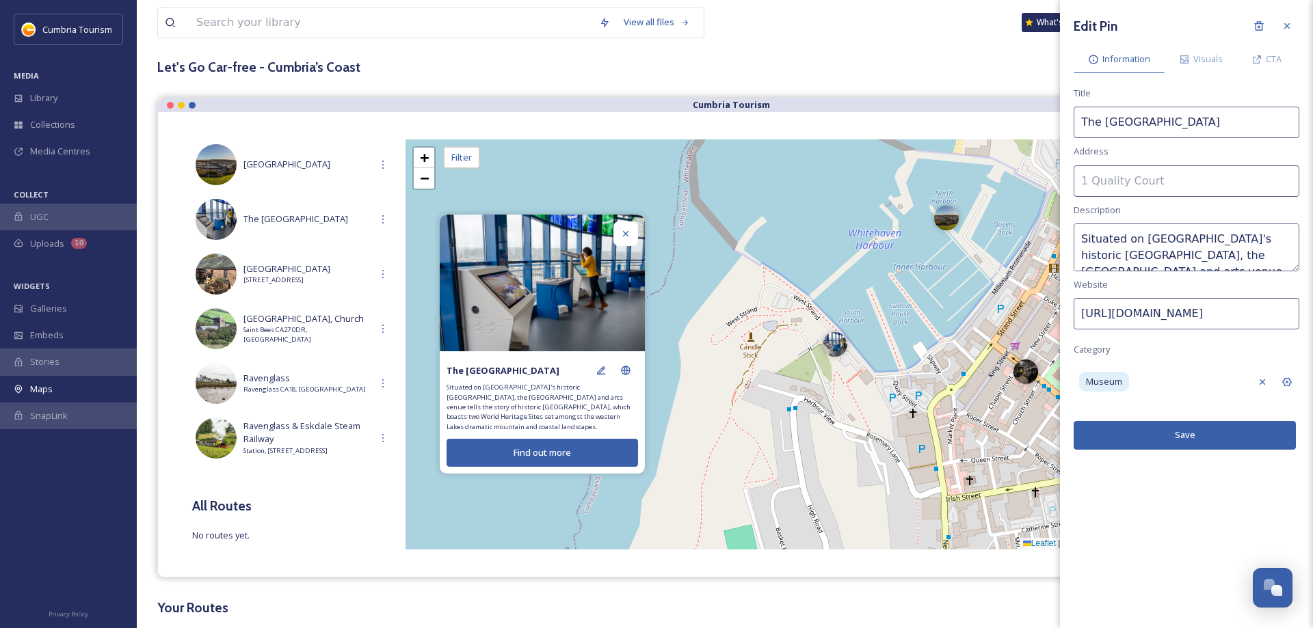
click at [1154, 429] on button "Save" at bounding box center [1185, 435] width 222 height 28
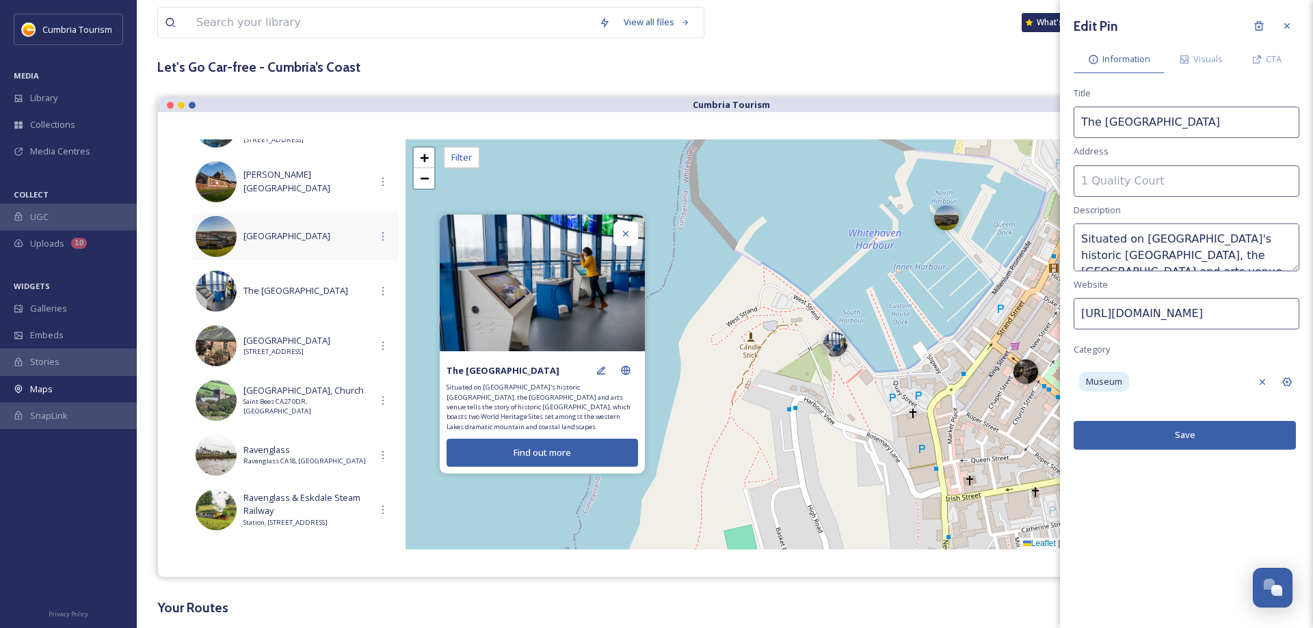
scroll to position [423, 0]
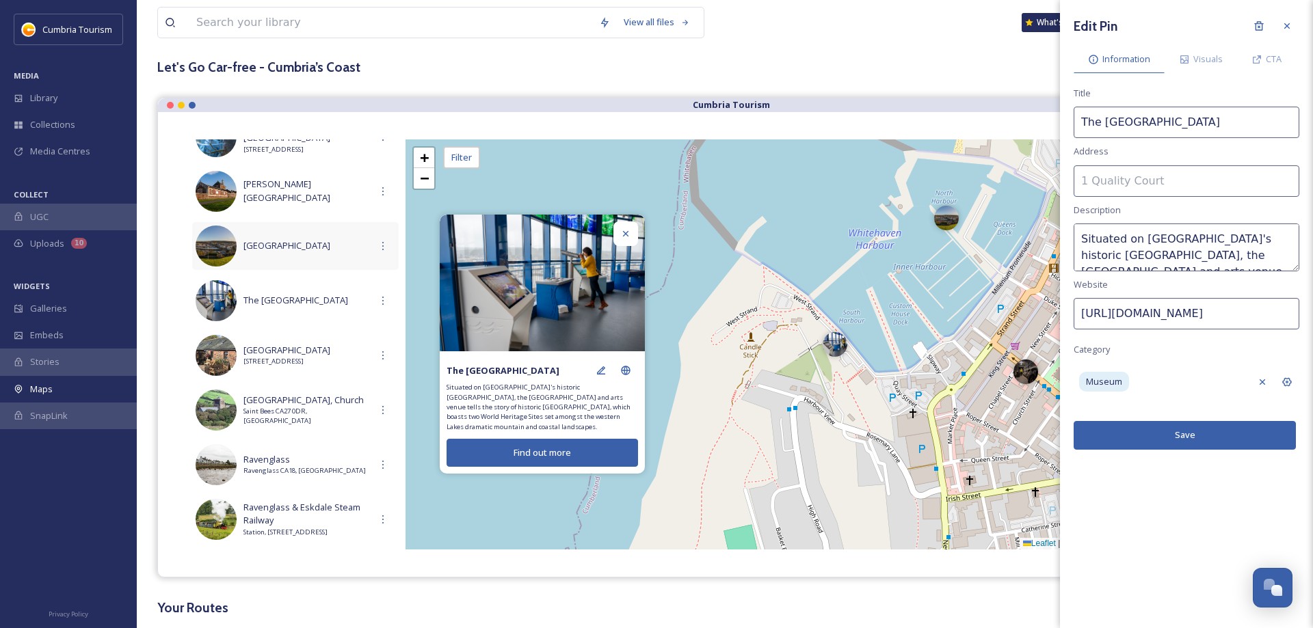
click at [261, 245] on span "[GEOGRAPHIC_DATA]" at bounding box center [306, 245] width 127 height 13
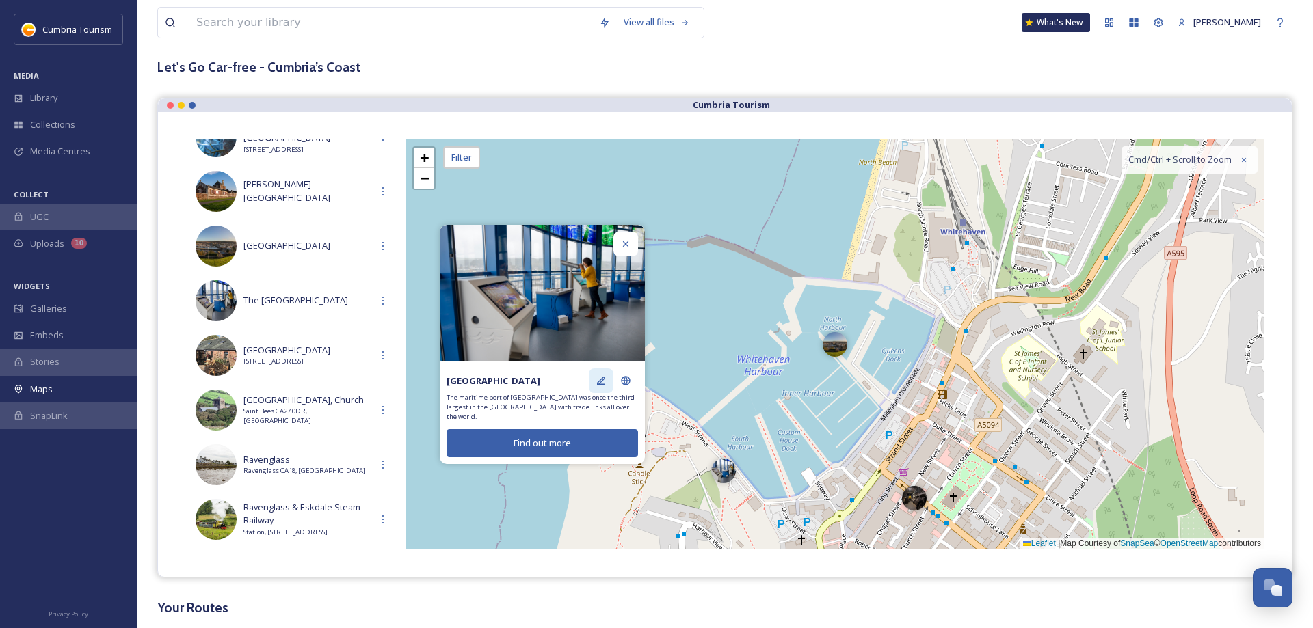
click at [603, 383] on icon at bounding box center [601, 380] width 11 height 11
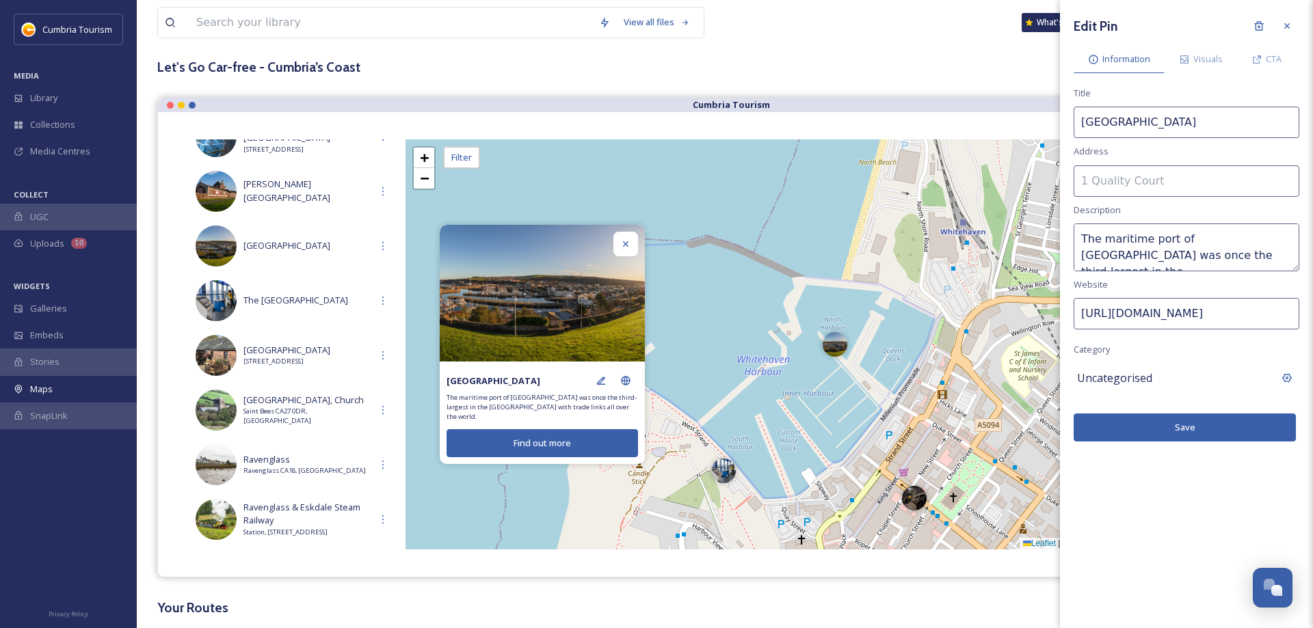
click at [1102, 376] on span "Uncategorised" at bounding box center [1114, 378] width 75 height 16
click at [1137, 386] on input at bounding box center [1187, 378] width 226 height 31
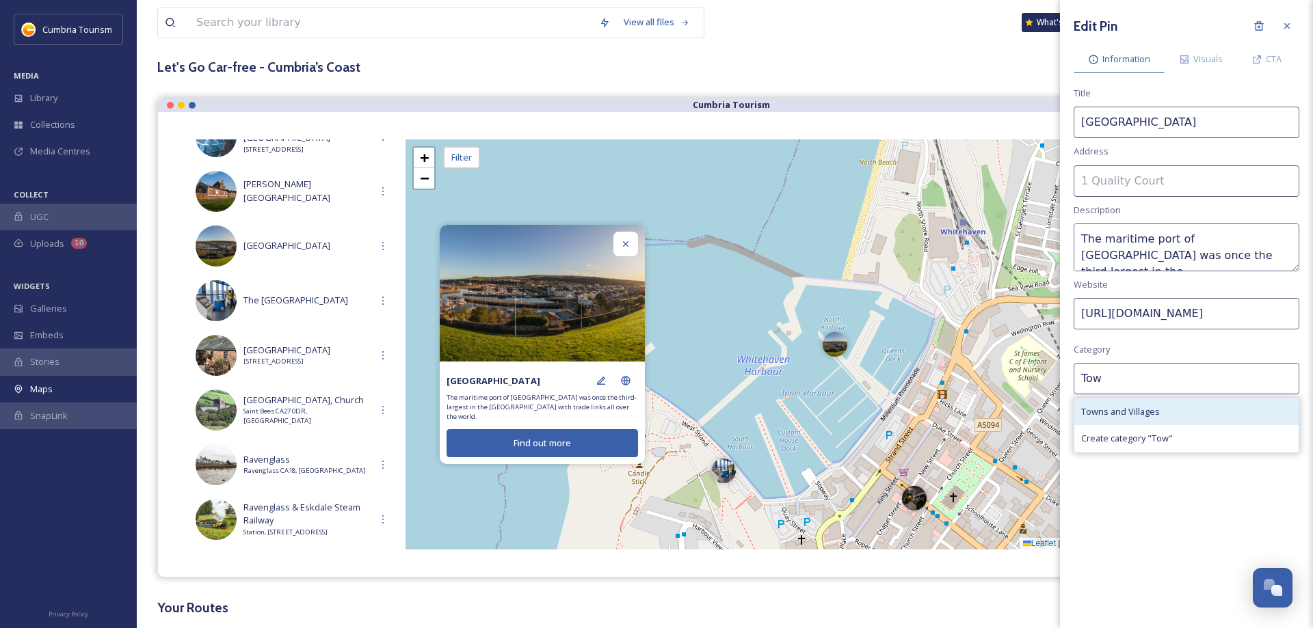
type input "Tow"
click at [1138, 405] on div "Towns and Villages" at bounding box center [1186, 412] width 224 height 27
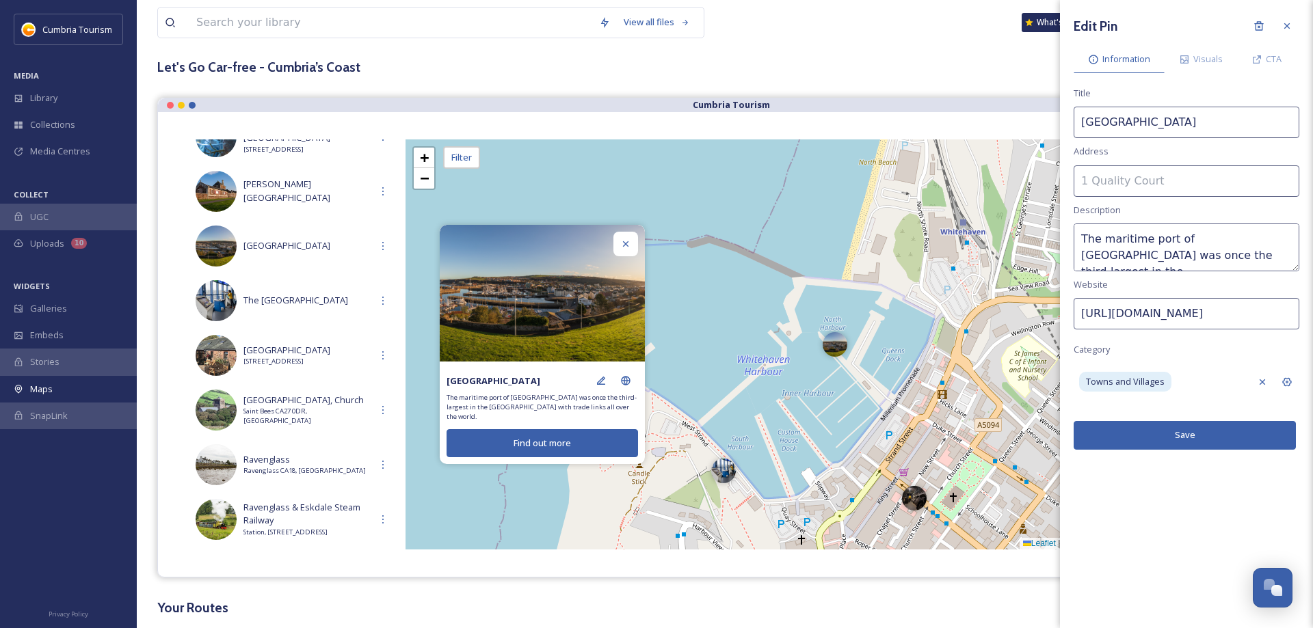
click at [1165, 435] on button "Save" at bounding box center [1185, 435] width 222 height 28
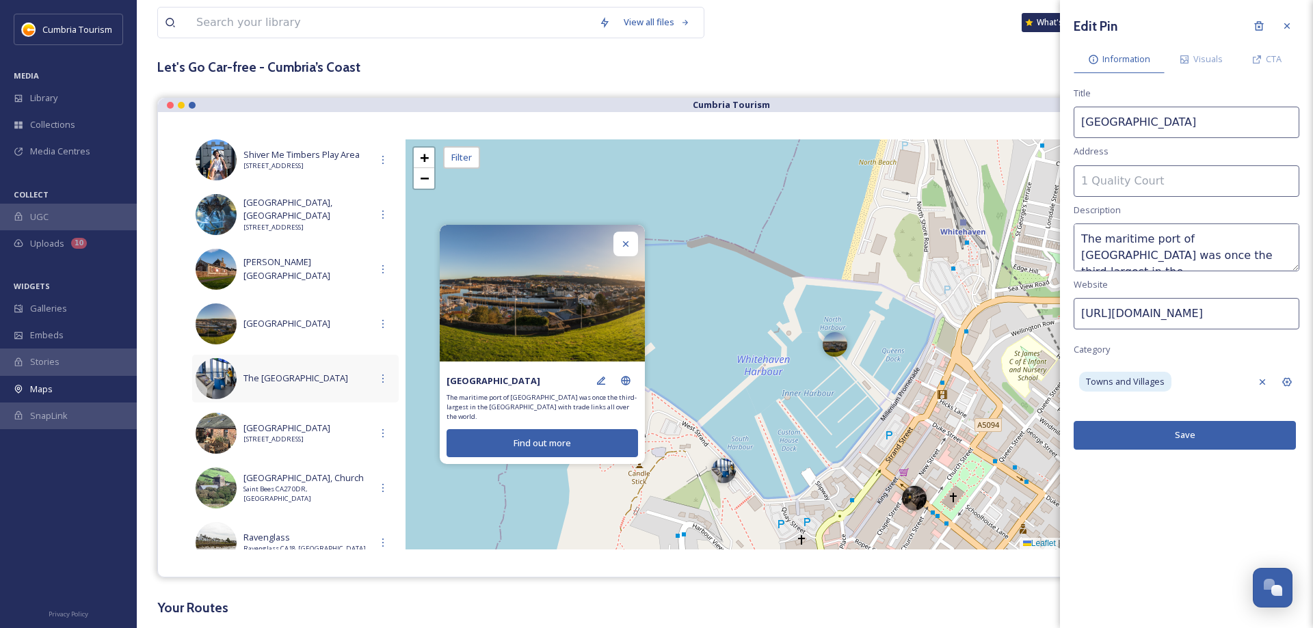
scroll to position [336, 0]
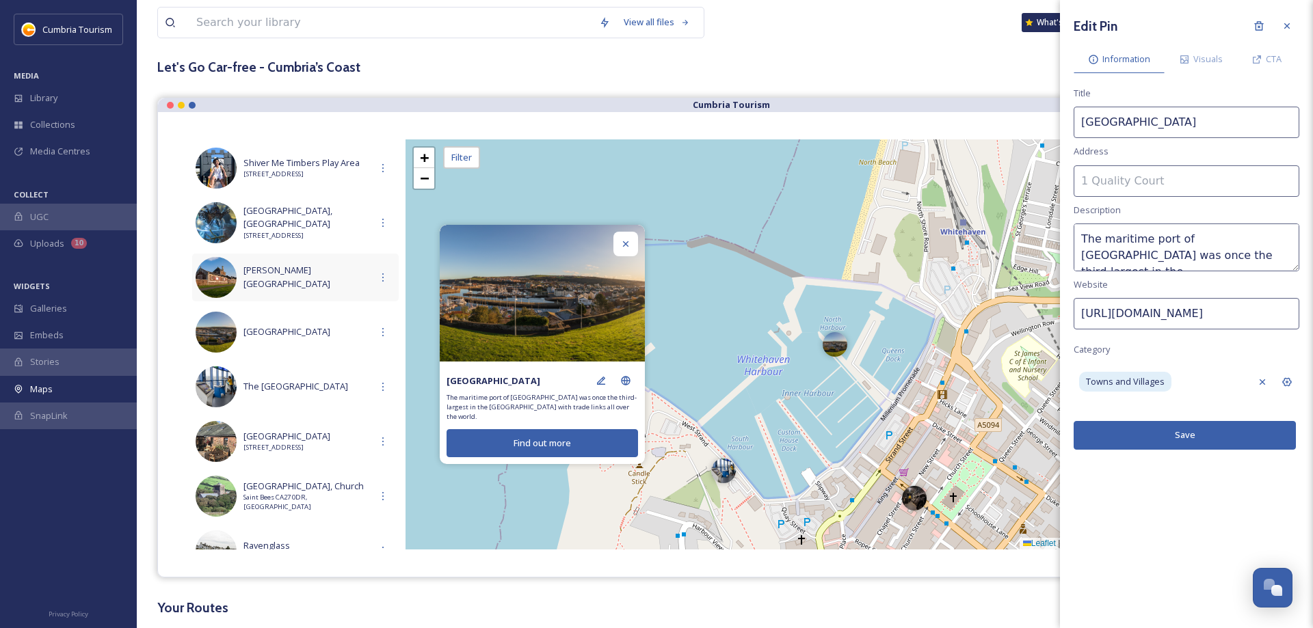
click at [267, 280] on span "[PERSON_NAME][GEOGRAPHIC_DATA]" at bounding box center [306, 277] width 127 height 26
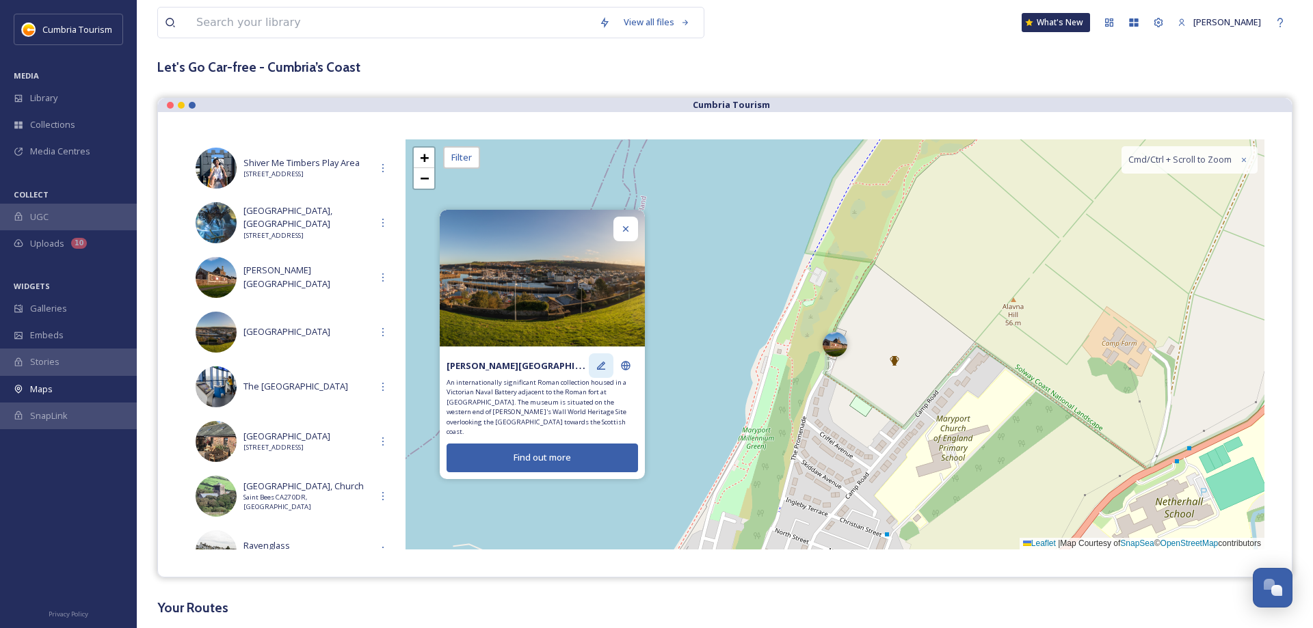
click at [598, 368] on icon at bounding box center [601, 365] width 11 height 11
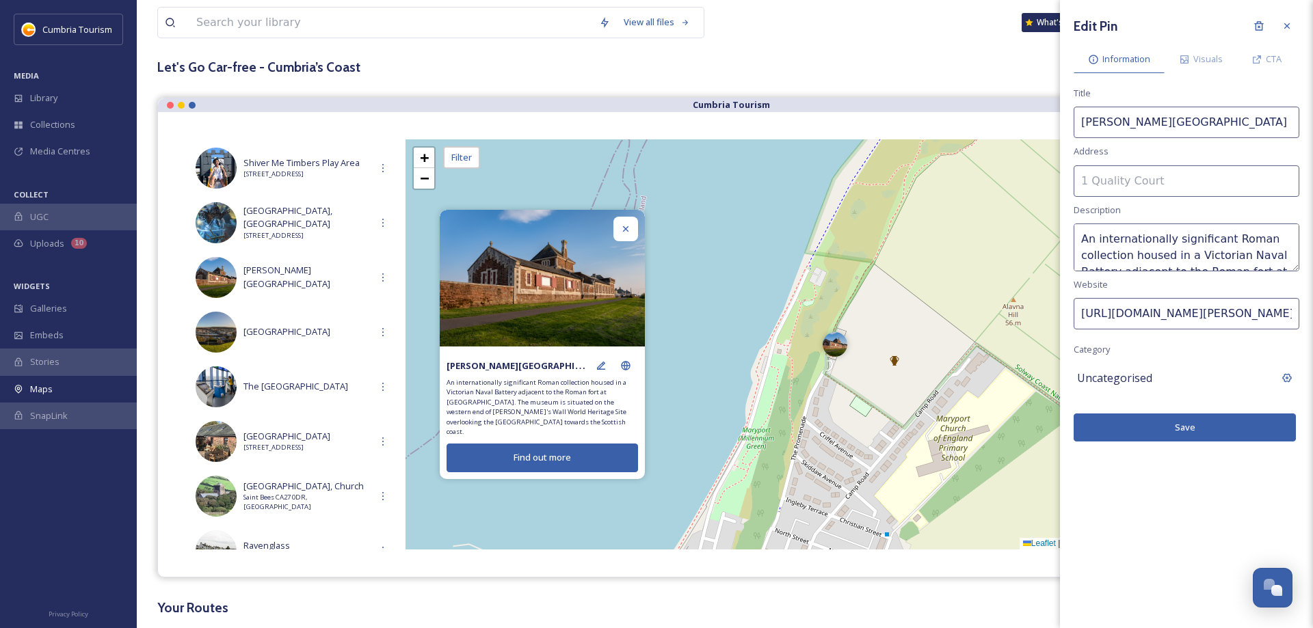
click at [1115, 383] on span "Uncategorised" at bounding box center [1114, 378] width 75 height 16
click at [1108, 384] on input at bounding box center [1187, 378] width 226 height 31
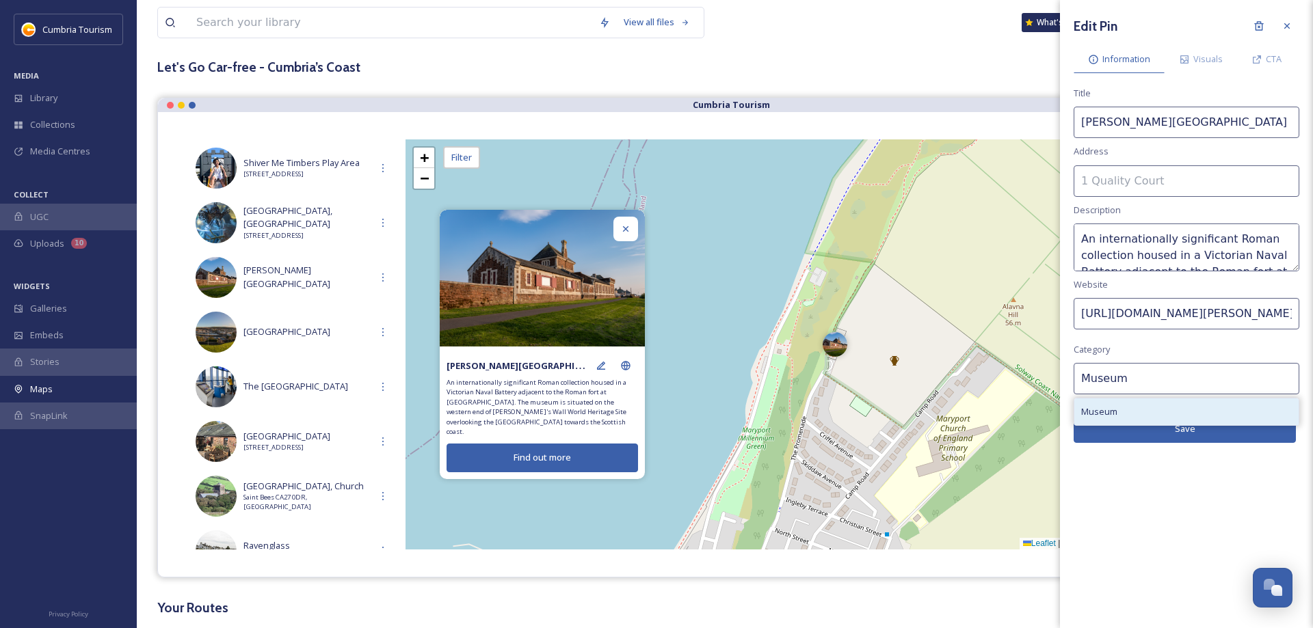
type input "Museum"
drag, startPoint x: 1096, startPoint y: 415, endPoint x: 1103, endPoint y: 416, distance: 6.9
click at [1097, 415] on span "Museum" at bounding box center [1099, 412] width 36 height 13
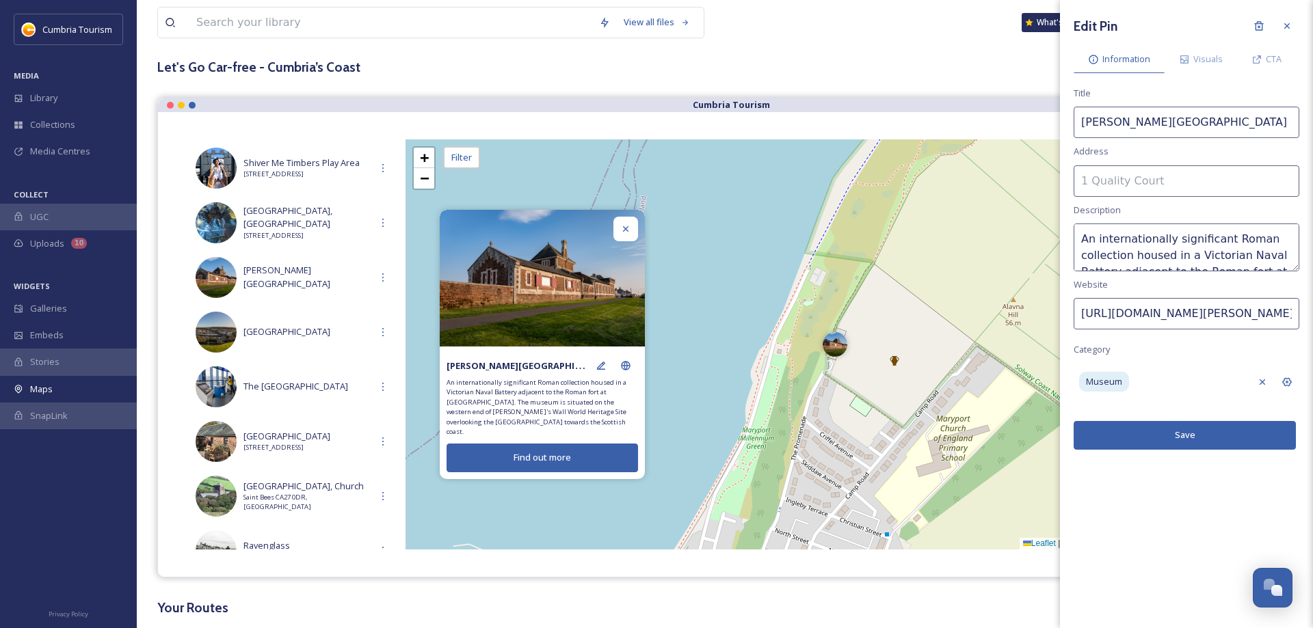
click at [1168, 436] on button "Save" at bounding box center [1185, 435] width 222 height 28
click at [295, 235] on span "[STREET_ADDRESS]" at bounding box center [306, 236] width 127 height 10
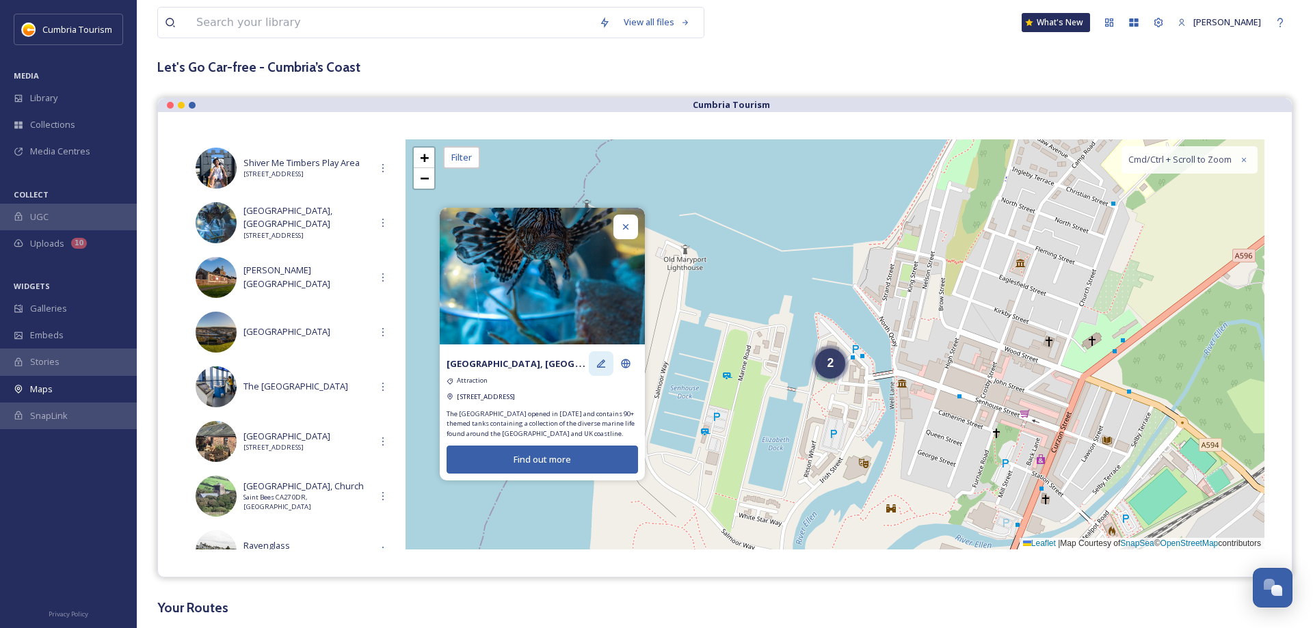
click at [596, 353] on div at bounding box center [601, 363] width 25 height 25
click at [629, 222] on icon at bounding box center [625, 227] width 11 height 11
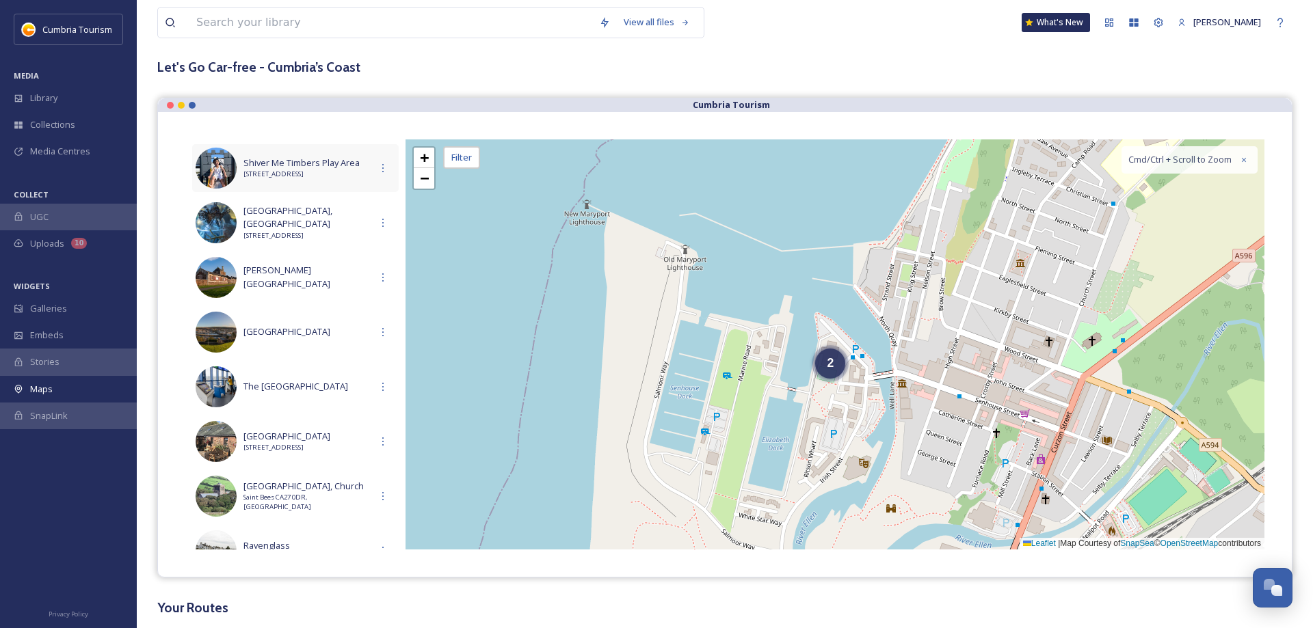
click at [293, 176] on span "[STREET_ADDRESS]" at bounding box center [306, 175] width 127 height 10
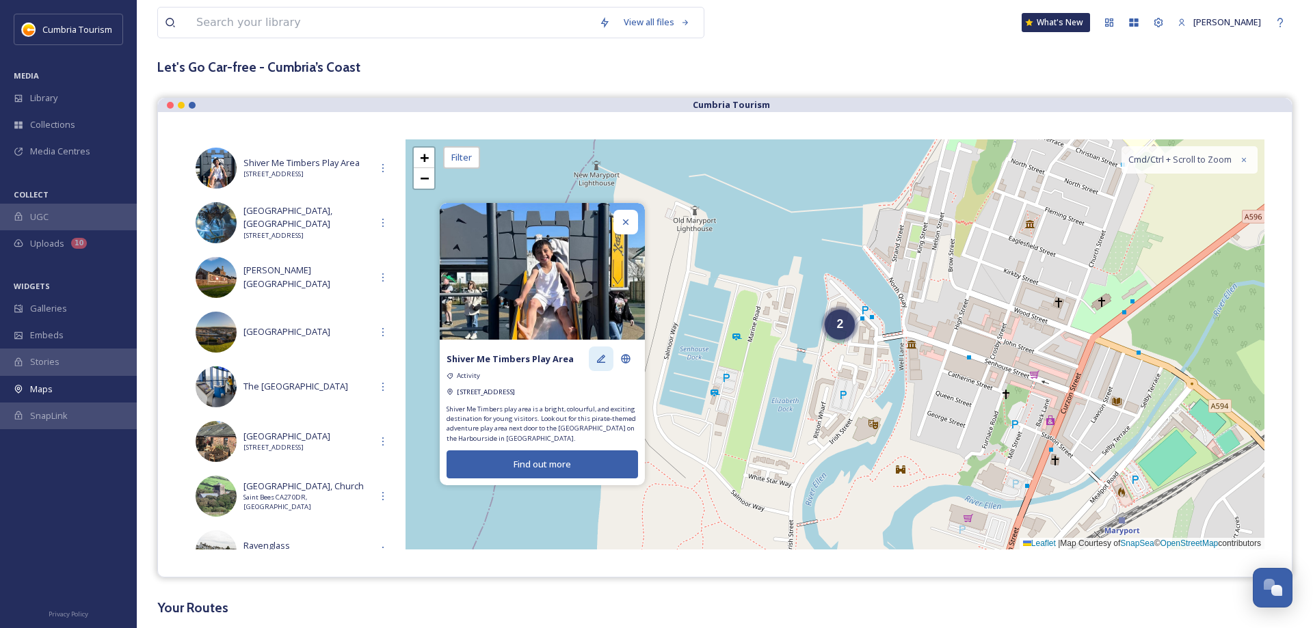
click at [600, 360] on icon at bounding box center [601, 359] width 11 height 11
click at [625, 222] on icon at bounding box center [625, 222] width 11 height 11
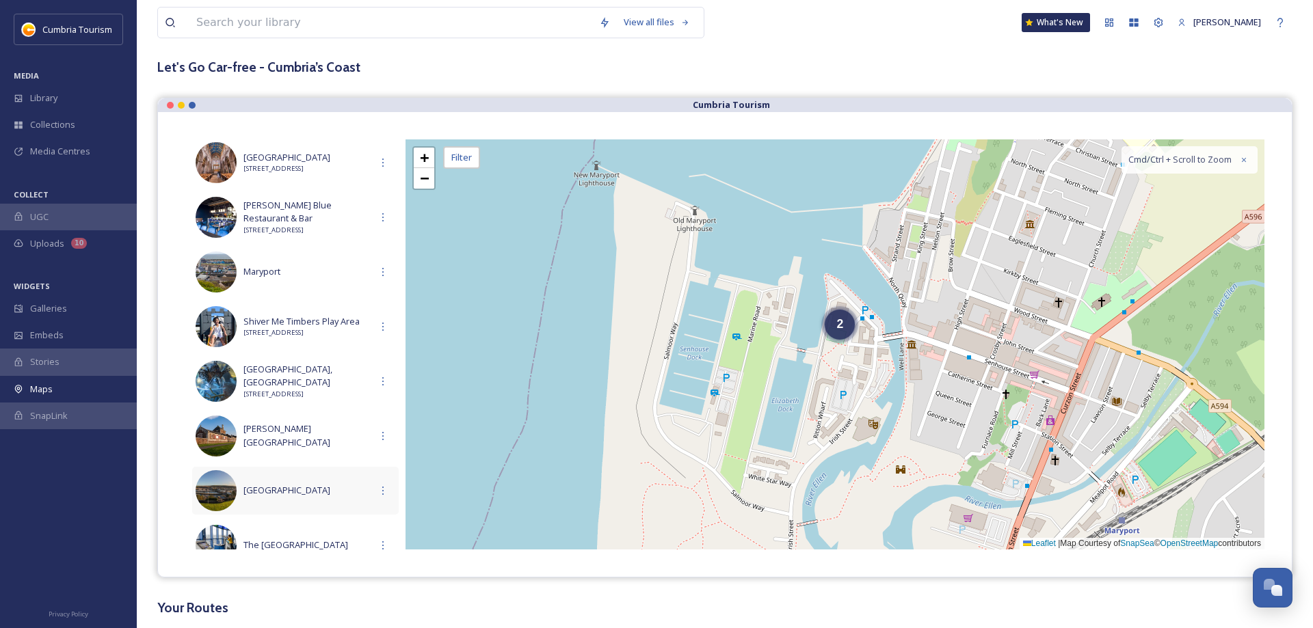
scroll to position [78, 0]
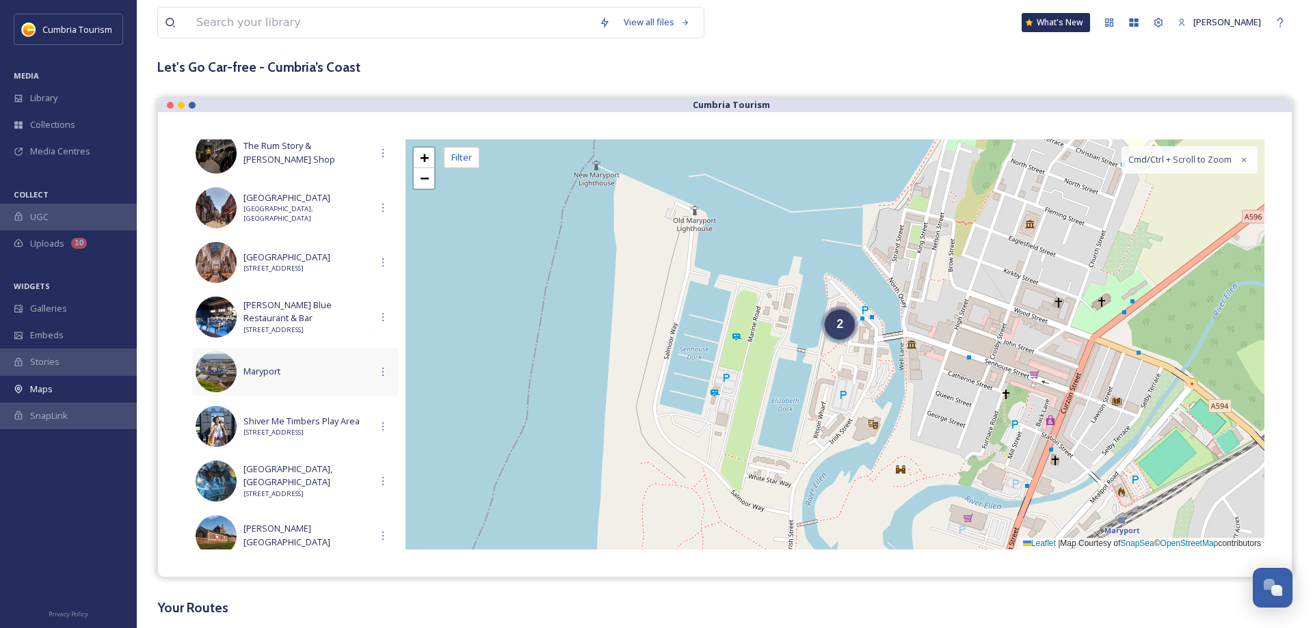
click at [280, 364] on div "Maryport" at bounding box center [295, 372] width 207 height 48
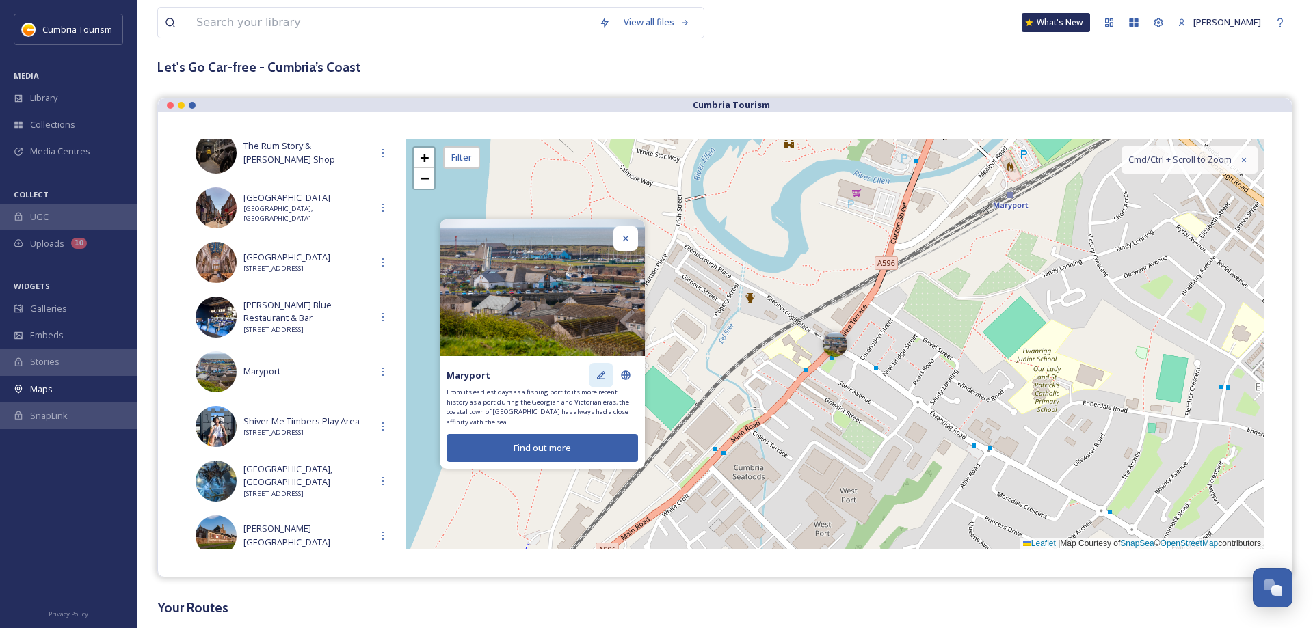
click at [603, 375] on icon at bounding box center [601, 375] width 8 height 8
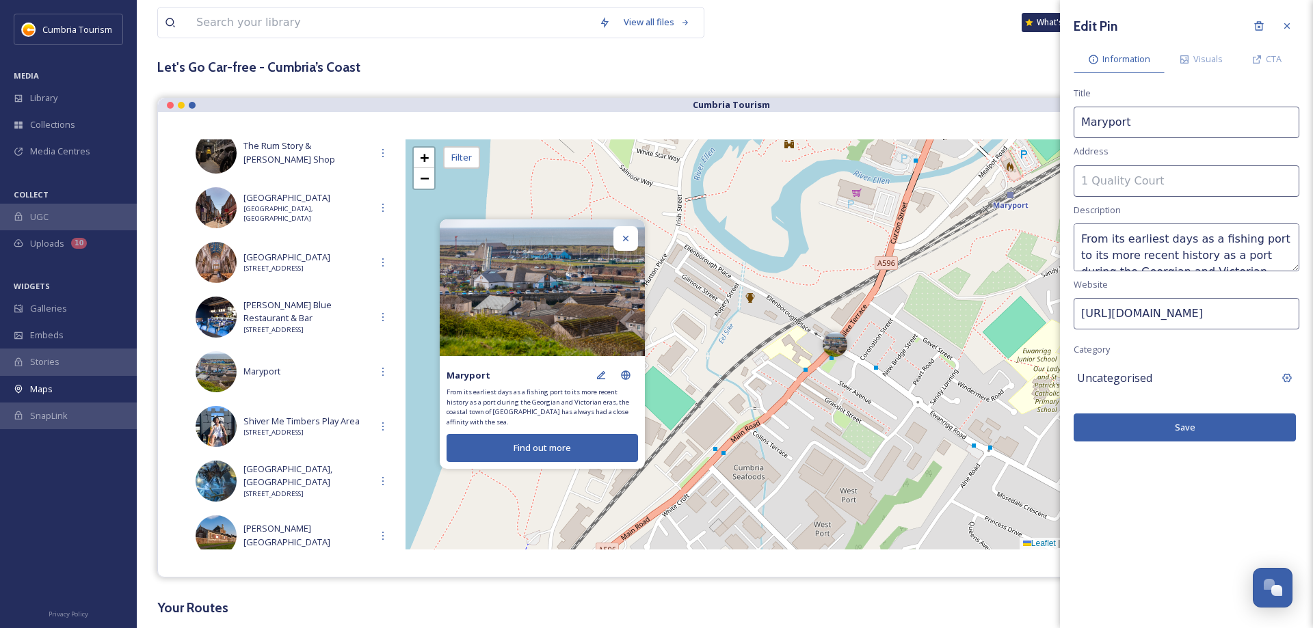
click at [1119, 384] on span "Uncategorised" at bounding box center [1114, 378] width 75 height 16
click at [1113, 380] on input at bounding box center [1187, 378] width 226 height 31
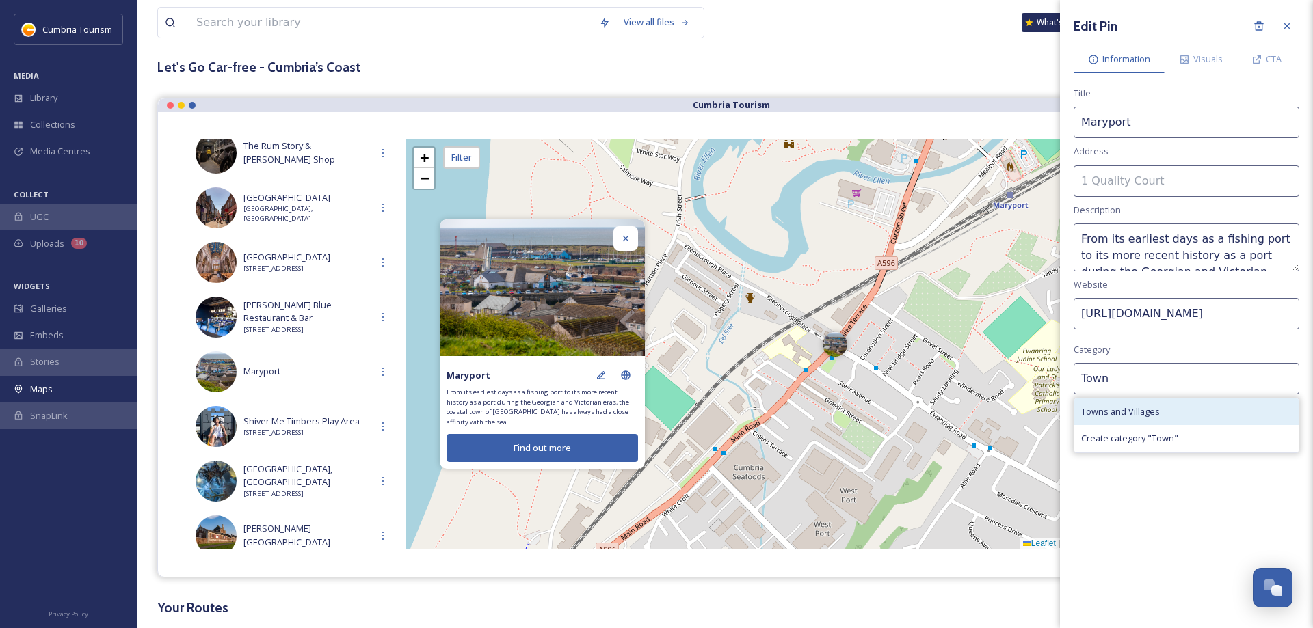
type input "Town"
click at [1123, 408] on span "Towns and Villages" at bounding box center [1120, 412] width 79 height 13
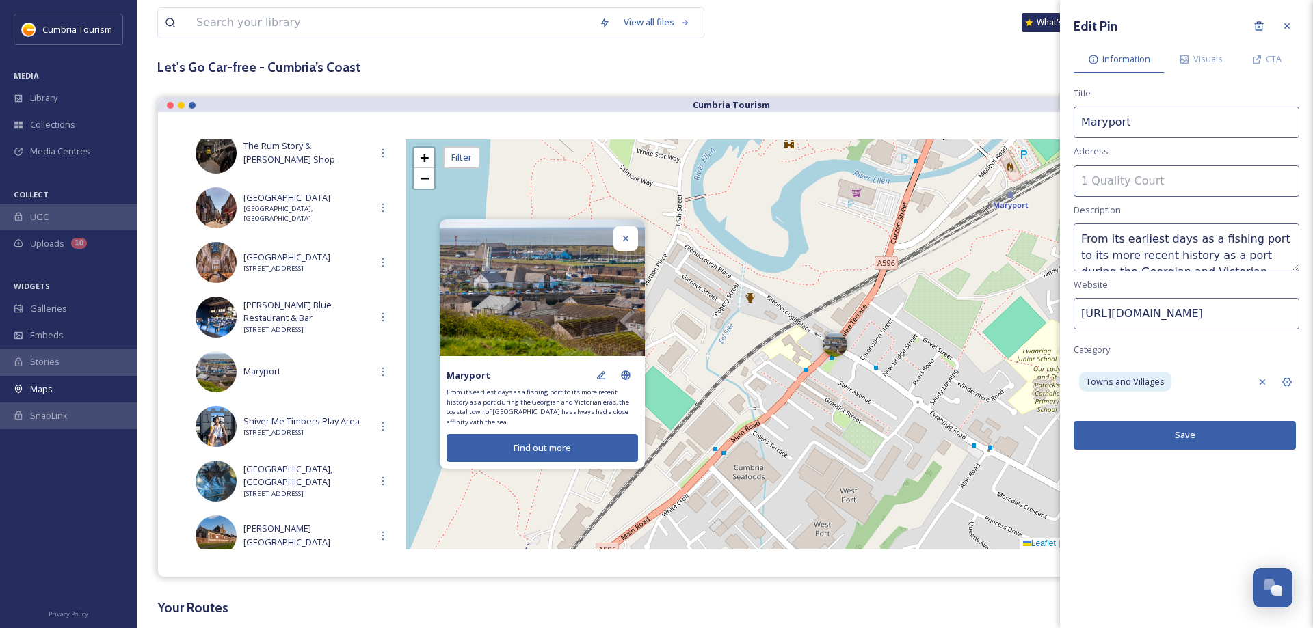
click at [1157, 440] on button "Save" at bounding box center [1185, 435] width 222 height 28
click at [279, 317] on span "[PERSON_NAME] Blue Restaurant & Bar" at bounding box center [306, 312] width 127 height 26
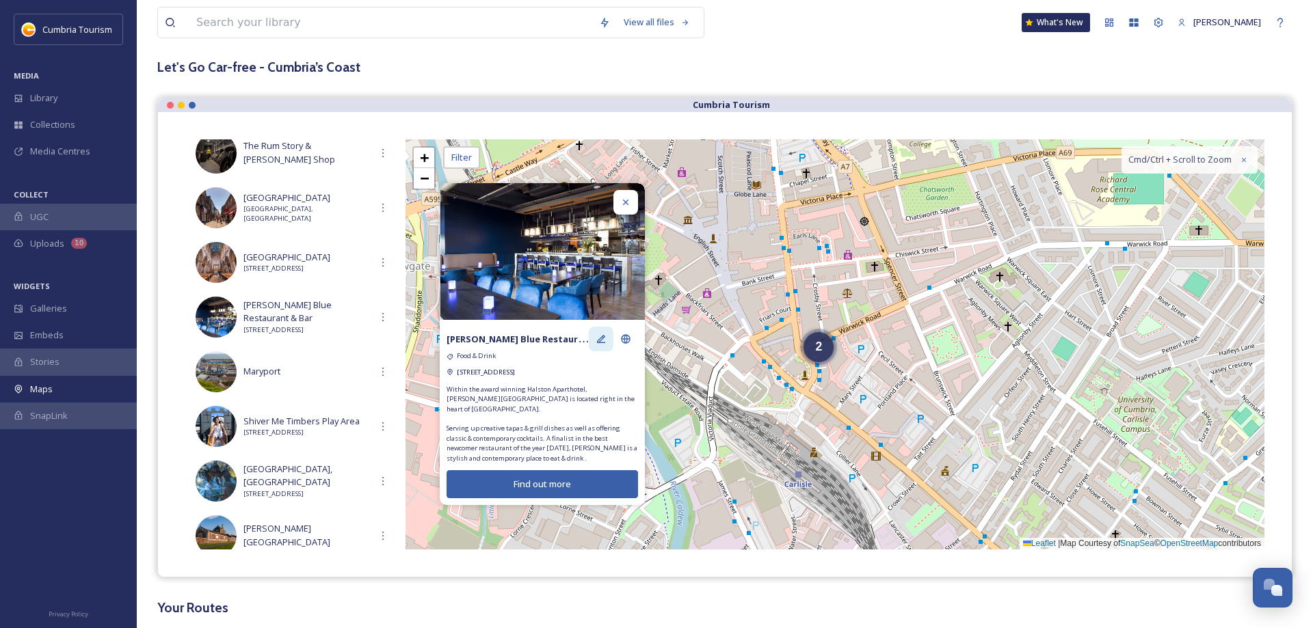
click at [602, 342] on icon at bounding box center [601, 339] width 11 height 11
click at [626, 205] on icon at bounding box center [625, 202] width 11 height 11
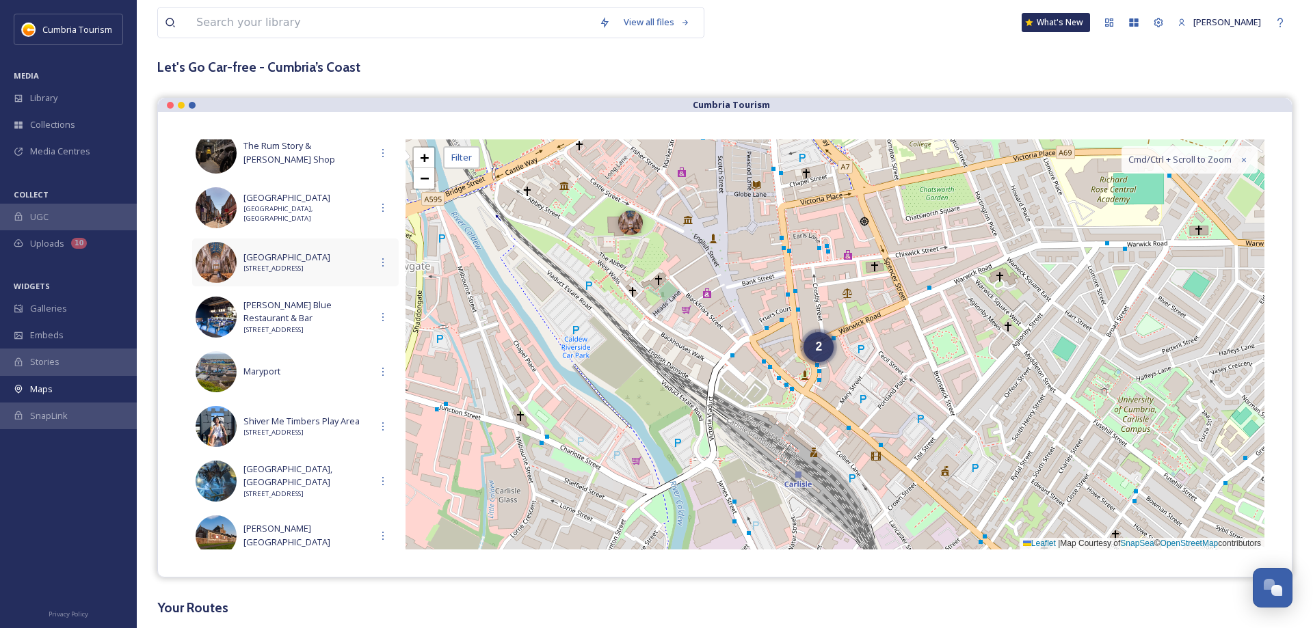
click at [292, 263] on span "[GEOGRAPHIC_DATA]" at bounding box center [306, 257] width 127 height 13
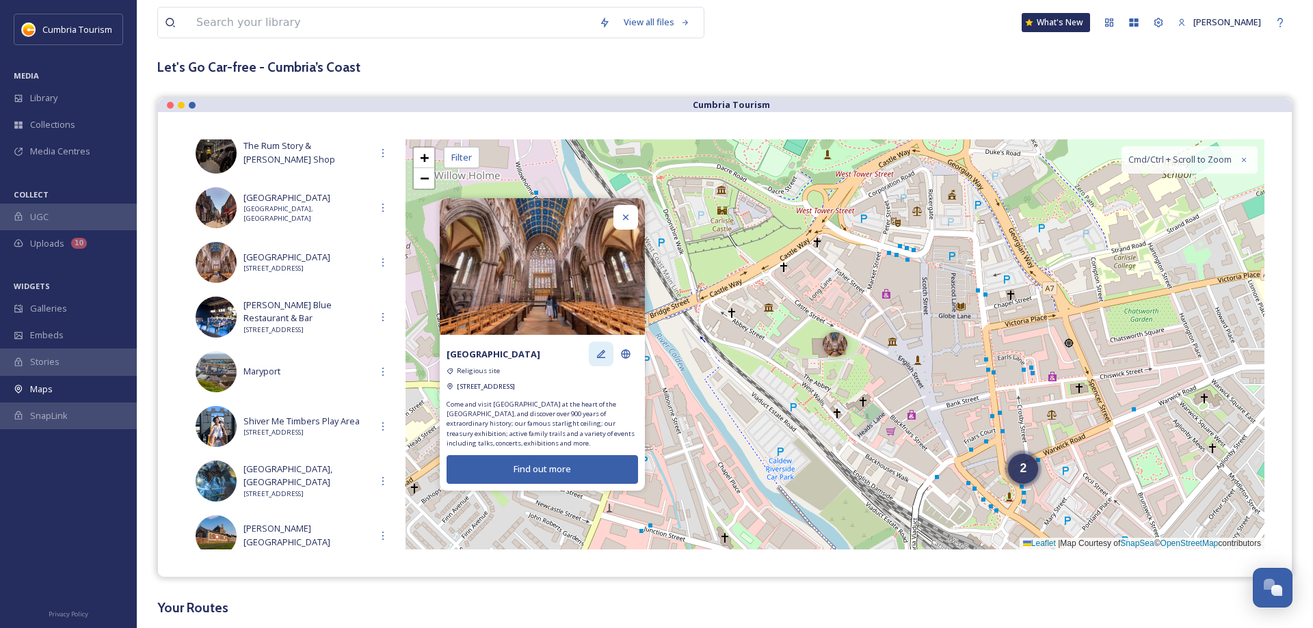
click at [602, 356] on icon at bounding box center [601, 354] width 11 height 11
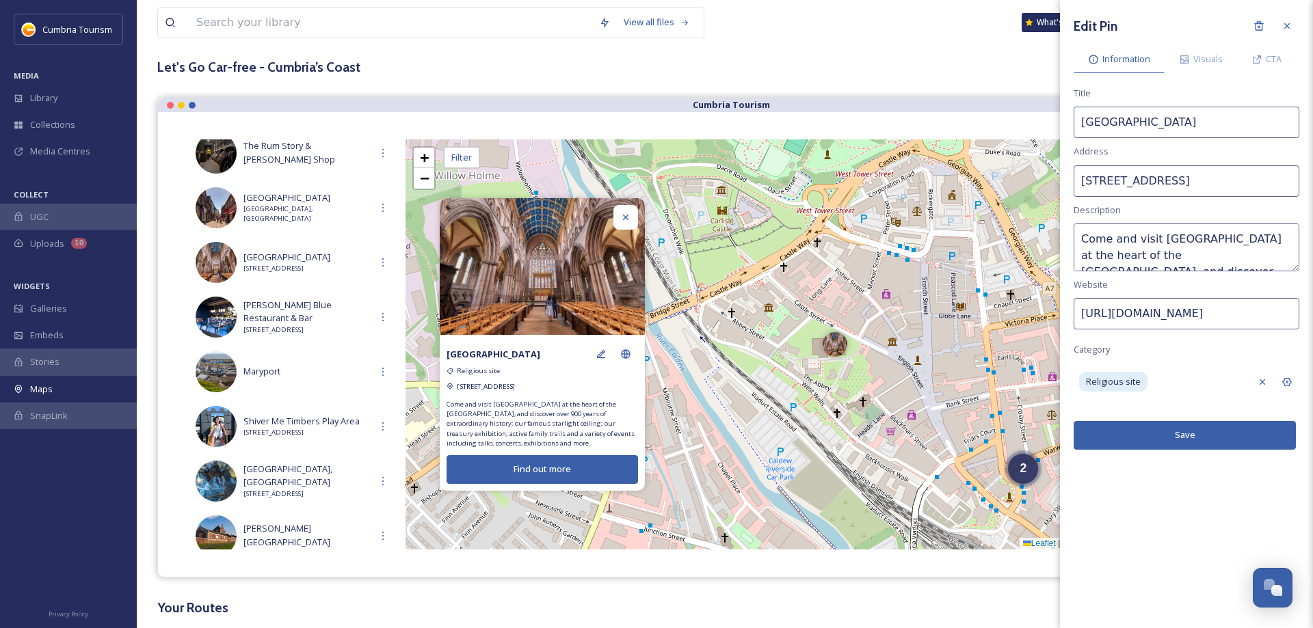
click at [627, 217] on icon at bounding box center [625, 217] width 11 height 11
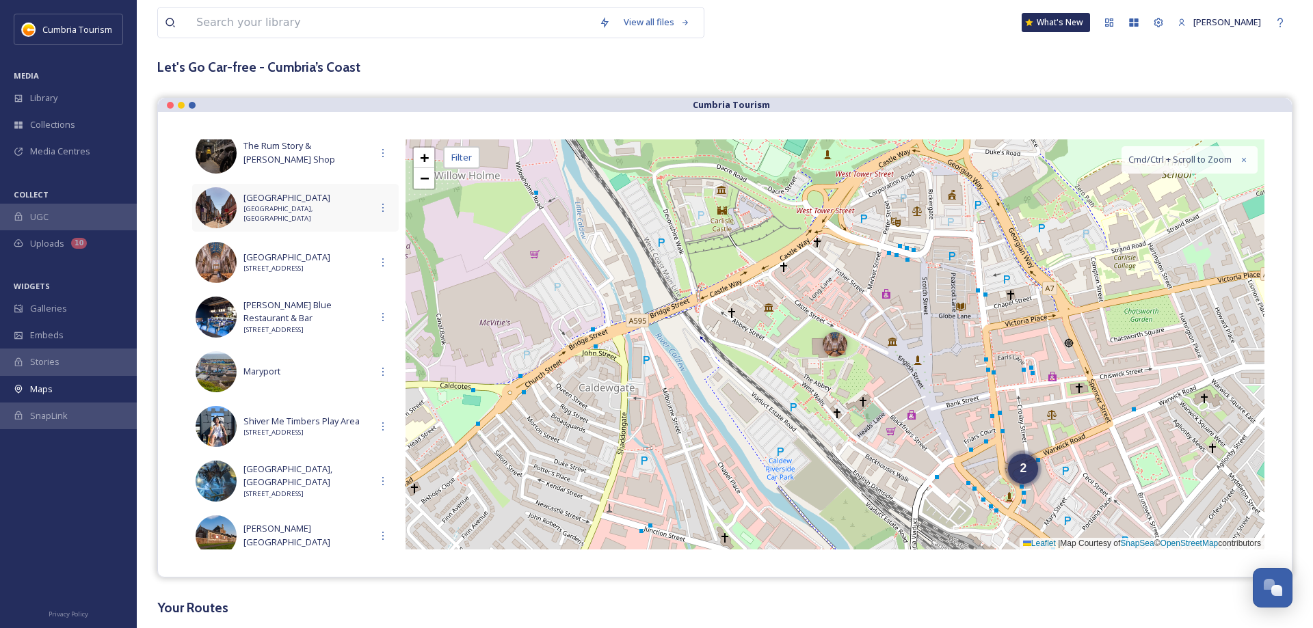
click at [293, 202] on span "[GEOGRAPHIC_DATA]" at bounding box center [306, 197] width 127 height 13
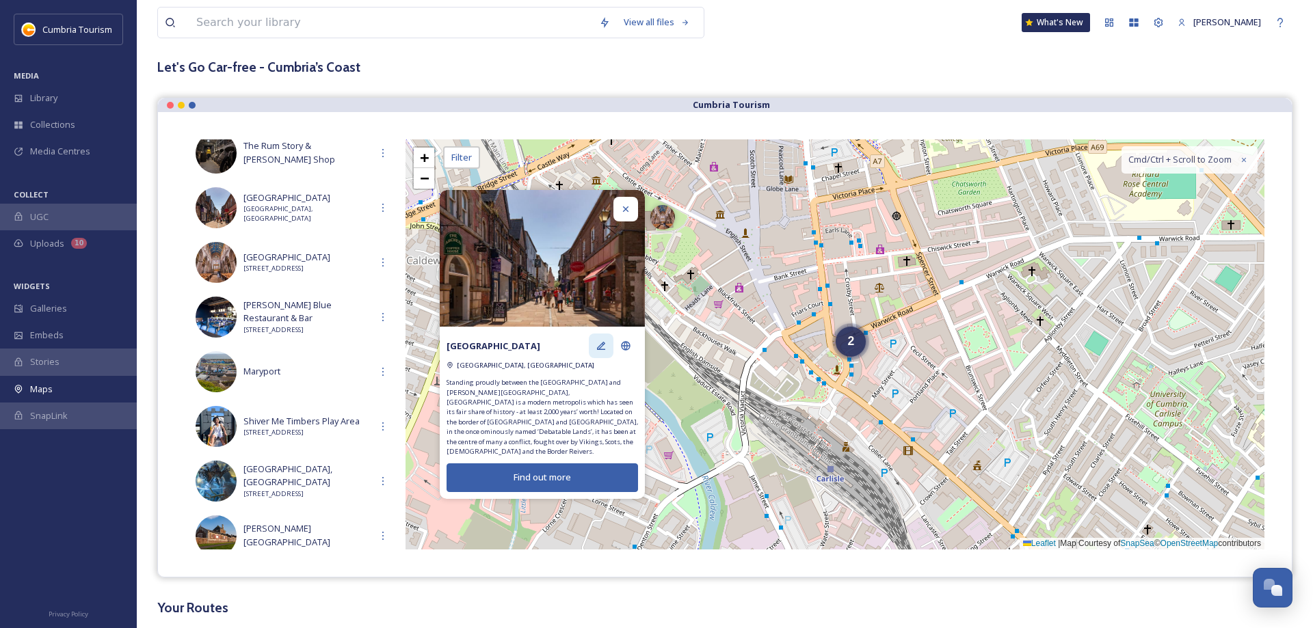
click at [600, 350] on icon at bounding box center [601, 346] width 8 height 8
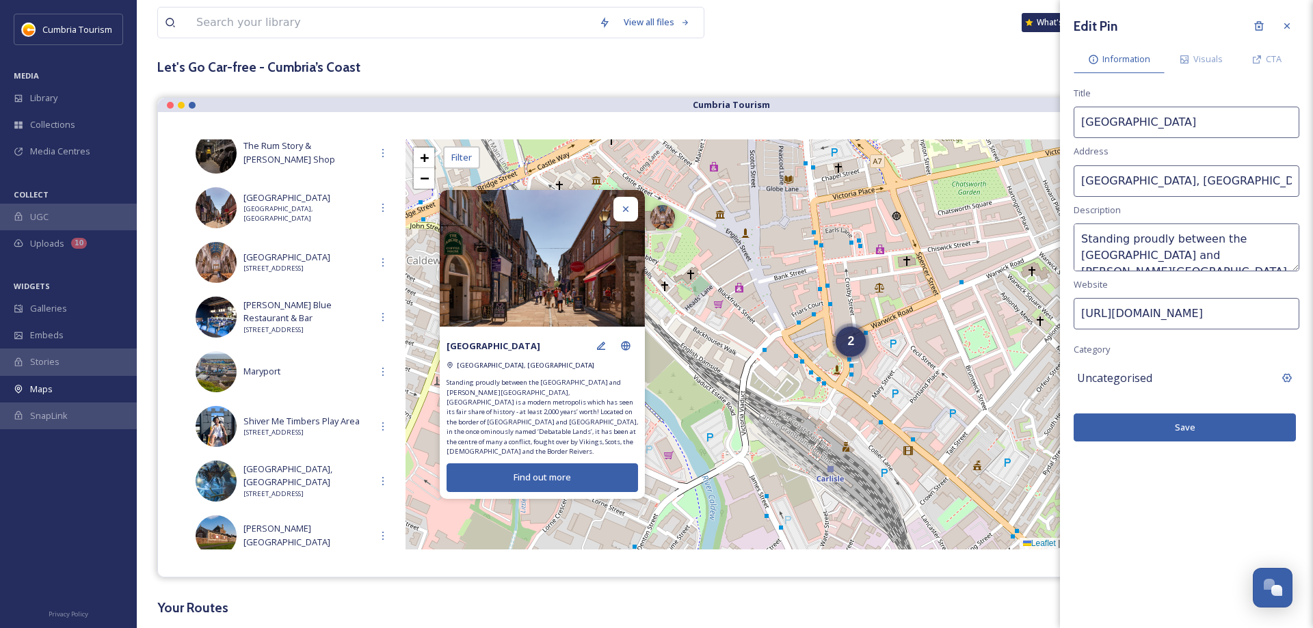
click at [1104, 380] on span "Uncategorised" at bounding box center [1114, 378] width 75 height 16
click at [1132, 375] on input at bounding box center [1187, 378] width 226 height 31
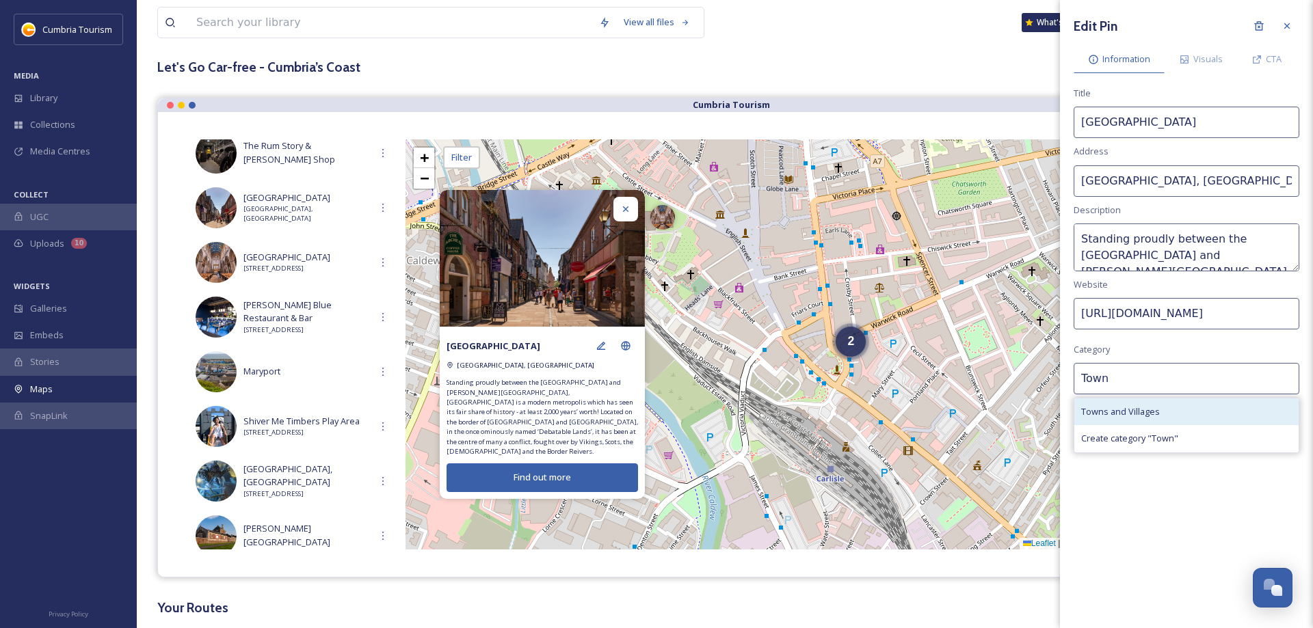
type input "Town"
drag, startPoint x: 1122, startPoint y: 405, endPoint x: 1121, endPoint y: 412, distance: 6.9
click at [1121, 412] on div "Towns and Villages" at bounding box center [1186, 412] width 224 height 27
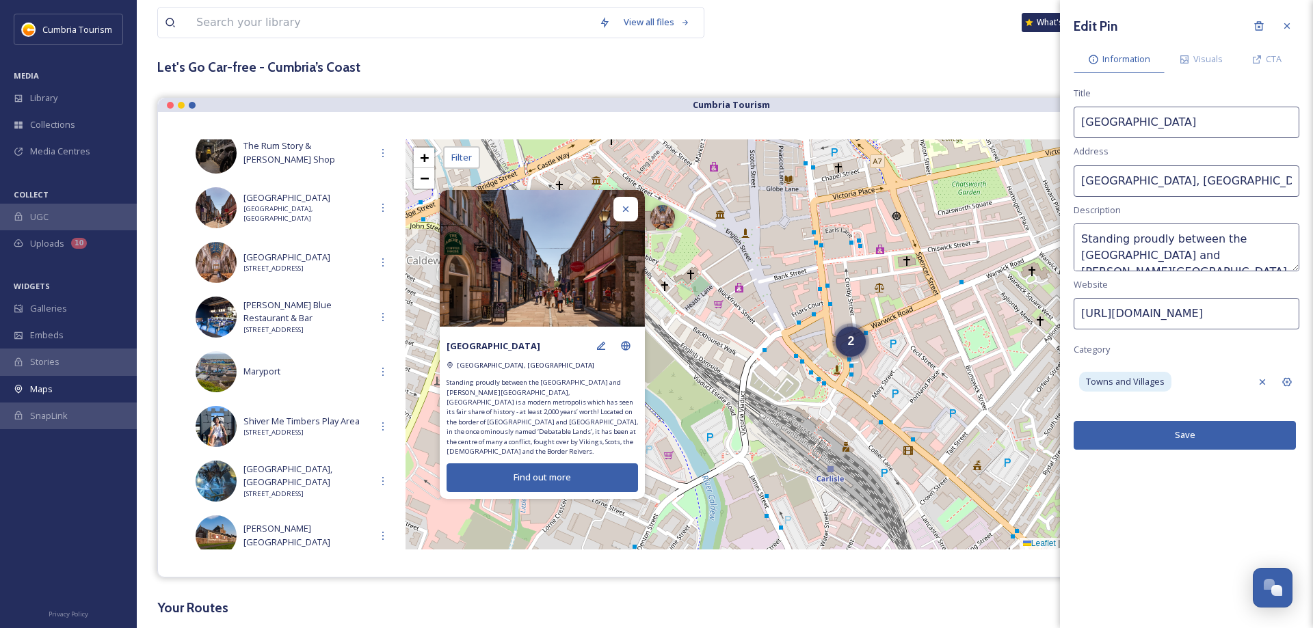
click at [1188, 441] on button "Save" at bounding box center [1185, 435] width 222 height 28
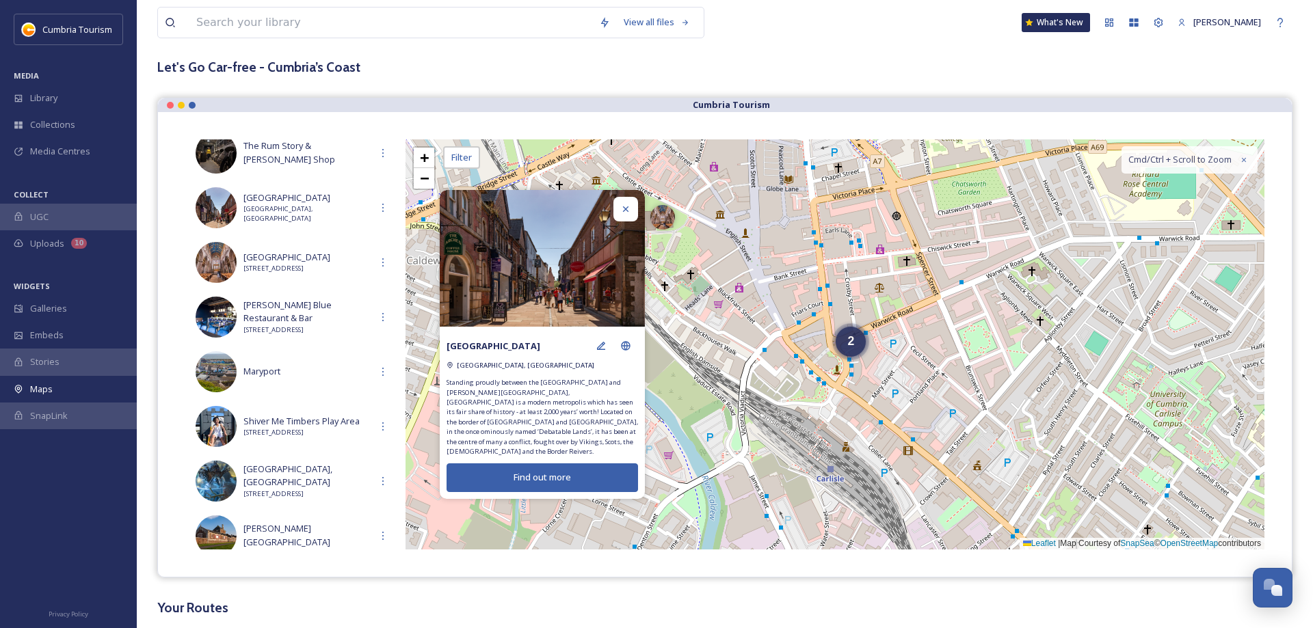
click at [619, 208] on div at bounding box center [625, 209] width 25 height 25
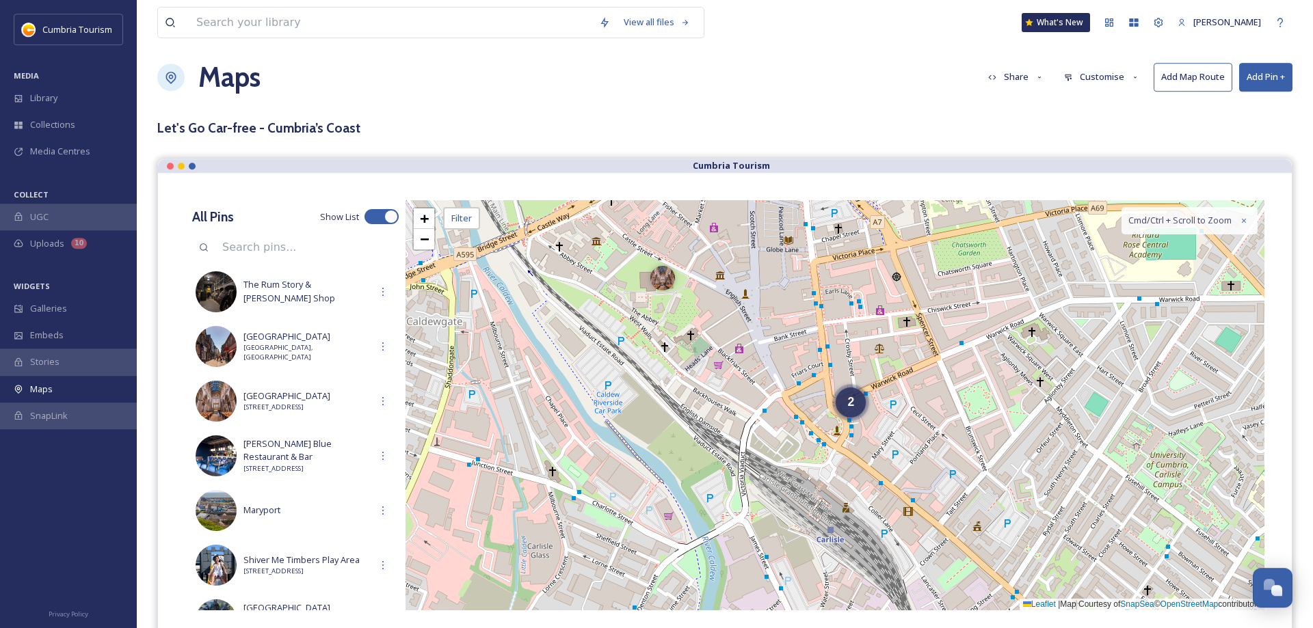
scroll to position [0, 0]
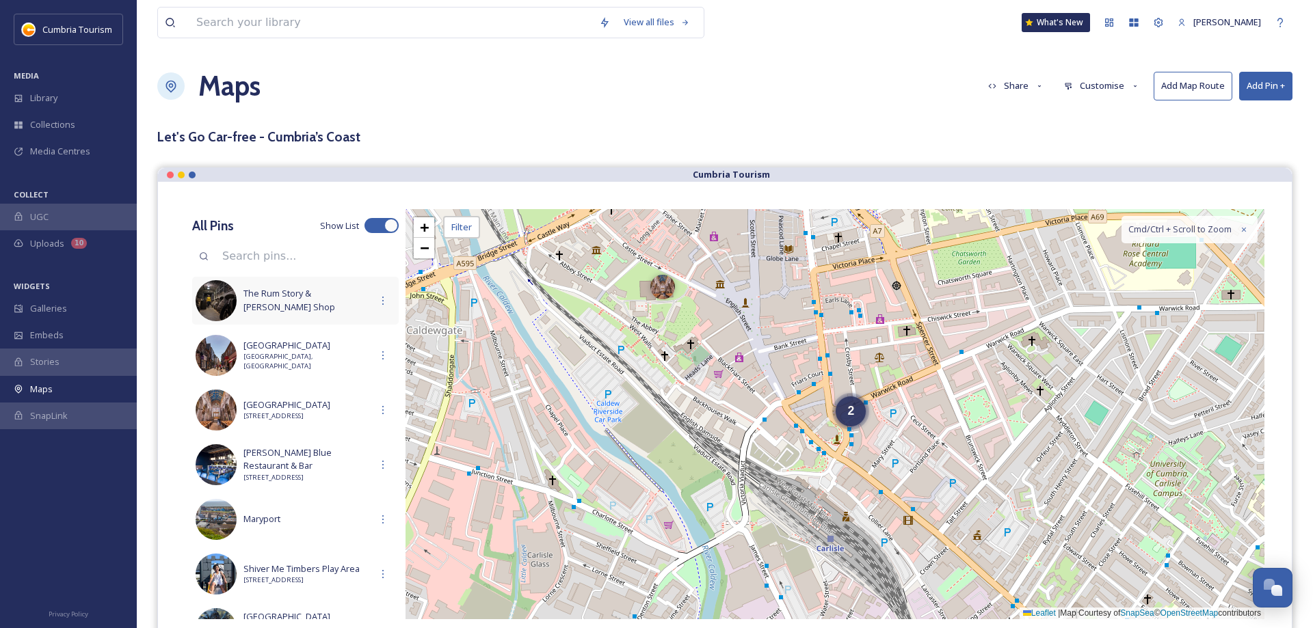
click at [290, 299] on span "The Rum Story & [PERSON_NAME] Shop" at bounding box center [306, 300] width 127 height 26
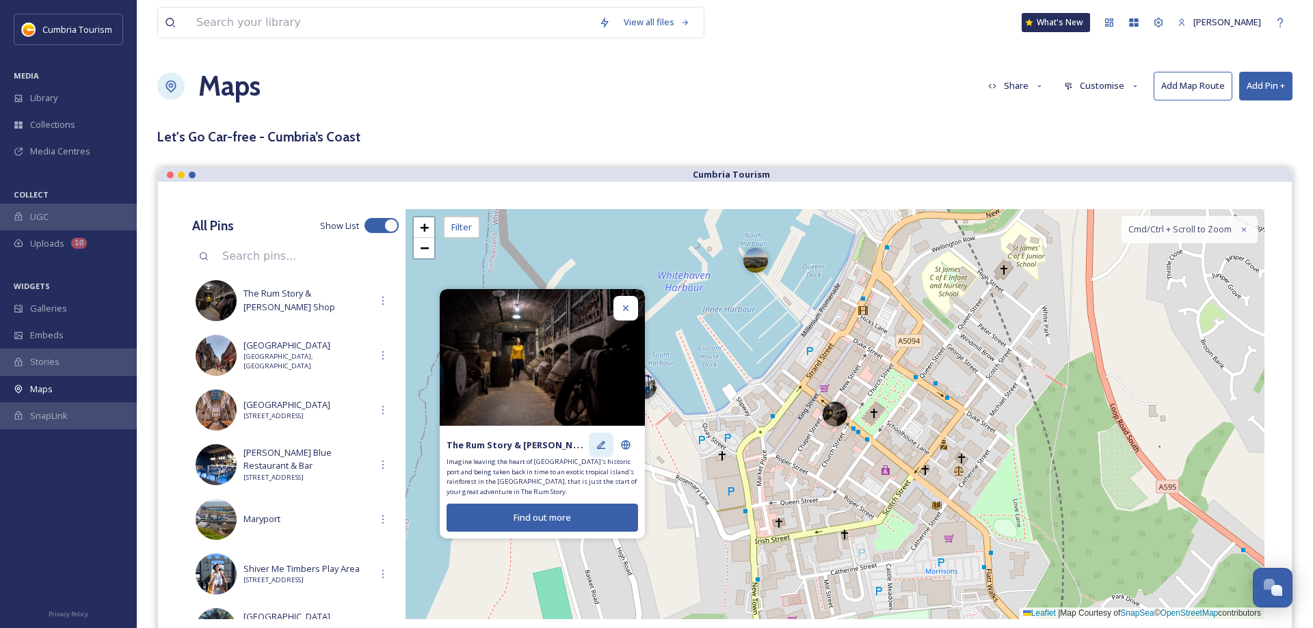
click at [599, 448] on icon at bounding box center [601, 445] width 8 height 8
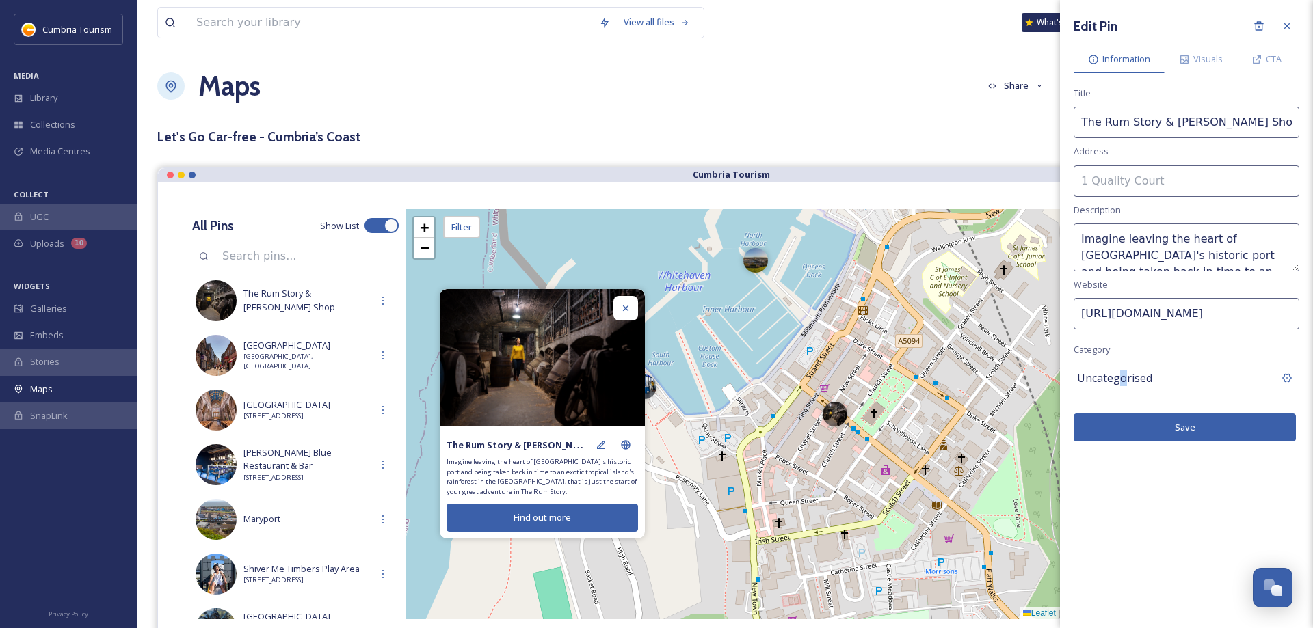
click at [1123, 376] on span "Uncategorised" at bounding box center [1114, 378] width 75 height 16
click at [1122, 377] on input at bounding box center [1187, 378] width 226 height 31
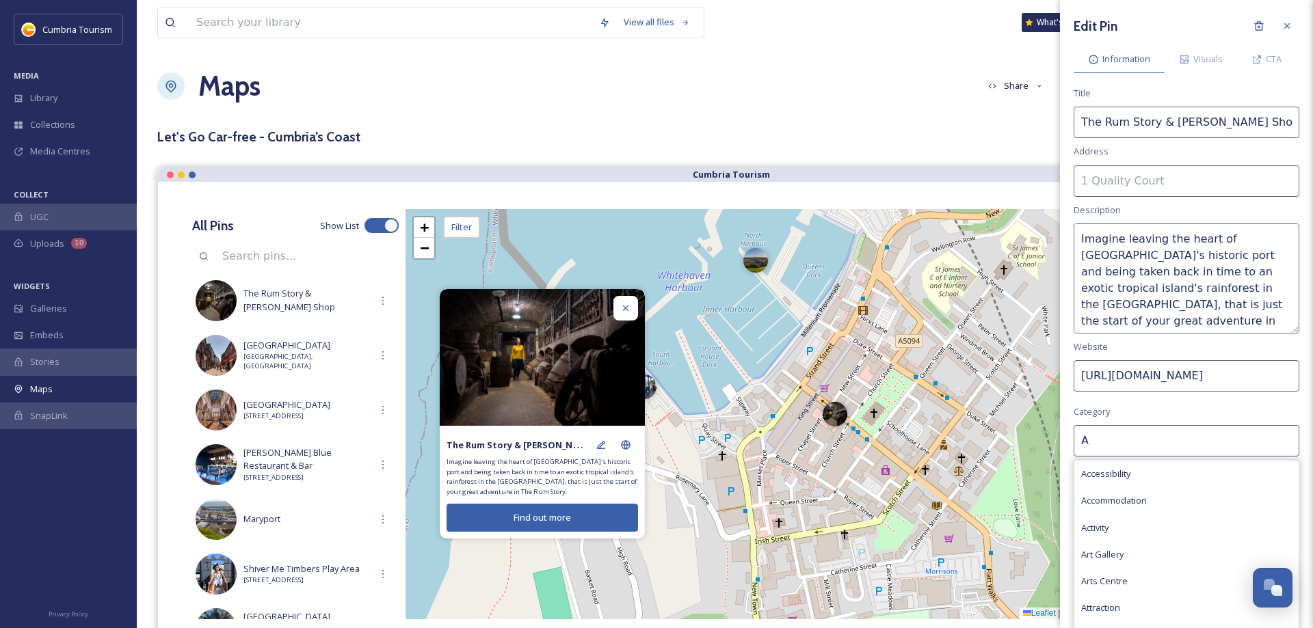
drag, startPoint x: 1293, startPoint y: 268, endPoint x: 1311, endPoint y: 330, distance: 64.7
click at [1299, 330] on textarea "Imagine leaving the heart of [GEOGRAPHIC_DATA]'s historic port and being taken …" at bounding box center [1187, 279] width 226 height 110
type input "A"
click at [1113, 599] on div "Attraction" at bounding box center [1186, 608] width 224 height 27
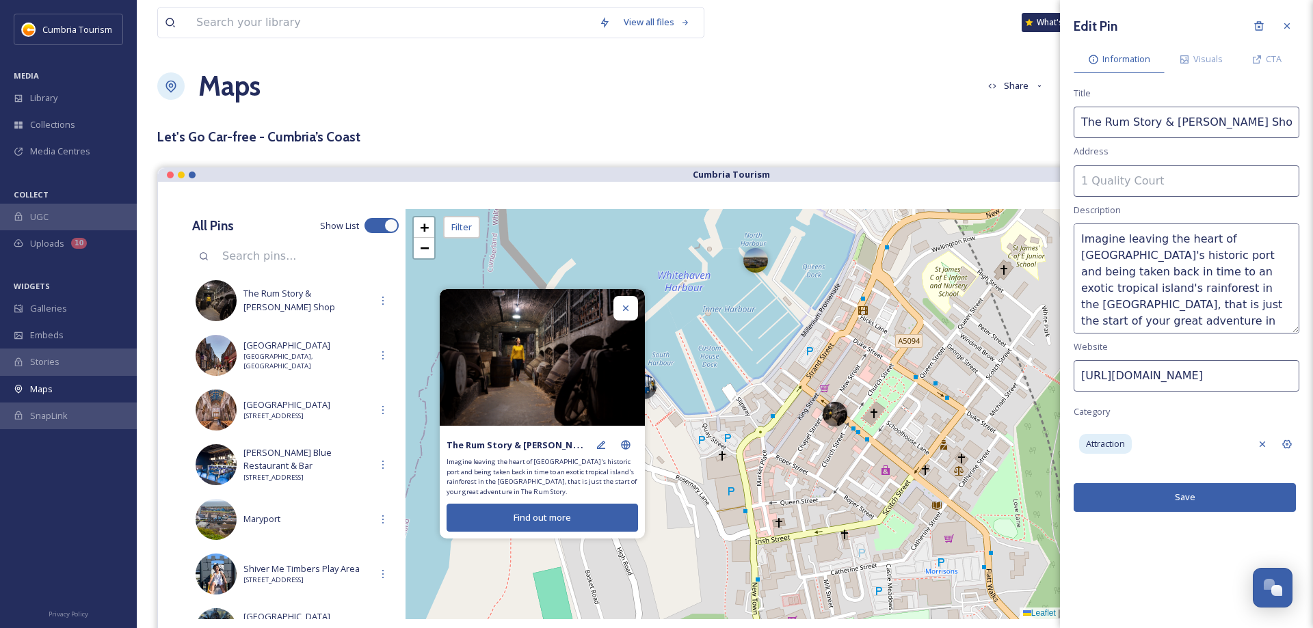
click at [1186, 501] on button "Save" at bounding box center [1185, 497] width 222 height 28
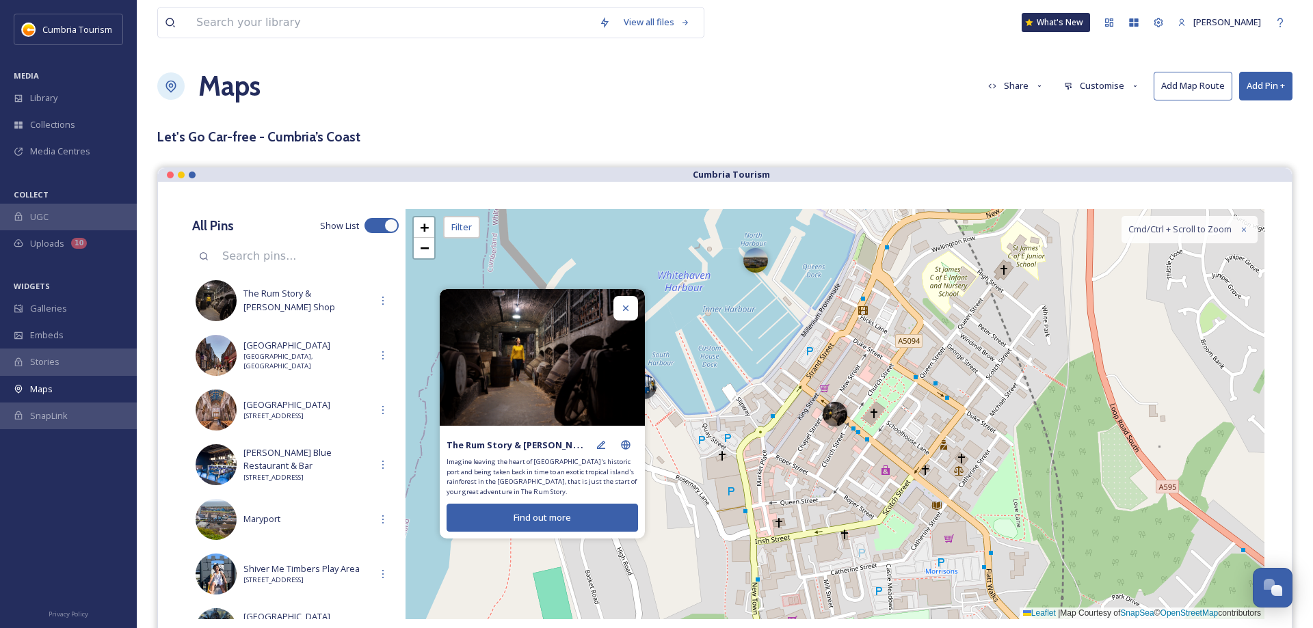
click at [617, 304] on div at bounding box center [625, 308] width 25 height 25
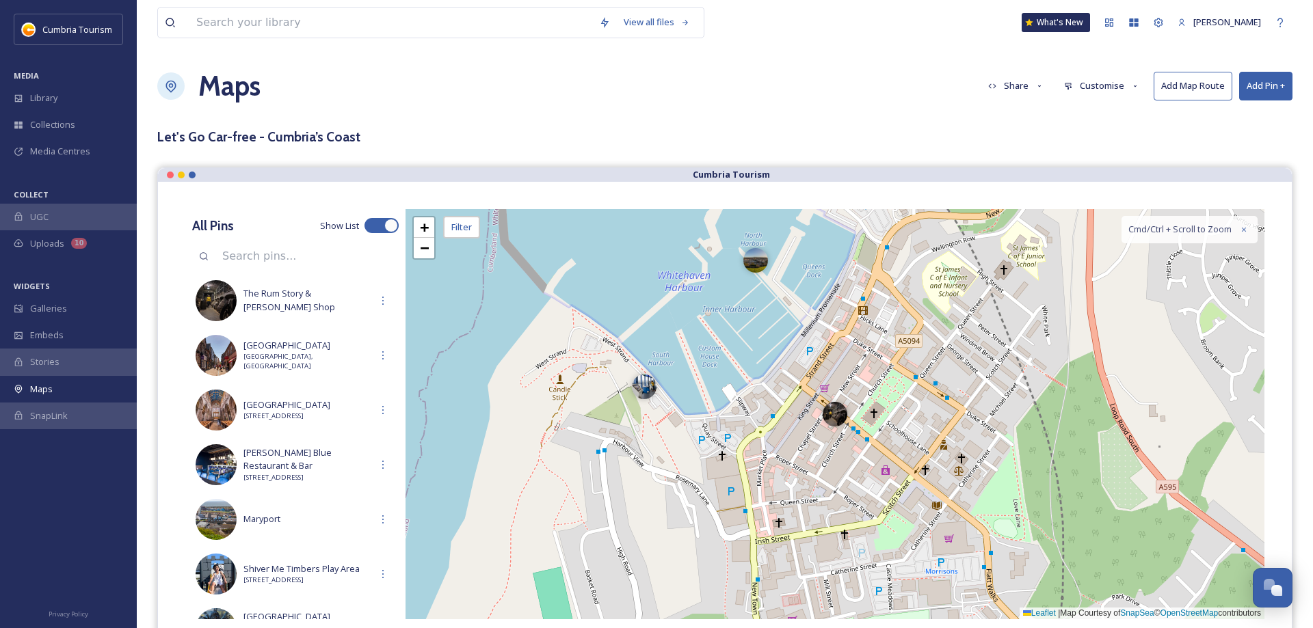
click at [1261, 90] on button "Add Pin +" at bounding box center [1265, 86] width 53 height 28
click at [1238, 146] on span "Add Pin From Library" at bounding box center [1242, 144] width 83 height 13
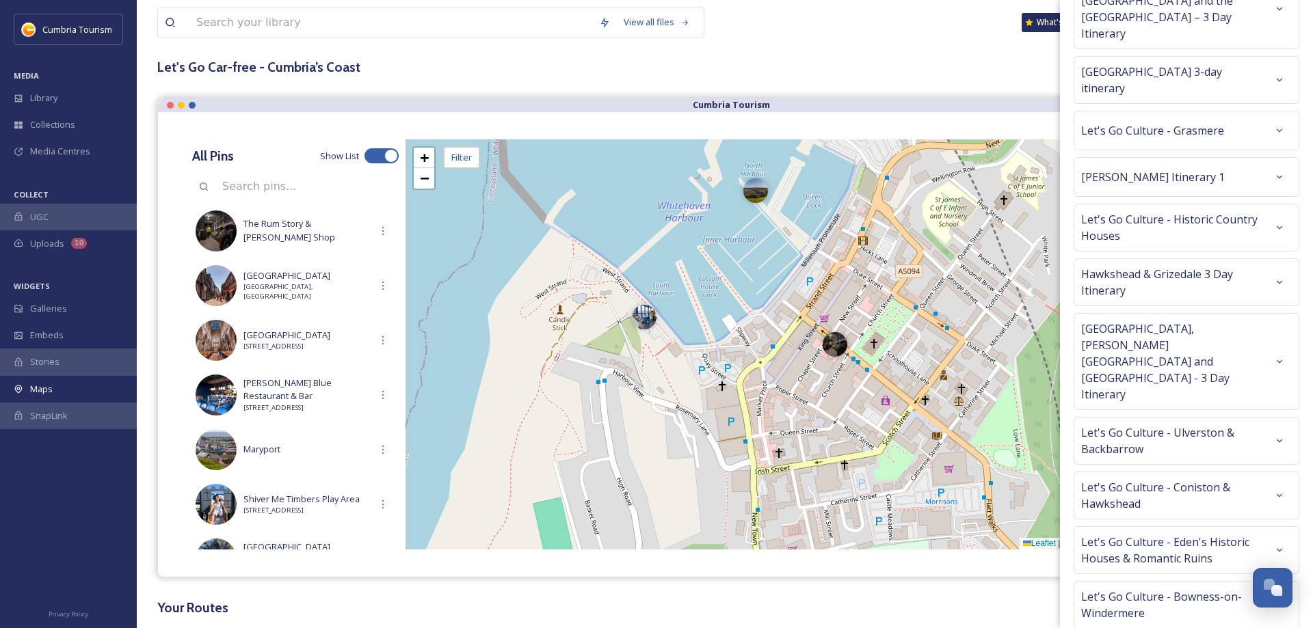
scroll to position [172, 0]
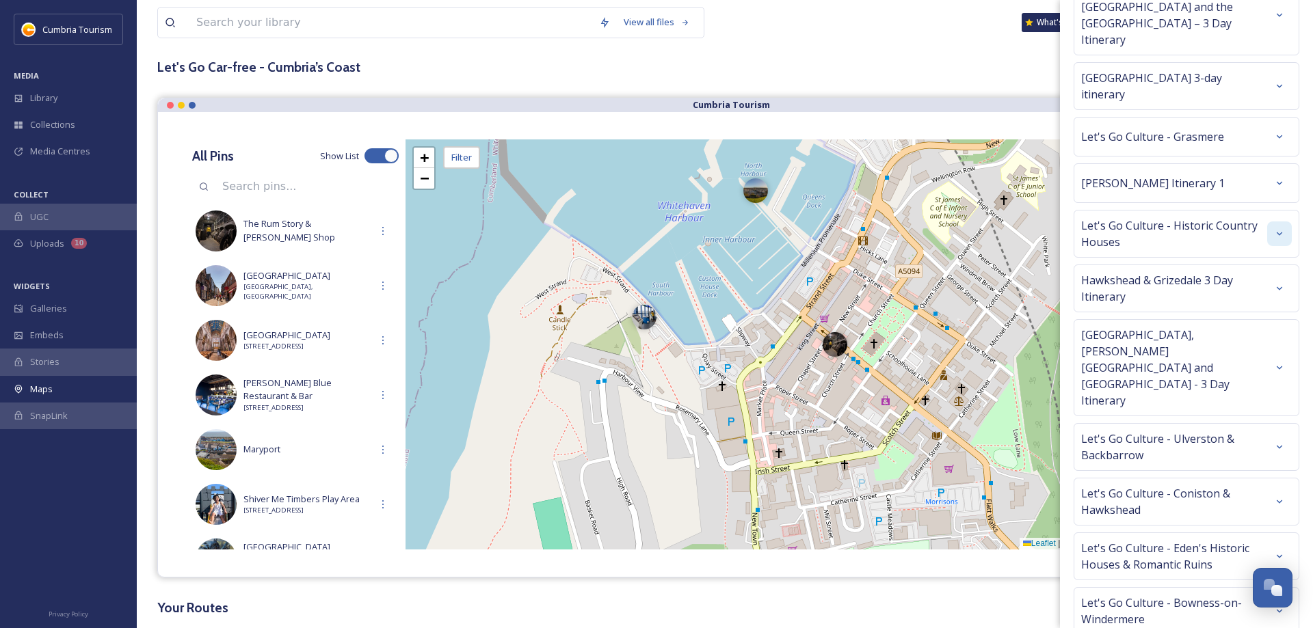
click at [1288, 222] on div at bounding box center [1279, 234] width 25 height 25
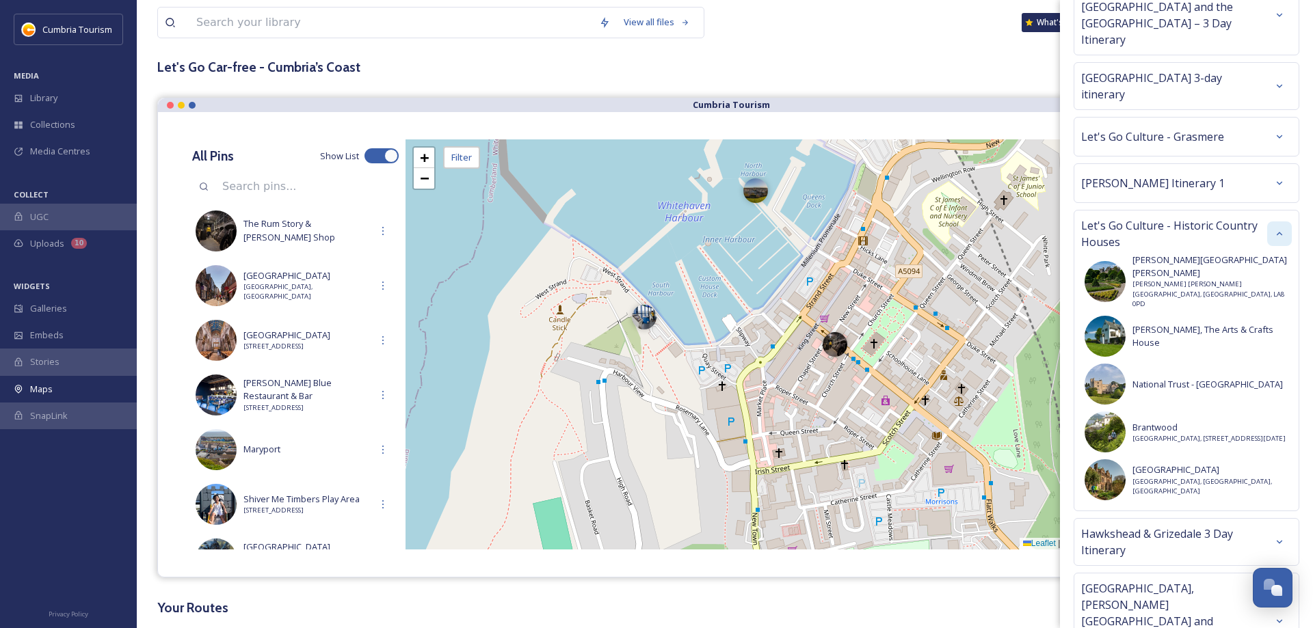
click at [1275, 228] on icon at bounding box center [1279, 233] width 11 height 11
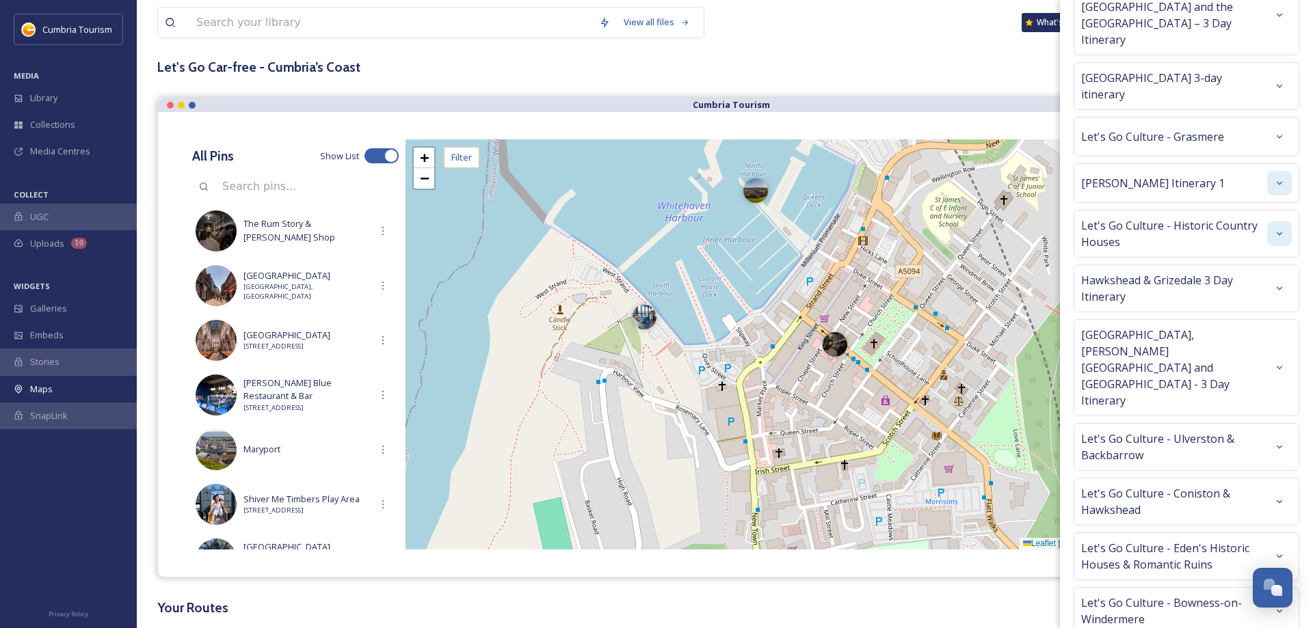
click at [1279, 178] on icon at bounding box center [1279, 183] width 11 height 11
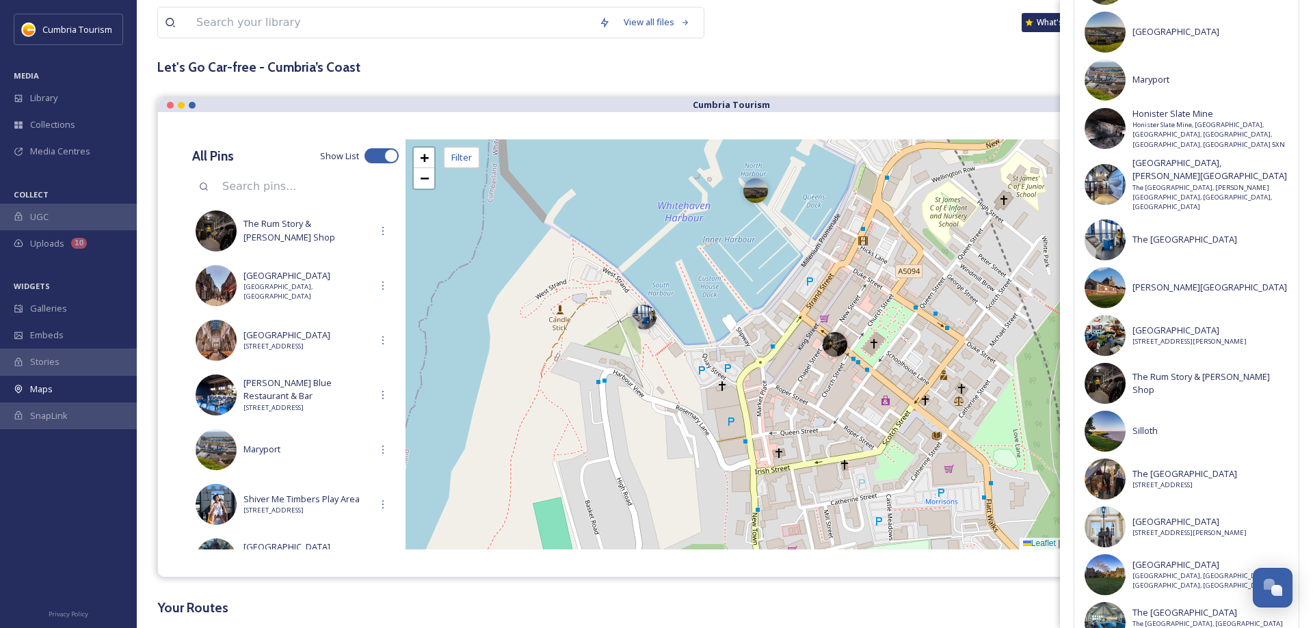
scroll to position [517, 0]
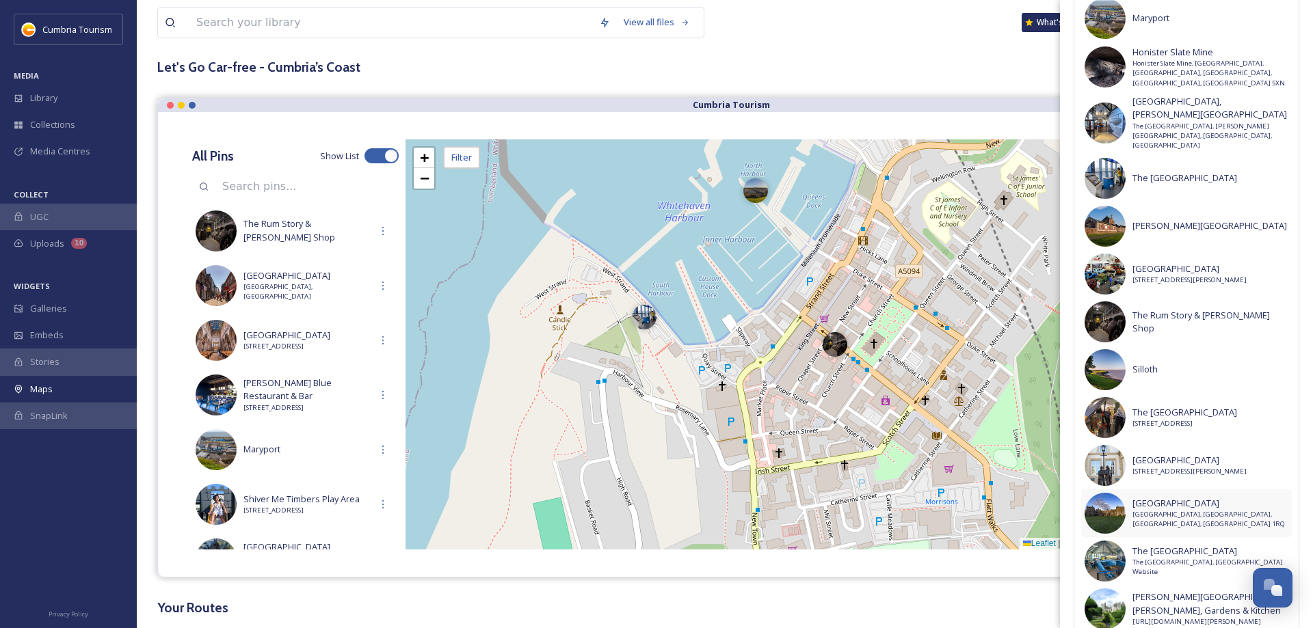
click at [1169, 497] on span "[GEOGRAPHIC_DATA]" at bounding box center [1210, 503] width 156 height 13
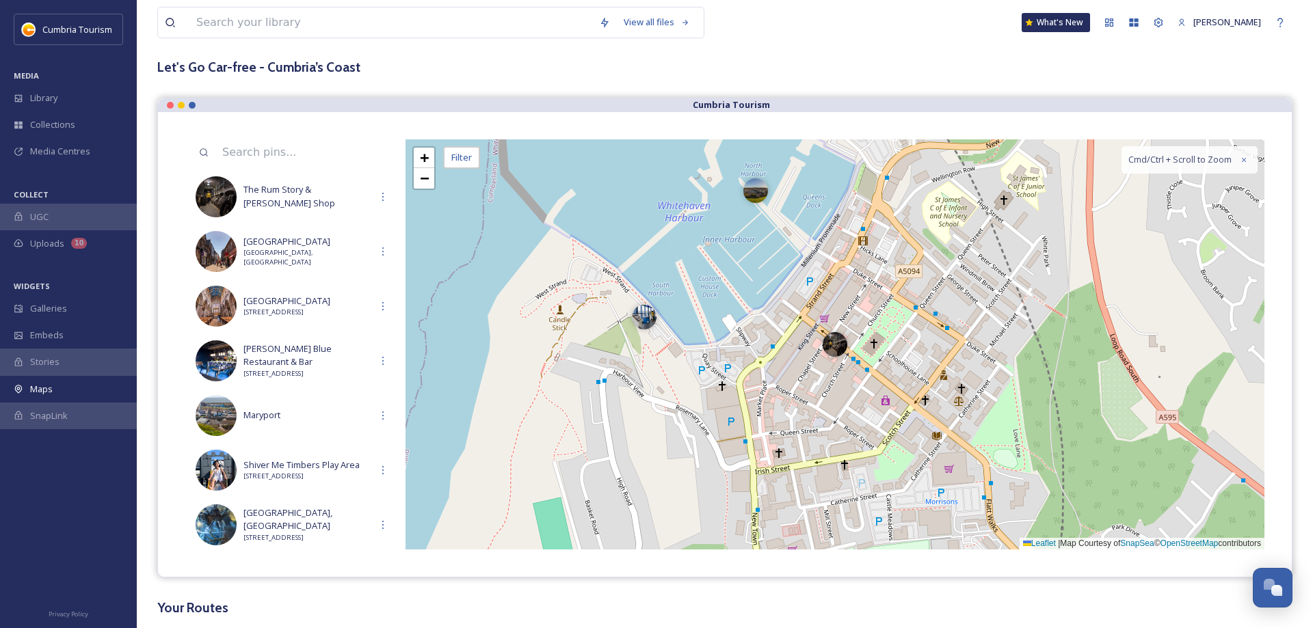
scroll to position [563, 0]
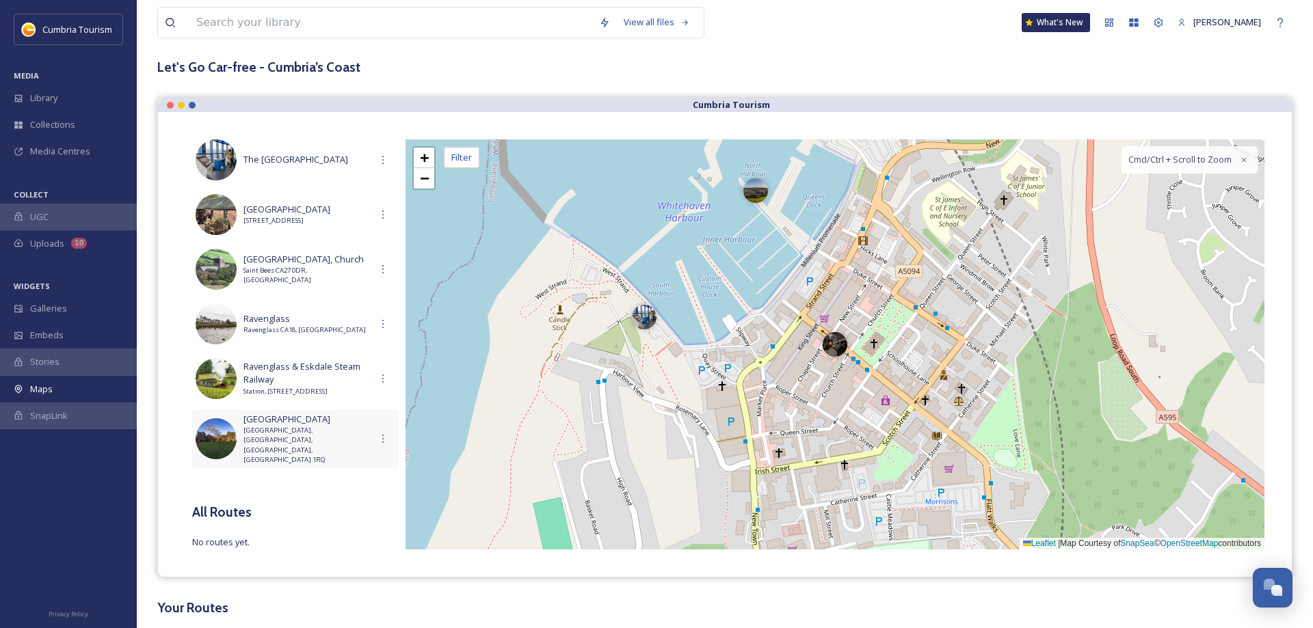
click at [289, 443] on span "[GEOGRAPHIC_DATA], [GEOGRAPHIC_DATA], [GEOGRAPHIC_DATA], [GEOGRAPHIC_DATA] 1RQ" at bounding box center [306, 446] width 127 height 40
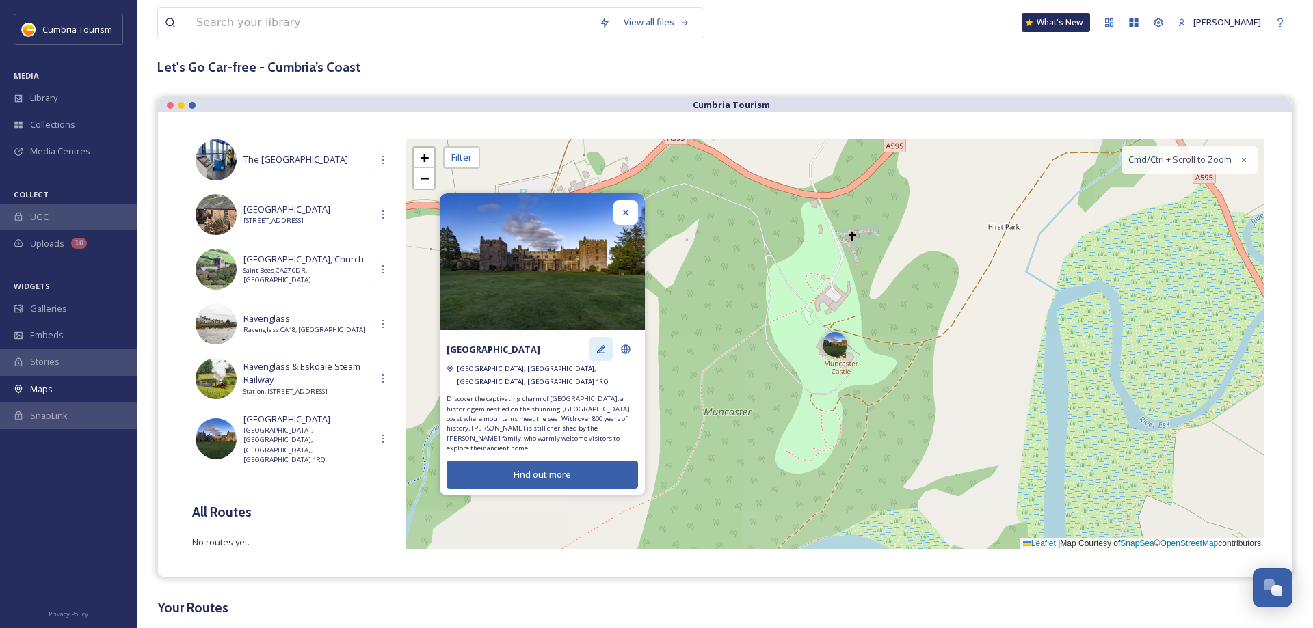
click at [606, 355] on icon at bounding box center [601, 349] width 11 height 11
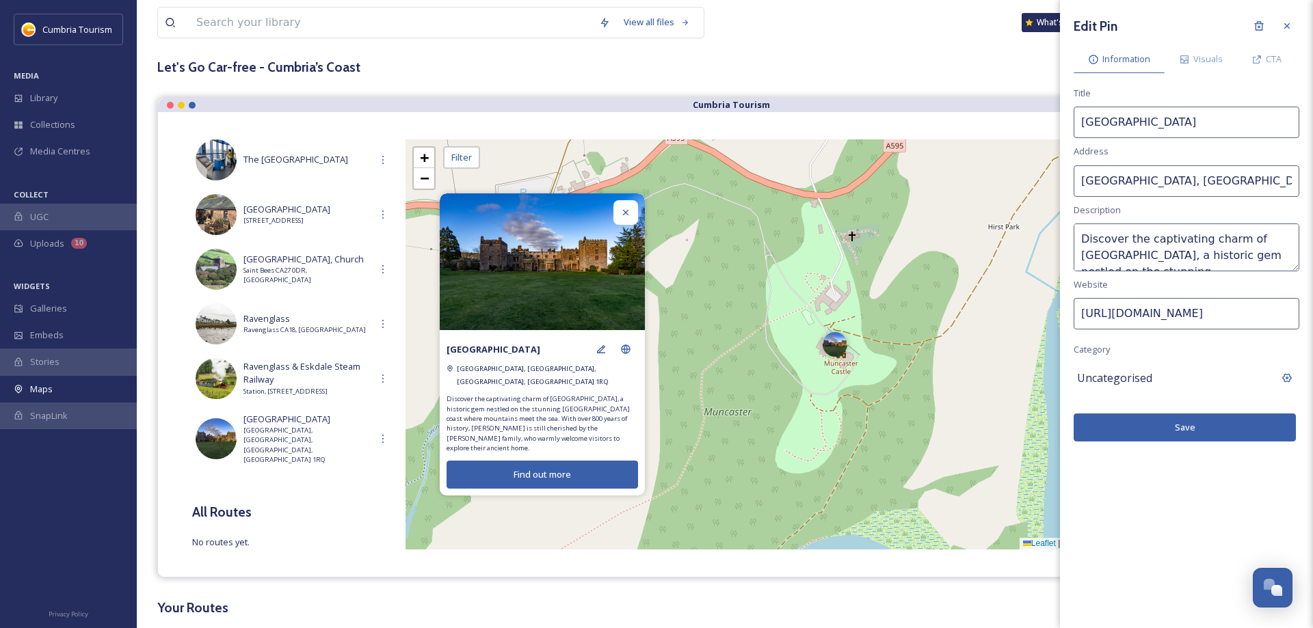
click at [1106, 384] on span "Uncategorised" at bounding box center [1114, 378] width 75 height 16
click at [1111, 380] on input at bounding box center [1187, 378] width 226 height 31
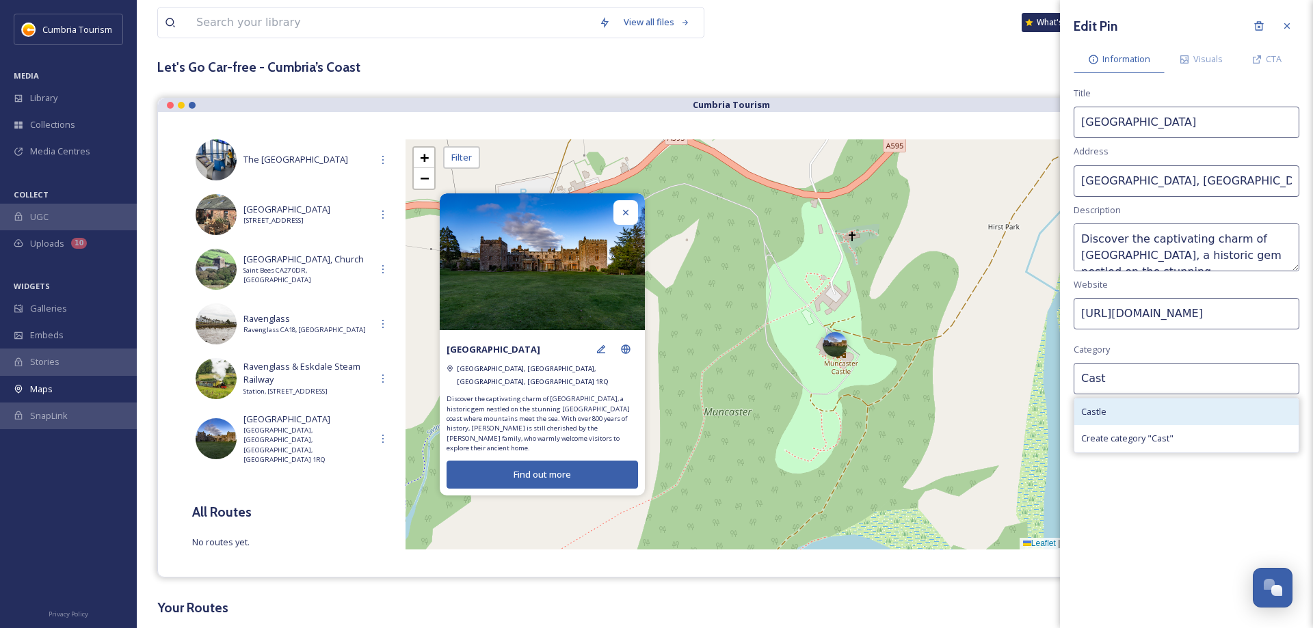
type input "Cast"
click at [1101, 406] on div "Castle" at bounding box center [1186, 412] width 224 height 27
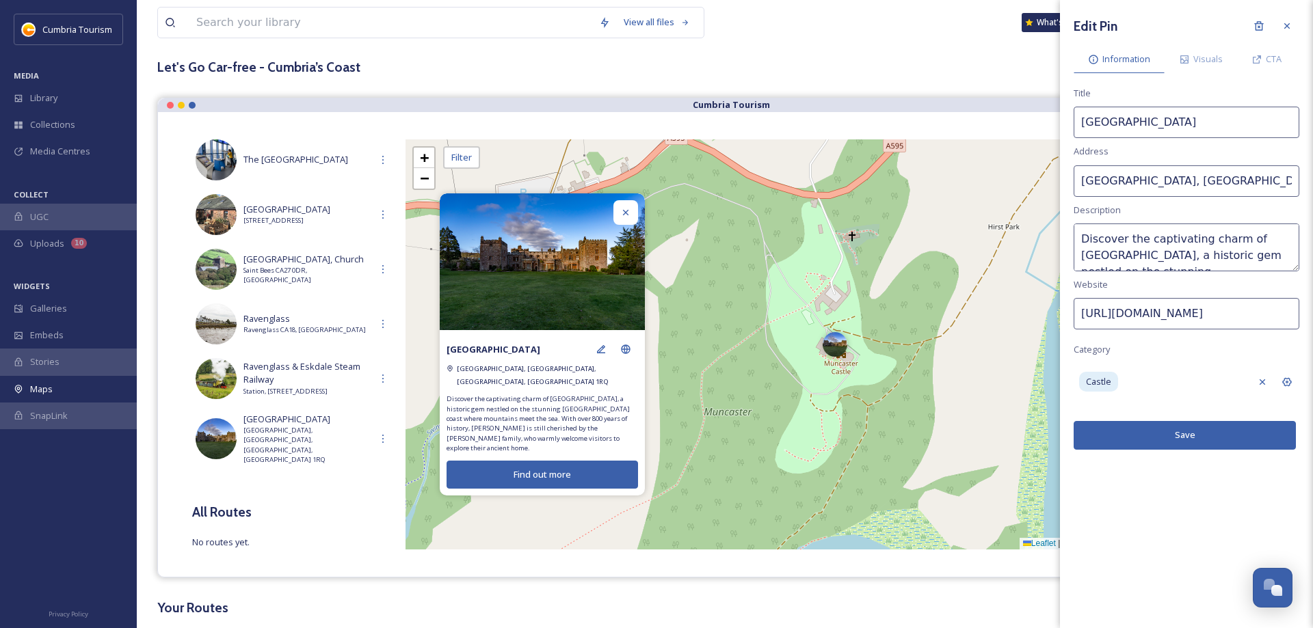
click at [1218, 440] on button "Save" at bounding box center [1185, 435] width 222 height 28
click at [617, 225] on div at bounding box center [625, 212] width 25 height 25
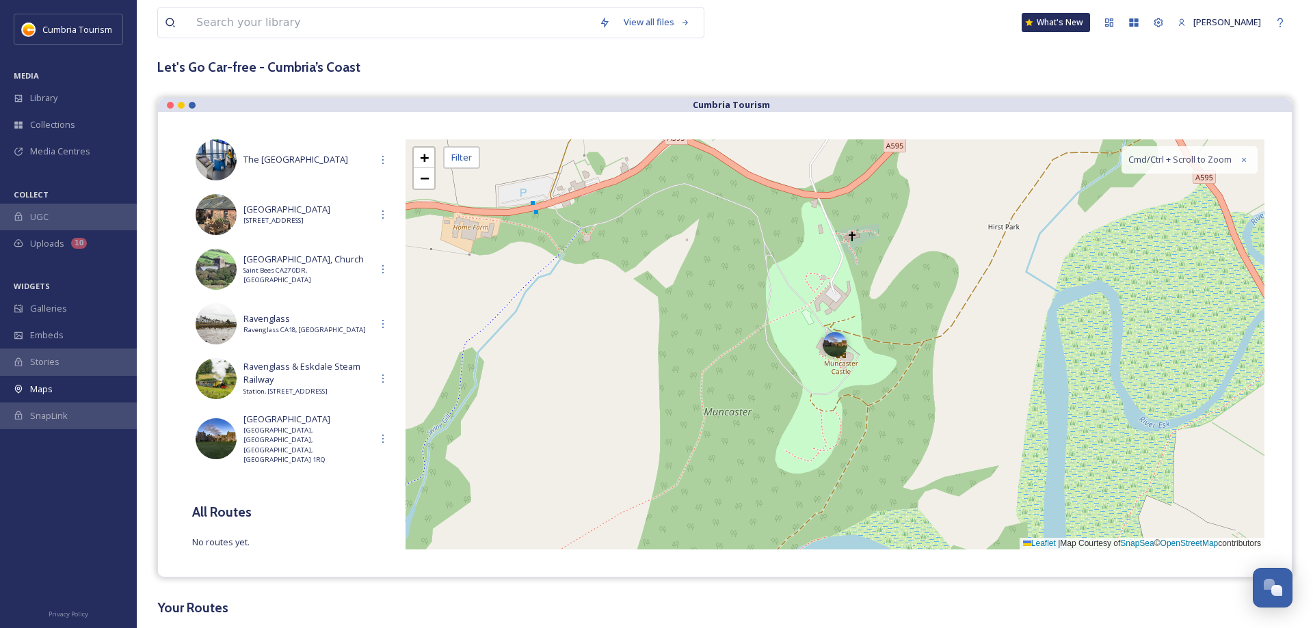
scroll to position [0, 0]
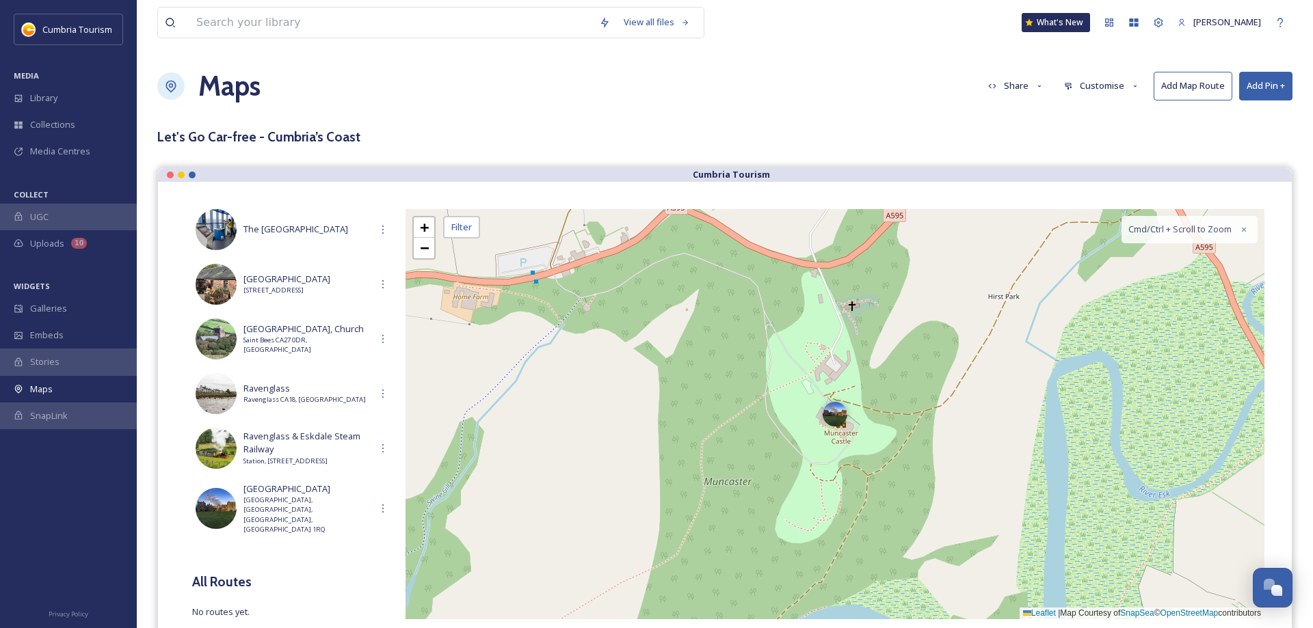
click at [1273, 94] on button "Add Pin +" at bounding box center [1265, 86] width 53 height 28
click at [1234, 140] on span "Add Pin From Library" at bounding box center [1242, 144] width 83 height 13
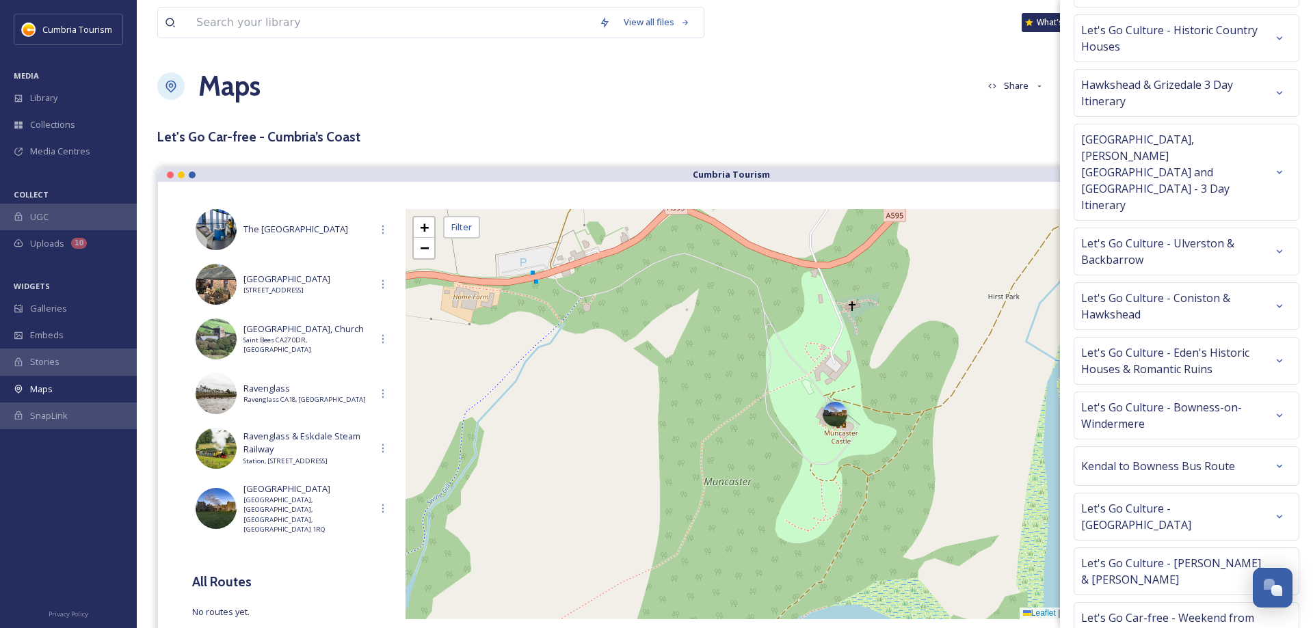
scroll to position [431, 0]
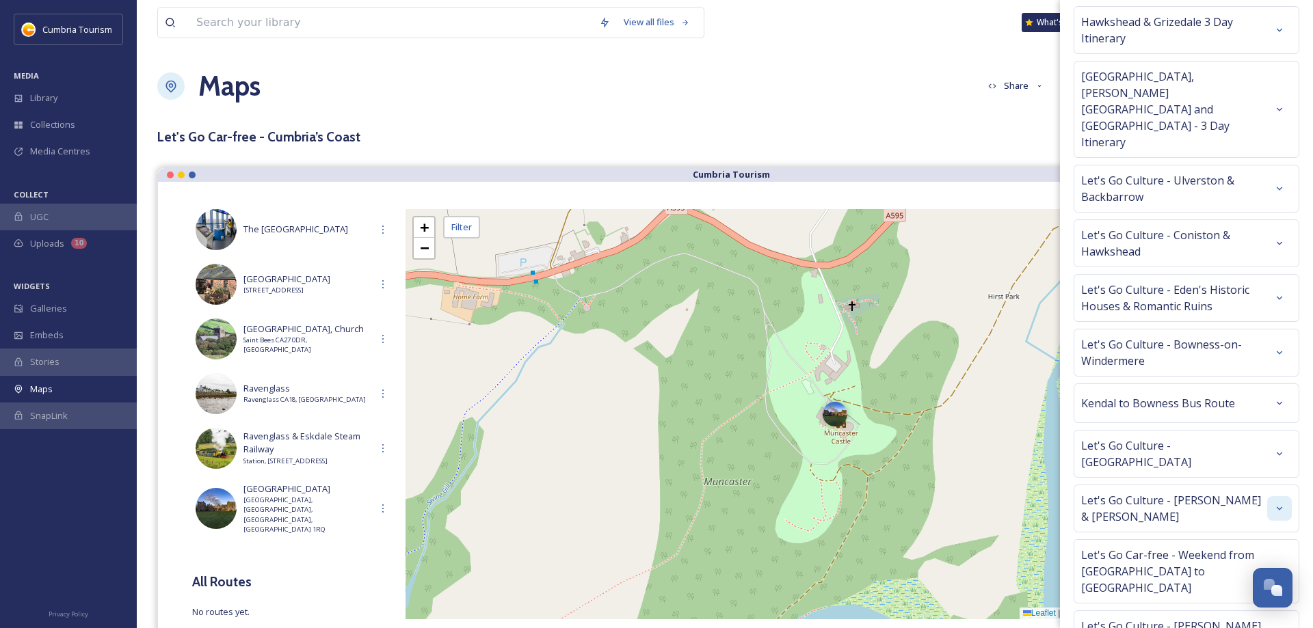
click at [1275, 503] on icon at bounding box center [1279, 508] width 11 height 11
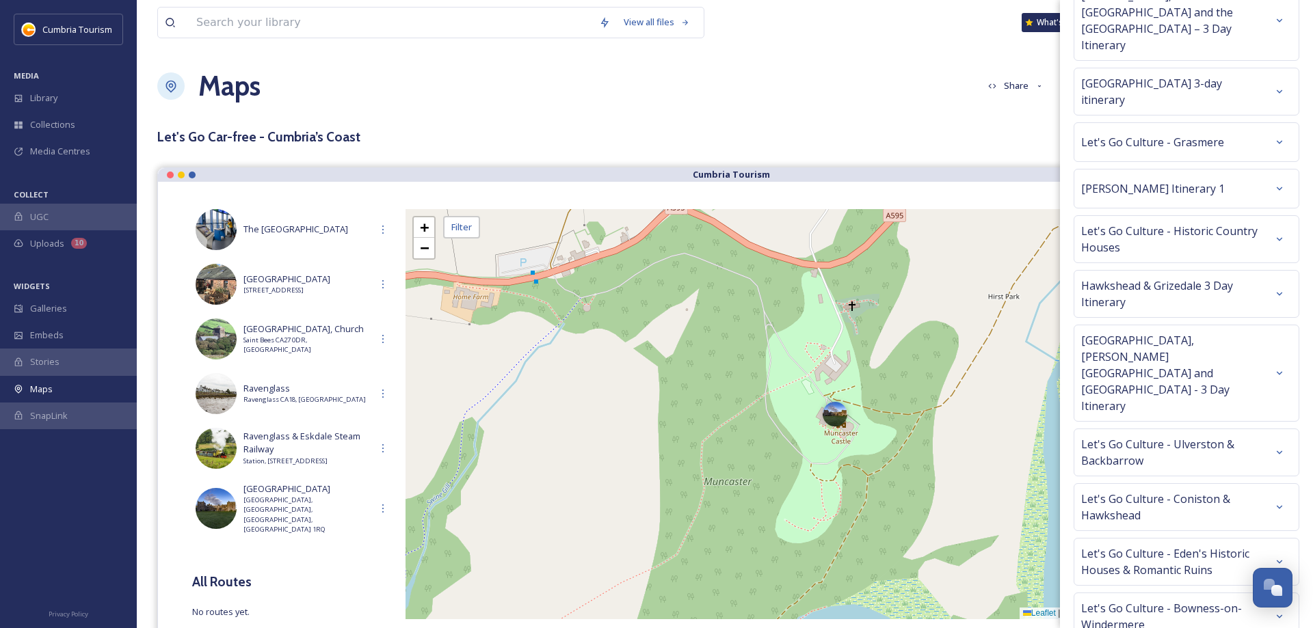
scroll to position [165, 0]
click at [1281, 185] on icon at bounding box center [1279, 190] width 11 height 11
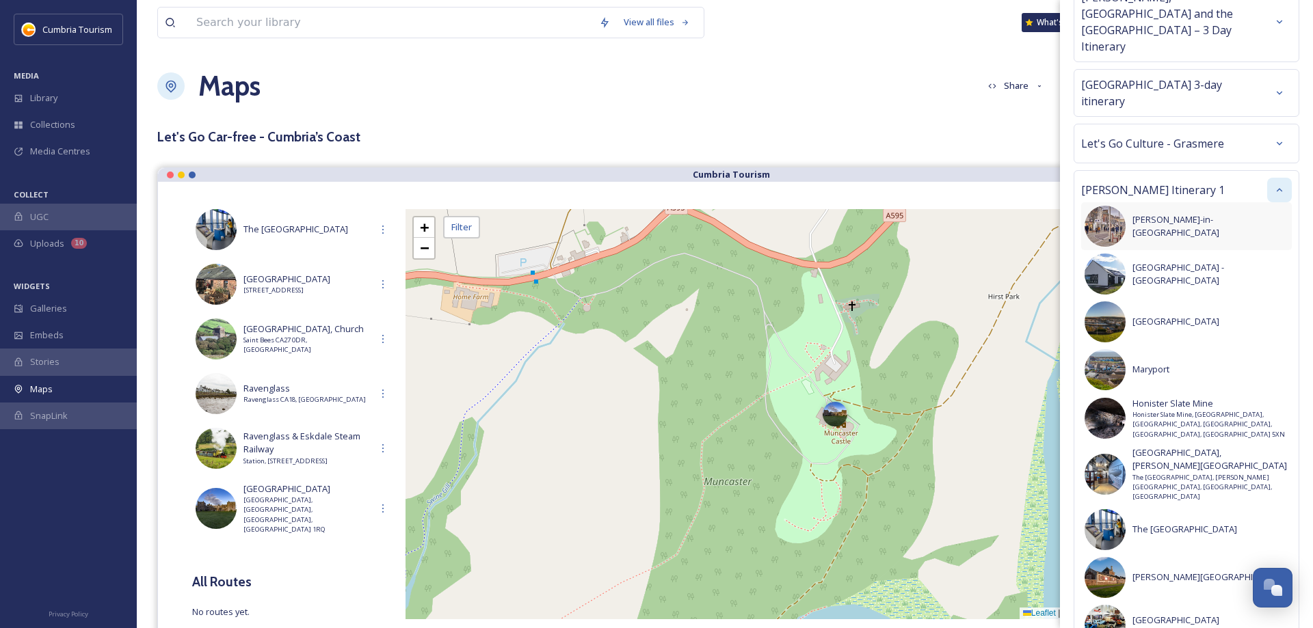
click at [1169, 213] on span "[PERSON_NAME]-in-[GEOGRAPHIC_DATA]" at bounding box center [1210, 226] width 156 height 26
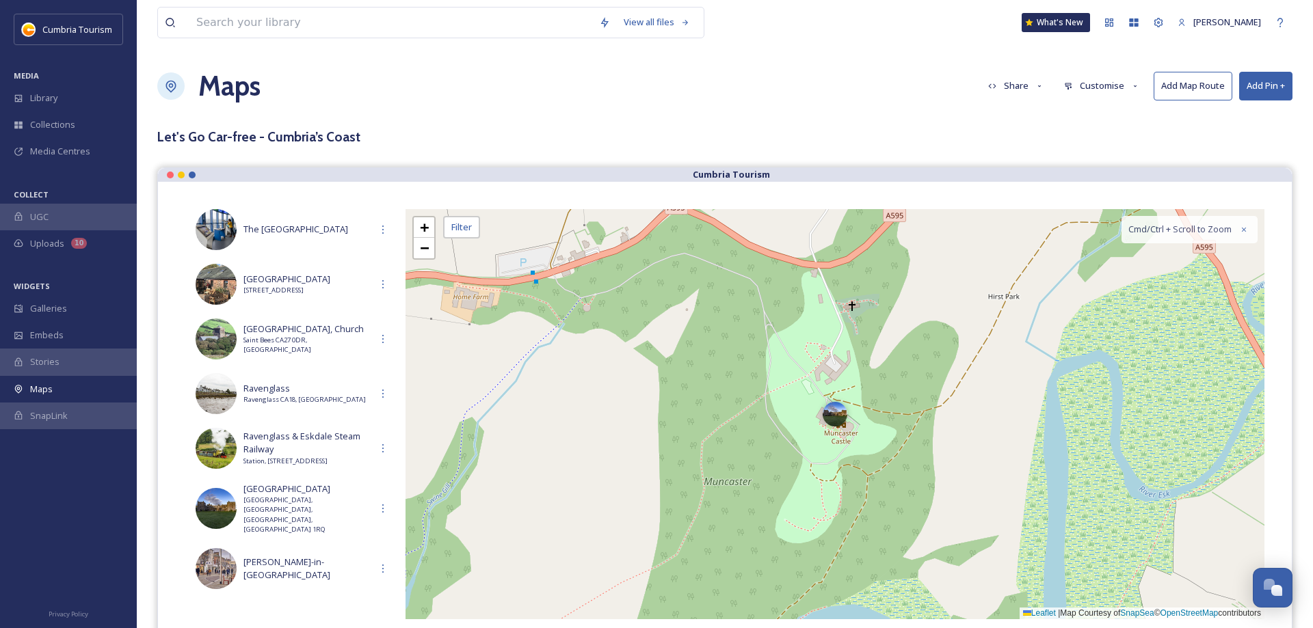
click at [1271, 82] on button "Add Pin +" at bounding box center [1265, 86] width 53 height 28
click at [1262, 139] on span "Add Pin From Library" at bounding box center [1242, 144] width 83 height 13
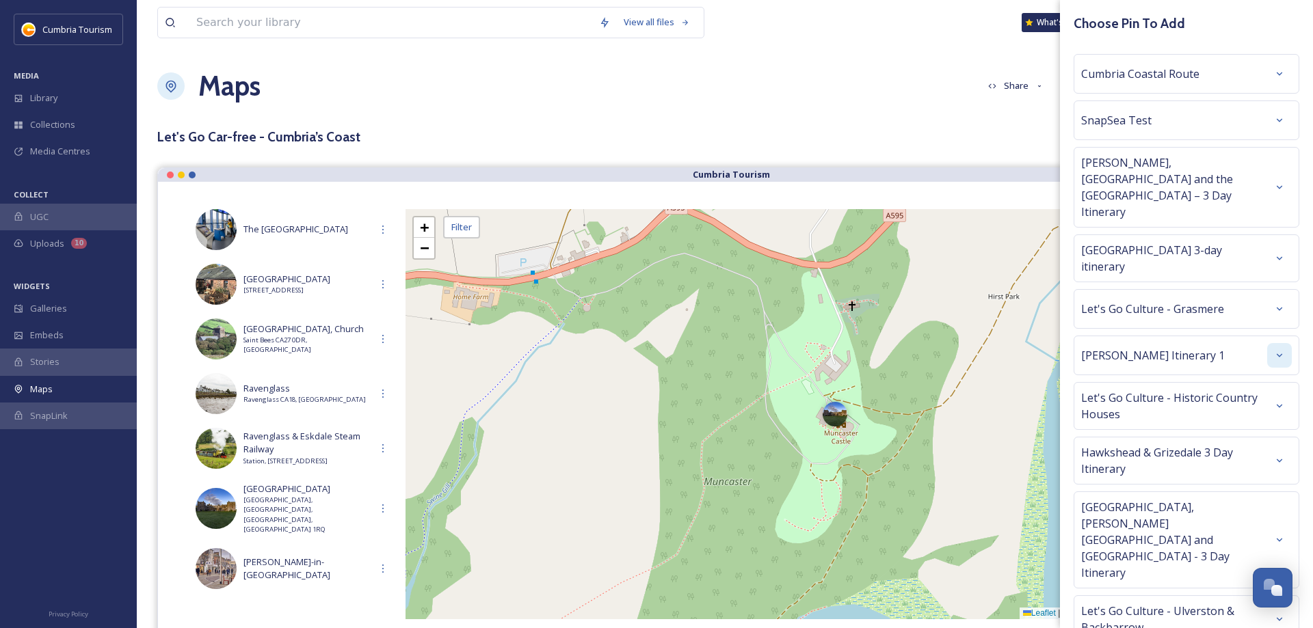
click at [1286, 343] on div at bounding box center [1279, 355] width 25 height 25
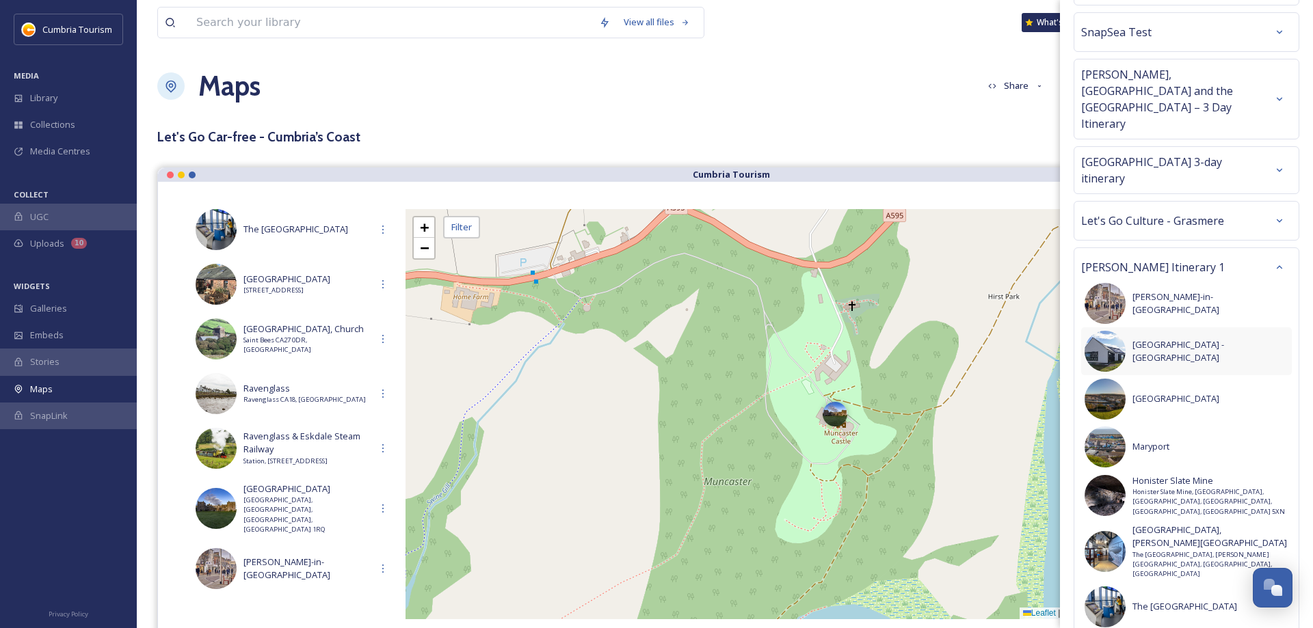
scroll to position [172, 0]
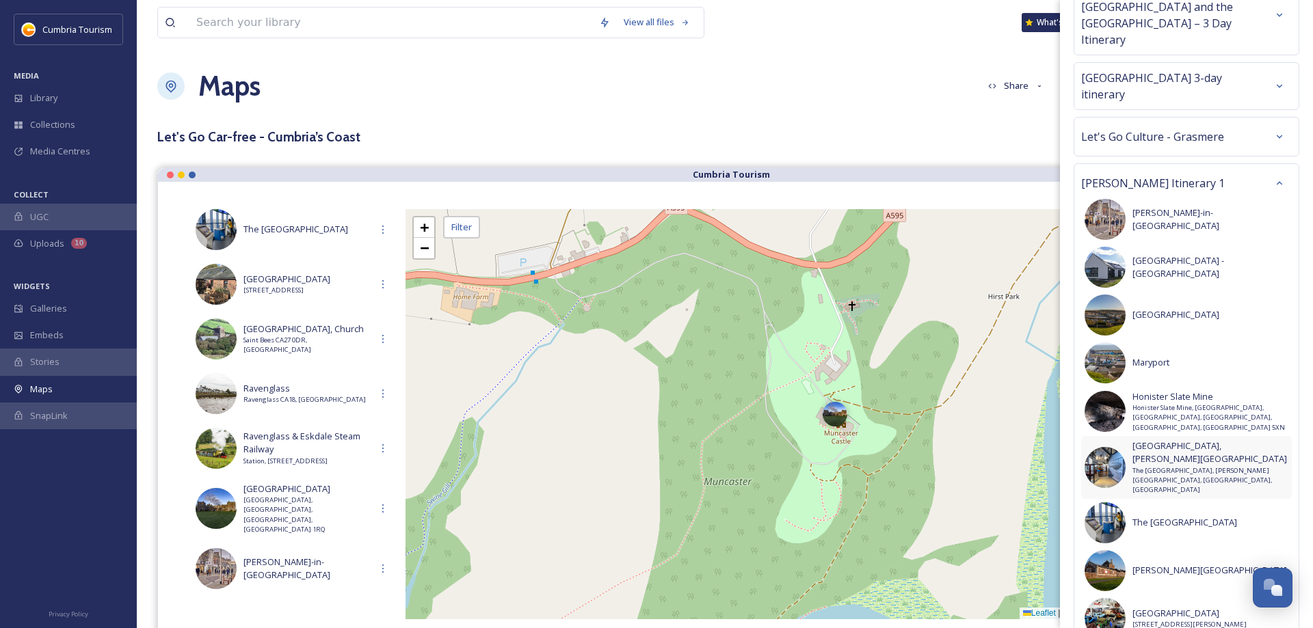
click at [1223, 466] on span "The [GEOGRAPHIC_DATA], [PERSON_NAME][GEOGRAPHIC_DATA], [GEOGRAPHIC_DATA], [GEOG…" at bounding box center [1210, 480] width 156 height 29
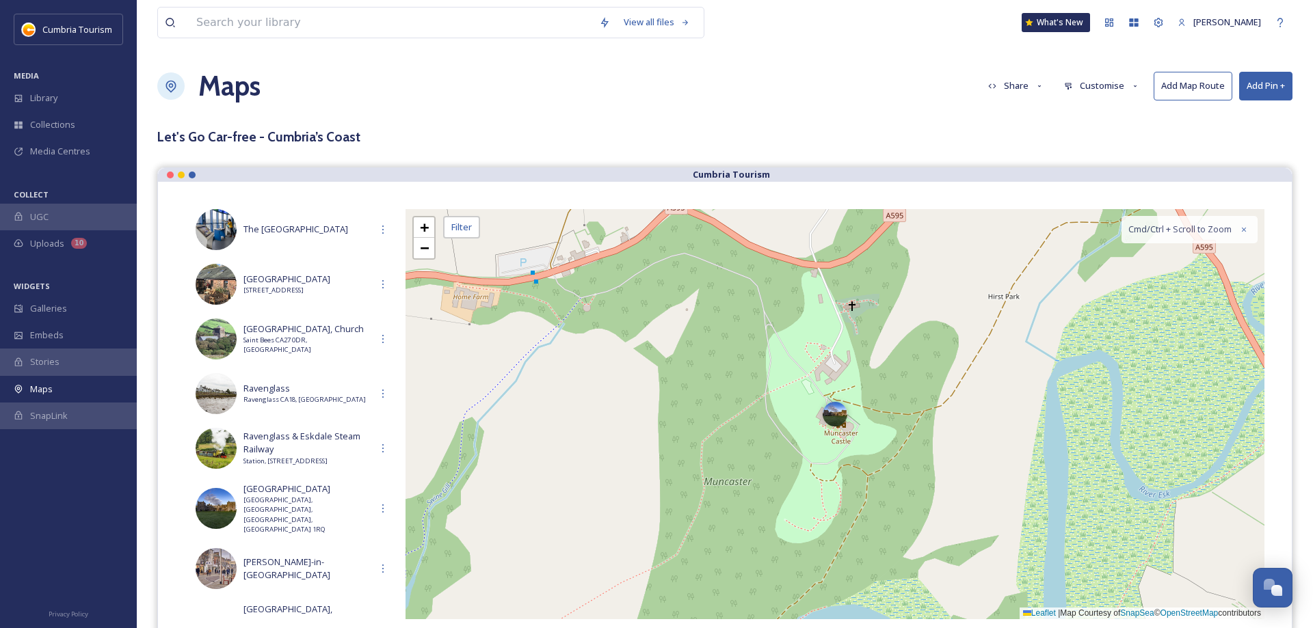
click at [1264, 87] on button "Add Pin +" at bounding box center [1265, 86] width 53 height 28
click at [1260, 137] on div "Add Pin From Library" at bounding box center [1243, 144] width 97 height 27
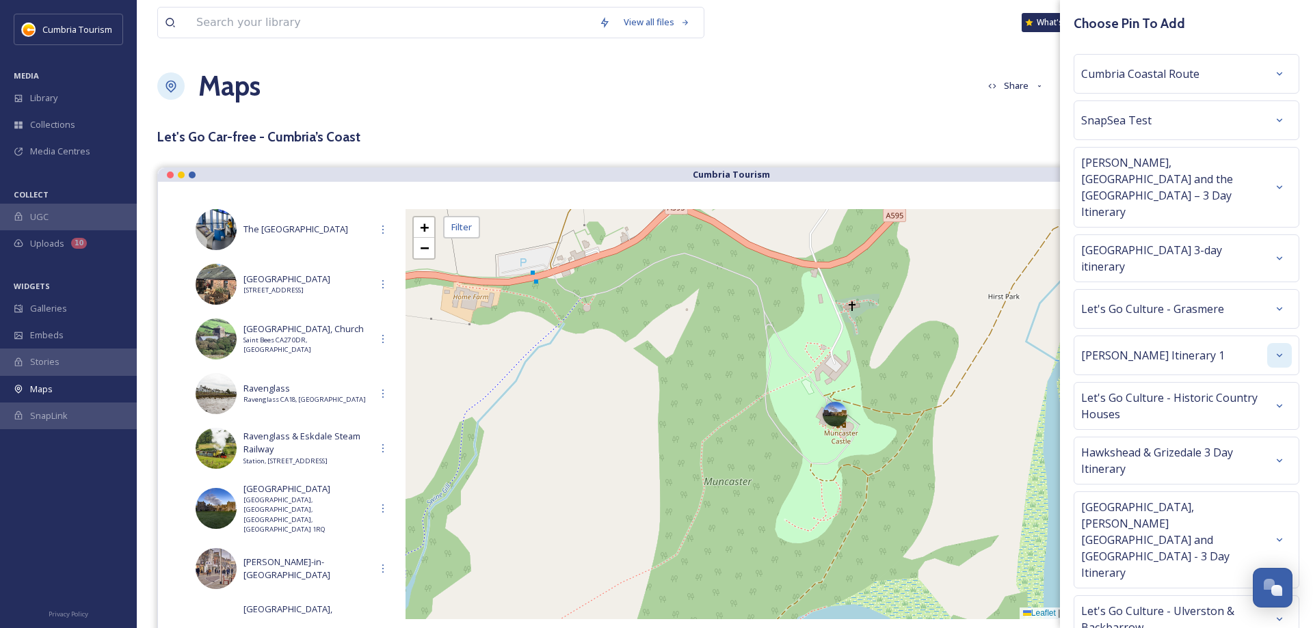
click at [1279, 350] on icon at bounding box center [1279, 355] width 11 height 11
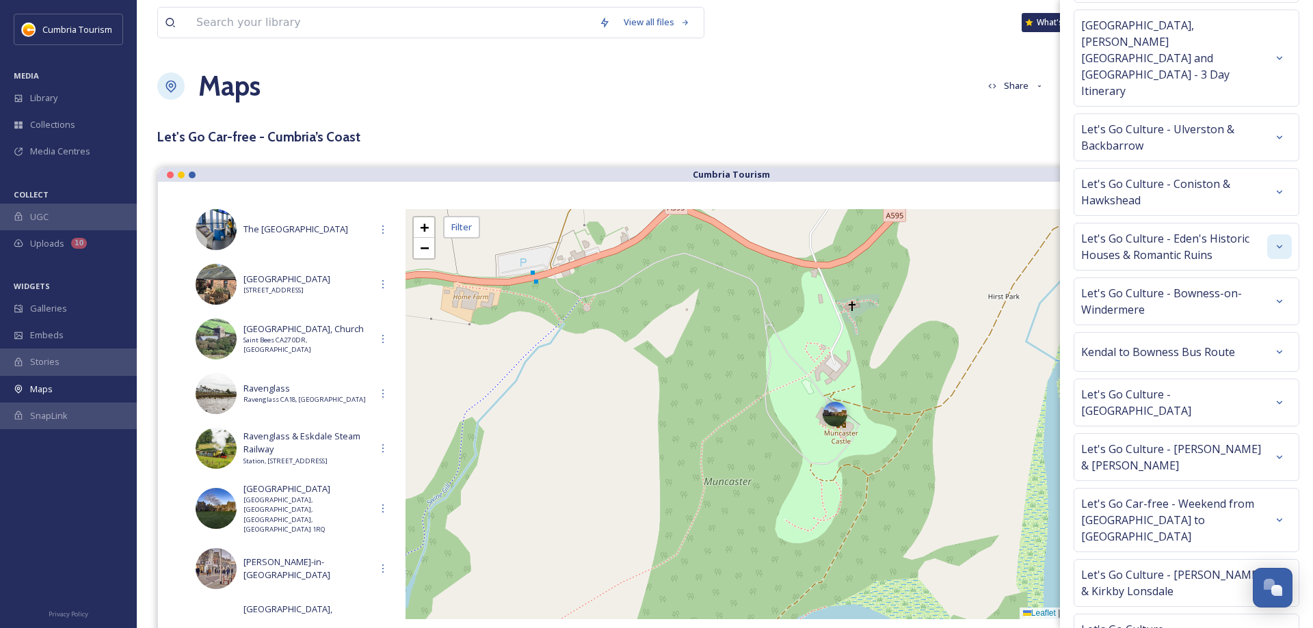
scroll to position [1465, 0]
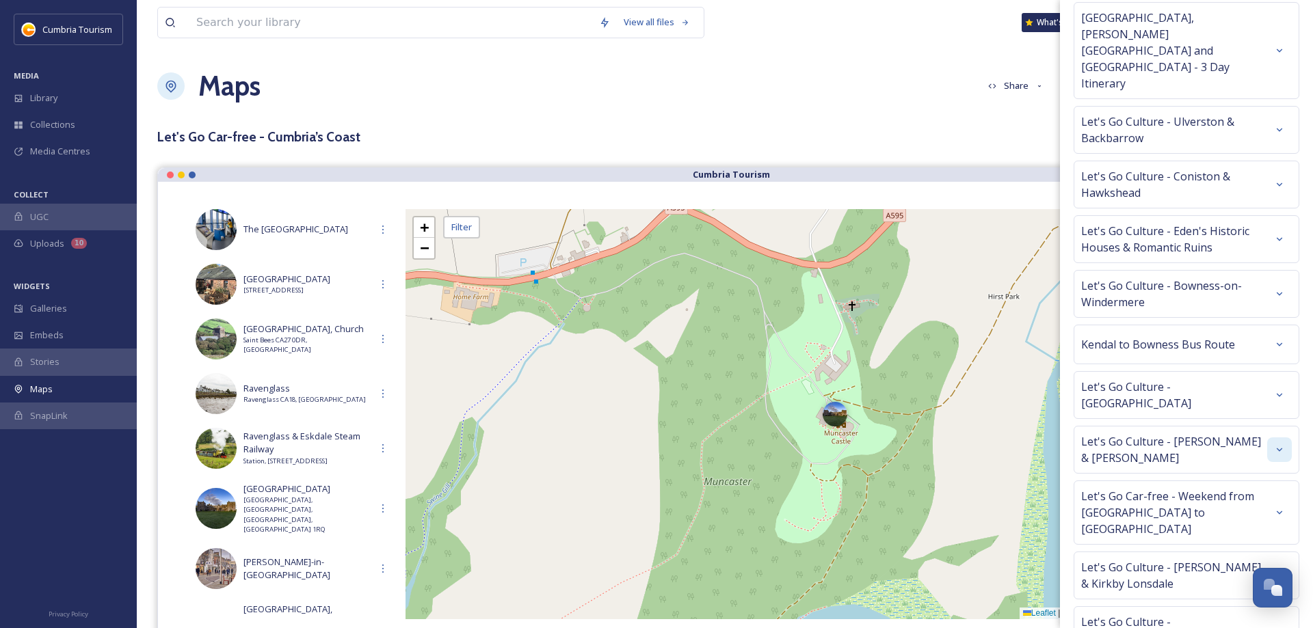
click at [1271, 438] on div at bounding box center [1279, 450] width 25 height 25
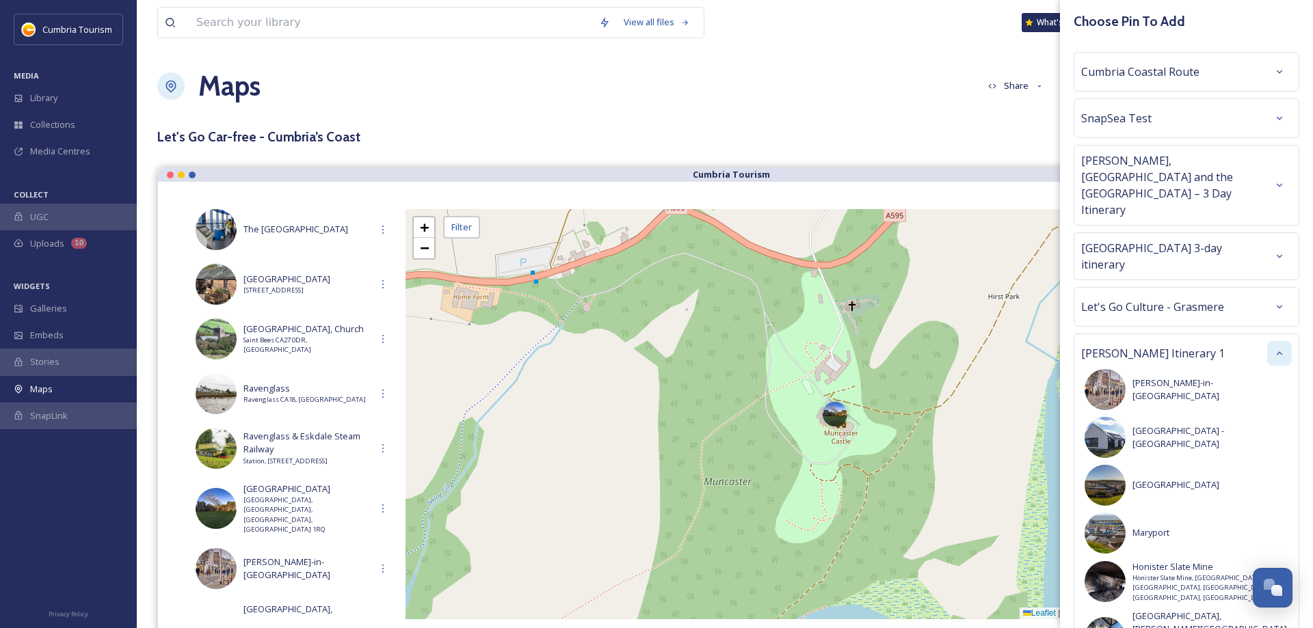
scroll to position [0, 0]
click at [1273, 246] on div at bounding box center [1279, 258] width 25 height 25
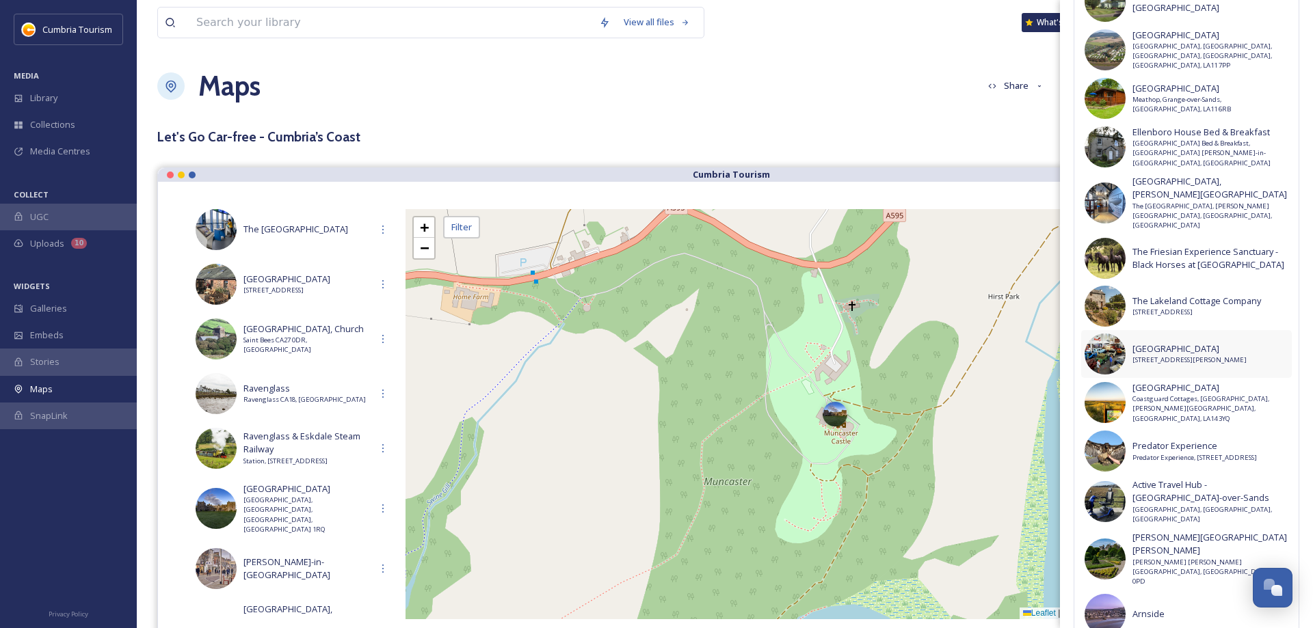
scroll to position [689, 0]
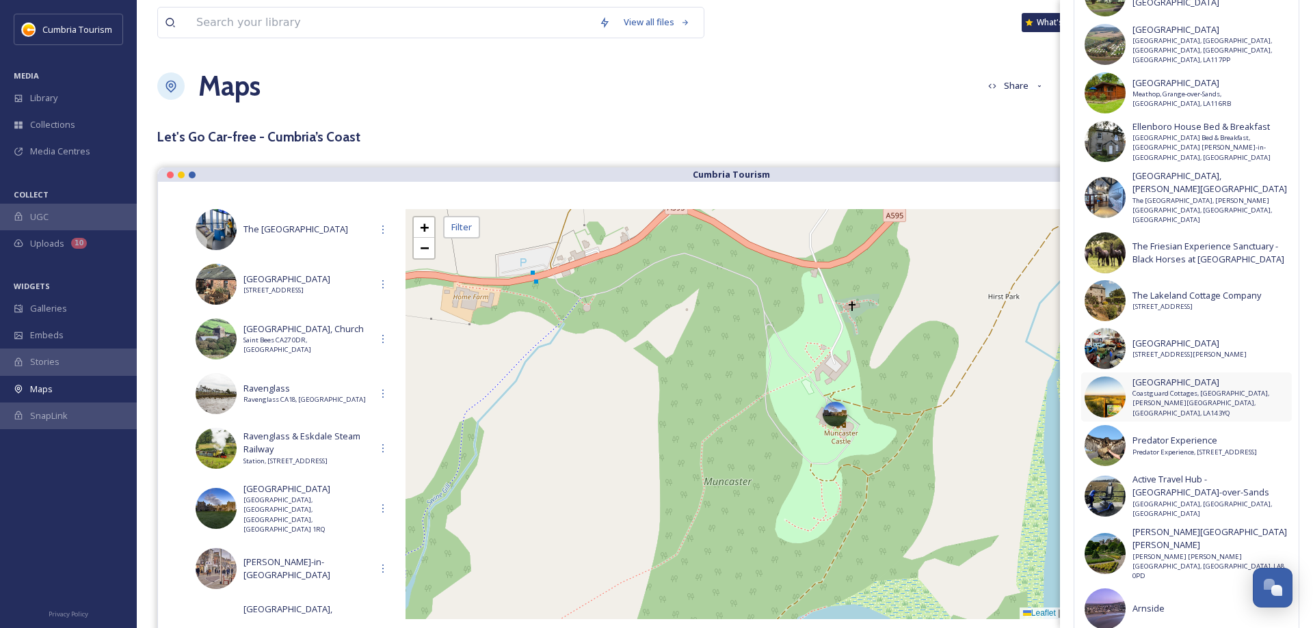
click at [1213, 376] on span "[GEOGRAPHIC_DATA]" at bounding box center [1210, 382] width 156 height 13
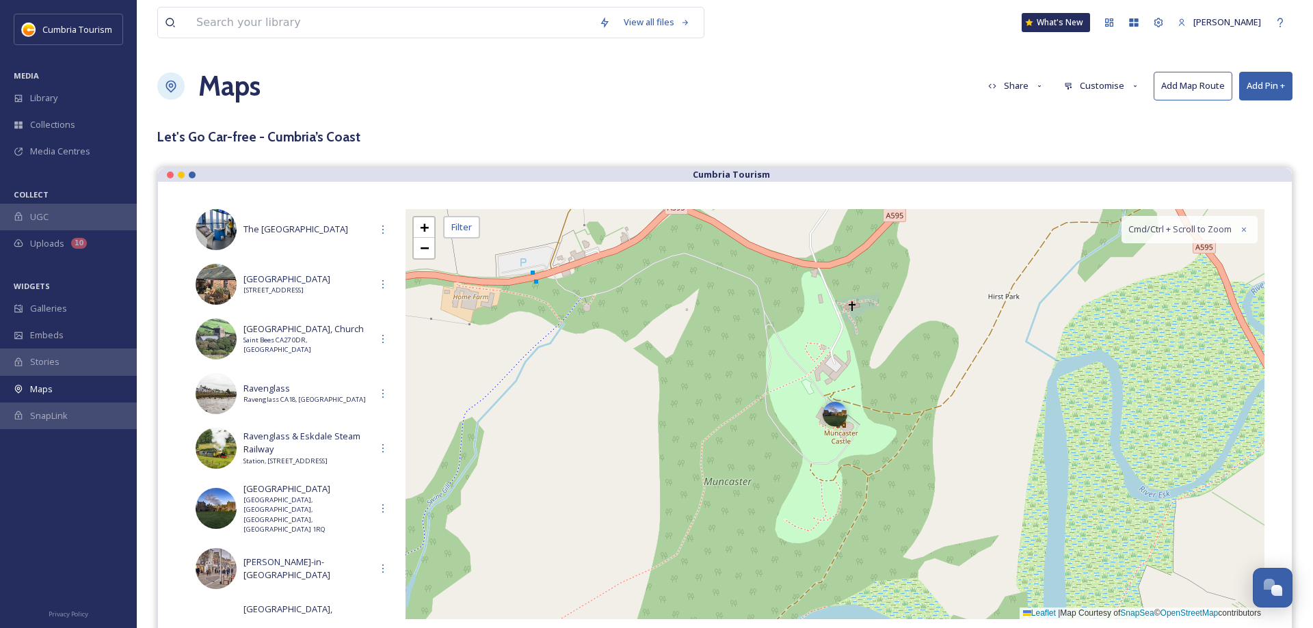
click at [1275, 88] on button "Add Pin +" at bounding box center [1265, 86] width 53 height 28
click at [1265, 140] on span "Add Pin From Library" at bounding box center [1242, 144] width 83 height 13
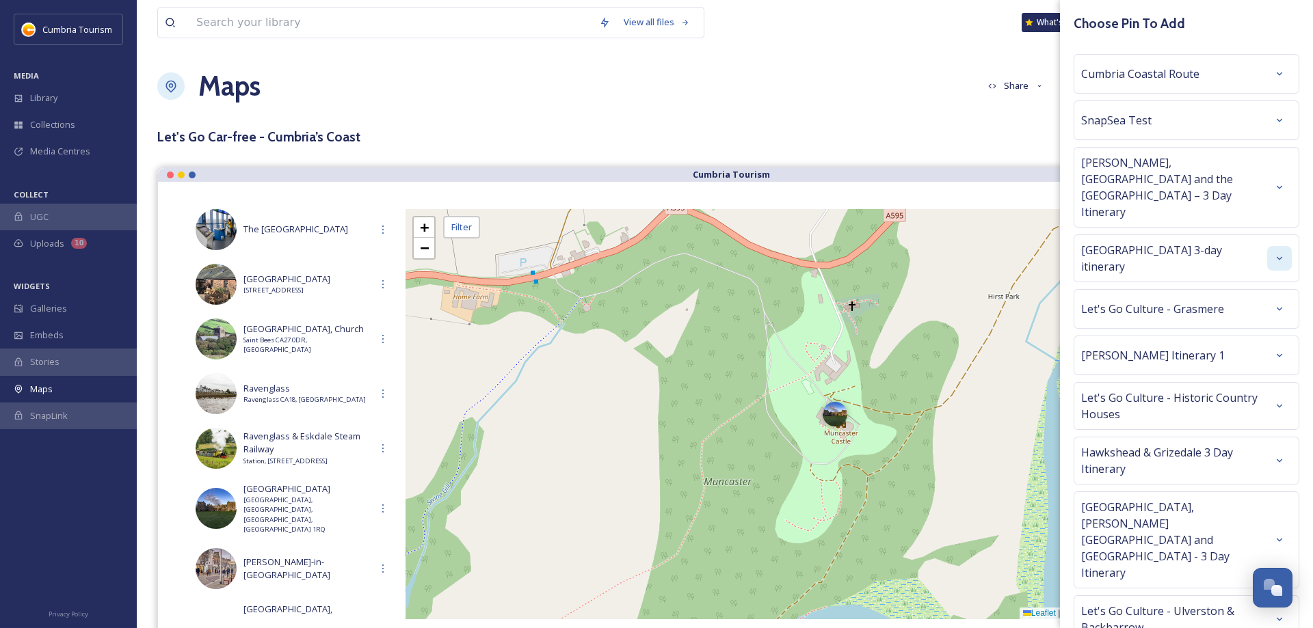
click at [1283, 246] on div at bounding box center [1279, 258] width 25 height 25
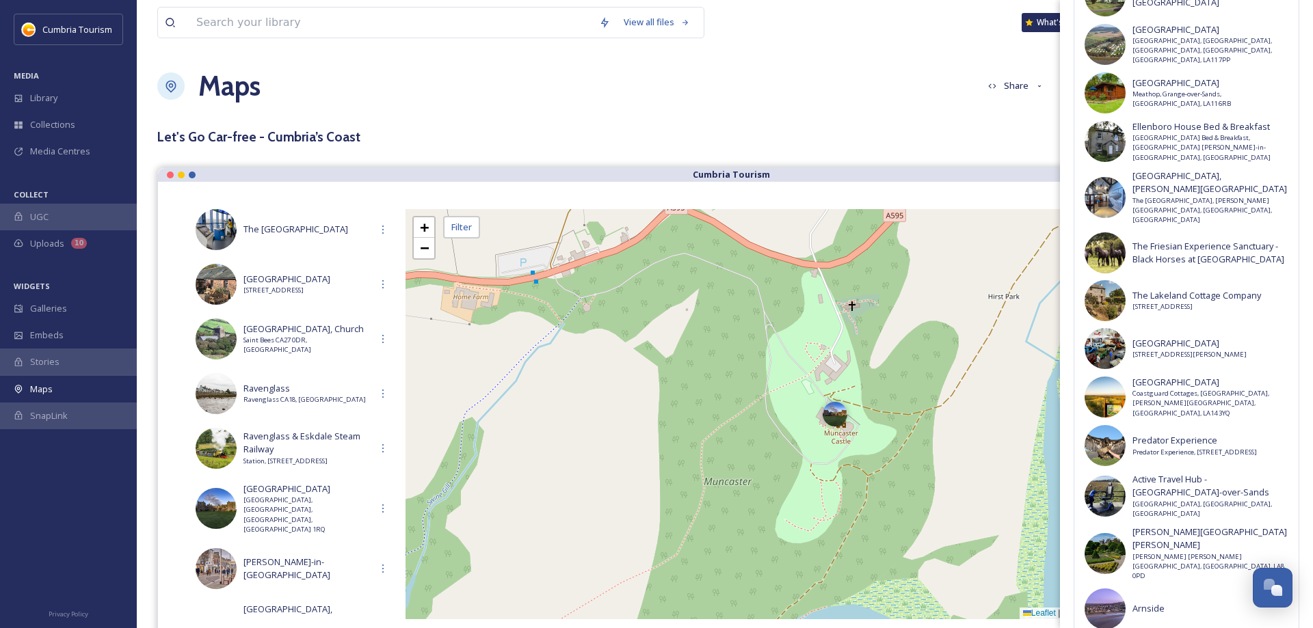
click at [838, 104] on div "Maps Share Customise Add Map Route Add Pin +" at bounding box center [724, 86] width 1135 height 41
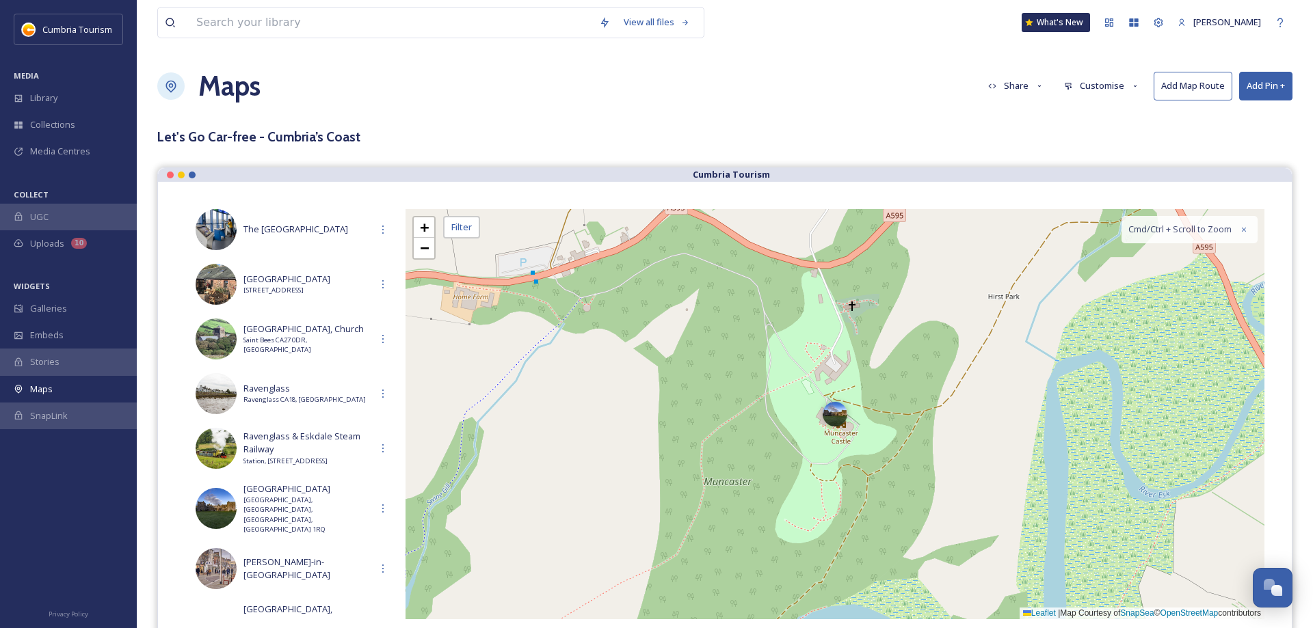
click at [1024, 90] on button "Share" at bounding box center [1016, 85] width 70 height 27
click at [1028, 144] on span "Embed Map" at bounding box center [1013, 143] width 49 height 13
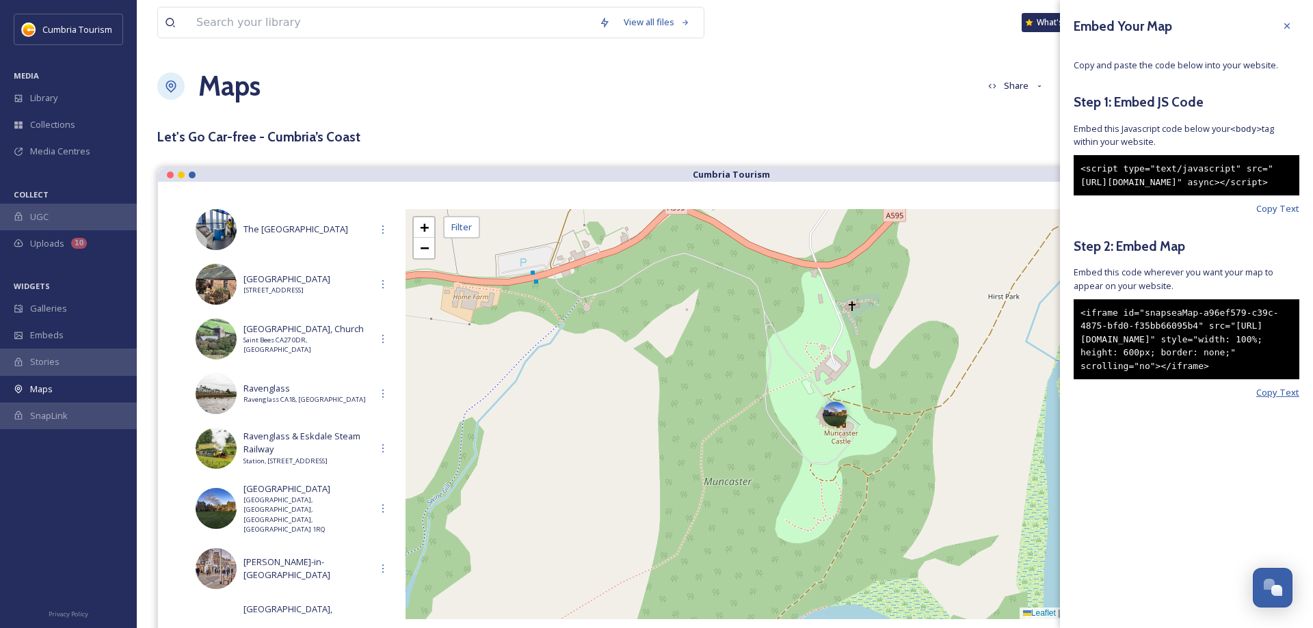
click at [1278, 399] on span "Copy Text" at bounding box center [1277, 392] width 43 height 13
click at [1288, 25] on icon at bounding box center [1286, 25] width 5 height 5
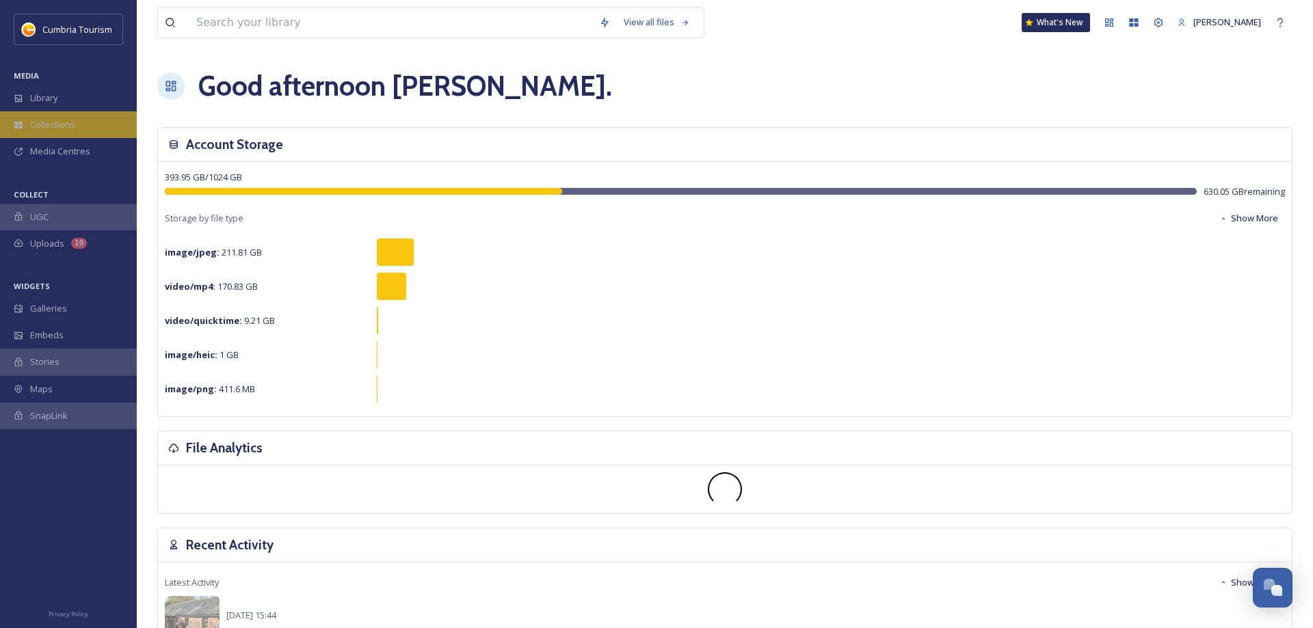
scroll to position [5419, 0]
click at [57, 101] on span "Library" at bounding box center [43, 98] width 27 height 13
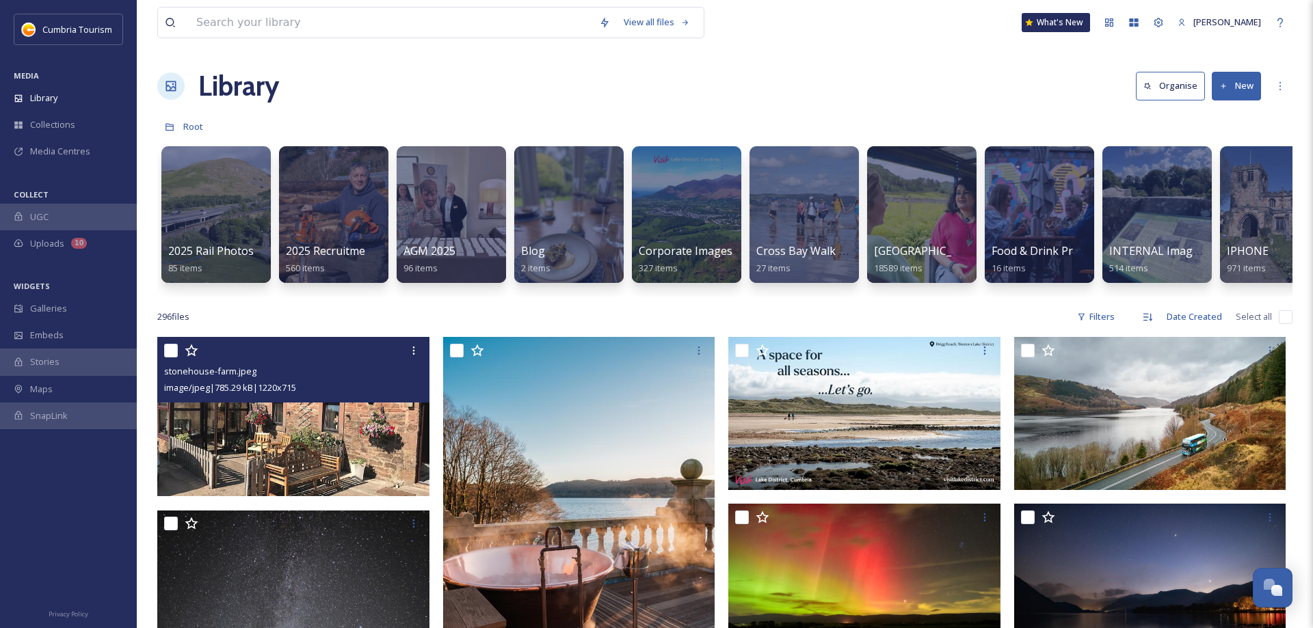
click at [167, 345] on input "checkbox" at bounding box center [171, 351] width 14 height 14
checkbox input "true"
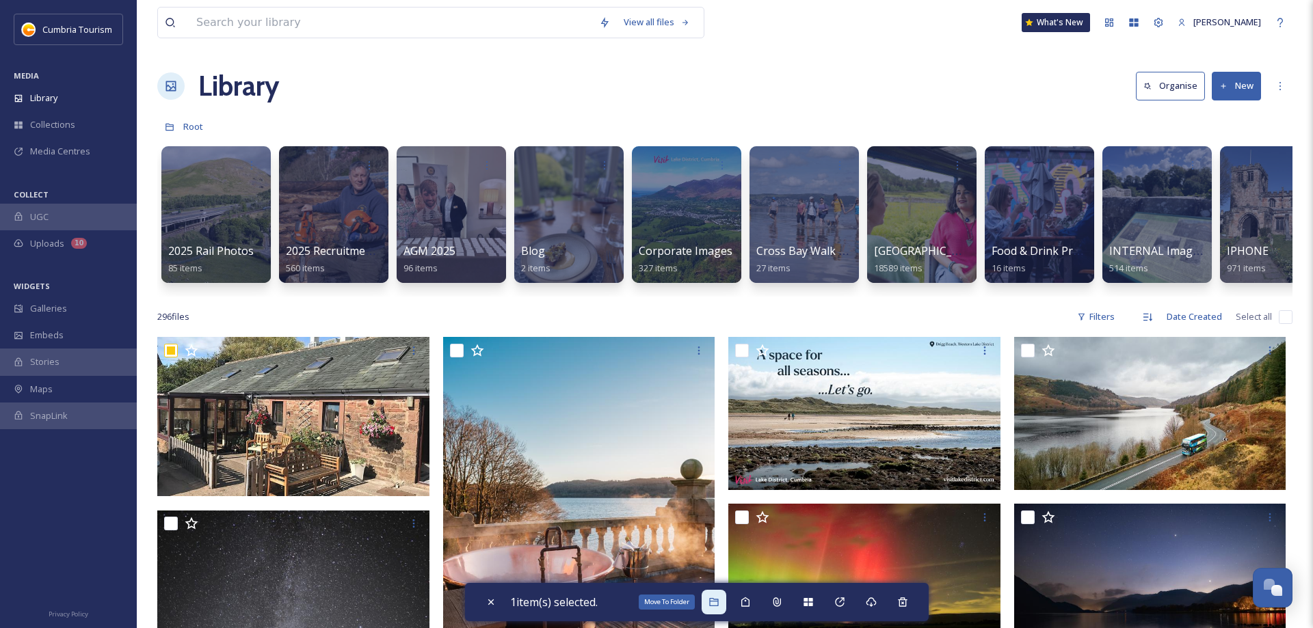
click at [719, 602] on icon at bounding box center [713, 602] width 11 height 11
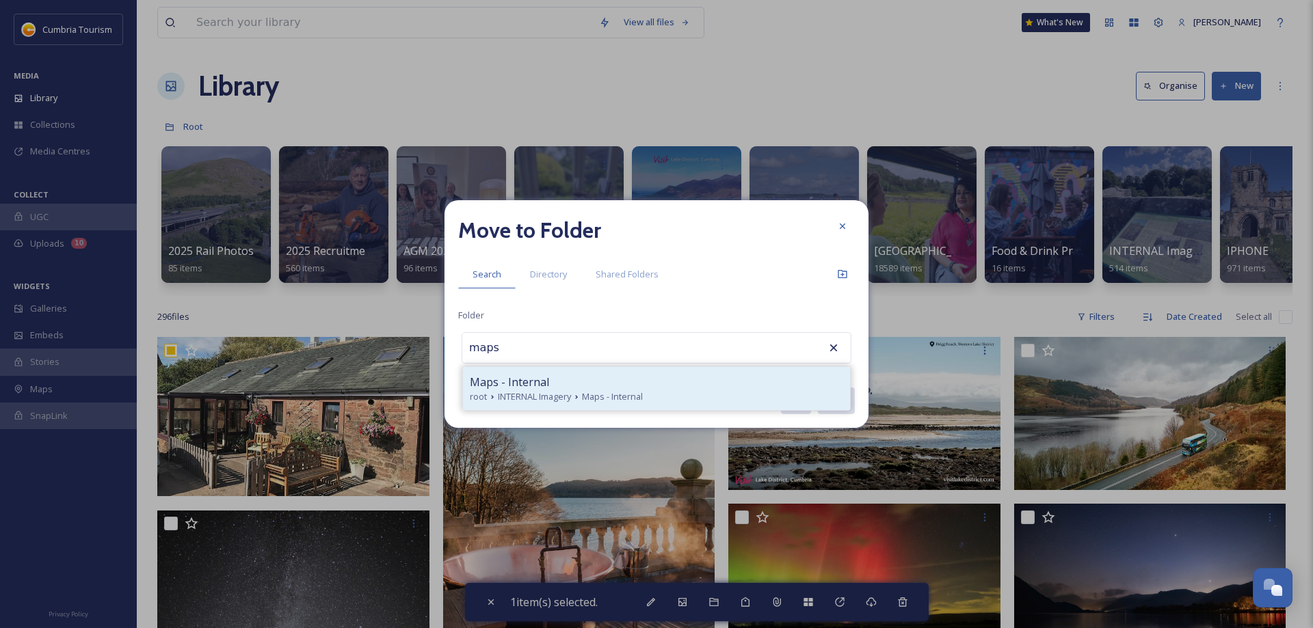
click at [479, 382] on span "Maps - Internal" at bounding box center [509, 382] width 79 height 16
type input "Maps - Internal"
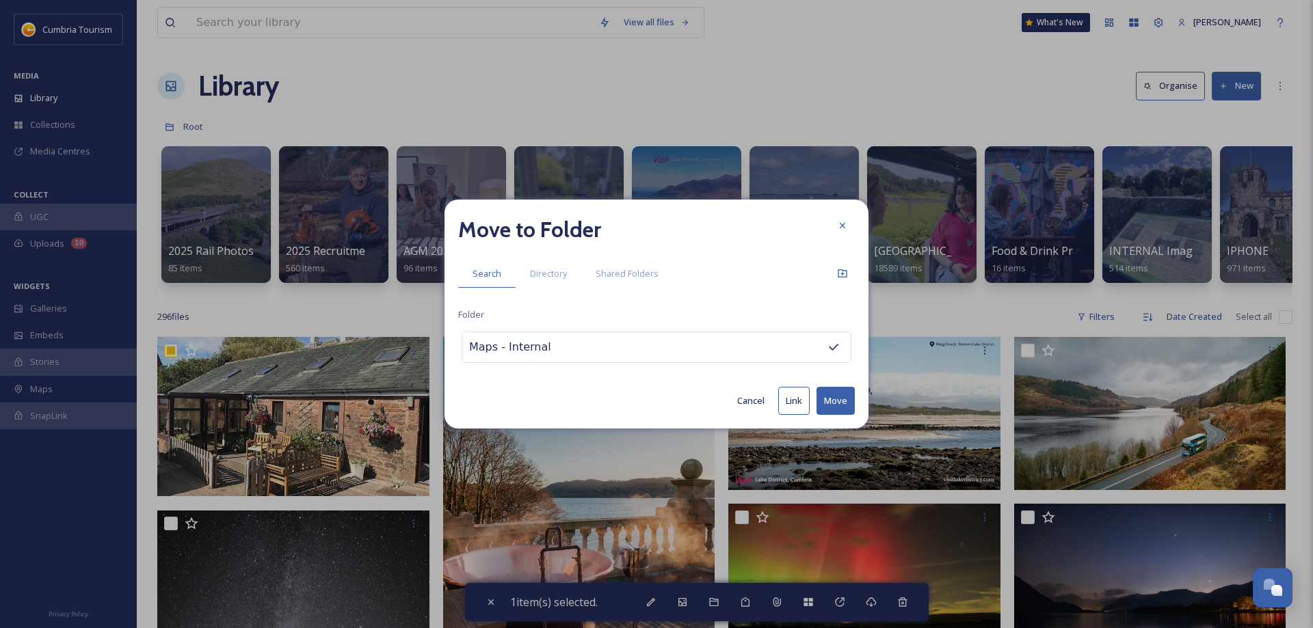
click at [834, 397] on button "Move" at bounding box center [835, 401] width 38 height 28
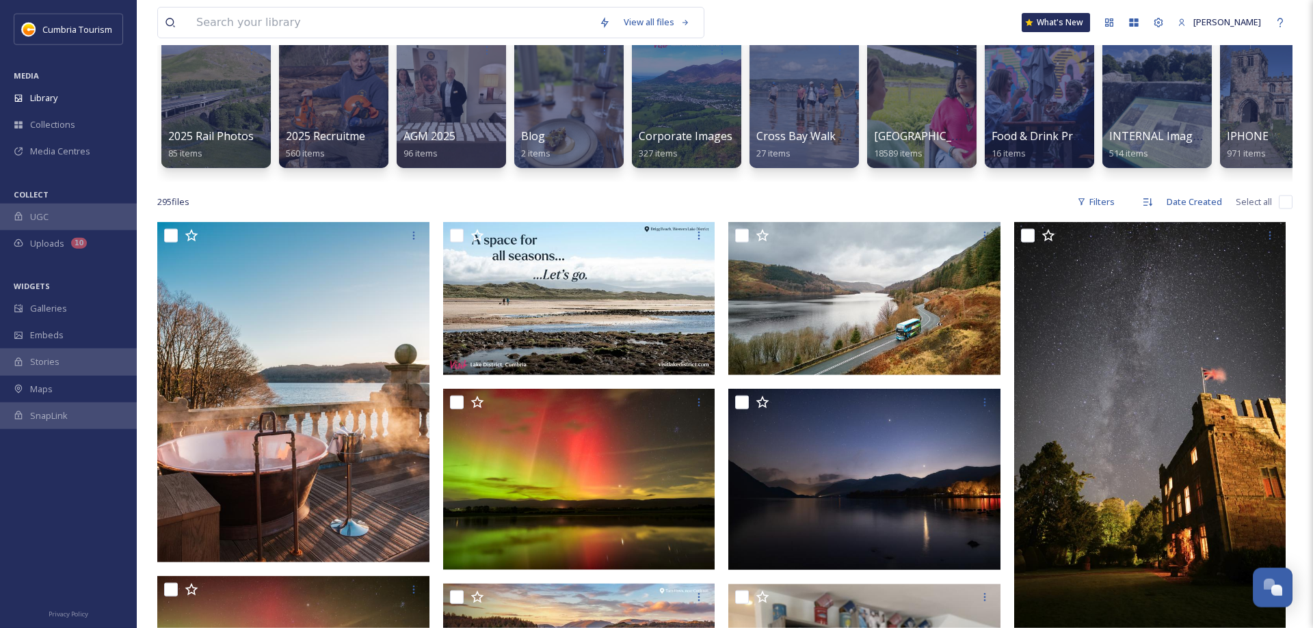
scroll to position [140, 0]
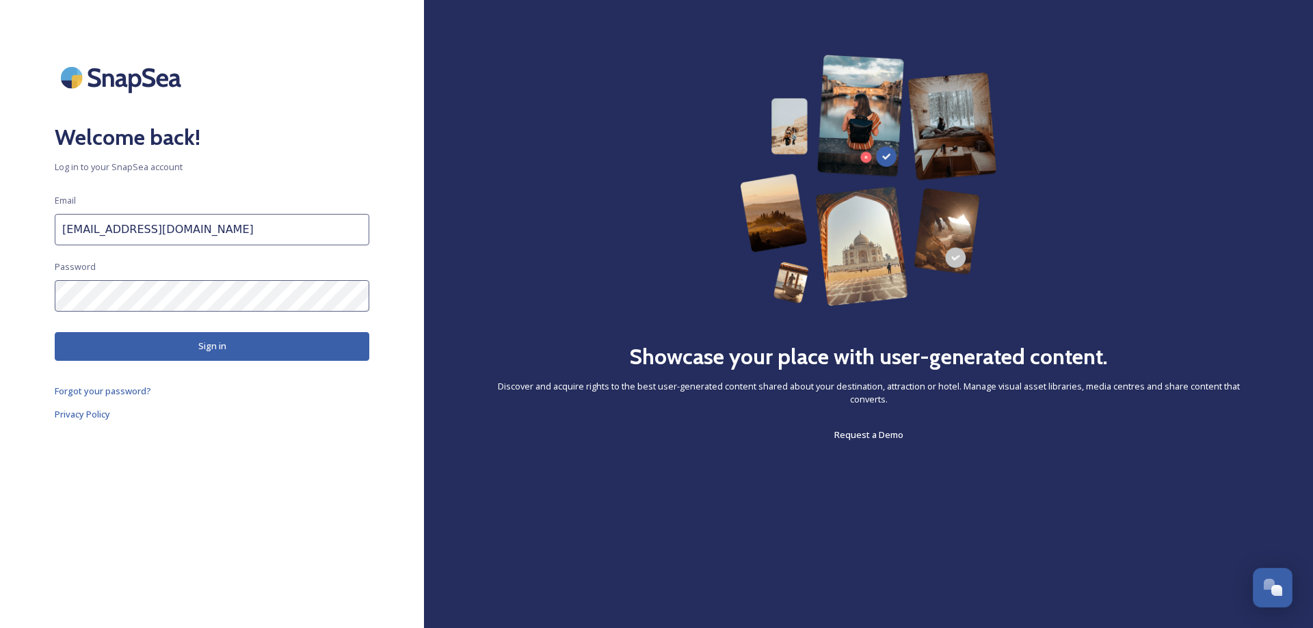
scroll to position [5419, 0]
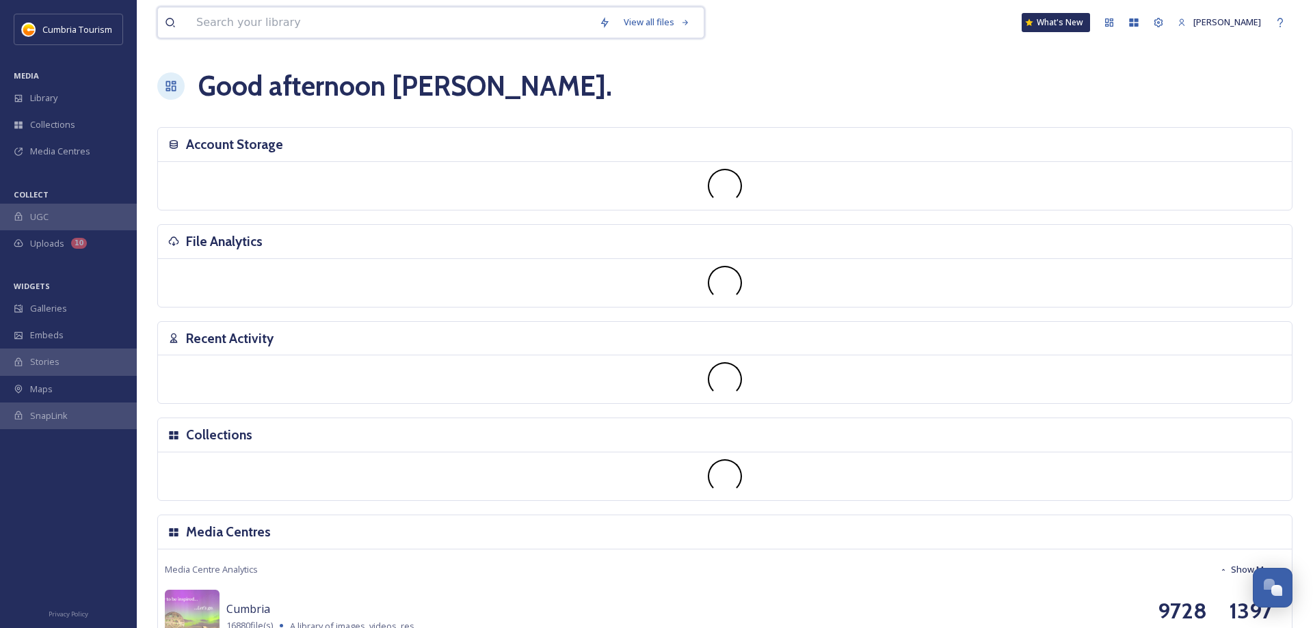
click at [291, 23] on input at bounding box center [390, 23] width 403 height 30
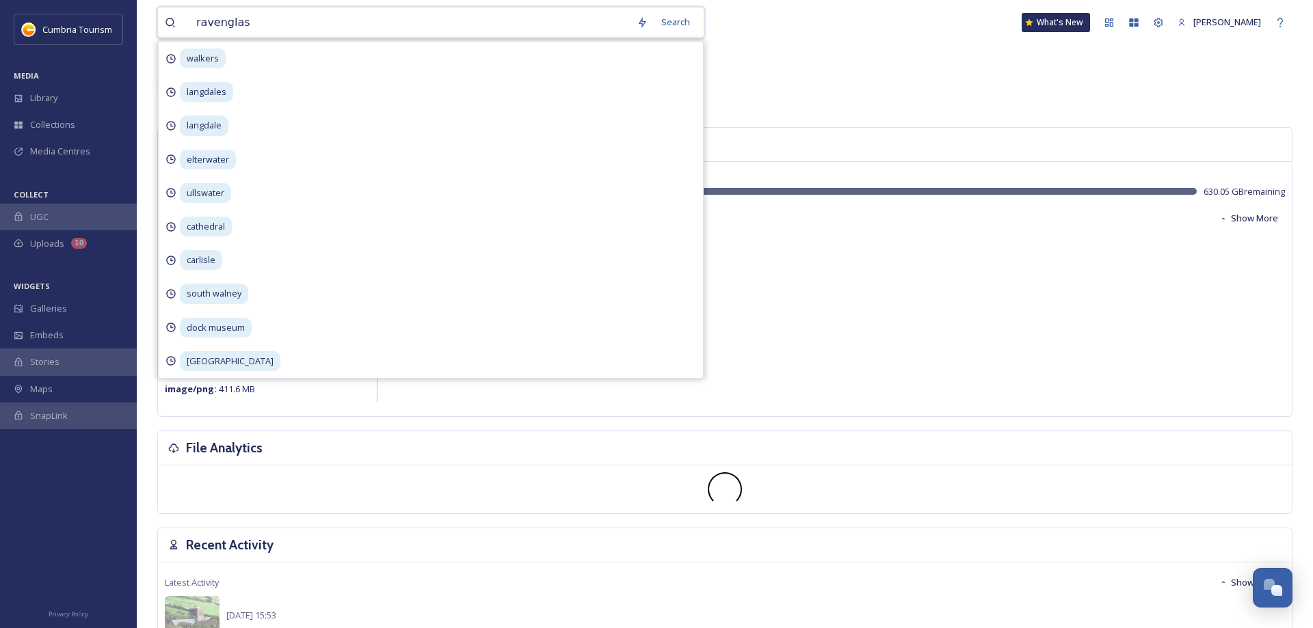
type input "ravenglass"
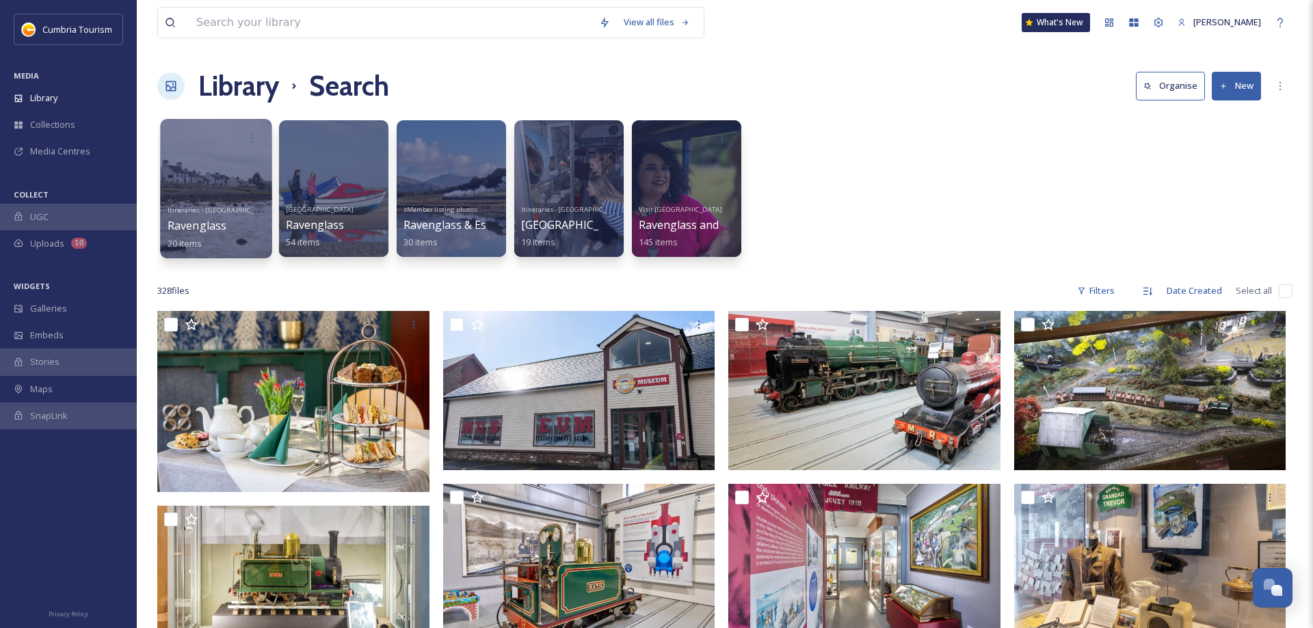
click at [199, 177] on div at bounding box center [215, 189] width 111 height 140
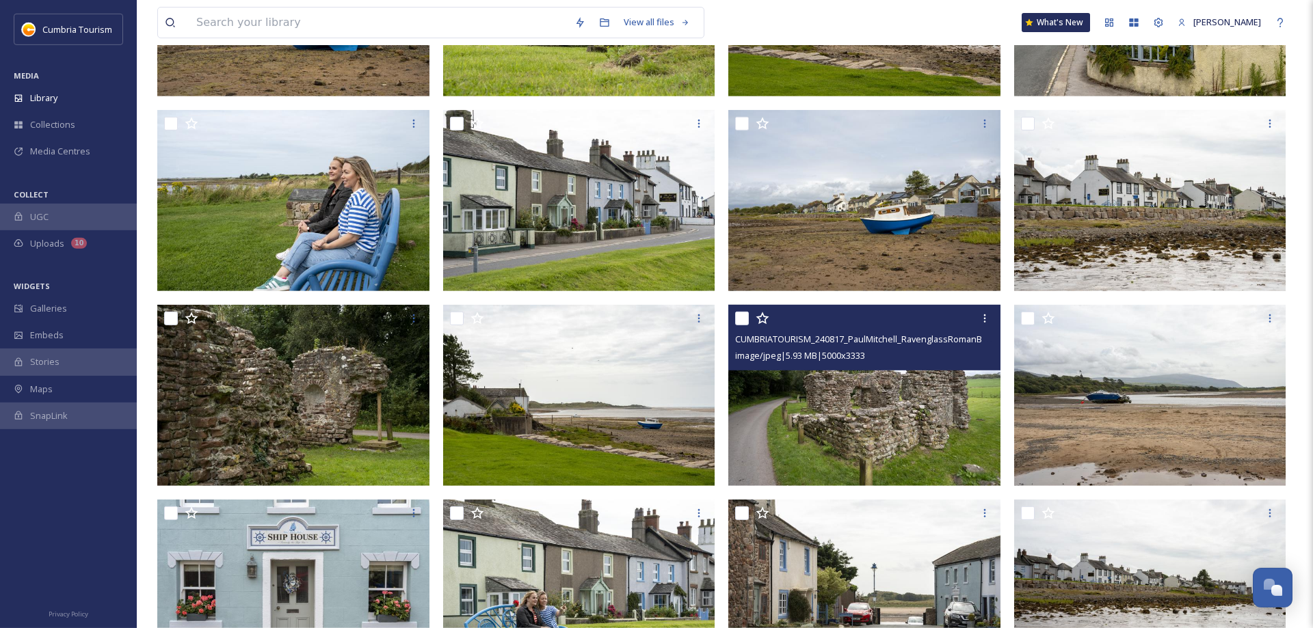
scroll to position [195, 0]
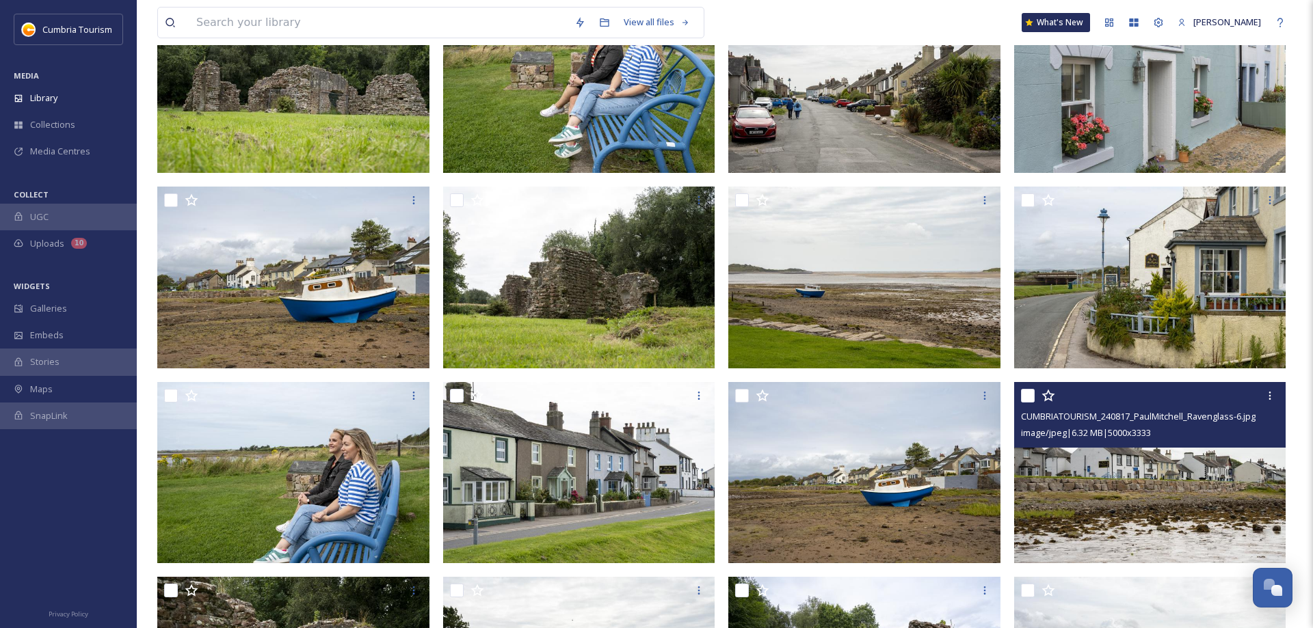
click at [1117, 473] on img at bounding box center [1150, 473] width 272 height 182
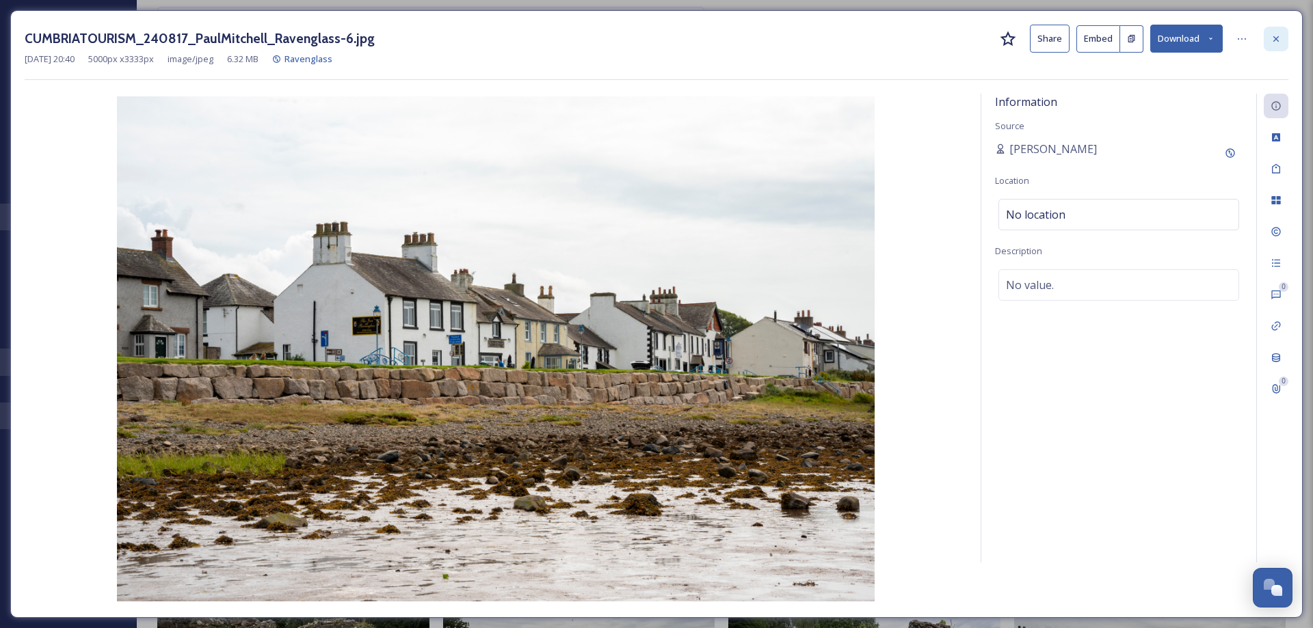
click at [1266, 42] on div at bounding box center [1276, 39] width 25 height 25
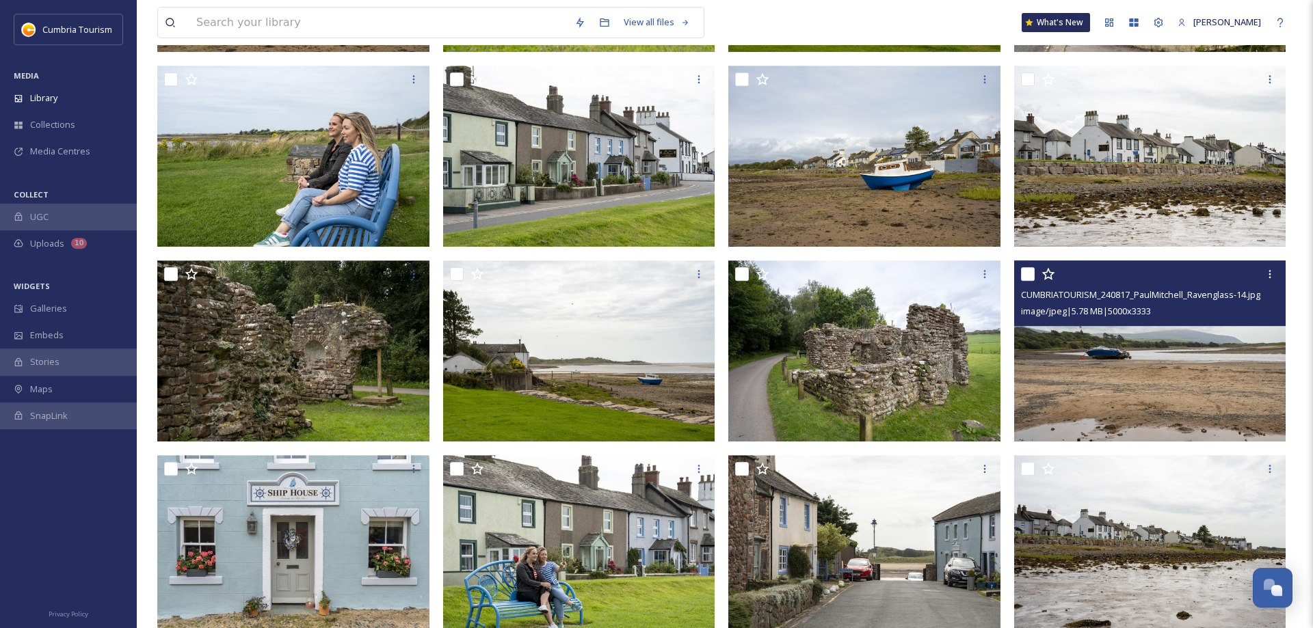
scroll to position [544, 0]
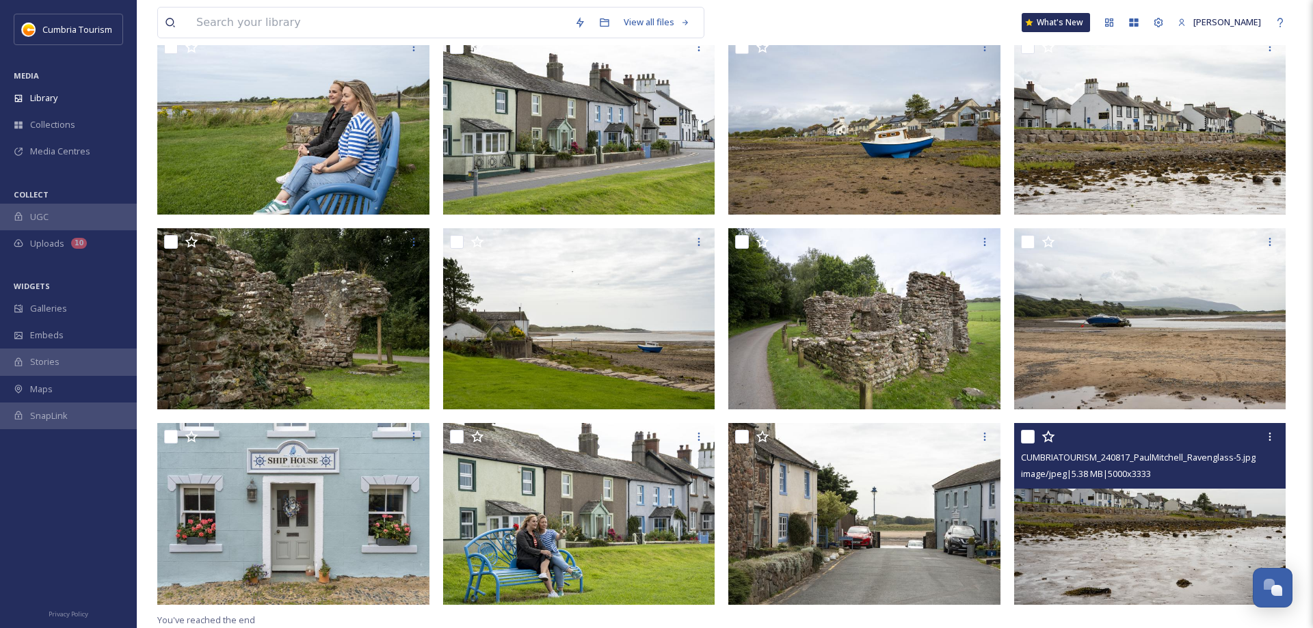
click at [1156, 535] on img at bounding box center [1150, 514] width 272 height 182
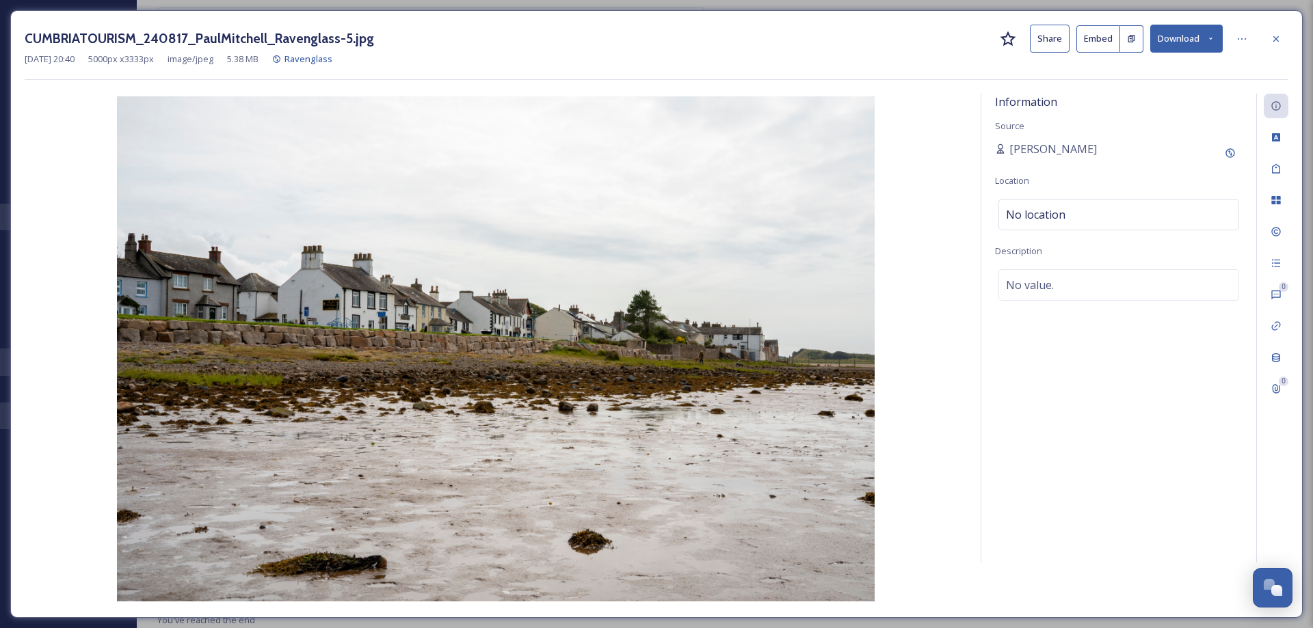
click at [1155, 30] on button "Download" at bounding box center [1186, 39] width 72 height 28
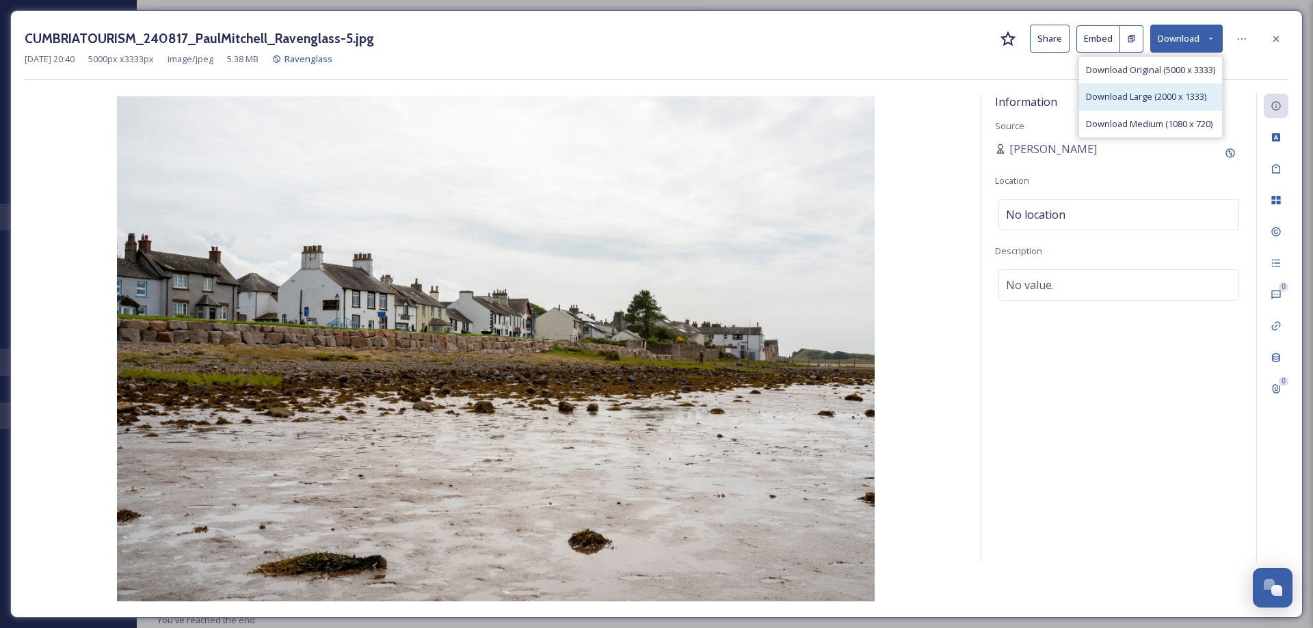
click at [1141, 92] on span "Download Large (2000 x 1333)" at bounding box center [1146, 96] width 120 height 13
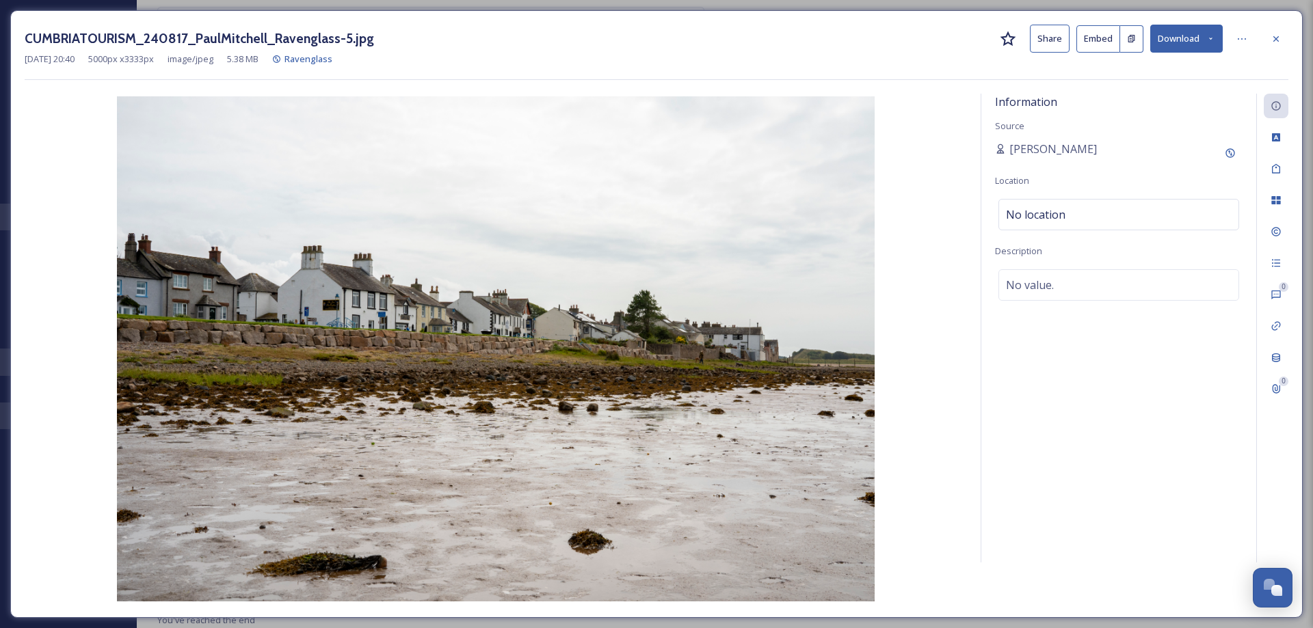
drag, startPoint x: 1230, startPoint y: 62, endPoint x: 936, endPoint y: 141, distance: 304.4
click at [1230, 62] on div "Sep 12 2024 20:40 5000 px x 3333 px image/jpeg 5.38 MB Ravenglass" at bounding box center [657, 59] width 1264 height 13
drag, startPoint x: 376, startPoint y: 38, endPoint x: 43, endPoint y: 36, distance: 333.0
click at [10, 49] on div "CUMBRIATOURISM_240817_PaulMitchell_Ravenglass-5.jpg Share Embed Download Sep 12…" at bounding box center [656, 314] width 1292 height 608
copy h3 "CUMBRIATOURISM_240817_PaulMitchell_Ravenglass-5.jpg"
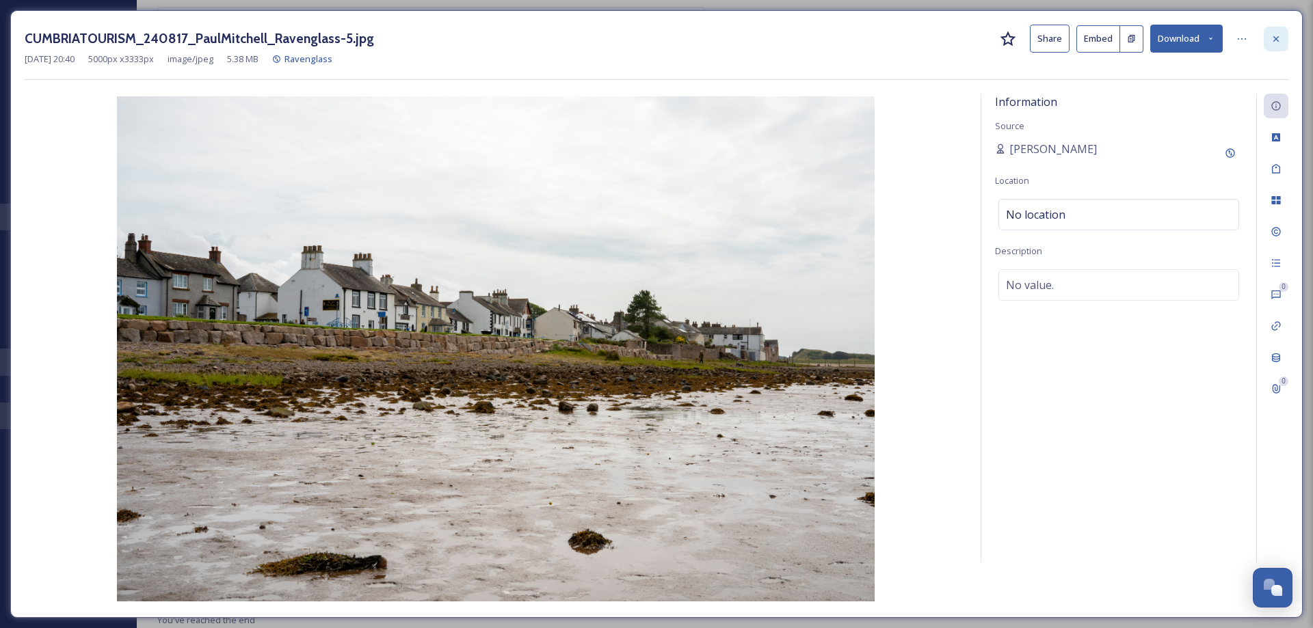
click at [1281, 31] on div at bounding box center [1276, 39] width 25 height 25
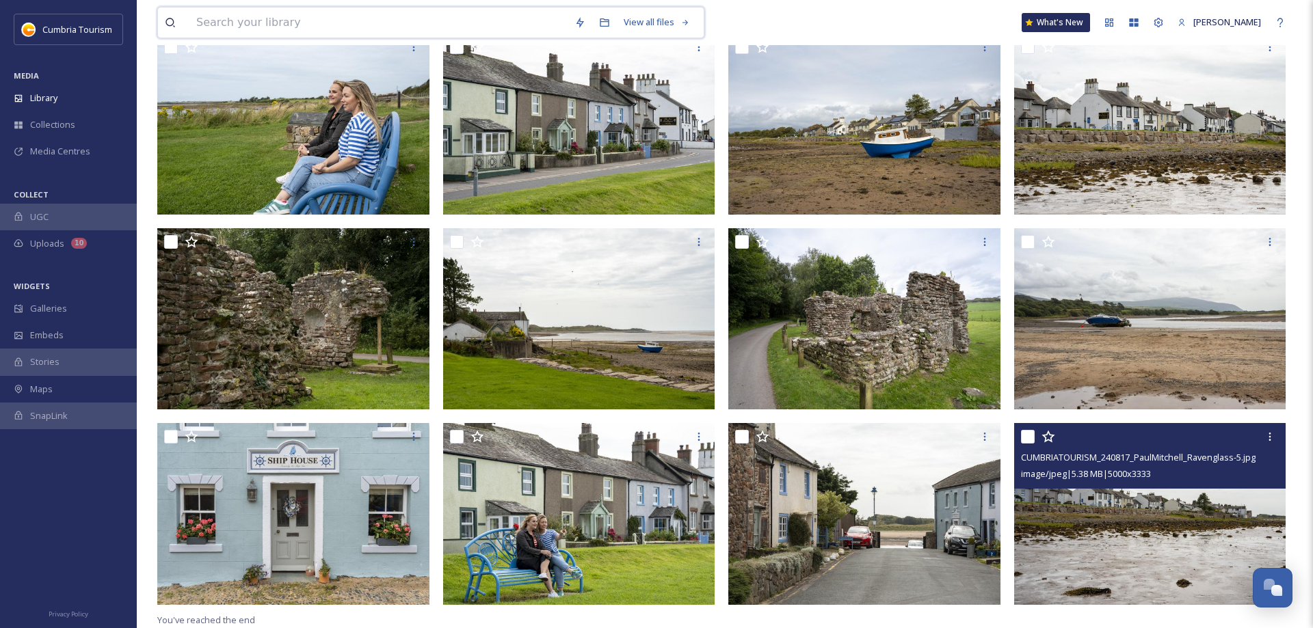
click at [313, 26] on input at bounding box center [378, 23] width 378 height 30
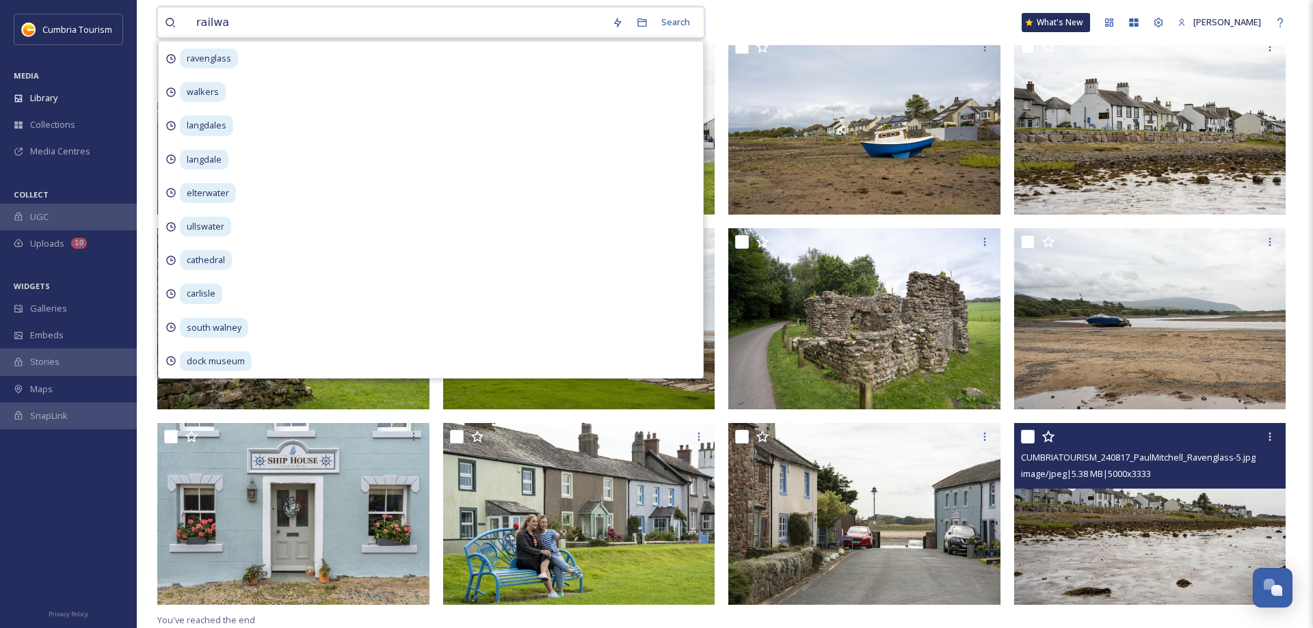
type input "railway"
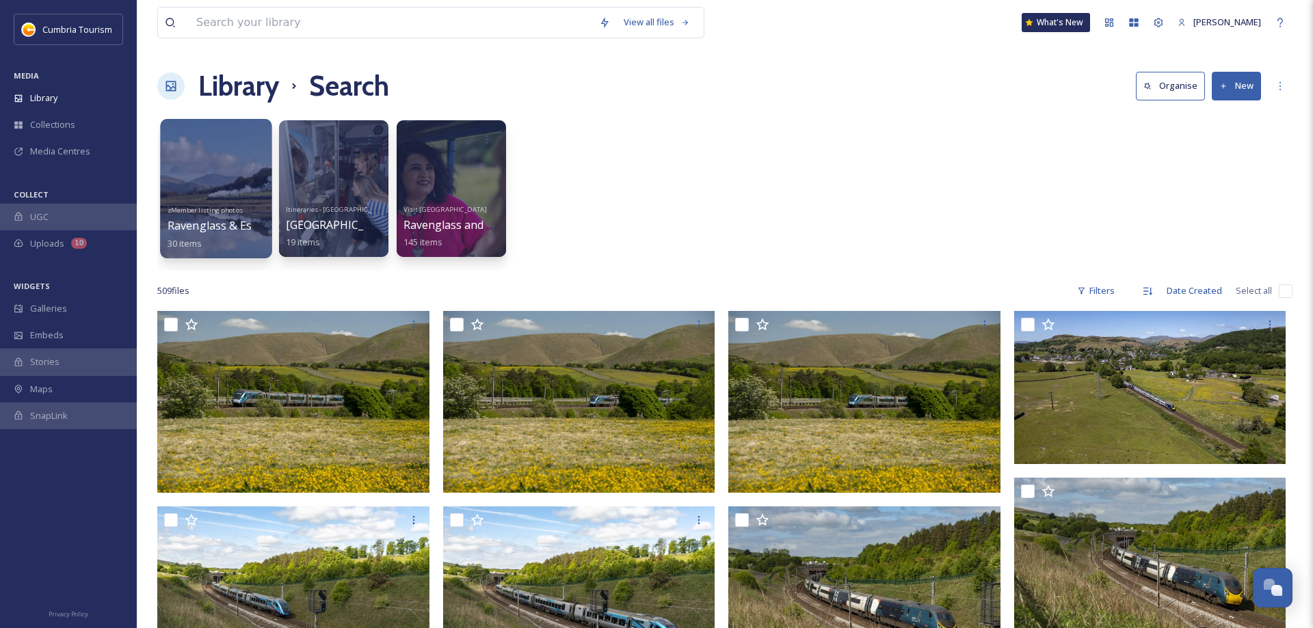
click at [236, 186] on div at bounding box center [215, 189] width 111 height 140
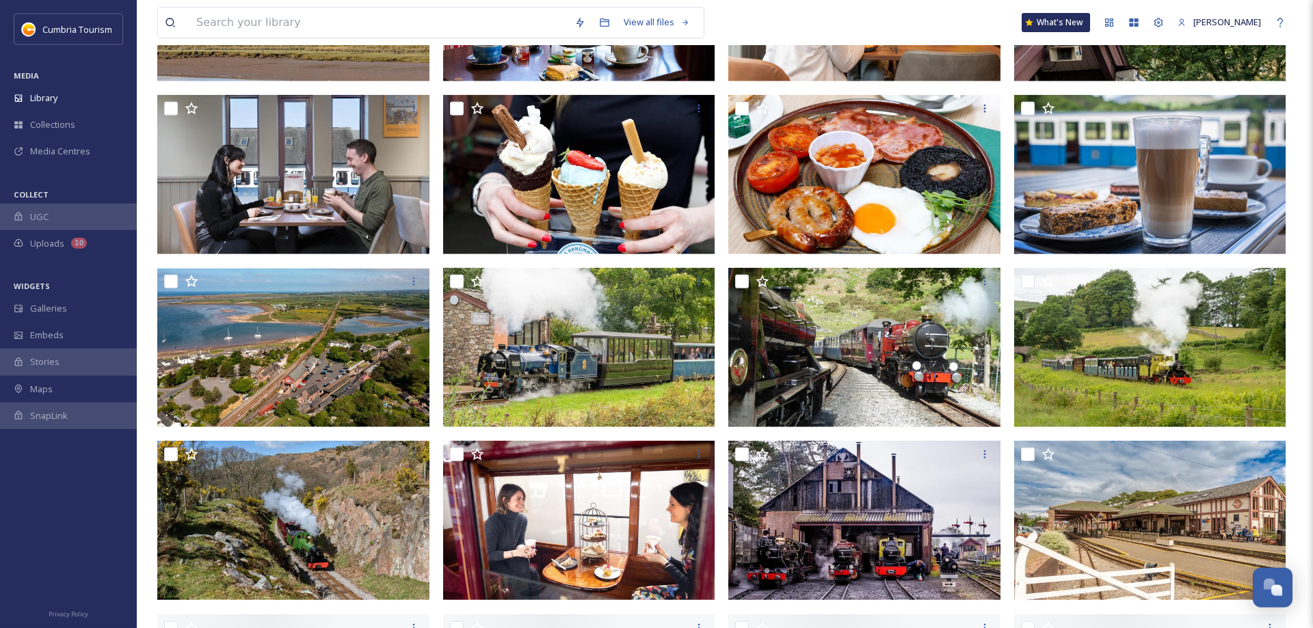
scroll to position [628, 0]
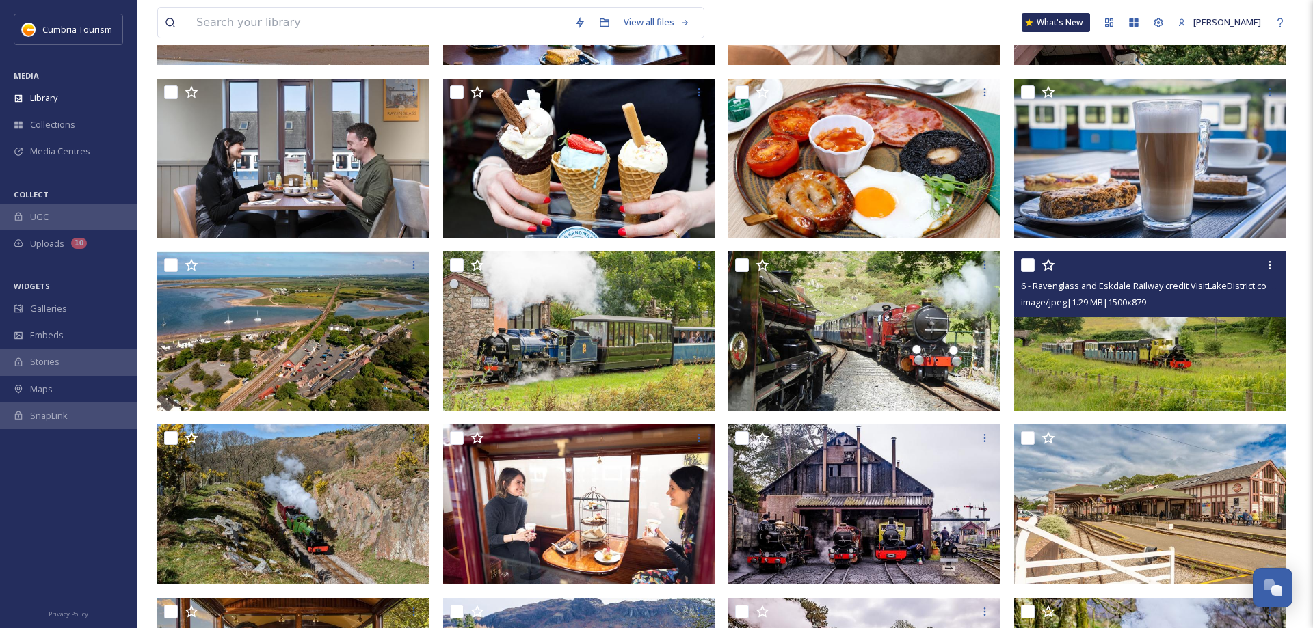
click at [1122, 341] on img at bounding box center [1150, 331] width 272 height 159
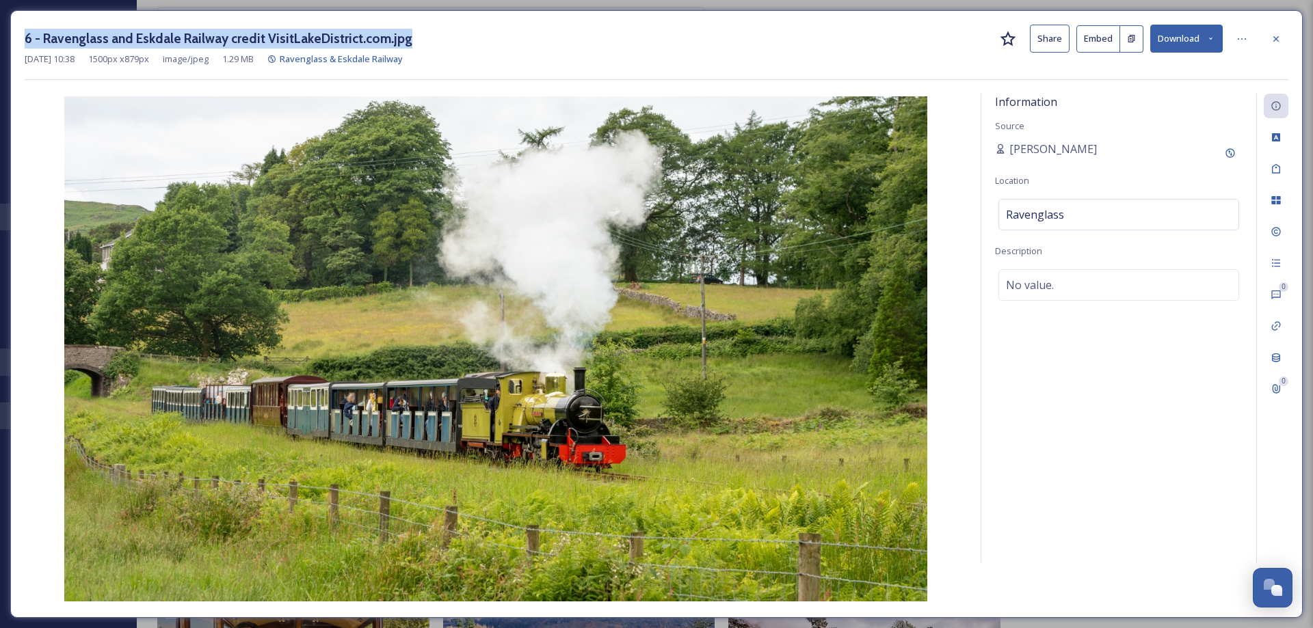
drag, startPoint x: 406, startPoint y: 38, endPoint x: 17, endPoint y: 41, distance: 388.4
click at [17, 41] on div "6 - Ravenglass and Eskdale Railway credit VisitLakeDistrict.com.jpg Share Embed…" at bounding box center [656, 314] width 1292 height 608
copy h3 "6 - Ravenglass and Eskdale Railway credit VisitLakeDistrict.com.jpg"
